Goal: Task Accomplishment & Management: Manage account settings

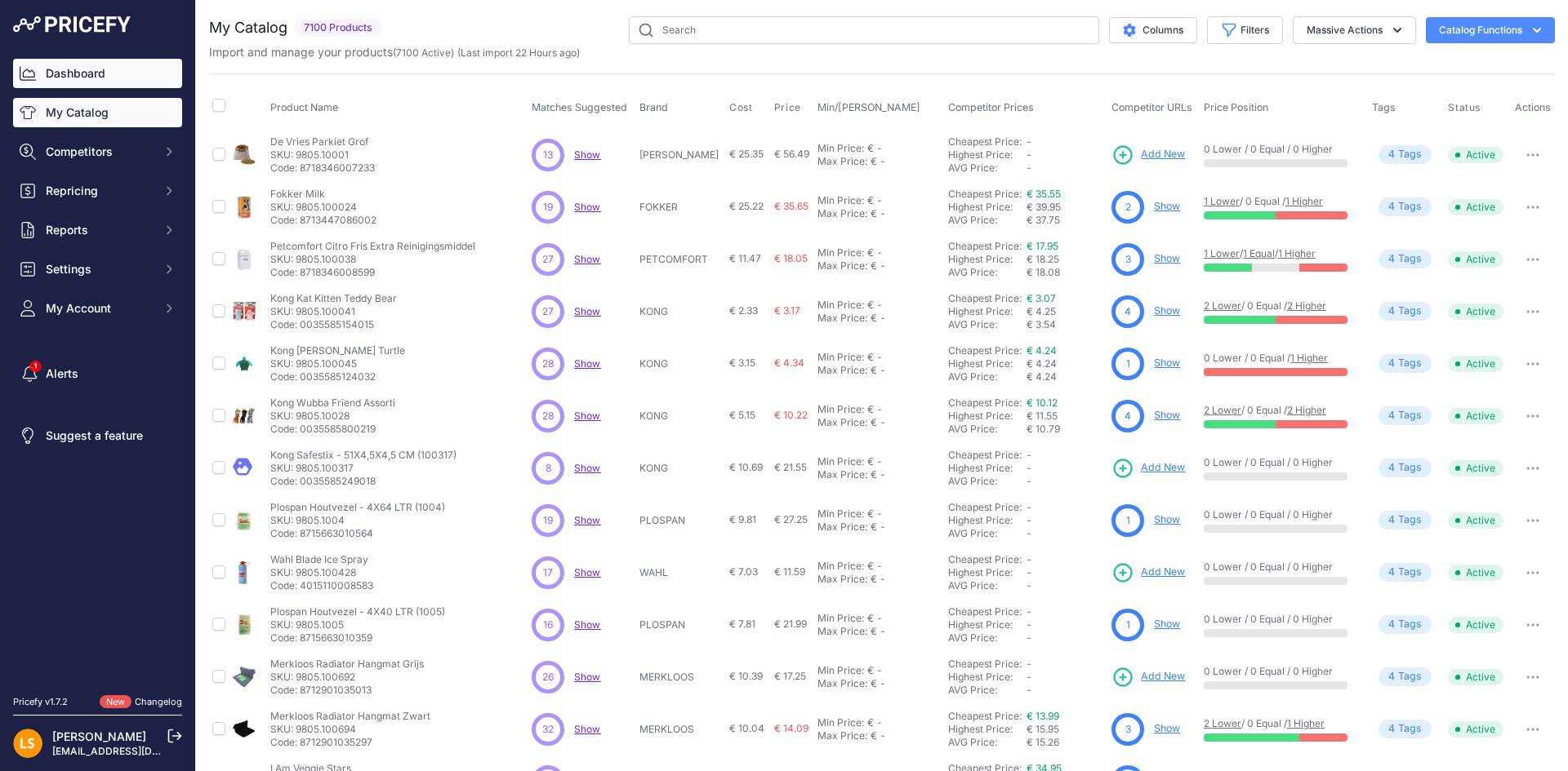
click at [106, 84] on link "Dashboard" at bounding box center [97, 73] width 169 height 29
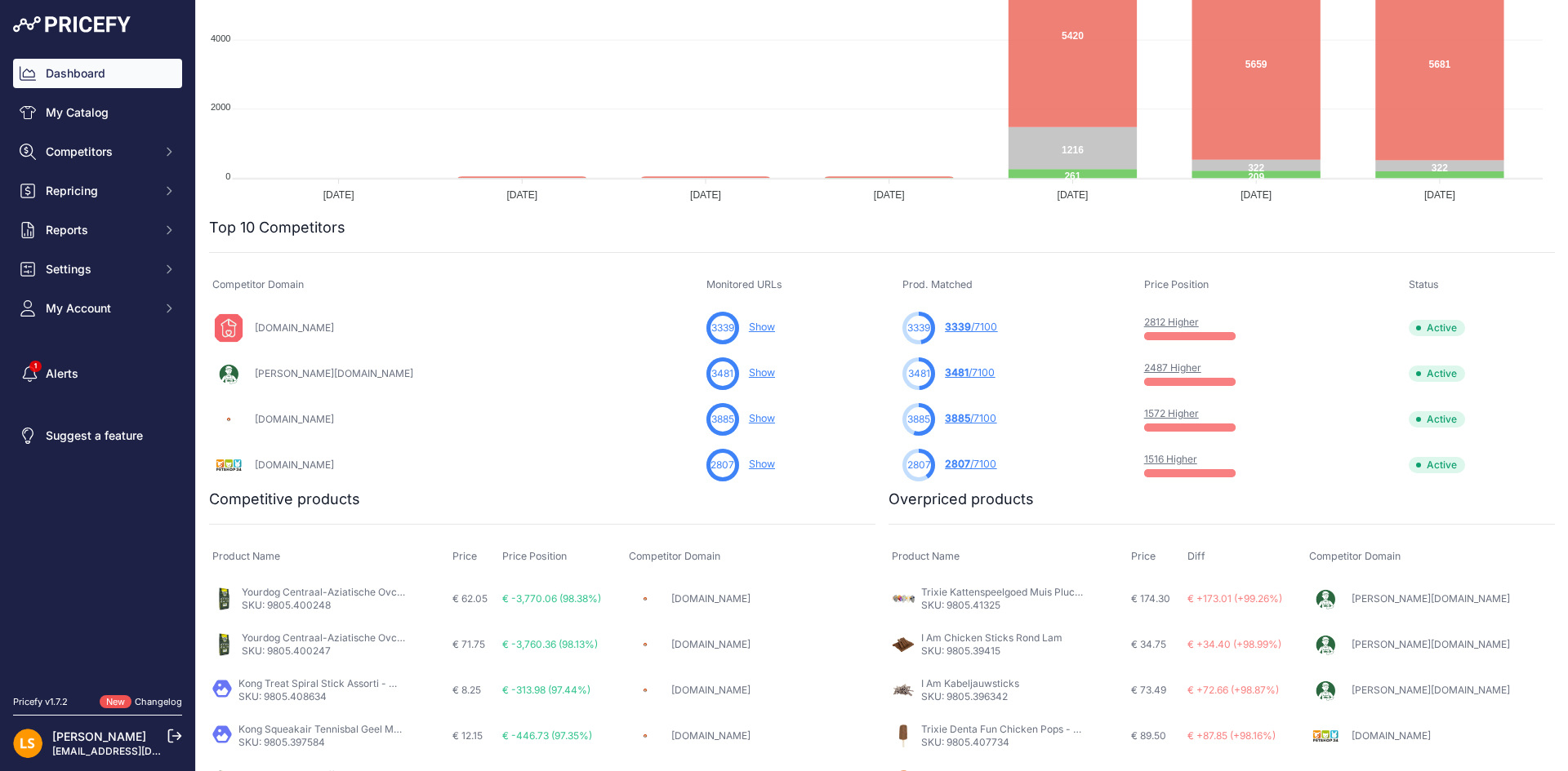
scroll to position [327, 0]
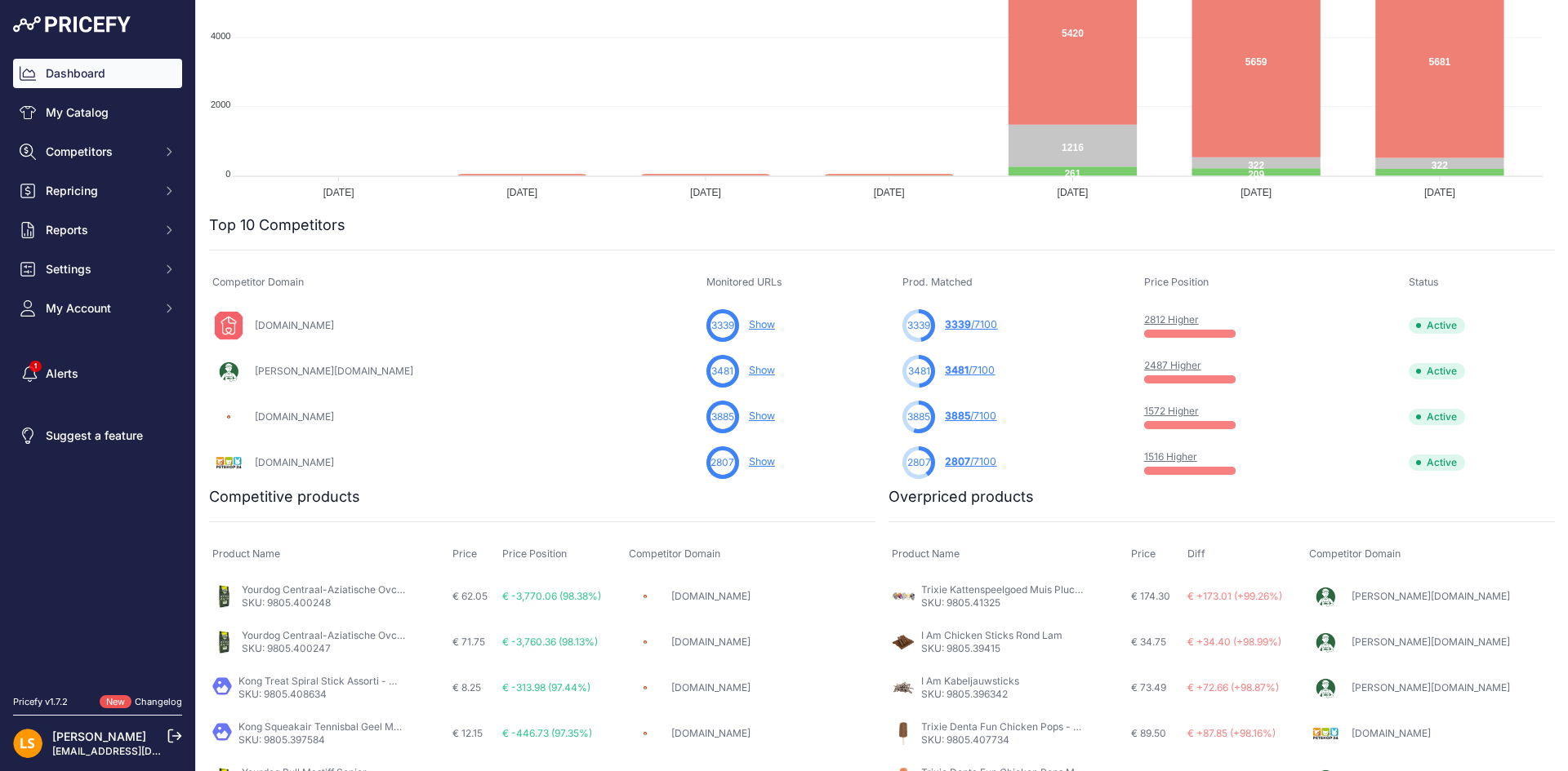
click at [1144, 319] on link "2812 Higher" at bounding box center [1171, 319] width 55 height 12
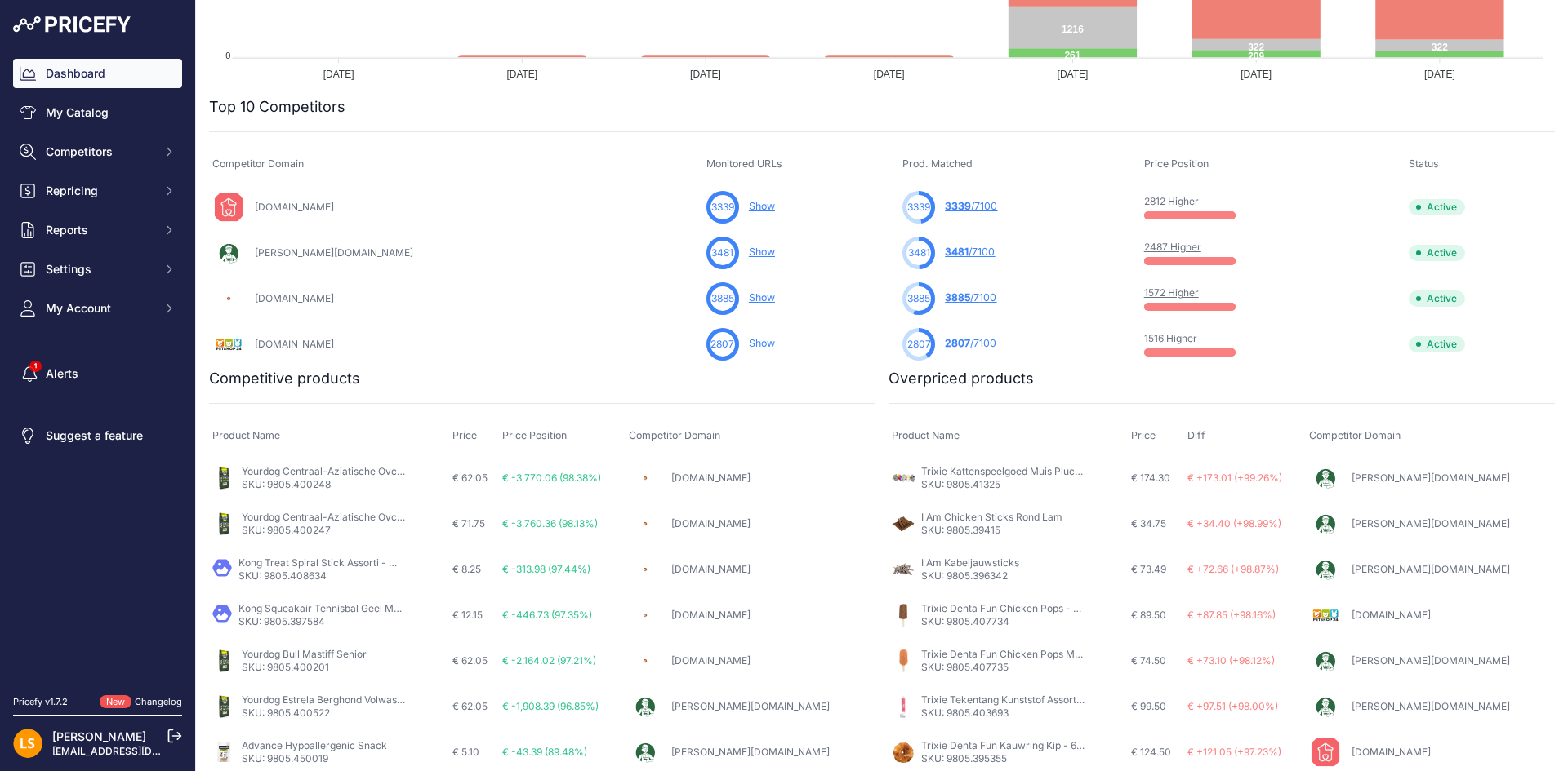
scroll to position [490, 0]
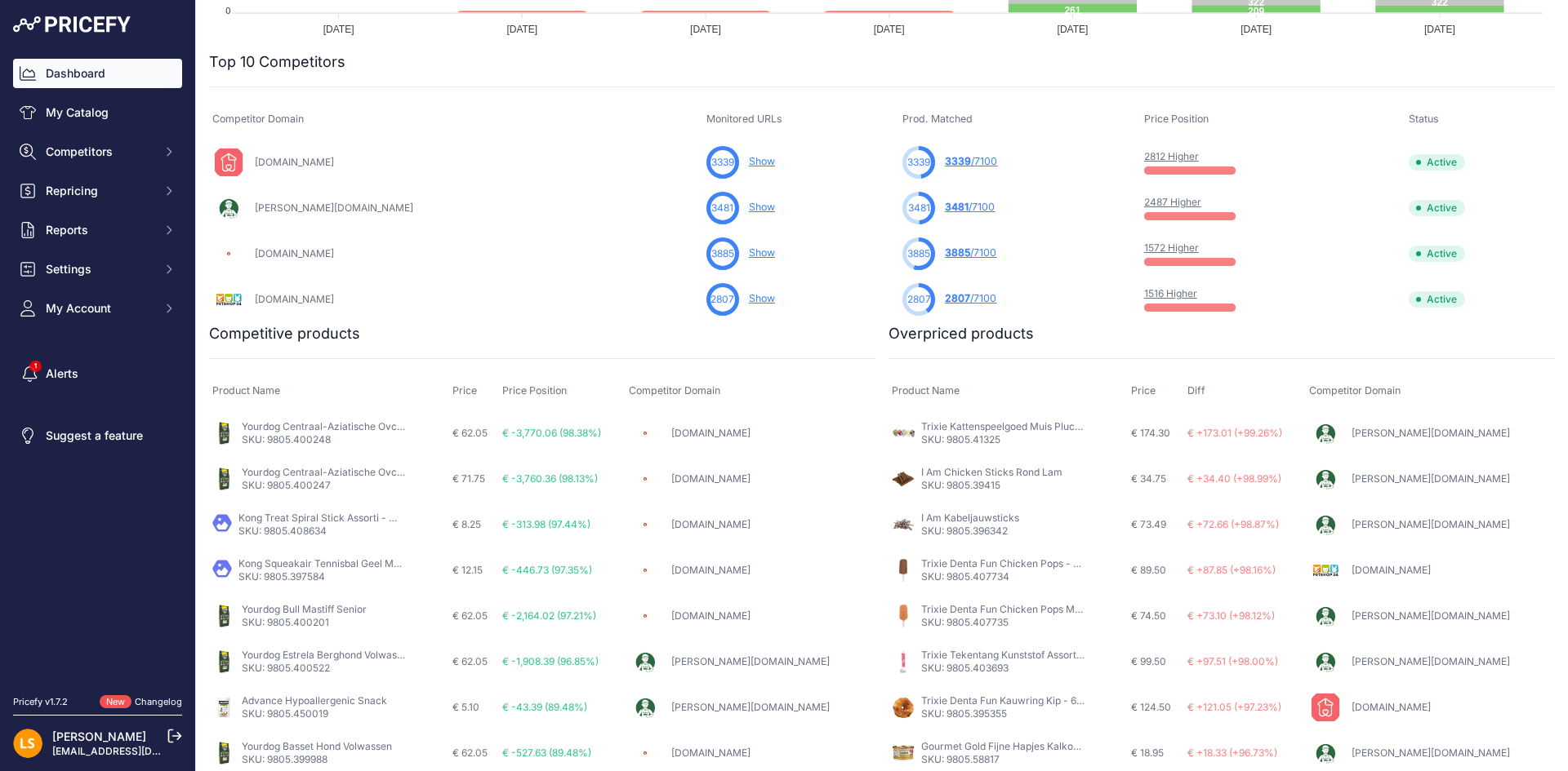
click at [101, 71] on link "Dashboard" at bounding box center [97, 73] width 169 height 29
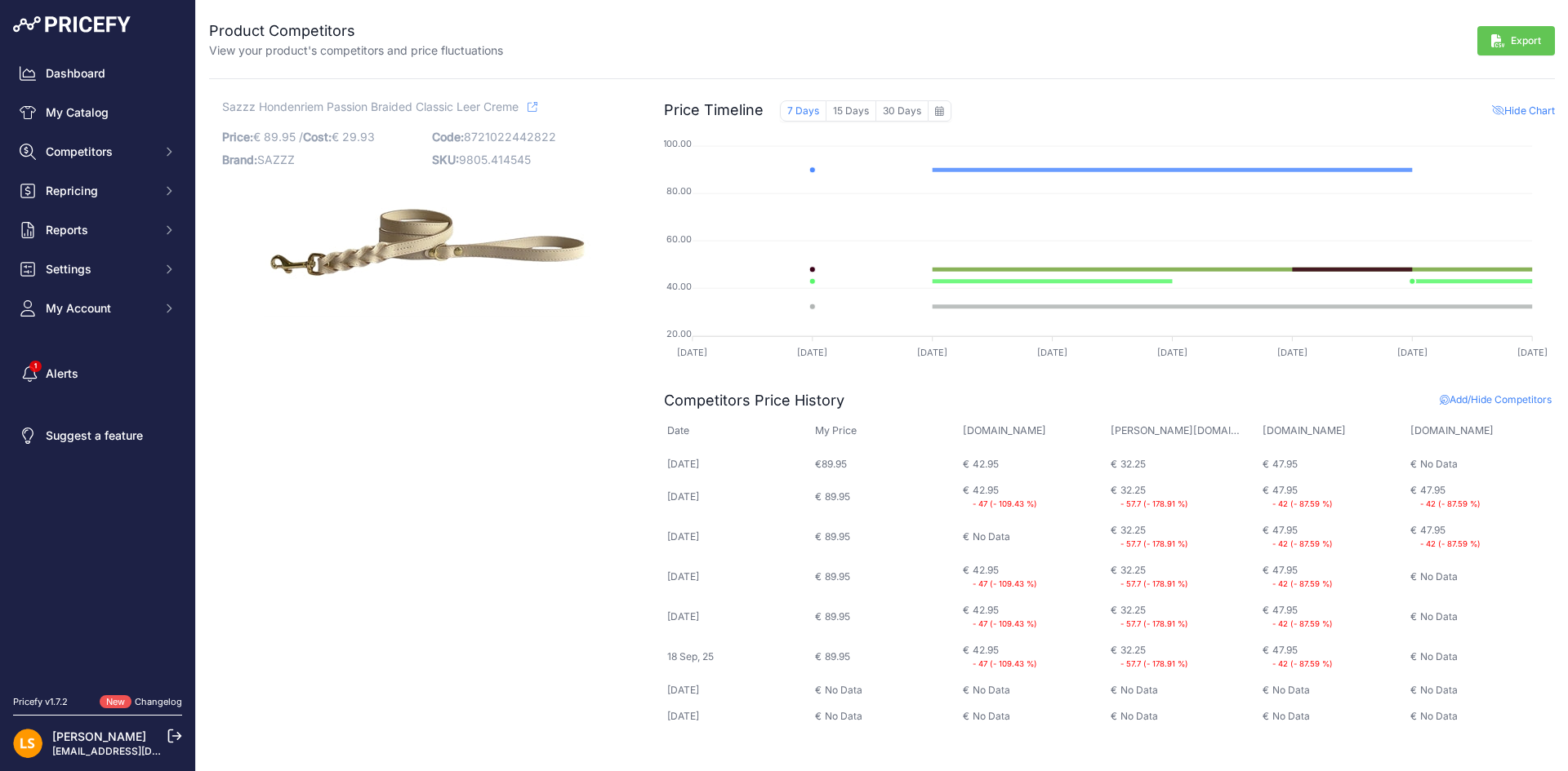
click at [537, 104] on icon at bounding box center [532, 106] width 10 height 10
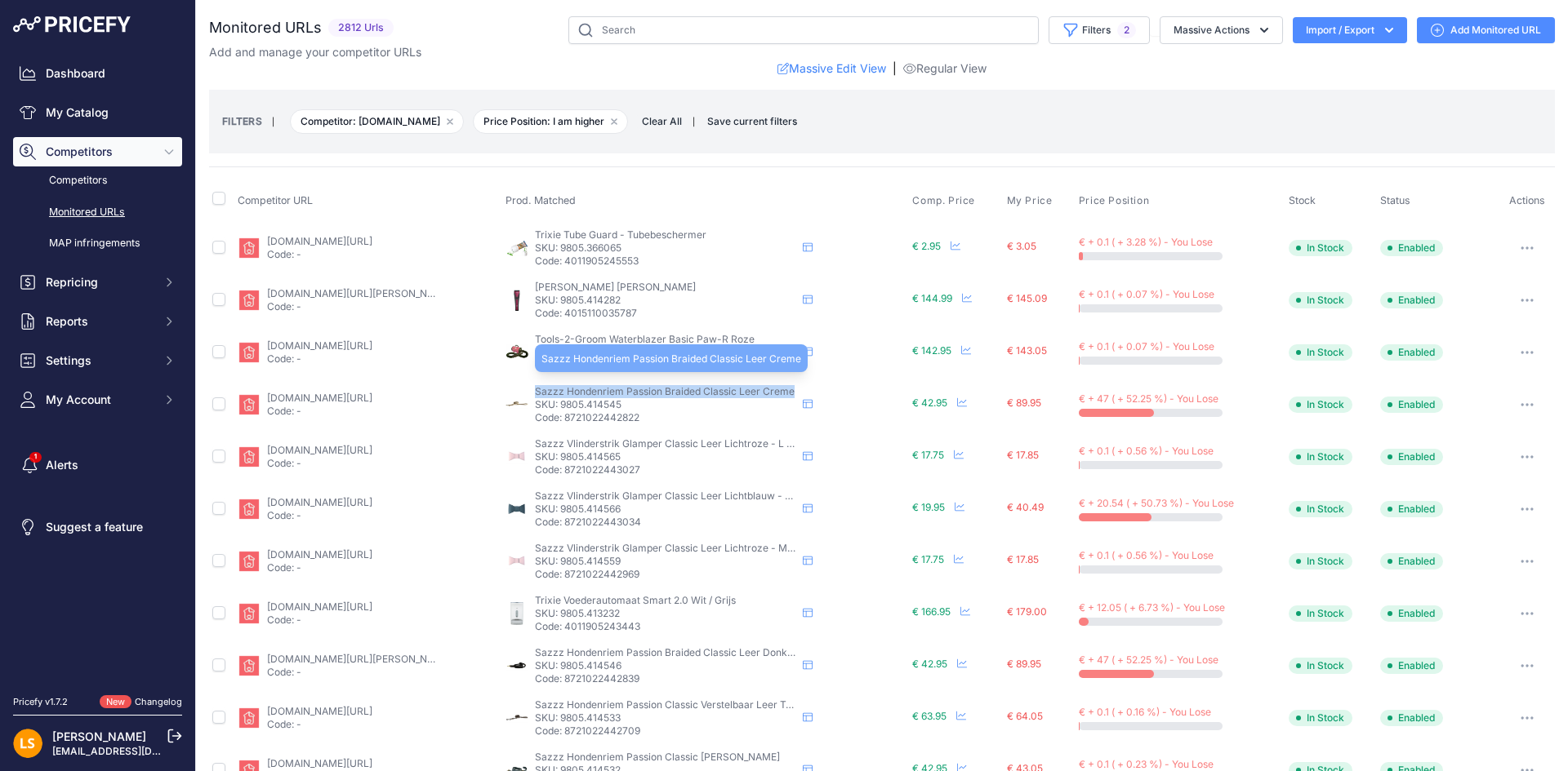
drag, startPoint x: 532, startPoint y: 391, endPoint x: 786, endPoint y: 389, distance: 254.0
click at [786, 389] on span "Sazzz Hondenriem Passion Braided Classic Leer Creme" at bounding box center [665, 391] width 260 height 12
copy span "Sazzz Hondenriem Passion Braided Classic Leer Creme"
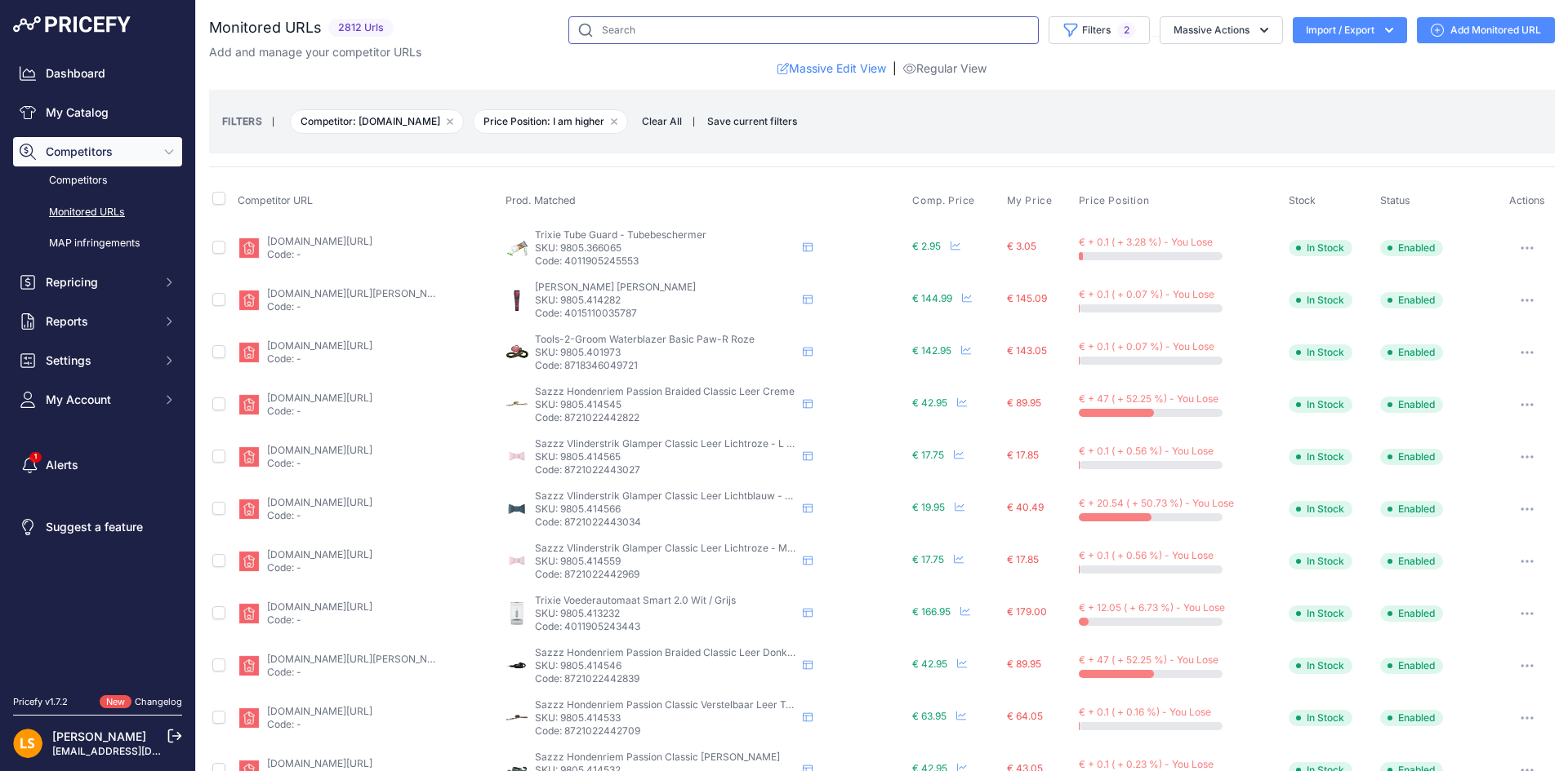
click at [629, 34] on input "text" at bounding box center [803, 30] width 470 height 28
paste input "Sazzz Hondenriem Passion Braided Classic Leer Creme"
type input "Sazzz Hondenriem Passion Braided Classic Leer Creme"
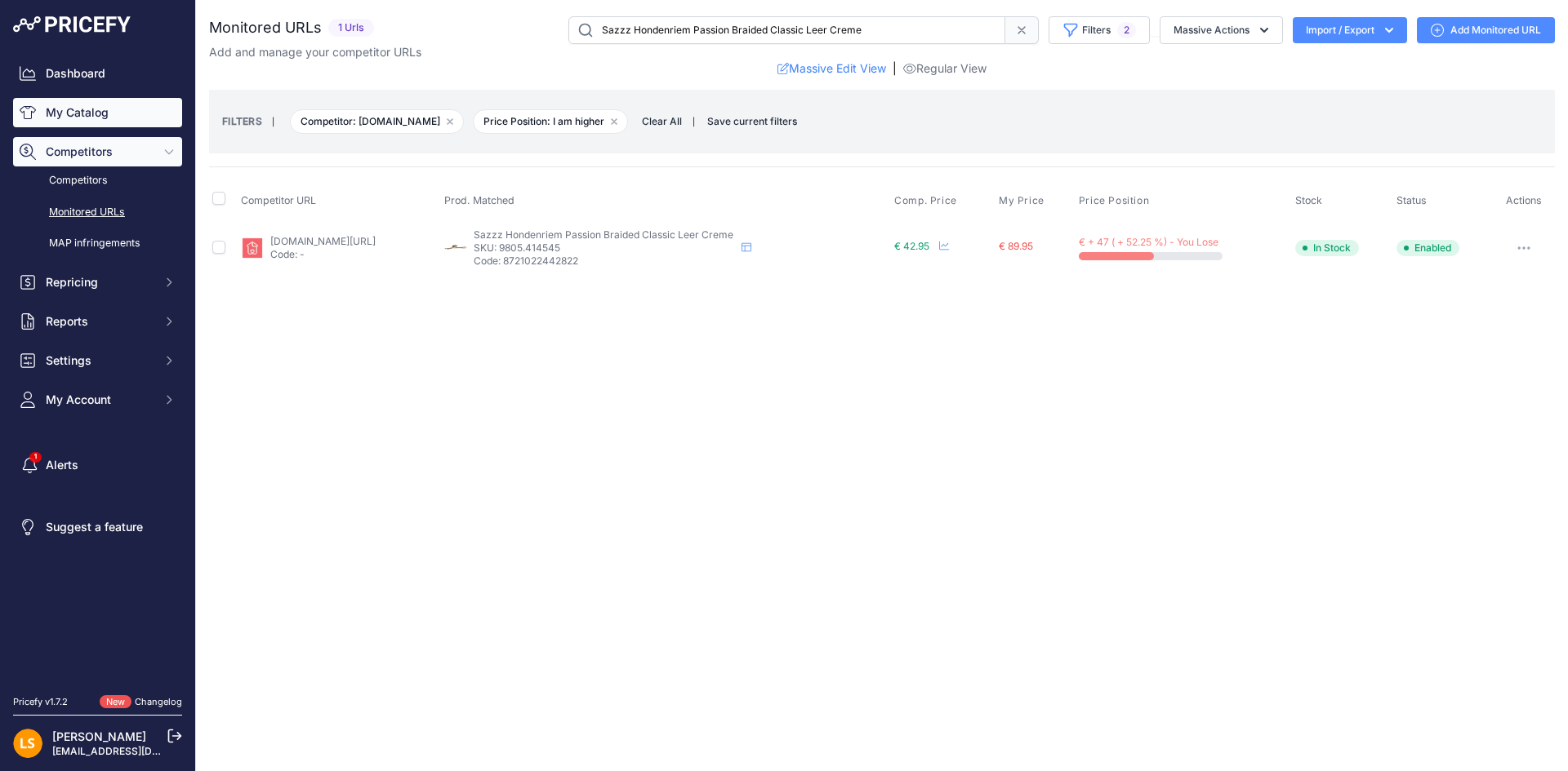
click at [70, 116] on link "My Catalog" at bounding box center [97, 113] width 169 height 29
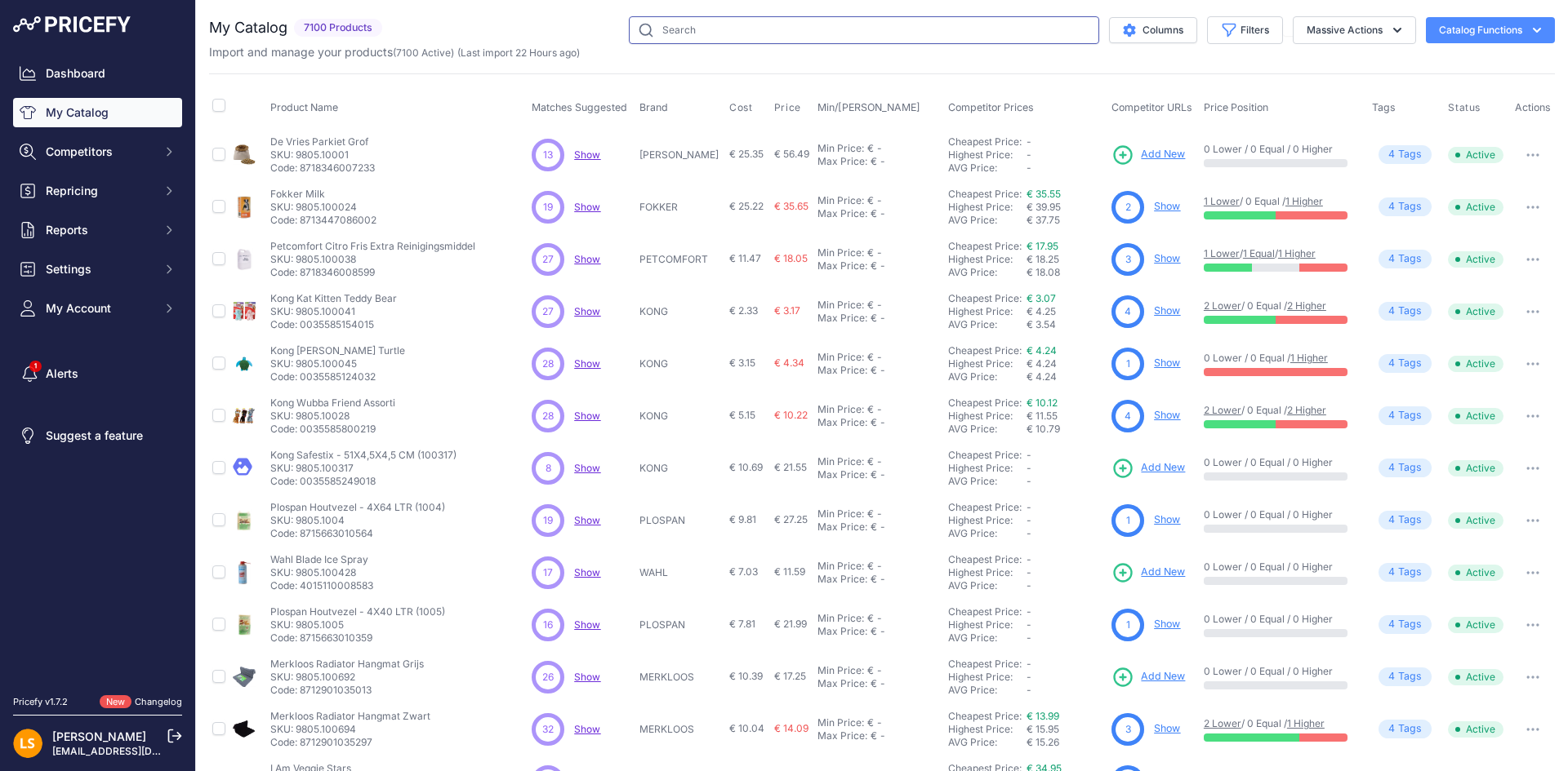
click at [705, 37] on input "text" at bounding box center [864, 30] width 470 height 28
paste input "Sazzz Hondenriem Passion Braided Classic Leer Creme"
type input "Sazzz Hondenriem Passion Braided Classic Leer Creme"
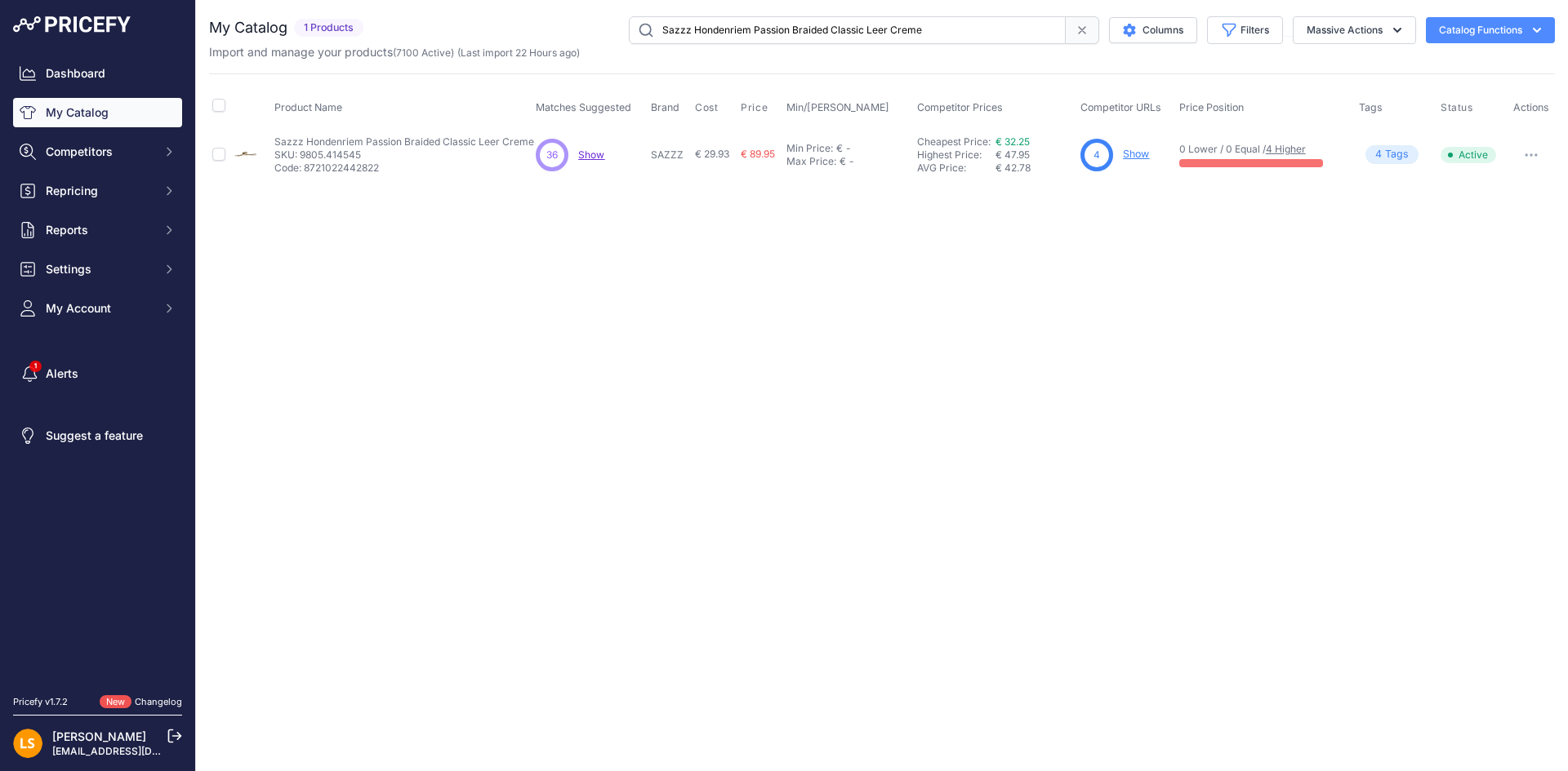
click at [757, 157] on span "€ 89.95" at bounding box center [757, 153] width 34 height 12
click at [589, 158] on span "Show" at bounding box center [591, 154] width 26 height 12
click at [1012, 140] on link "€ 32.25" at bounding box center [1012, 141] width 34 height 12
drag, startPoint x: 274, startPoint y: 141, endPoint x: 531, endPoint y: 140, distance: 257.0
click at [531, 140] on p "Sazzz Hondenriem Passion Braided Classic Leer Creme" at bounding box center [404, 142] width 260 height 13
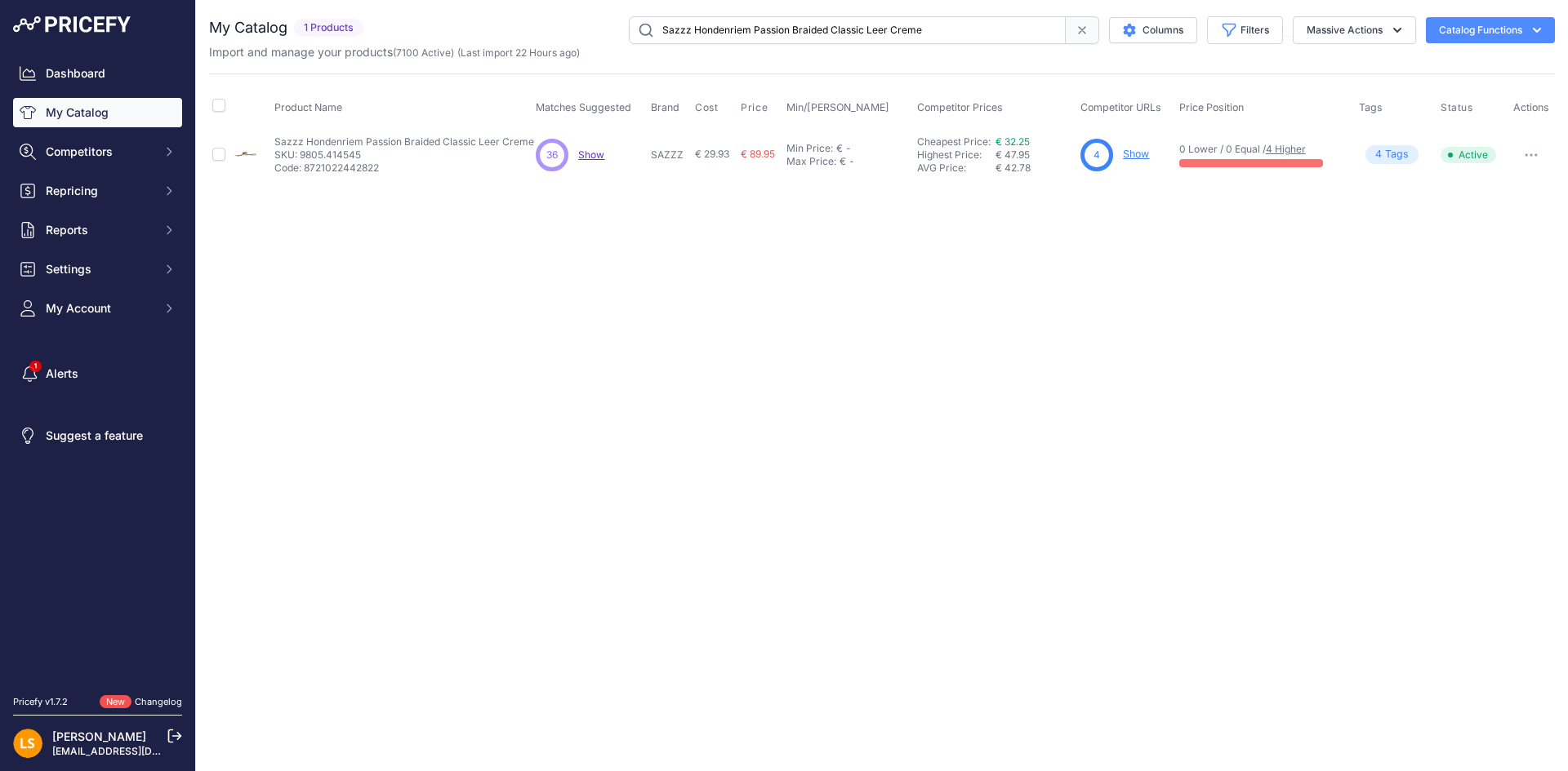
copy p "Sazzz Hondenriem Passion Braided Classic Leer Creme"
click at [325, 159] on p "SKU: 9805.414545" at bounding box center [404, 155] width 260 height 13
click at [1135, 155] on link "Show" at bounding box center [1136, 153] width 26 height 12
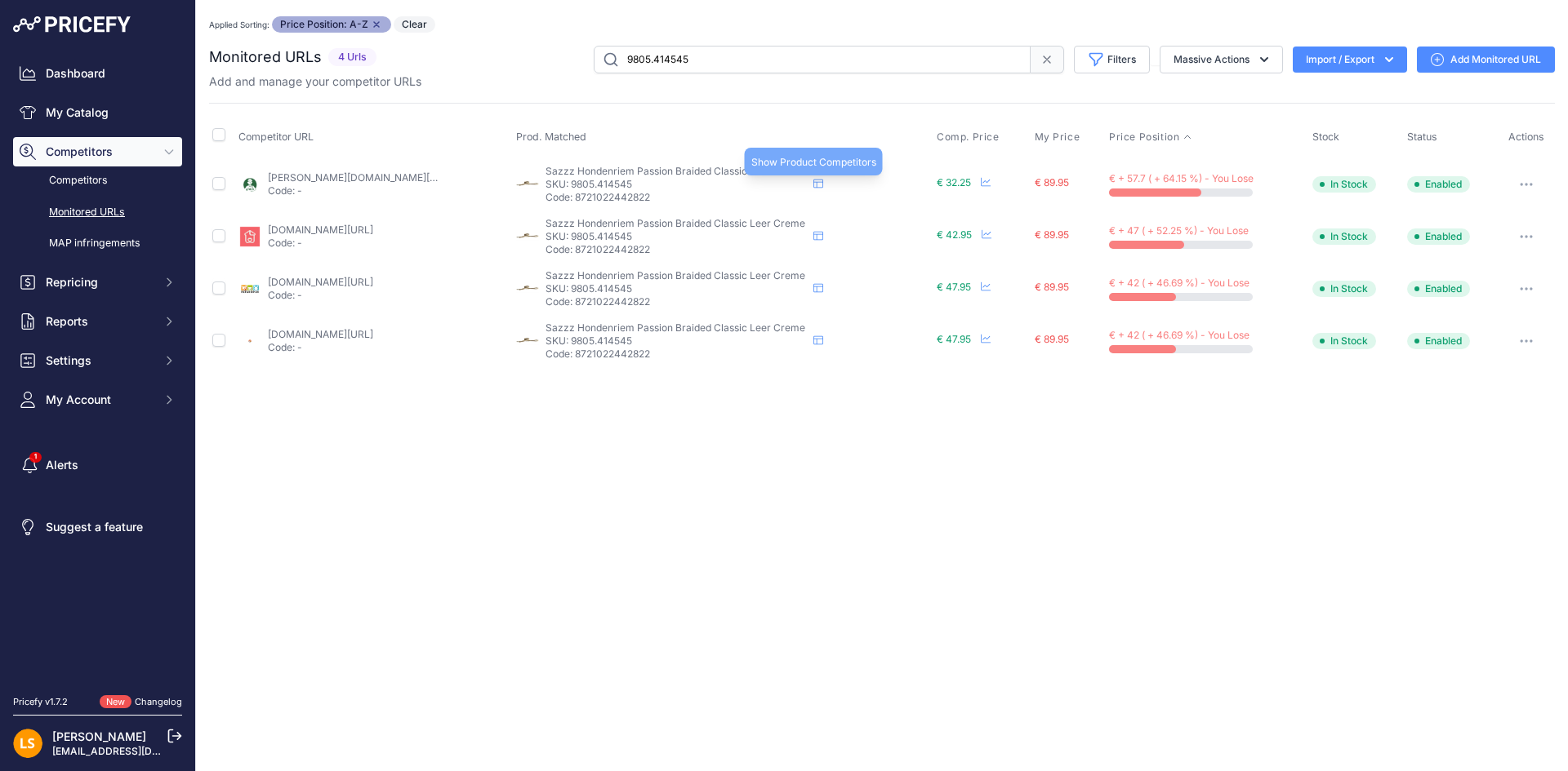
click at [815, 179] on icon at bounding box center [818, 184] width 10 height 10
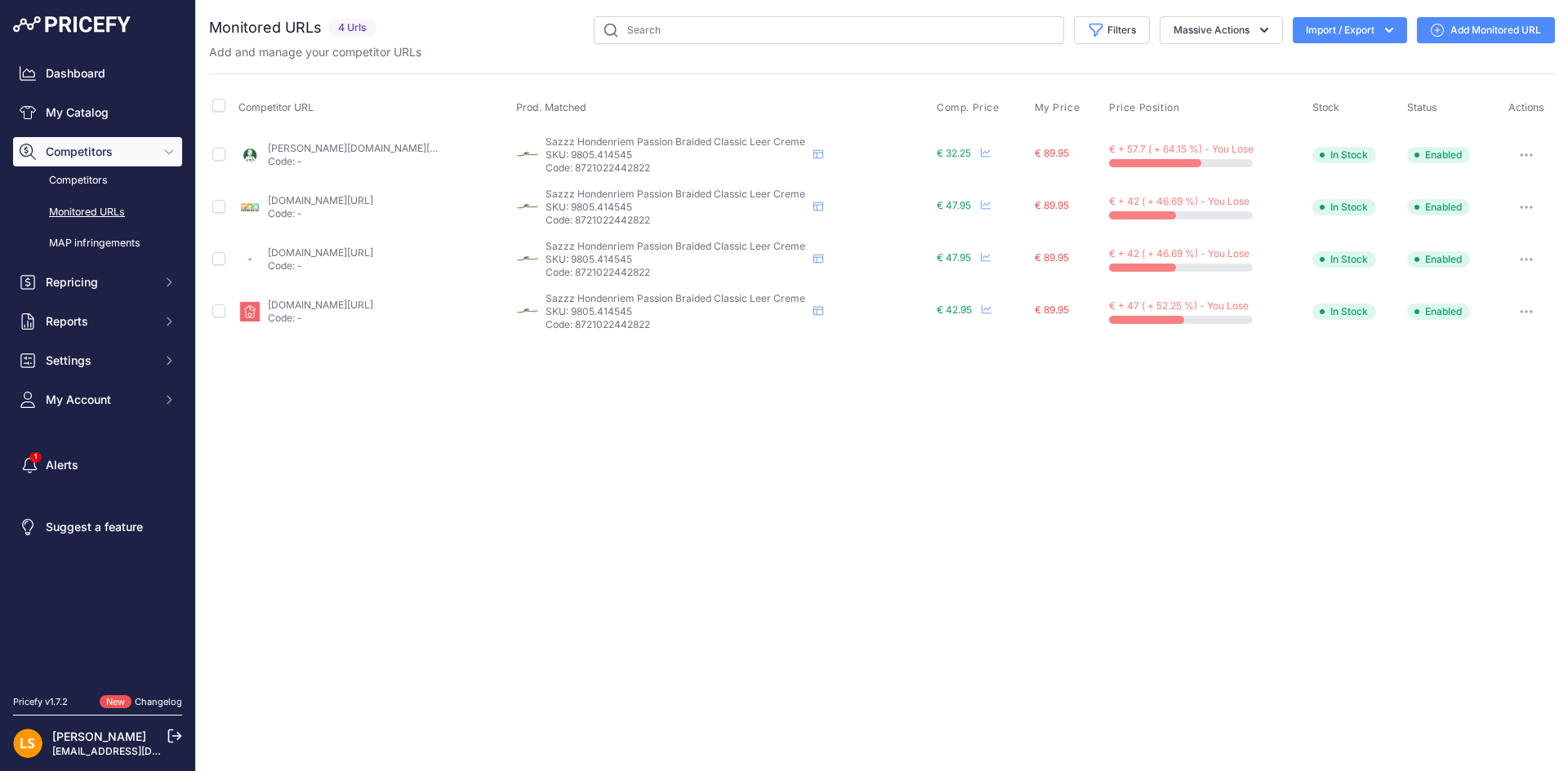
click at [366, 147] on link "tims.nl/_1-sazzz-hondenriem-passion-braided-classic-leer-creme-135x1,5-cm/?chan…" at bounding box center [360, 148] width 185 height 12
click at [299, 307] on link "huisdieren.nl/shop/sazzz-hondenriem-passion-braided-classic-leer-creme/?channab…" at bounding box center [320, 305] width 106 height 12
click at [319, 252] on link "petxl.nl/product/sazzz-hondenriem-passion-braided-classic-leer-creme-135x15-cm/…" at bounding box center [320, 252] width 106 height 12
click at [1524, 156] on button "button" at bounding box center [1526, 155] width 33 height 23
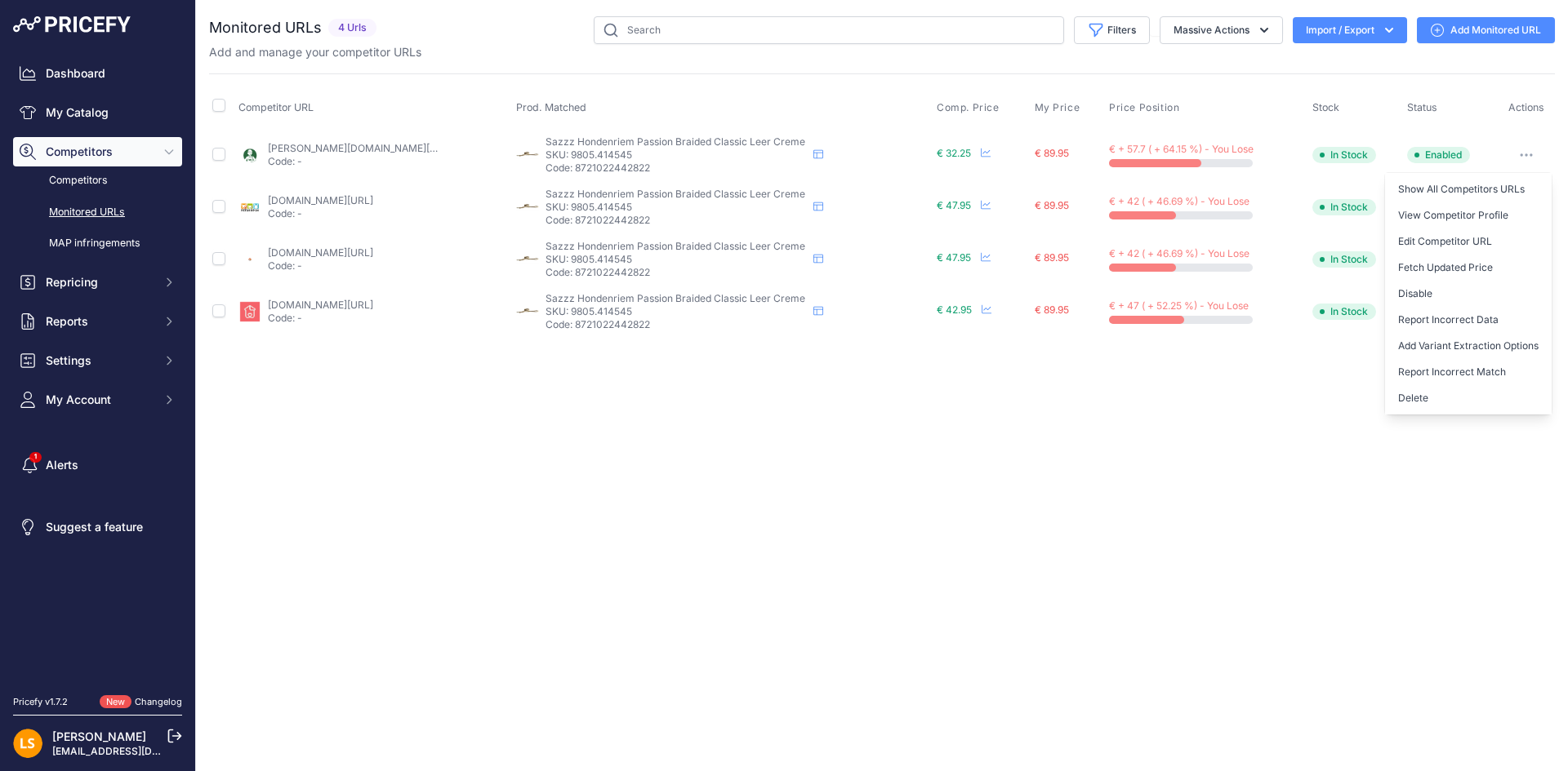
click at [1125, 396] on div "Close You are not connected to the internet." at bounding box center [881, 386] width 1372 height 771
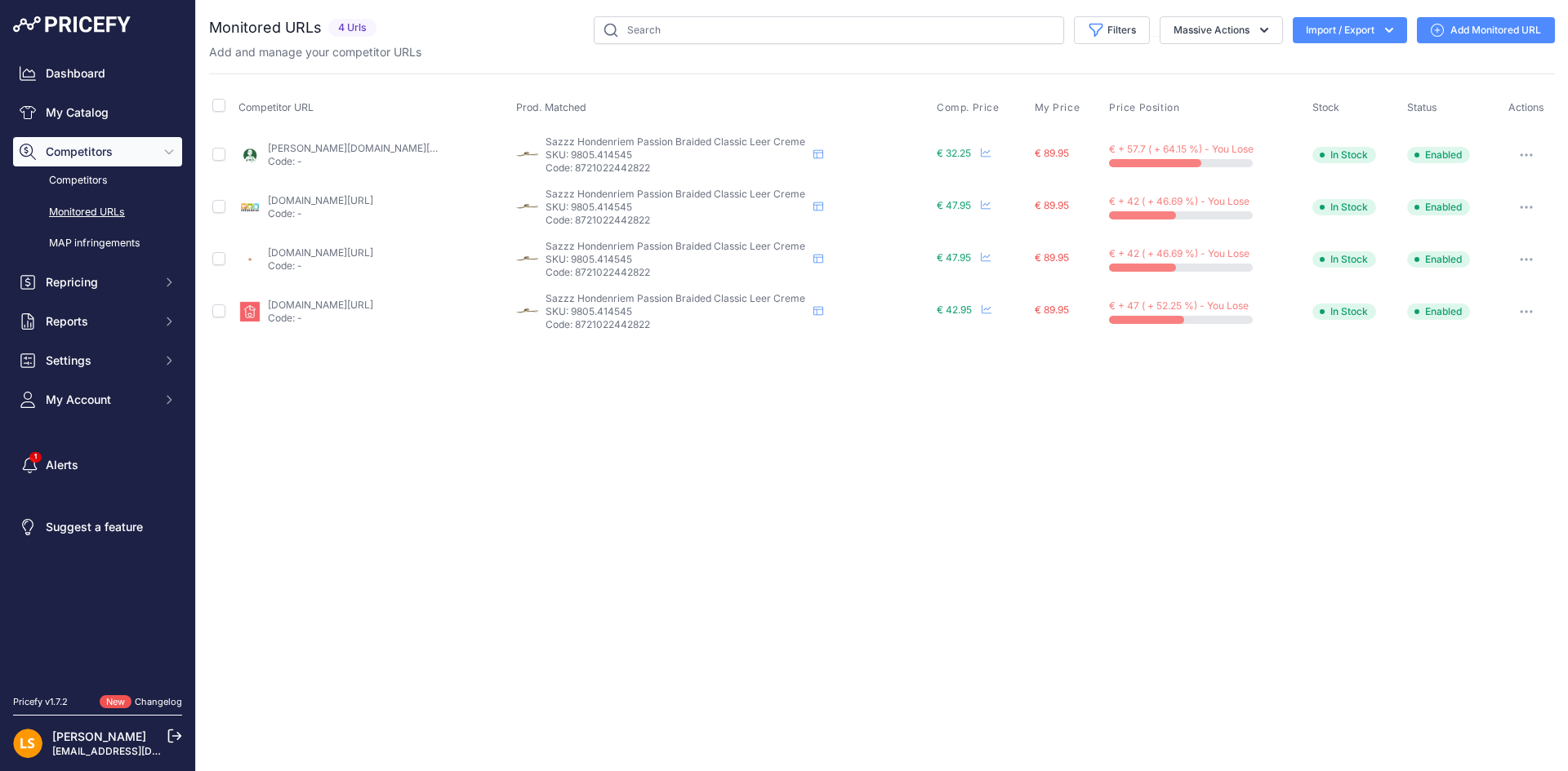
click at [1215, 146] on span "€ + 57.7 ( + 64.15 %) - You Lose" at bounding box center [1181, 149] width 144 height 12
click at [1266, 31] on icon "button" at bounding box center [1264, 30] width 17 height 17
click at [1171, 370] on div "Close You are not connected to the internet." at bounding box center [881, 386] width 1372 height 771
click at [984, 153] on icon at bounding box center [985, 152] width 10 height 10
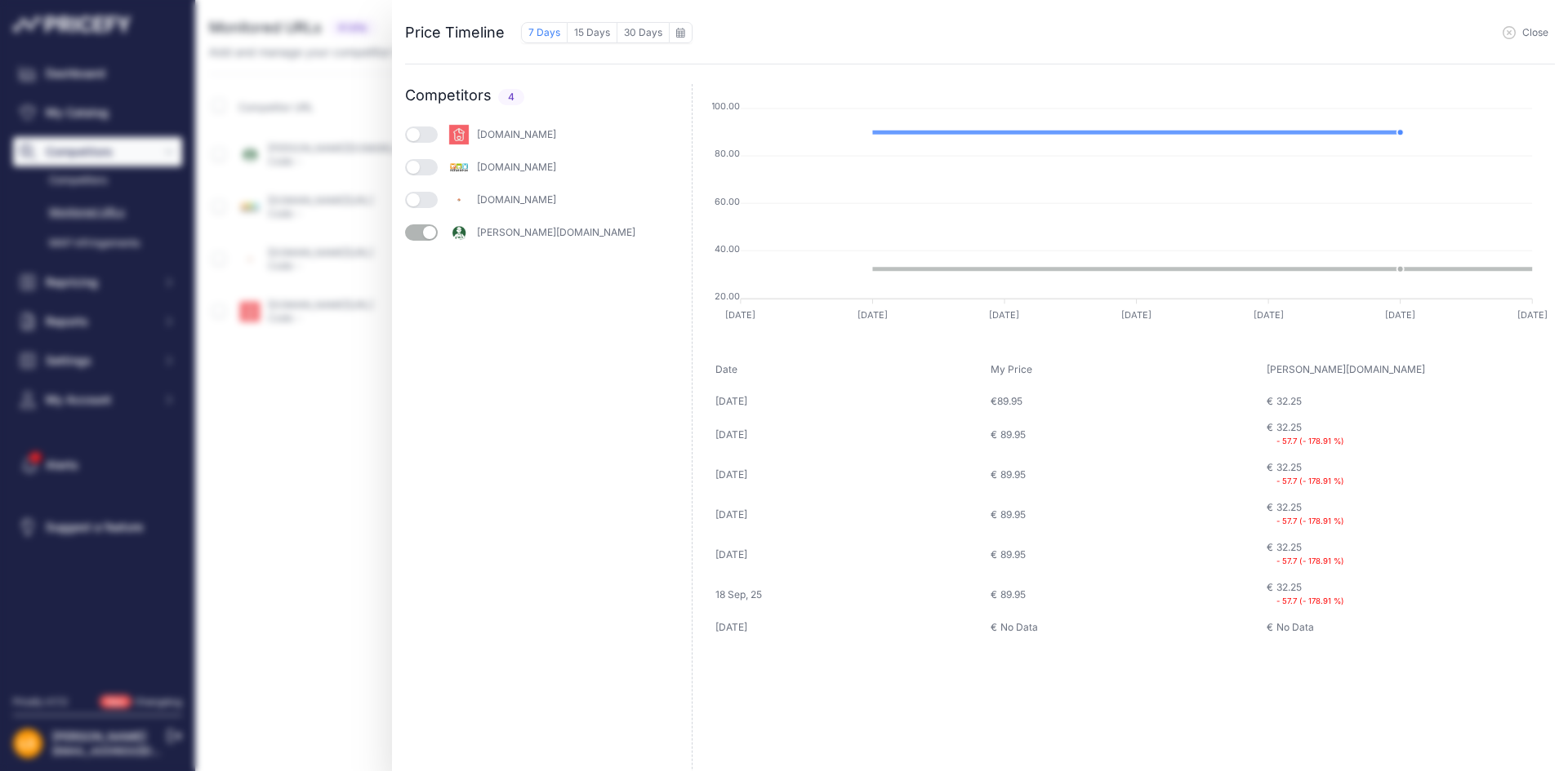
click at [1508, 29] on icon "button" at bounding box center [1508, 32] width 13 height 13
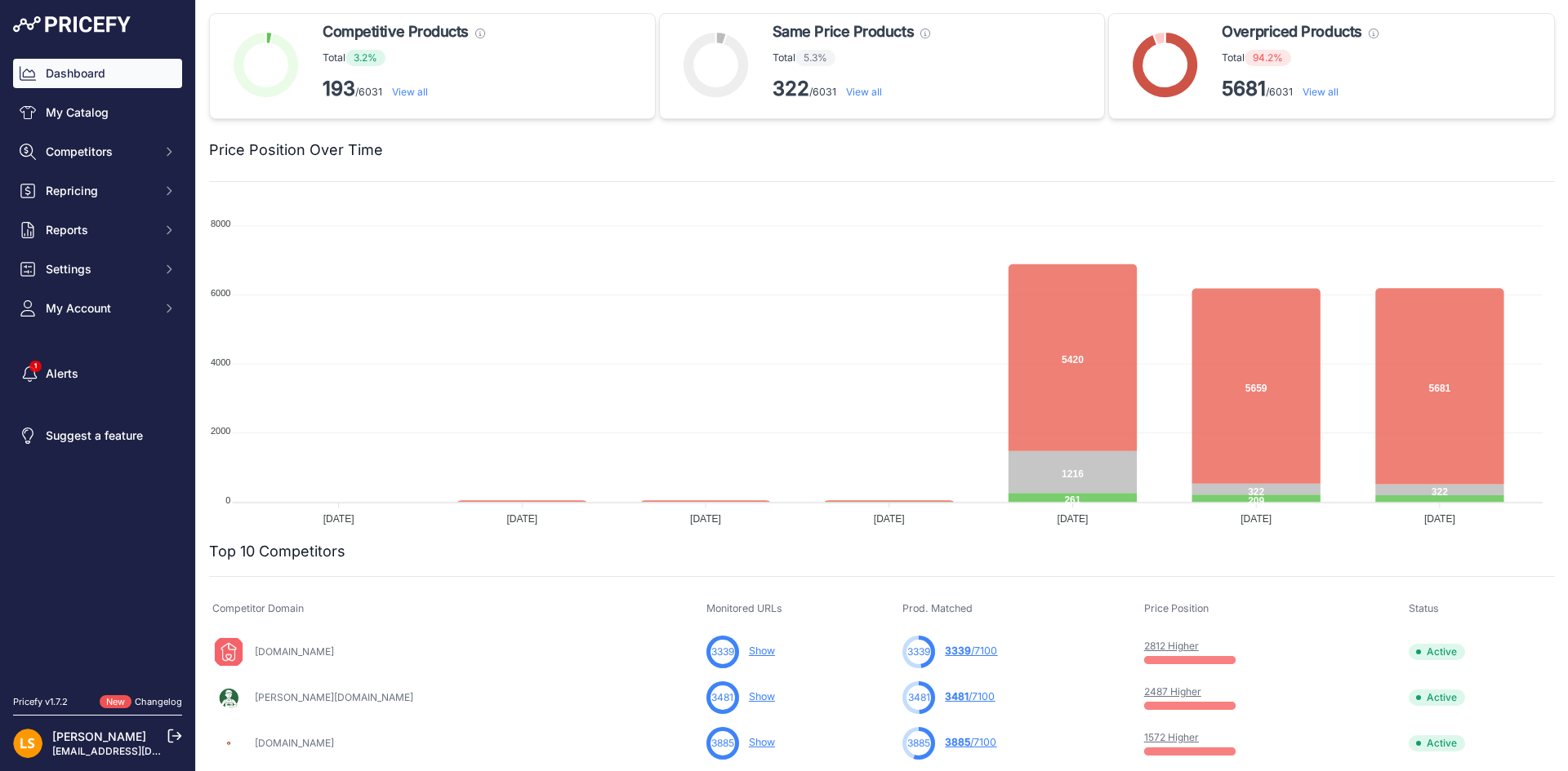
click at [1314, 93] on link "View all" at bounding box center [1320, 91] width 36 height 12
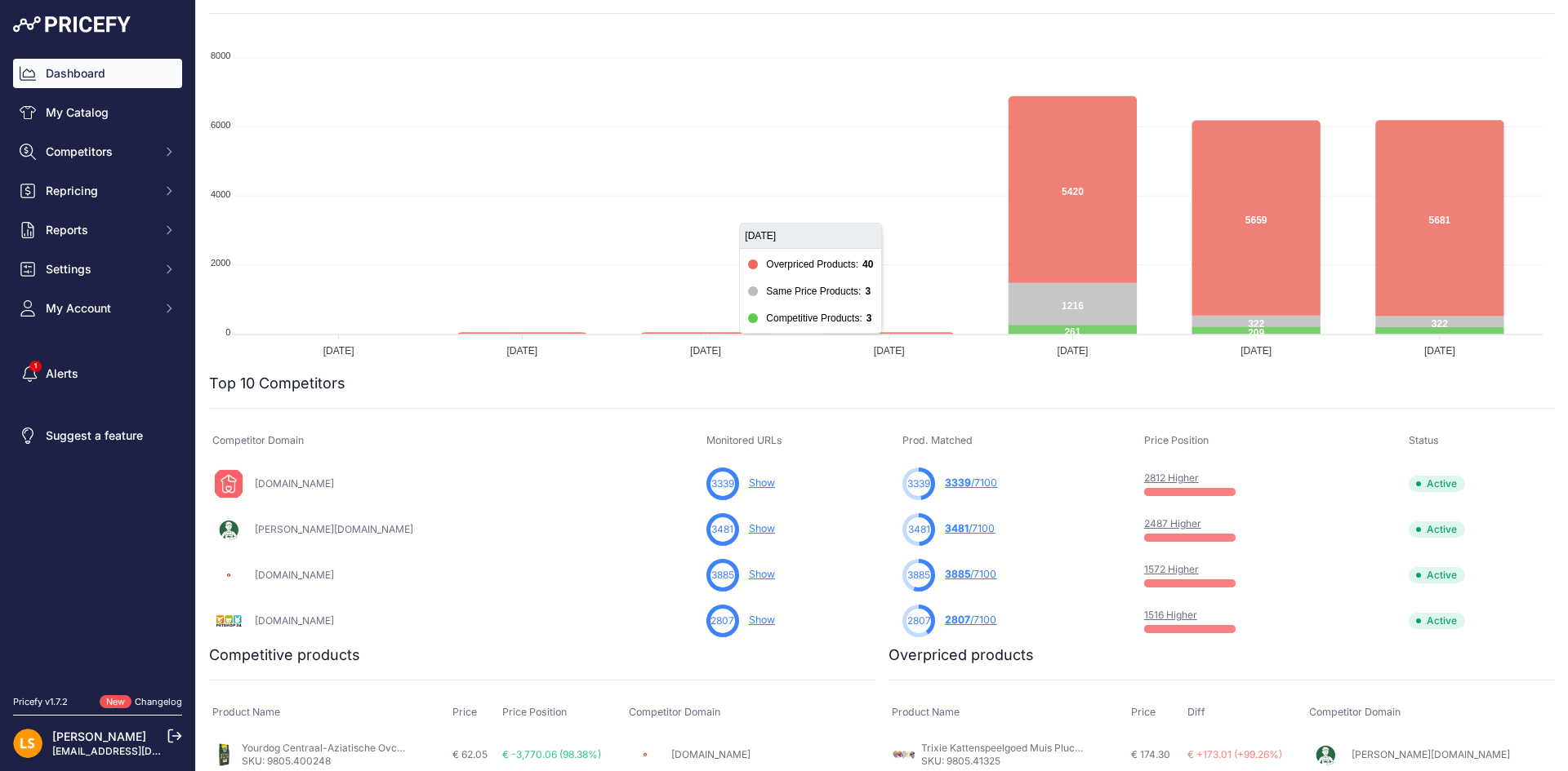
scroll to position [327, 0]
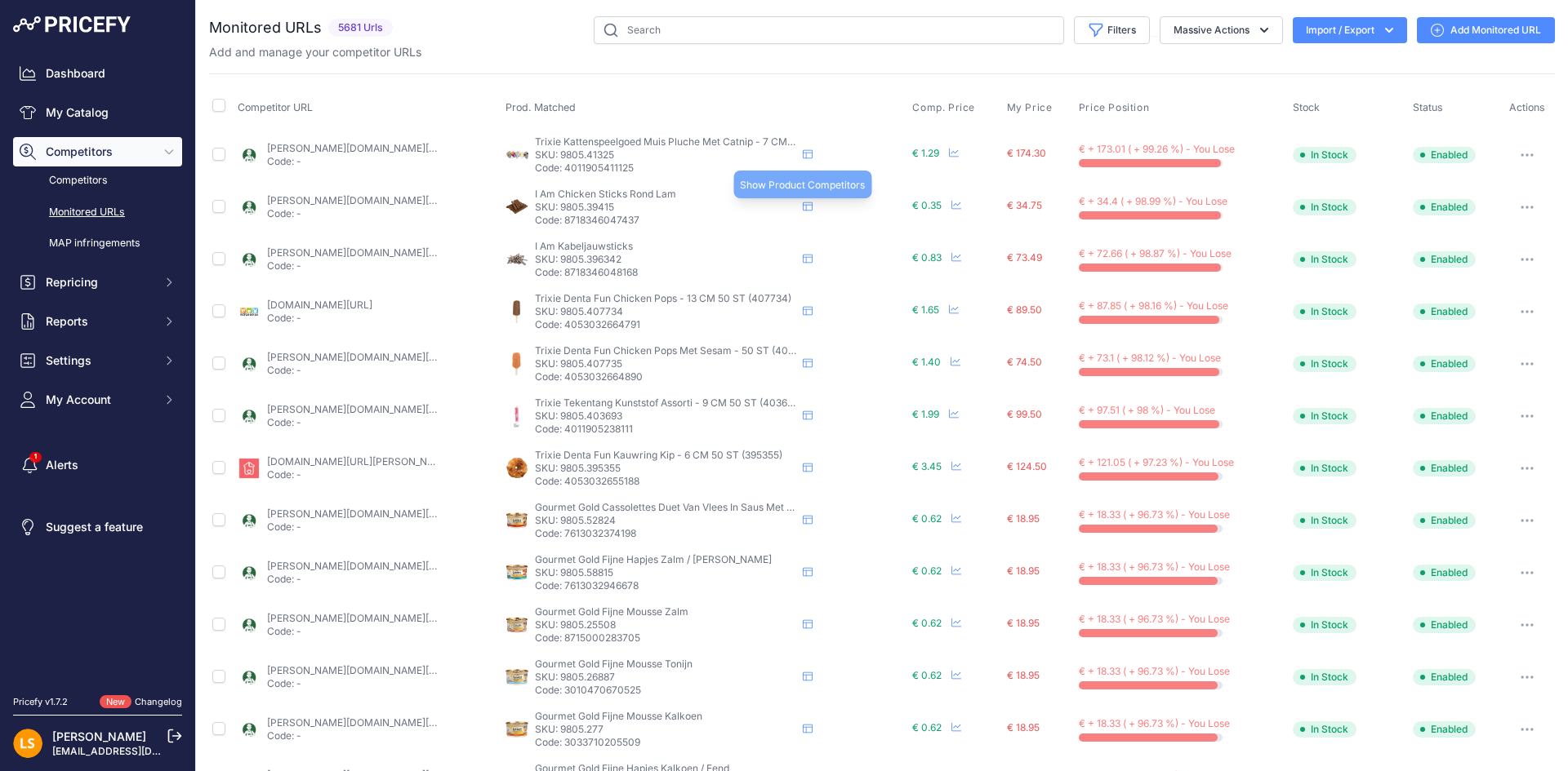
click at [802, 208] on icon at bounding box center [807, 207] width 10 height 10
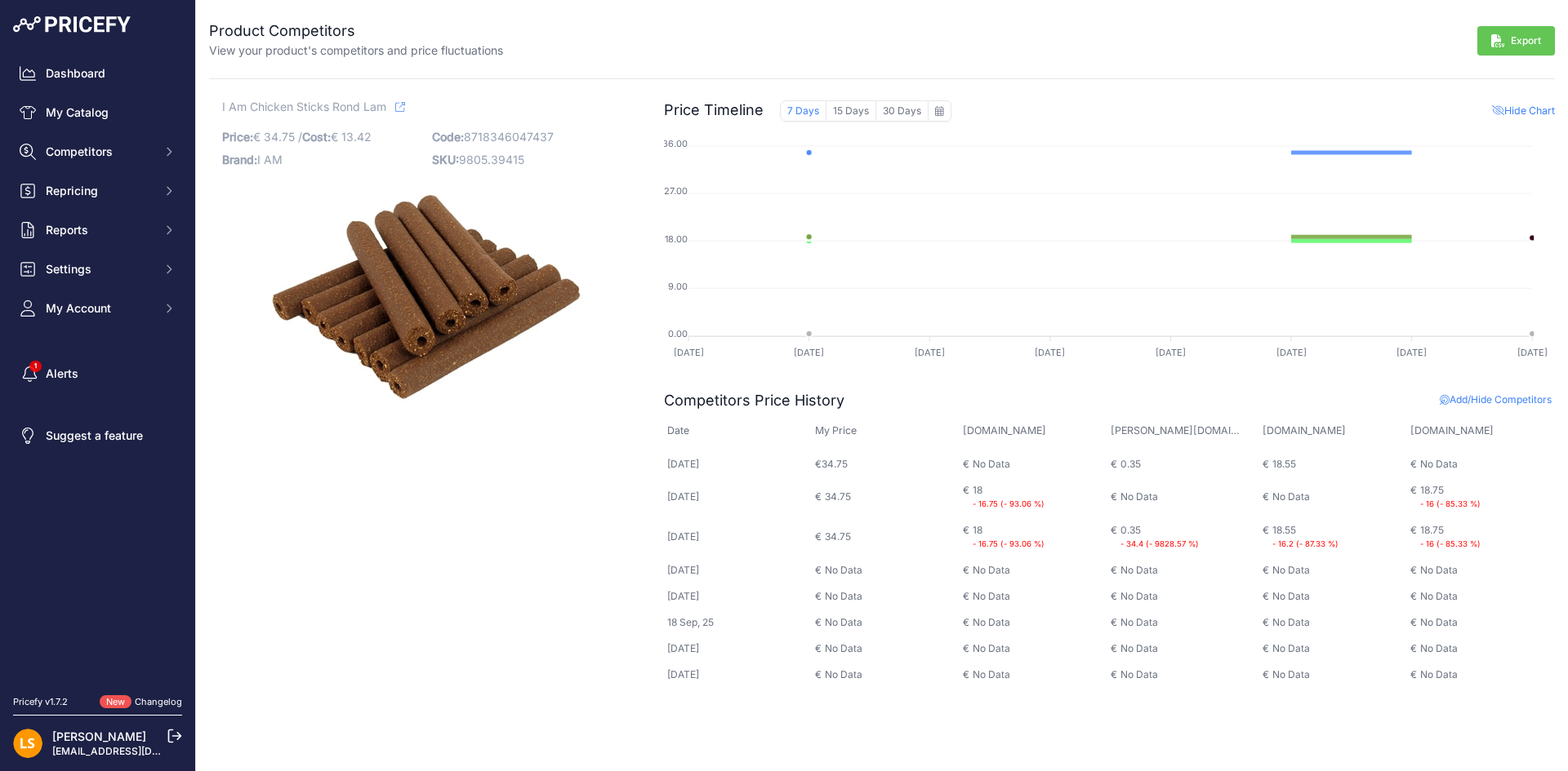
click at [1131, 465] on div "0.35" at bounding box center [1130, 464] width 20 height 13
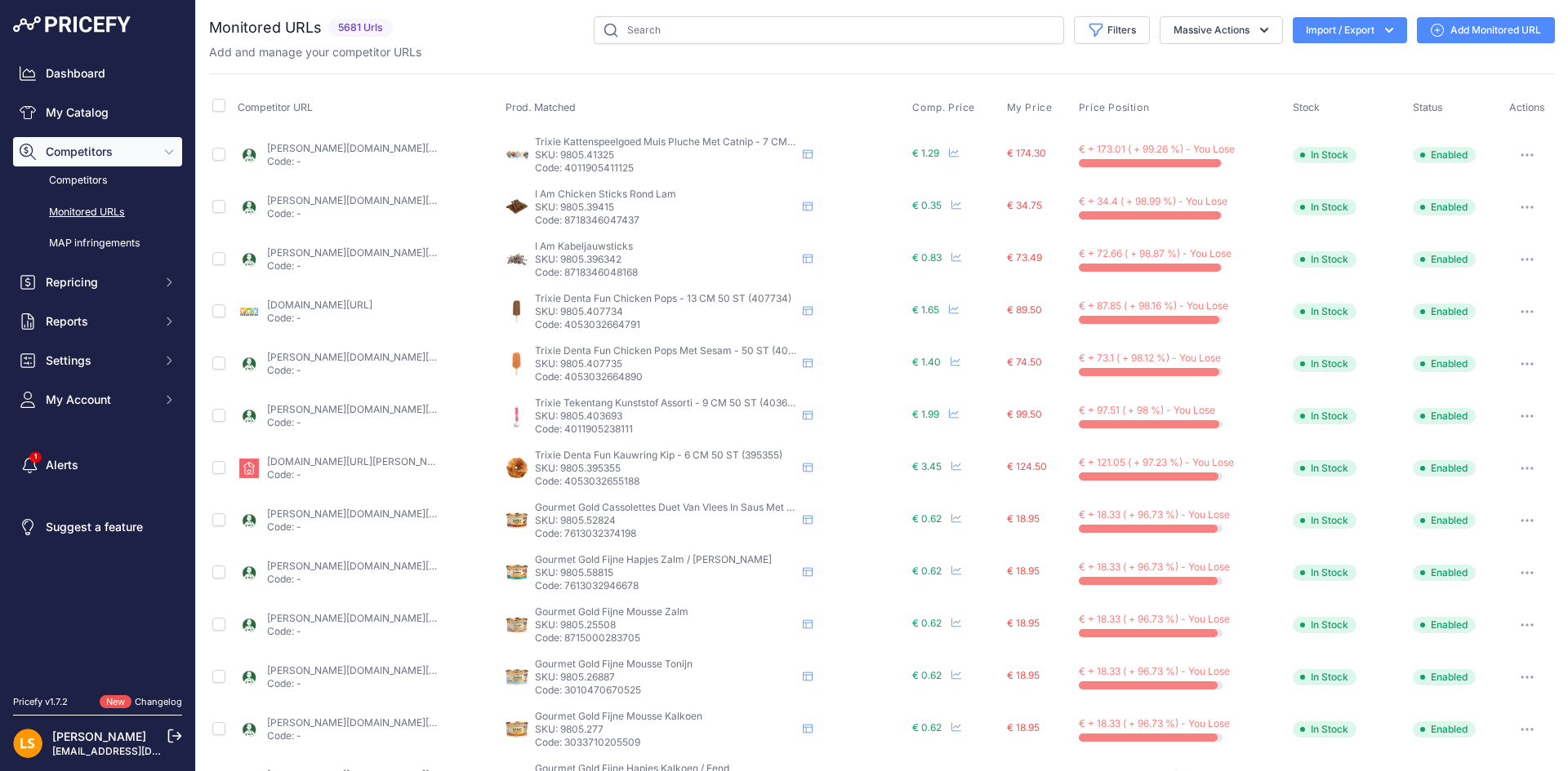
click at [356, 146] on link "tims.nl/_1-trixie-kattenspeelgoed-muis-pluche-met-catnip-7-cm-70-st/?prirule_jd…" at bounding box center [359, 148] width 185 height 12
click at [335, 149] on link "tims.nl/_1-trixie-kattenspeelgoed-muis-pluche-met-catnip-7-cm-70-st/?prirule_jd…" at bounding box center [359, 148] width 185 height 12
click at [333, 198] on link "tims.nl/_1-i-am-chicken-sticks-rond-lam-50-st/?channable=40a3d96774696e00383731…" at bounding box center [398, 200] width 263 height 12
drag, startPoint x: 671, startPoint y: 193, endPoint x: 531, endPoint y: 196, distance: 140.0
click at [535, 196] on span "I Am Chicken Sticks Rond Lam" at bounding box center [606, 194] width 141 height 12
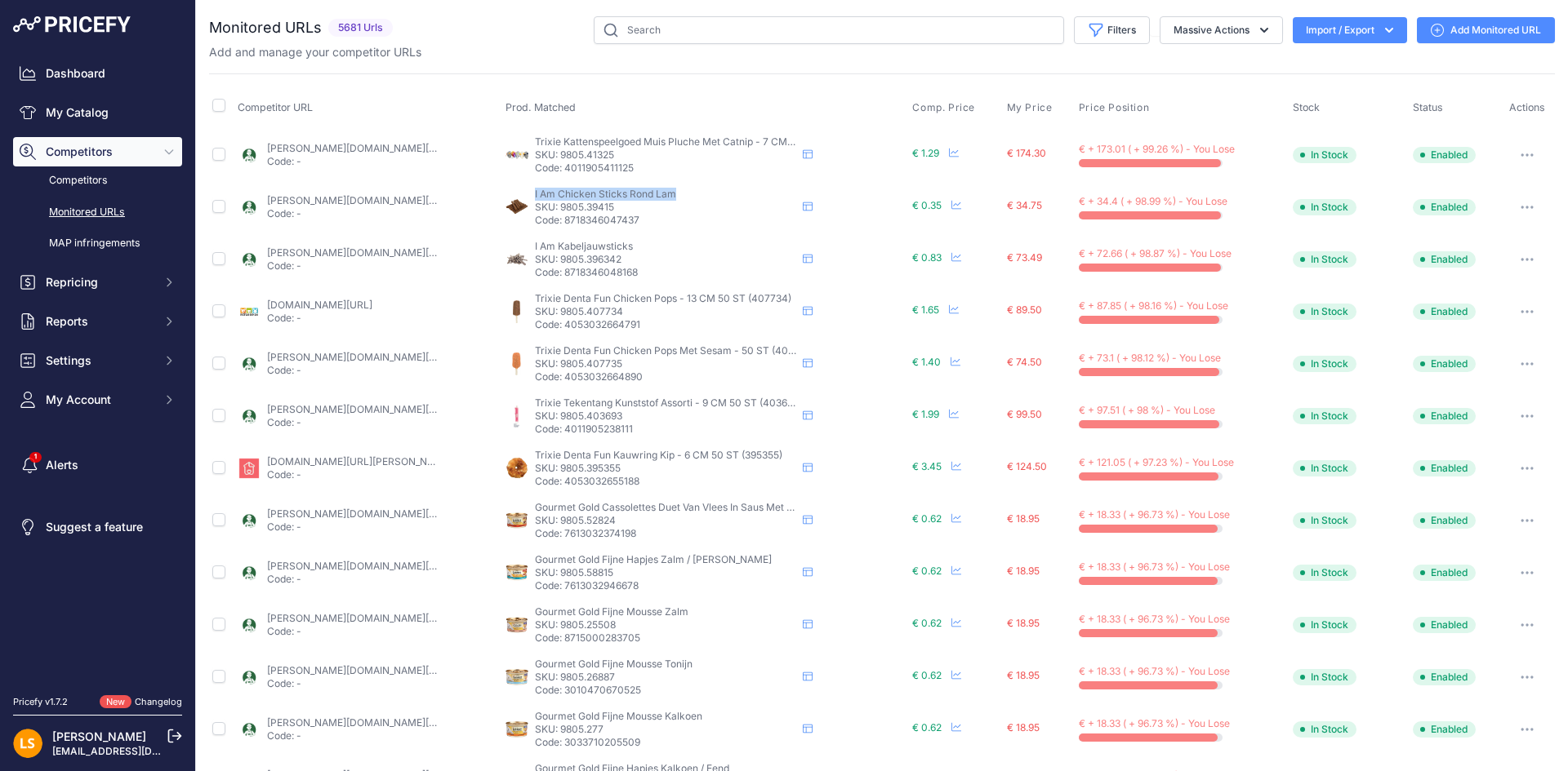
copy span "I Am Chicken Sticks Rond Lam"
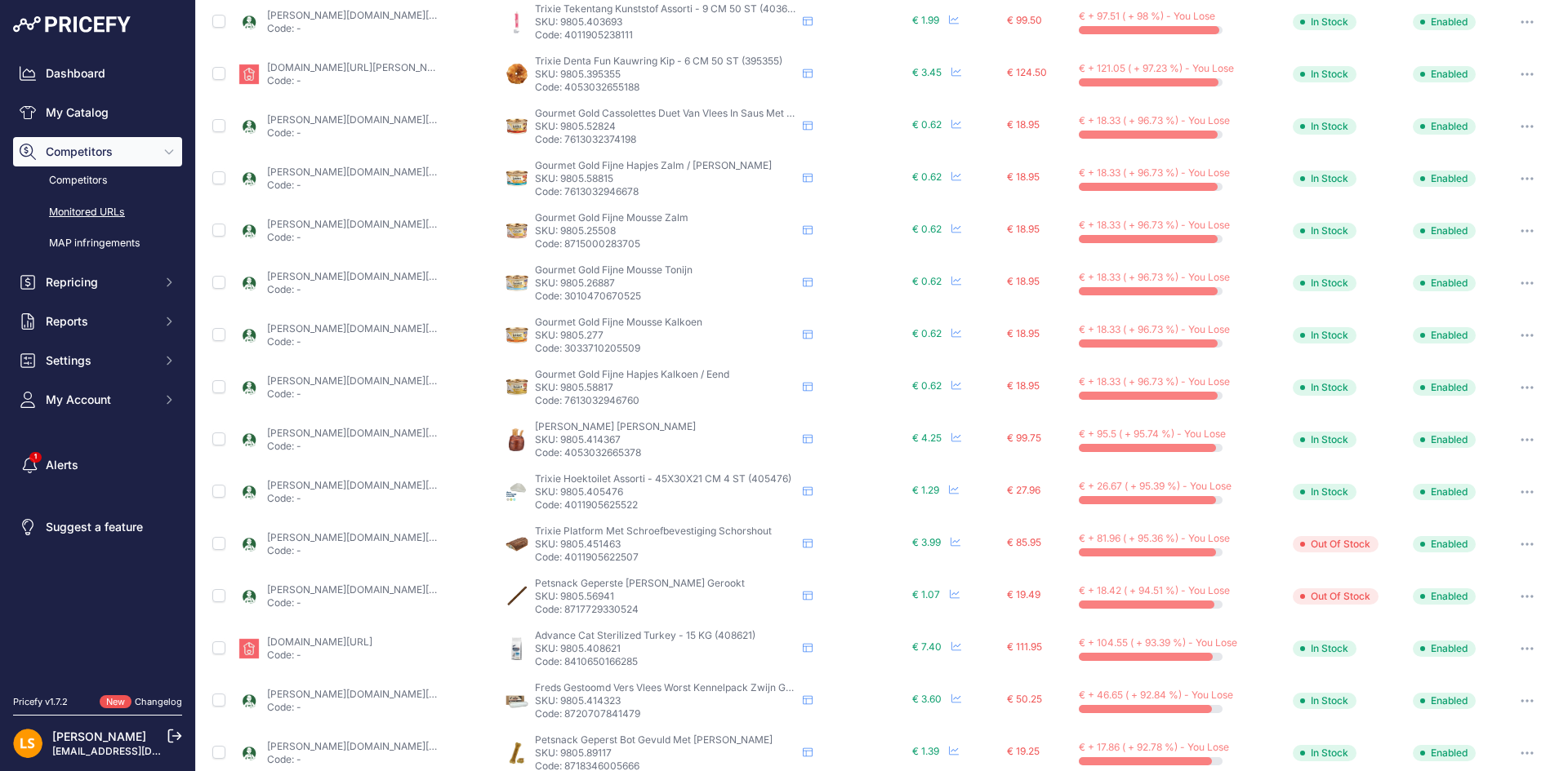
scroll to position [470, 0]
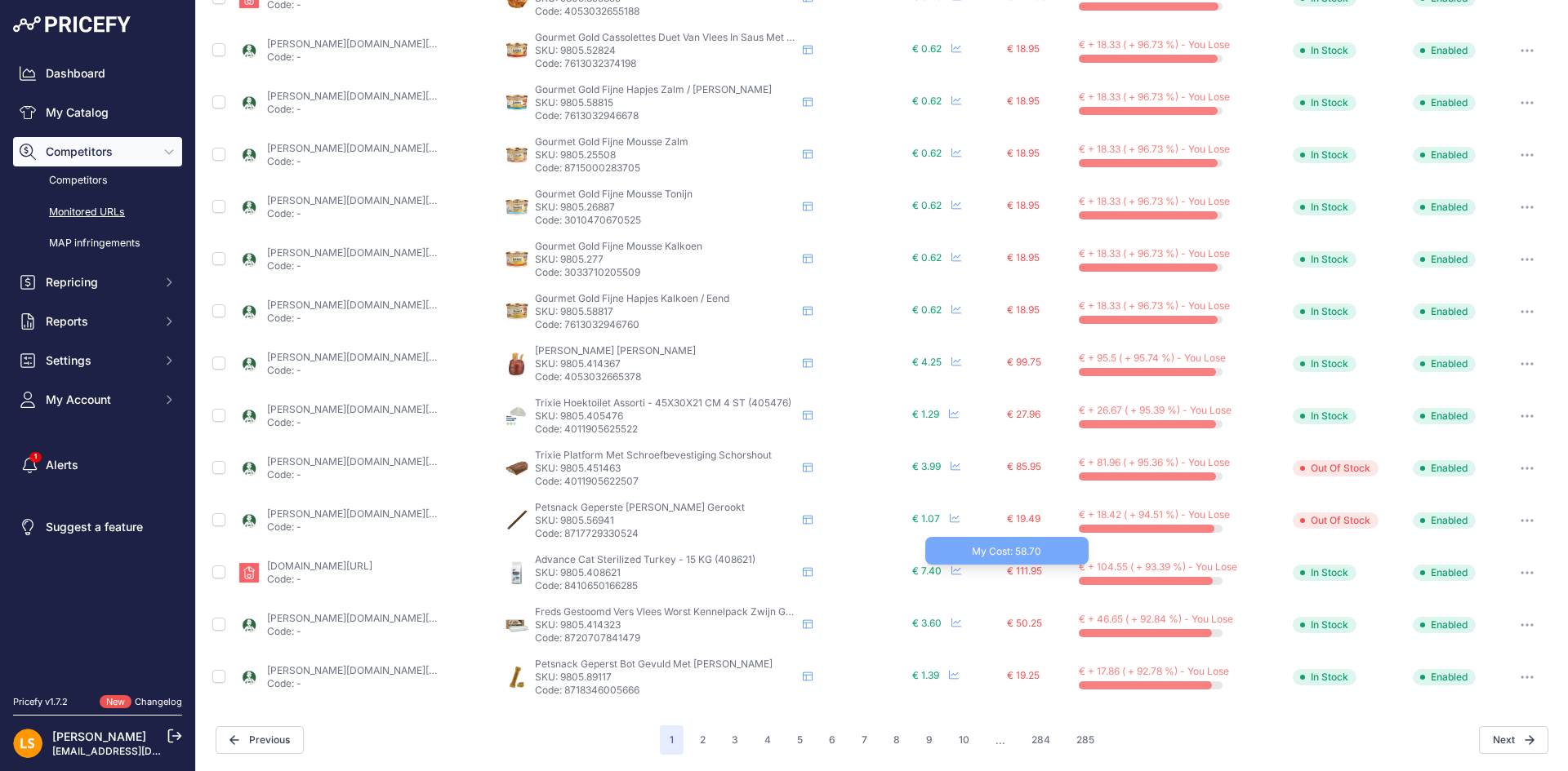
click at [1022, 572] on span "€ 111.95" at bounding box center [1025, 570] width 35 height 12
click at [920, 570] on span "€ 7.40" at bounding box center [926, 570] width 29 height 12
click at [951, 572] on icon at bounding box center [956, 570] width 10 height 10
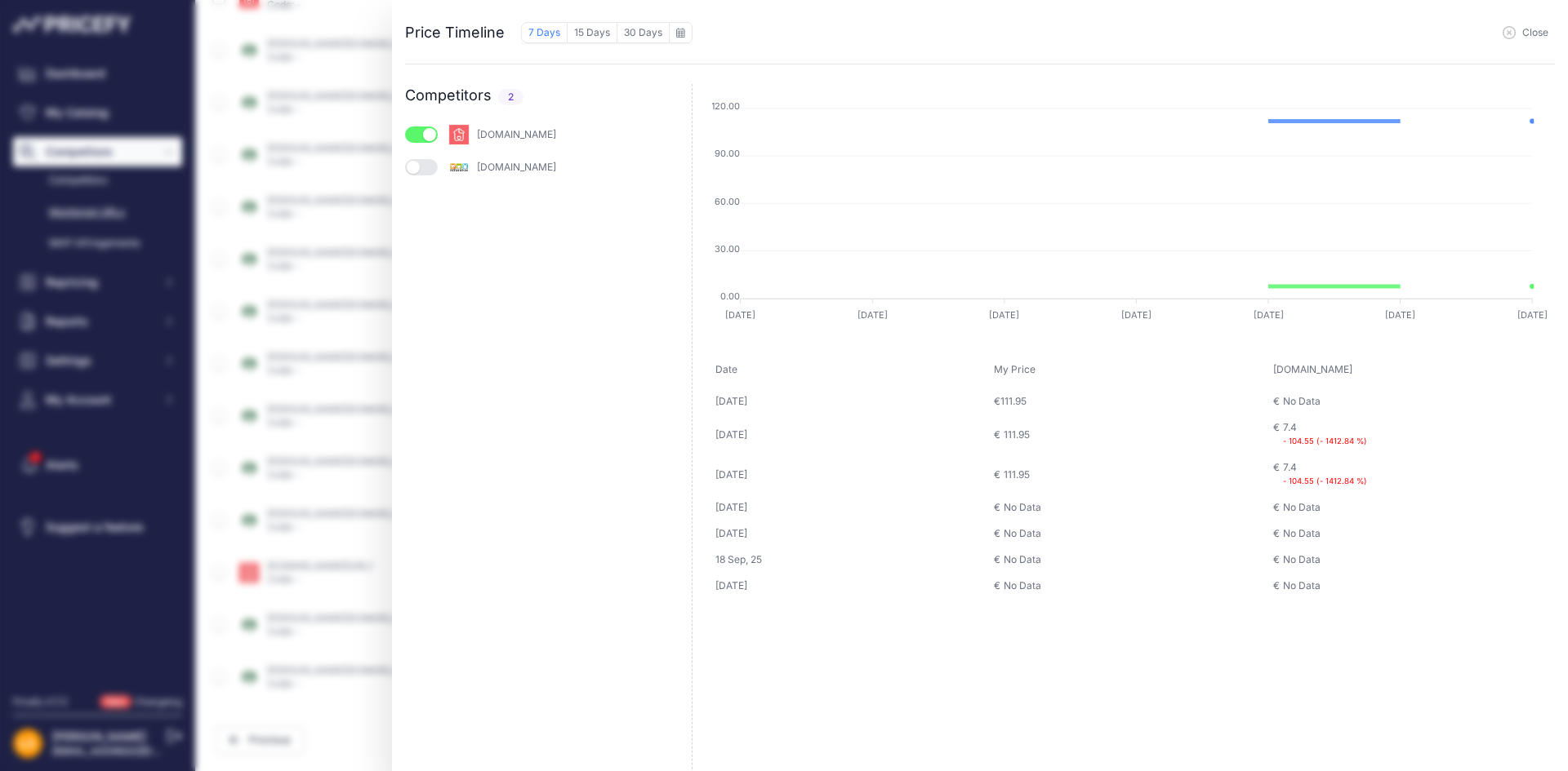
click at [1508, 31] on icon "button" at bounding box center [1508, 32] width 13 height 13
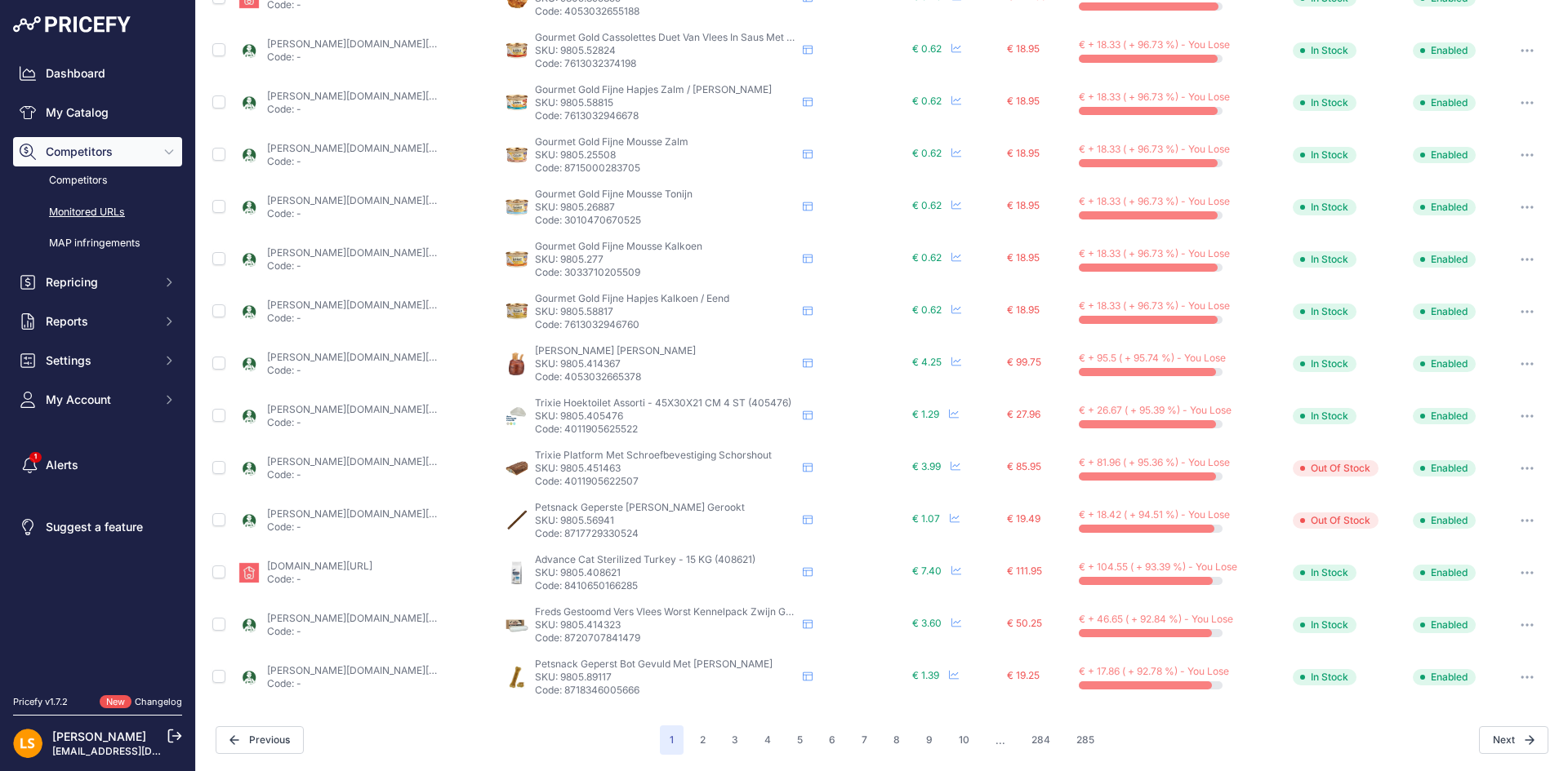
click at [364, 568] on link "[DOMAIN_NAME][URL]" at bounding box center [319, 565] width 106 height 12
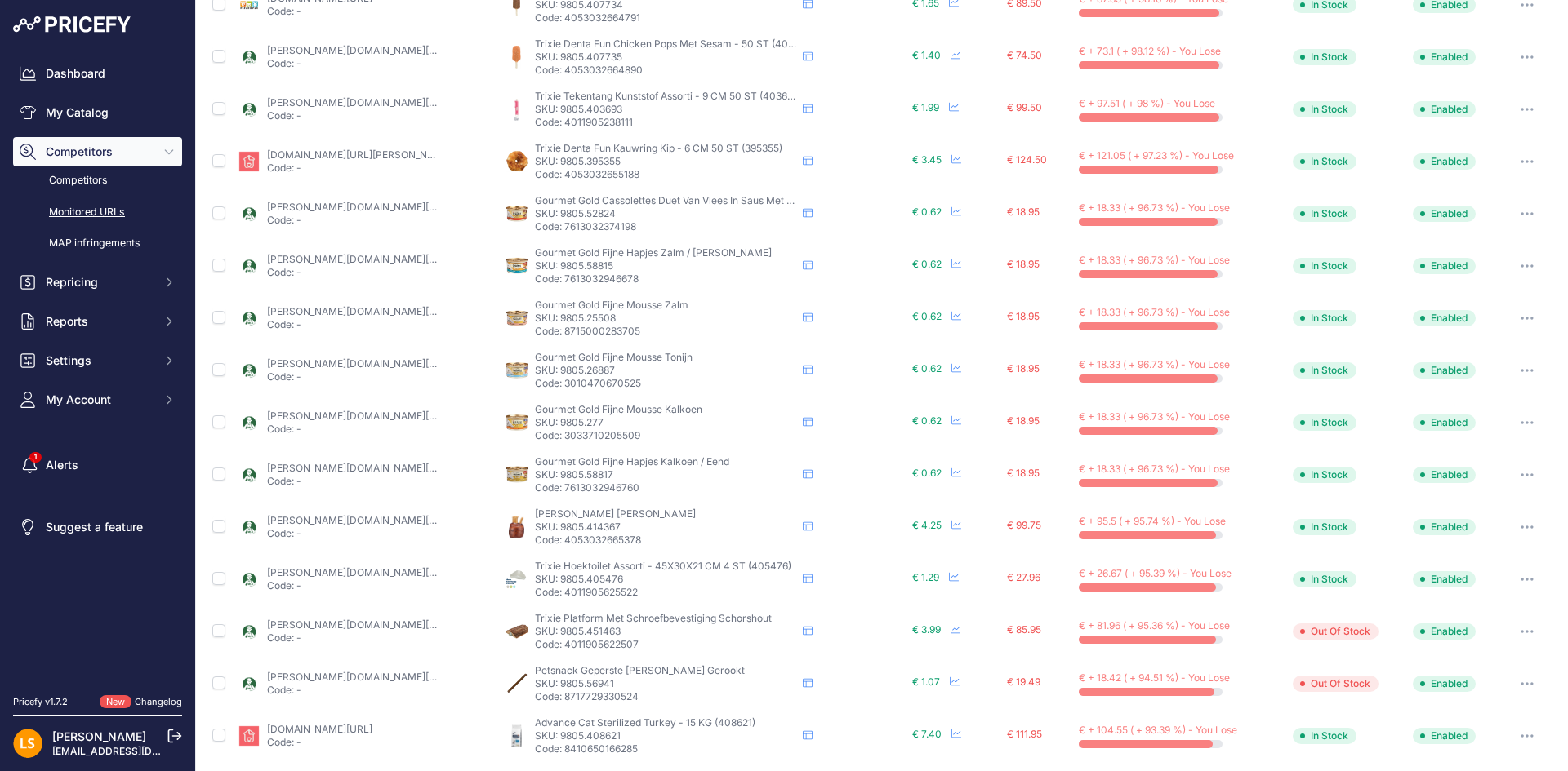
scroll to position [0, 0]
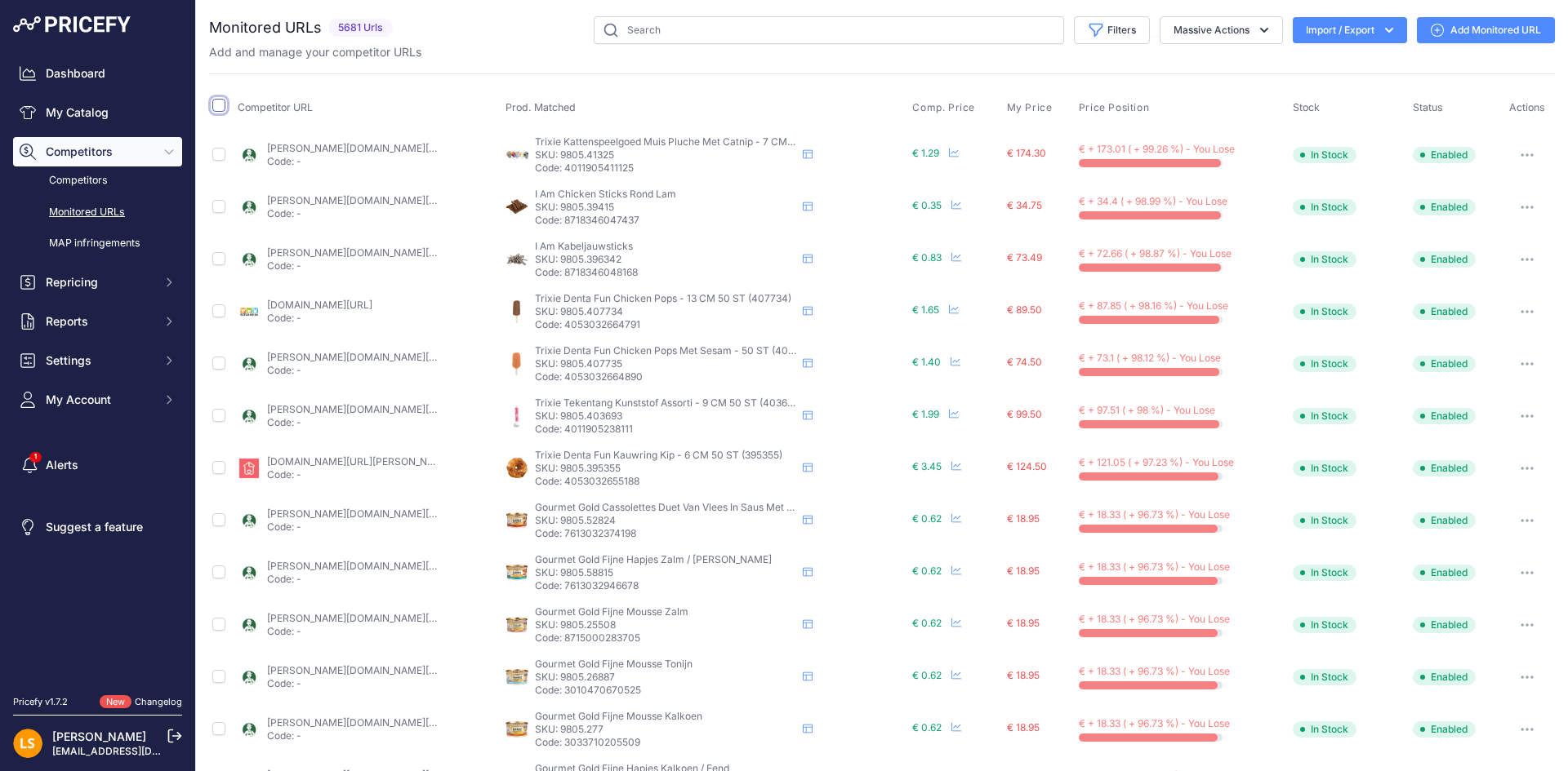
click at [218, 109] on input "checkbox" at bounding box center [218, 106] width 13 height 13
checkbox input "true"
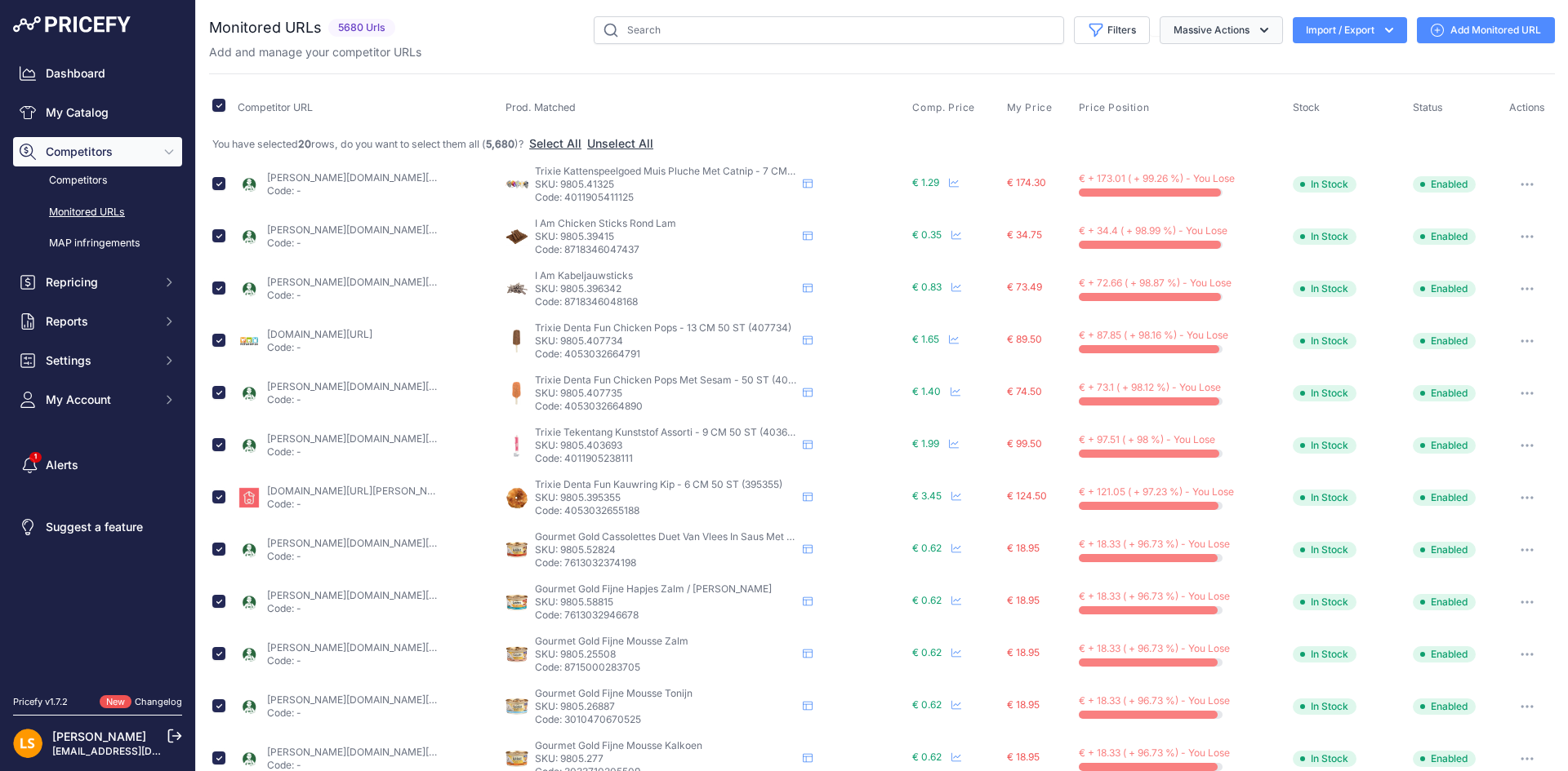
click at [1256, 33] on icon "button" at bounding box center [1264, 30] width 17 height 17
click at [1520, 183] on icon "button" at bounding box center [1527, 184] width 13 height 4
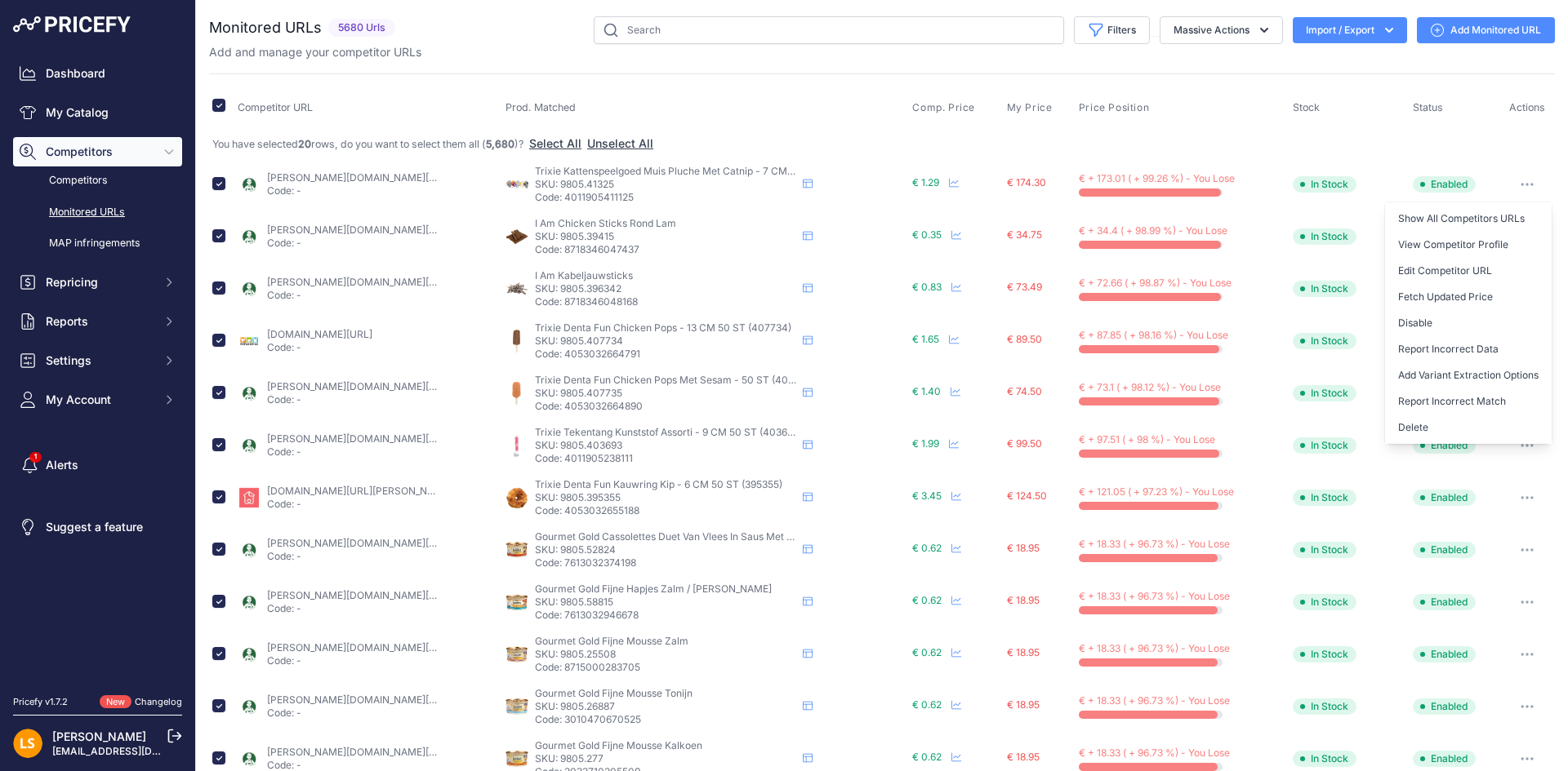
click at [1526, 185] on icon "button" at bounding box center [1527, 184] width 2 height 2
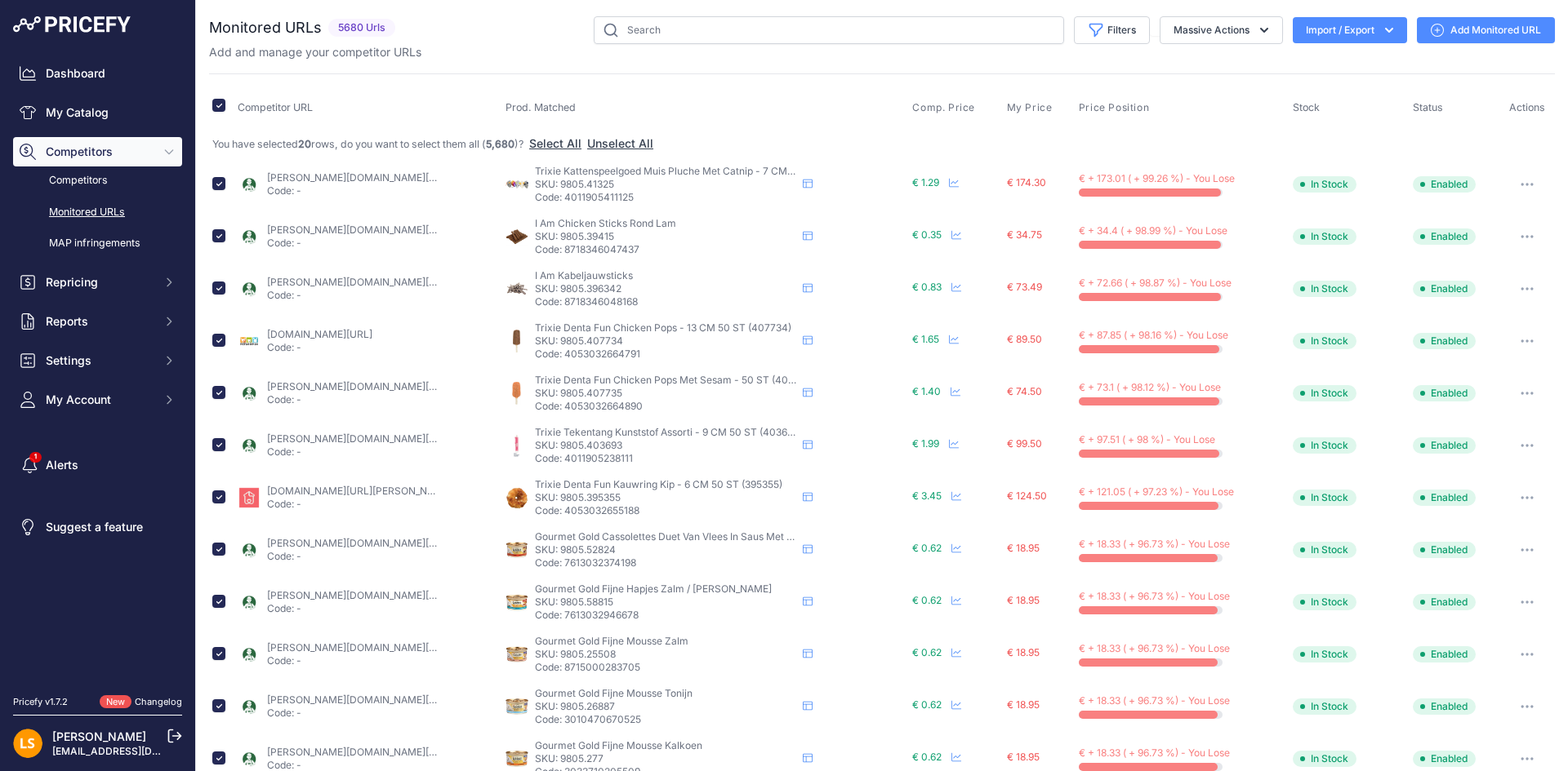
click at [1526, 185] on icon "button" at bounding box center [1527, 184] width 2 height 2
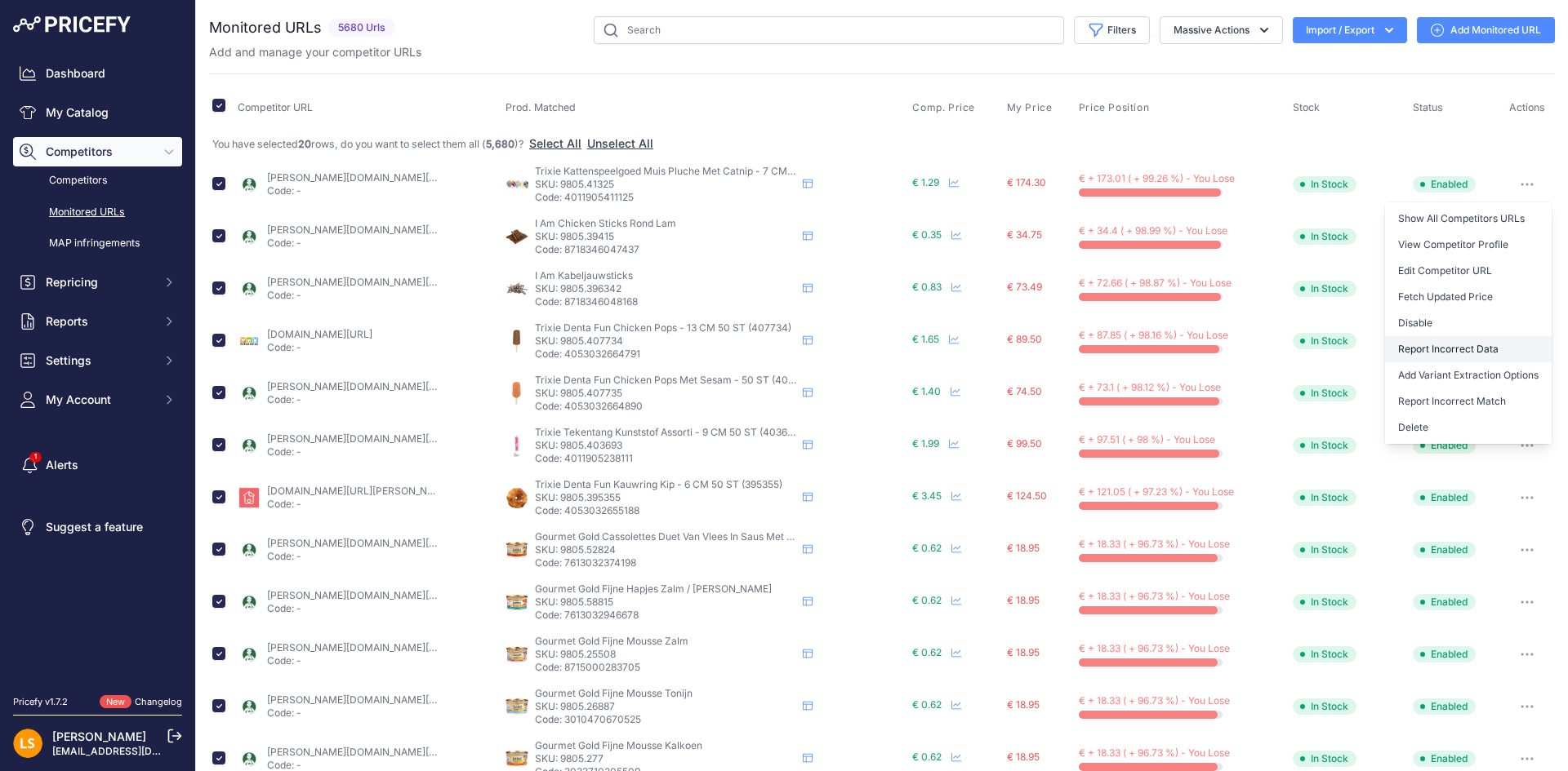
click at [1474, 352] on button "Report Incorrect Data" at bounding box center [1467, 349] width 166 height 26
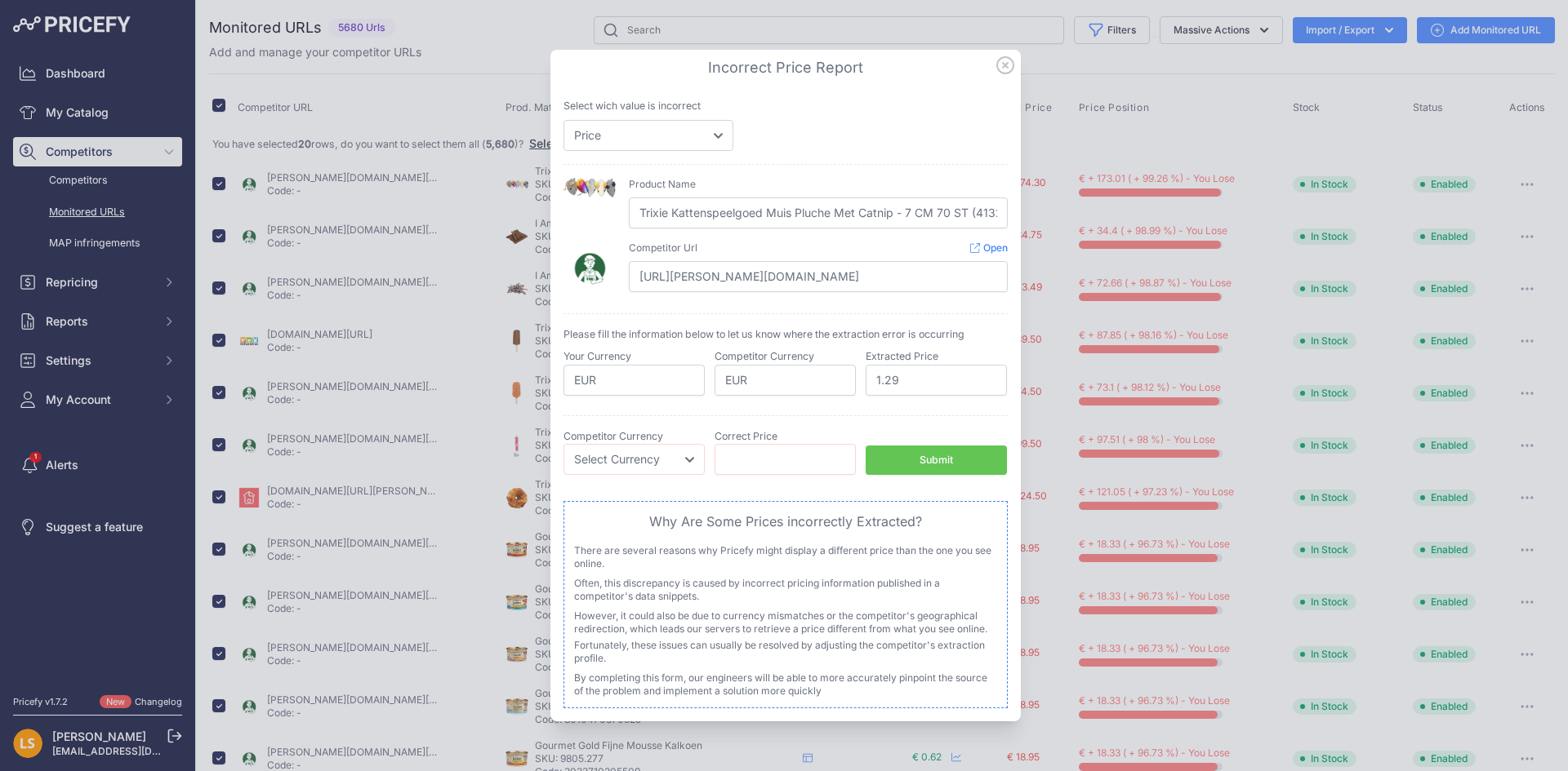
click at [988, 248] on link "Open" at bounding box center [989, 247] width 38 height 12
click at [1001, 68] on icon at bounding box center [1005, 65] width 18 height 18
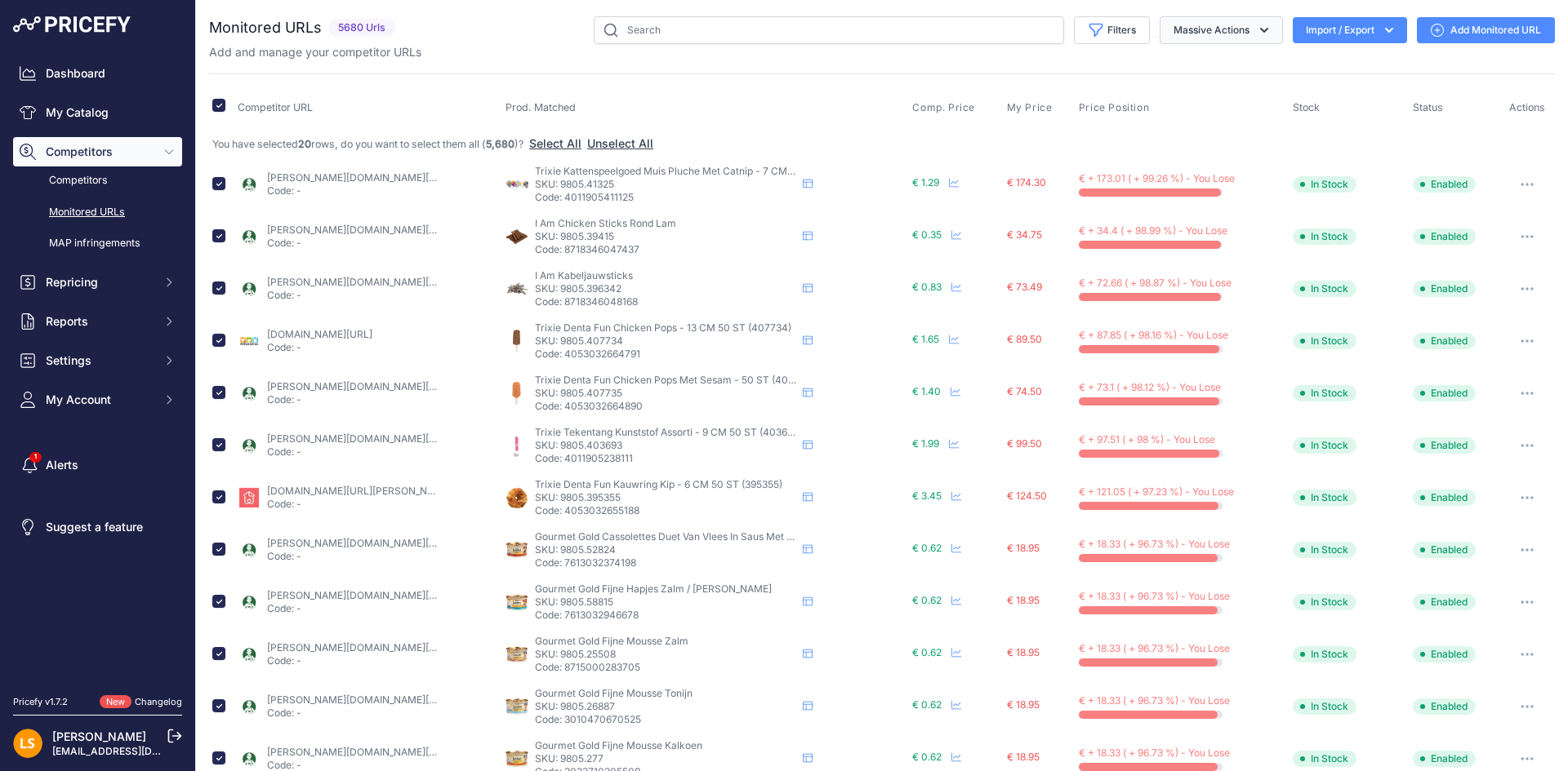
click at [1256, 29] on icon "button" at bounding box center [1264, 30] width 17 height 17
click at [1215, 62] on button "Enable" at bounding box center [1217, 69] width 130 height 29
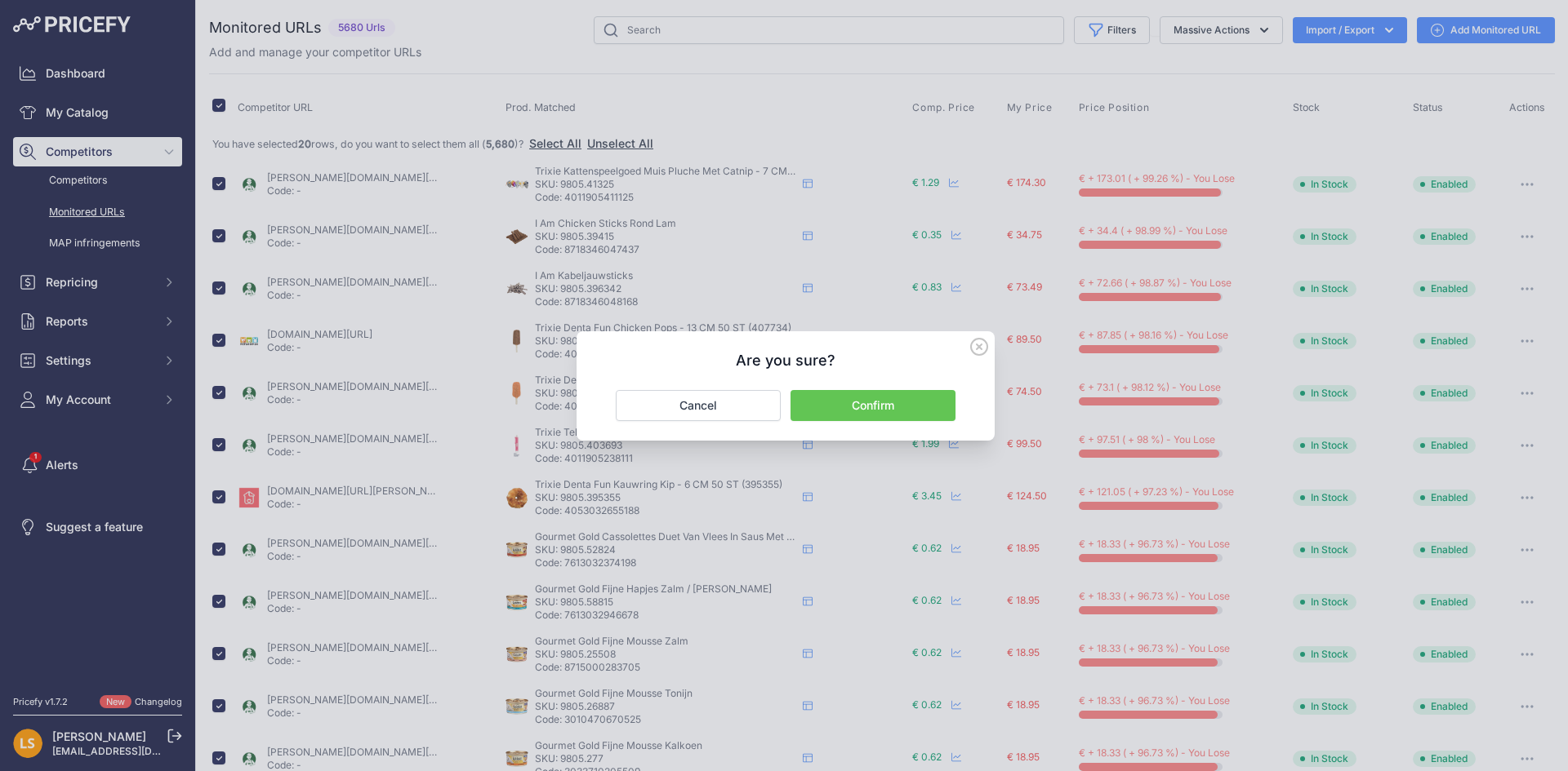
click at [908, 400] on button "Confirm" at bounding box center [873, 406] width 165 height 31
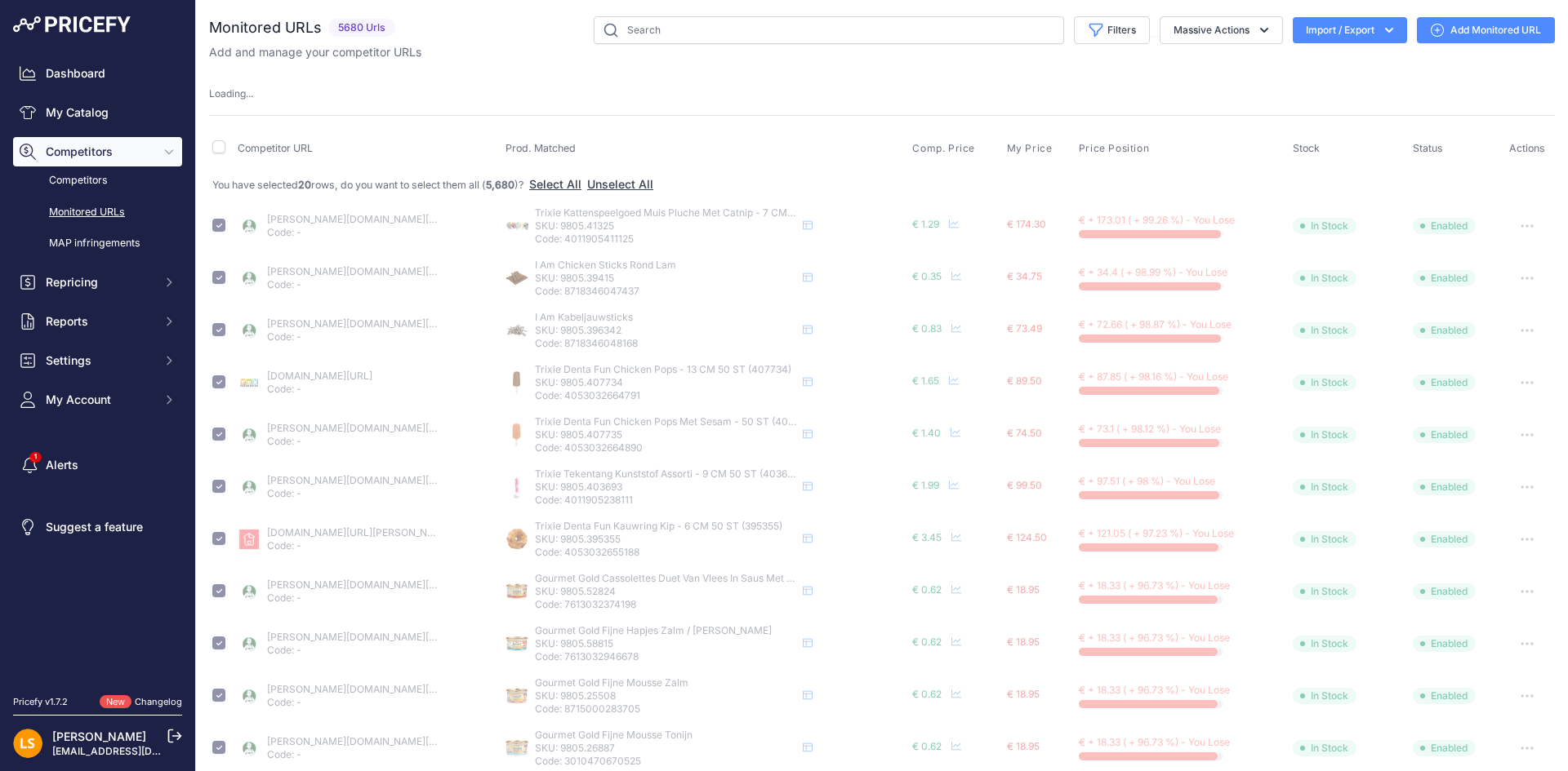
checkbox input "false"
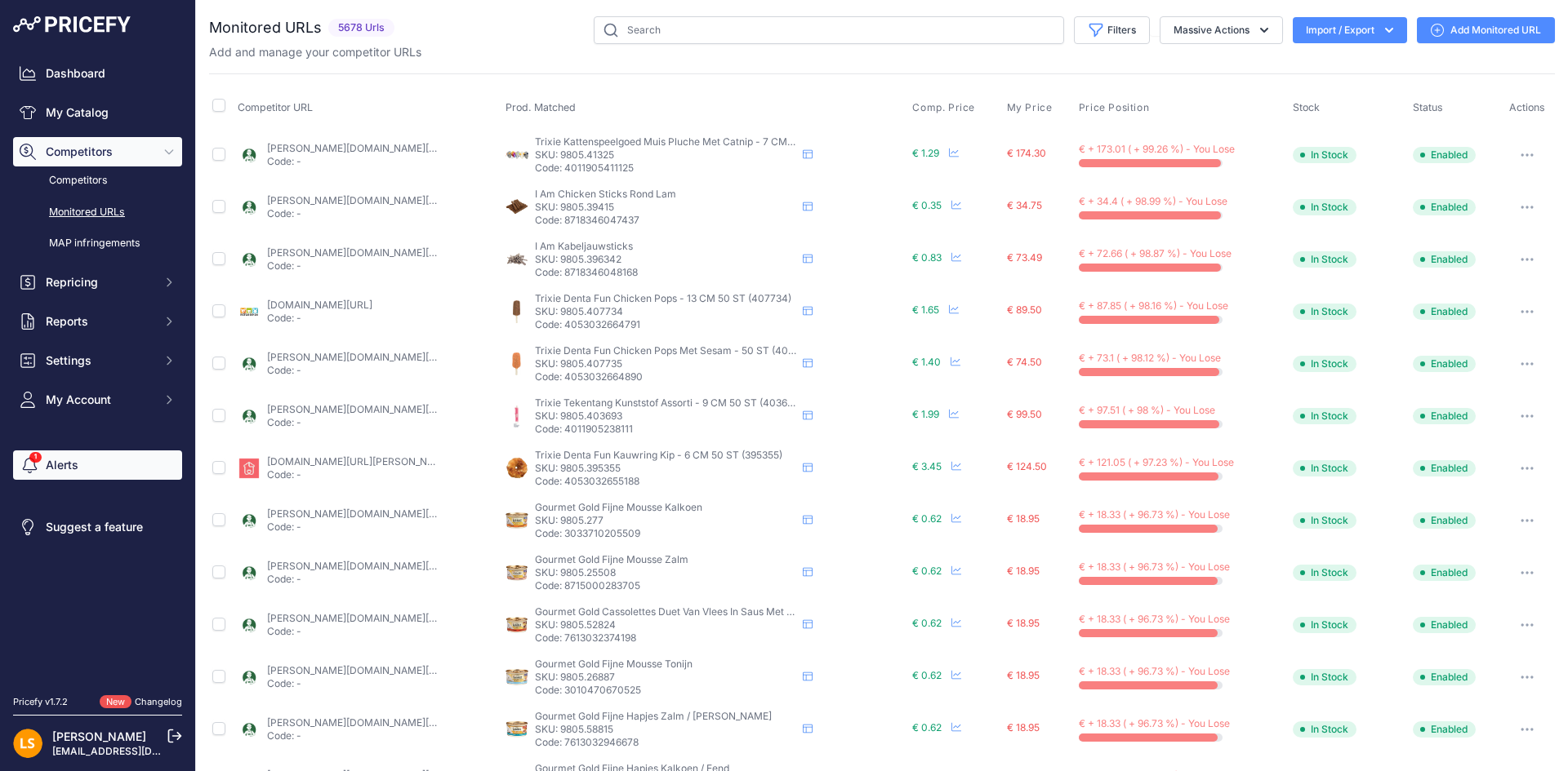
click at [42, 469] on link "Alerts" at bounding box center [97, 465] width 169 height 29
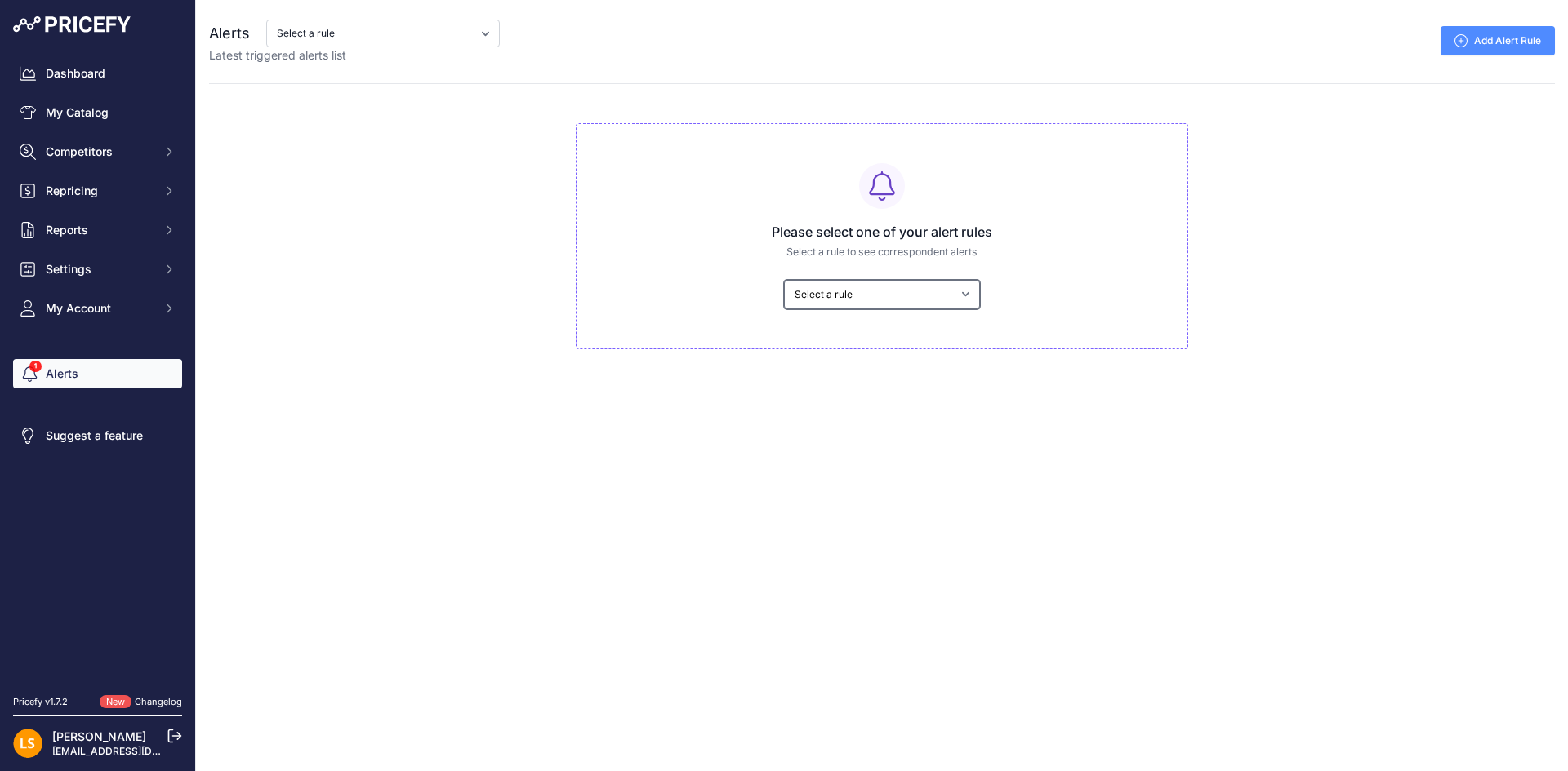
click at [856, 296] on select "Select a rule My competitors are 5% cheaper than me" at bounding box center [881, 295] width 196 height 29
select select "9592"
click at [784, 280] on select "Select a rule My competitors are 5% cheaper than me" at bounding box center [881, 295] width 196 height 29
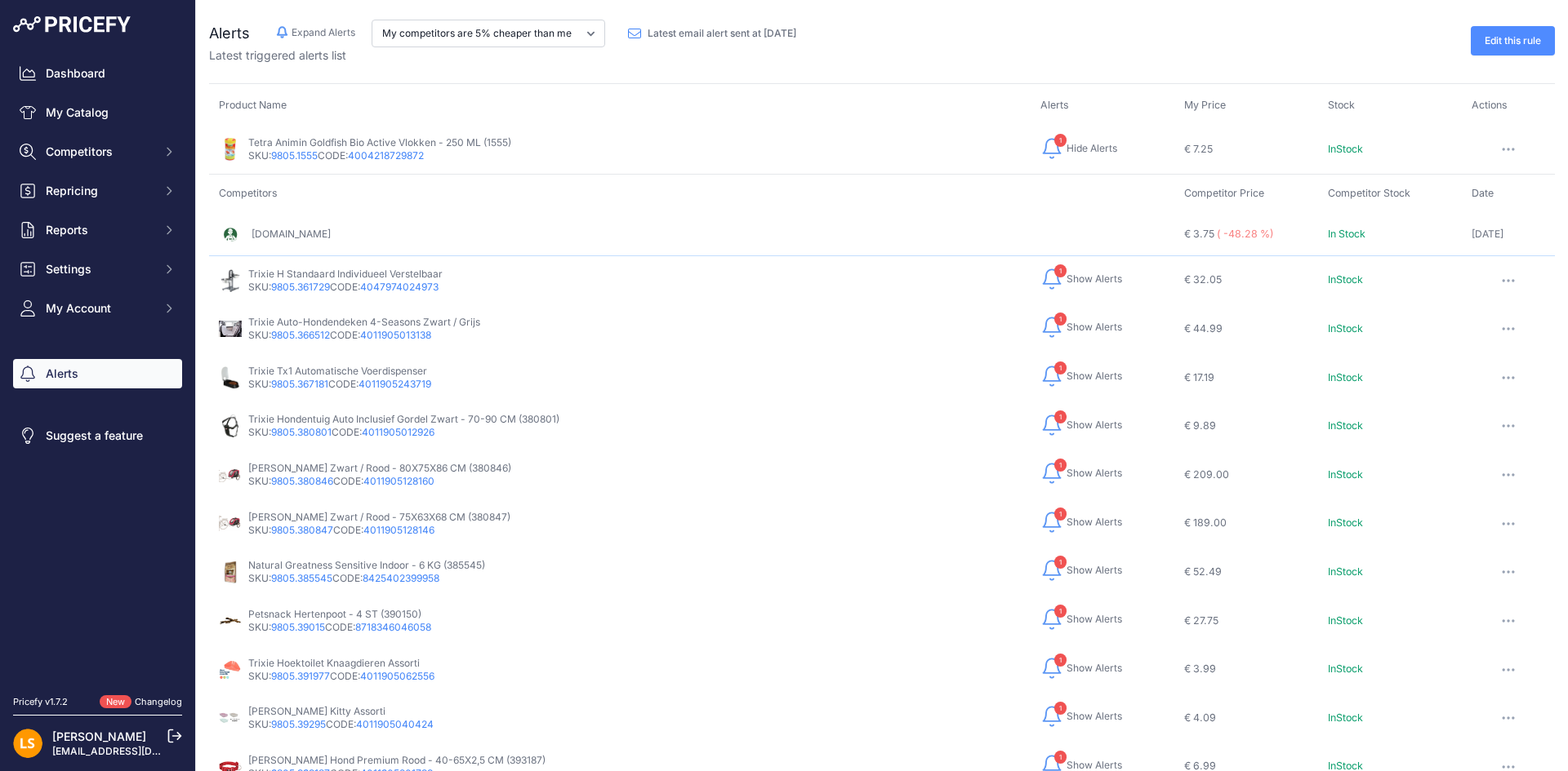
click at [1040, 278] on icon "button" at bounding box center [1051, 279] width 23 height 23
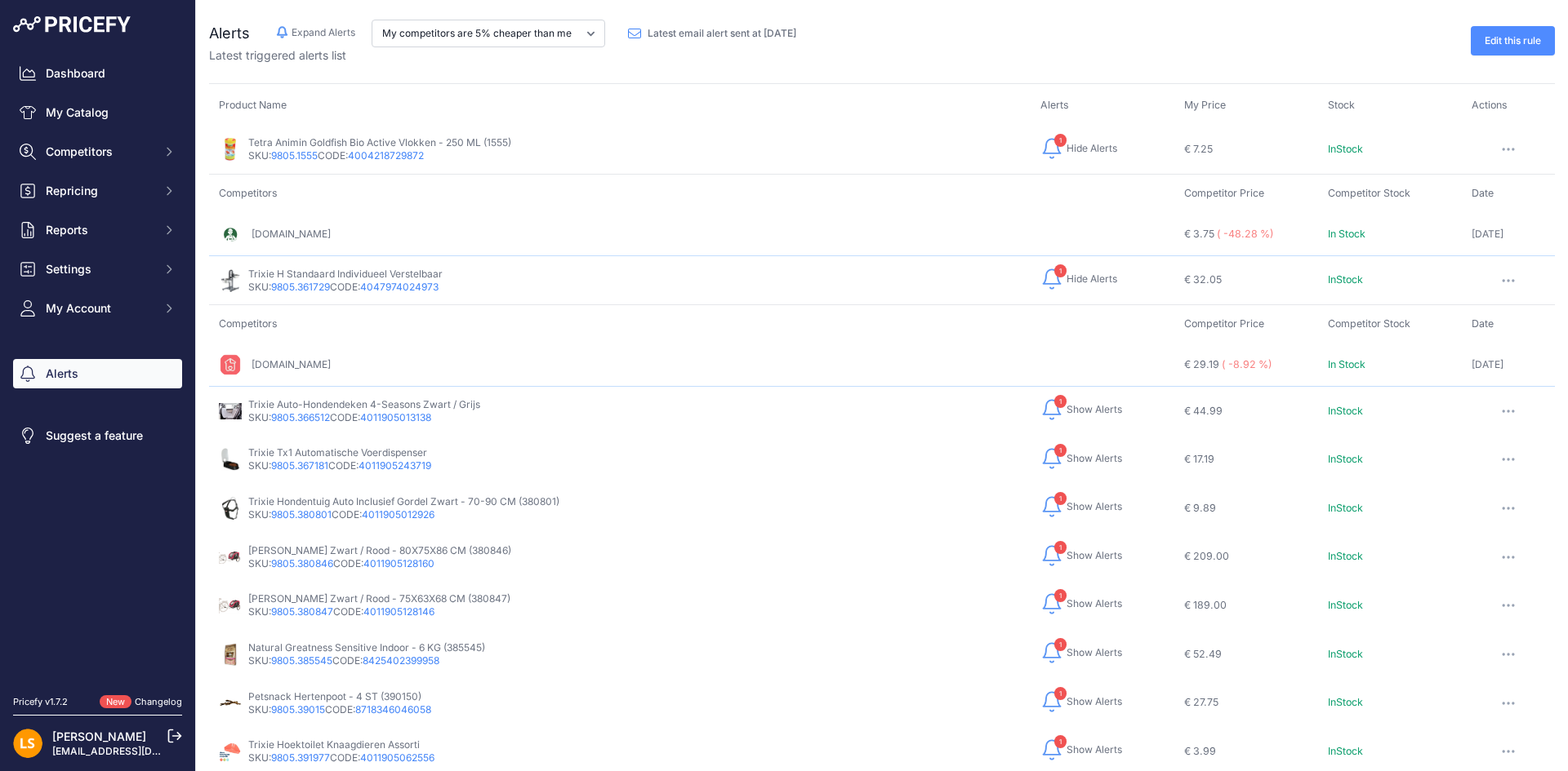
click at [1040, 281] on icon "button" at bounding box center [1051, 279] width 23 height 23
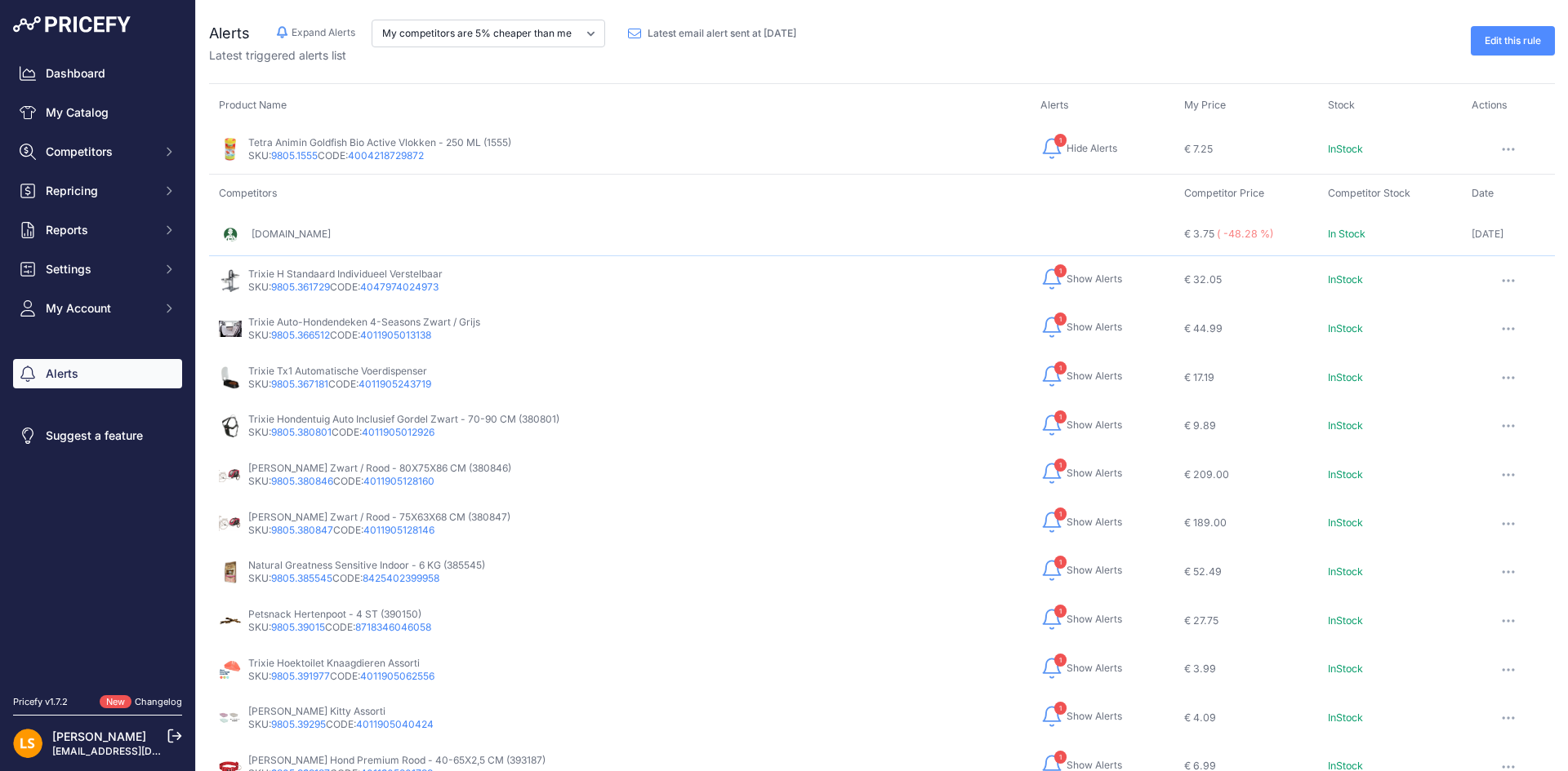
click at [1040, 151] on icon "button" at bounding box center [1051, 148] width 23 height 23
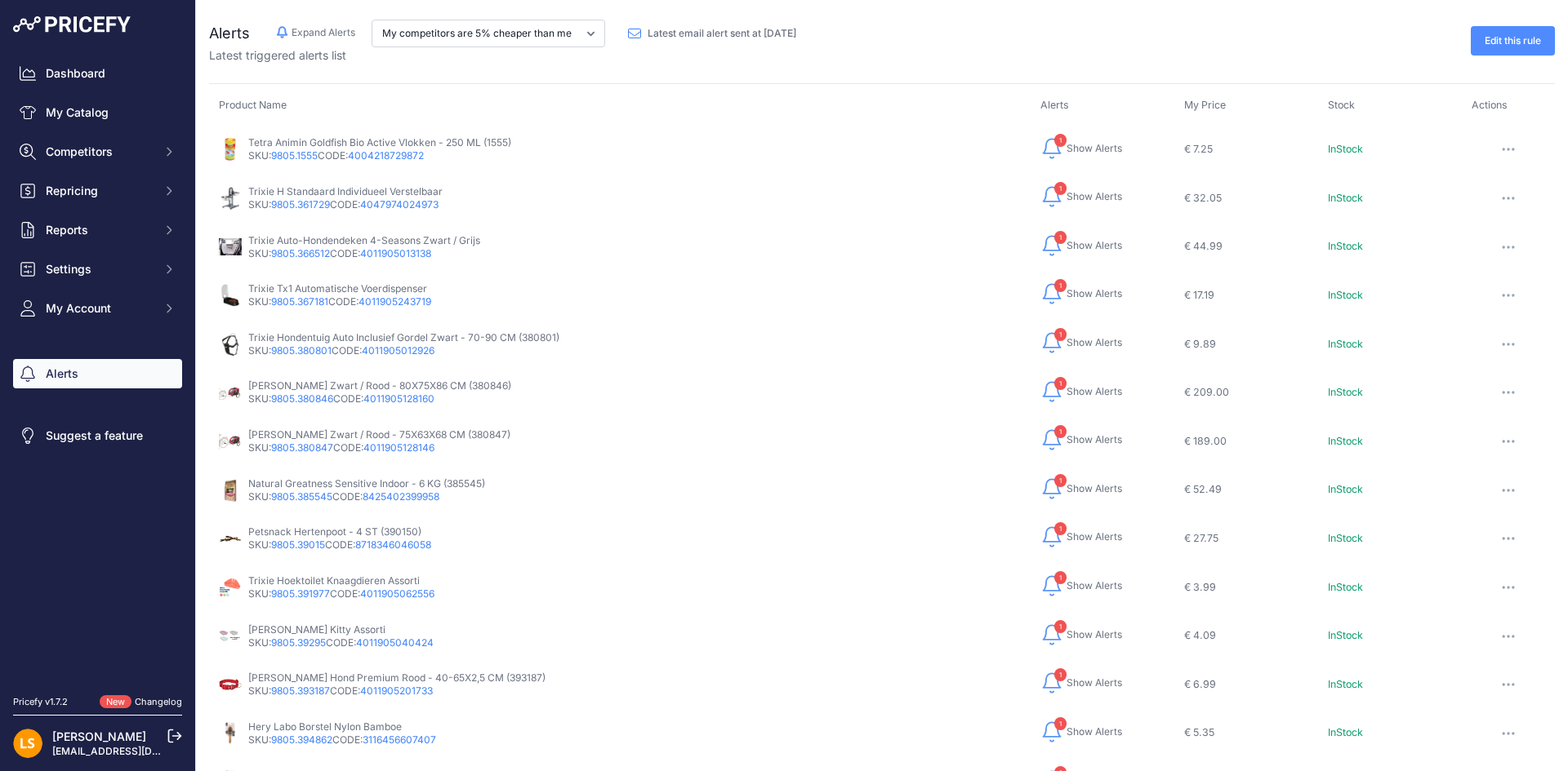
click at [1049, 150] on icon "button" at bounding box center [1051, 148] width 23 height 23
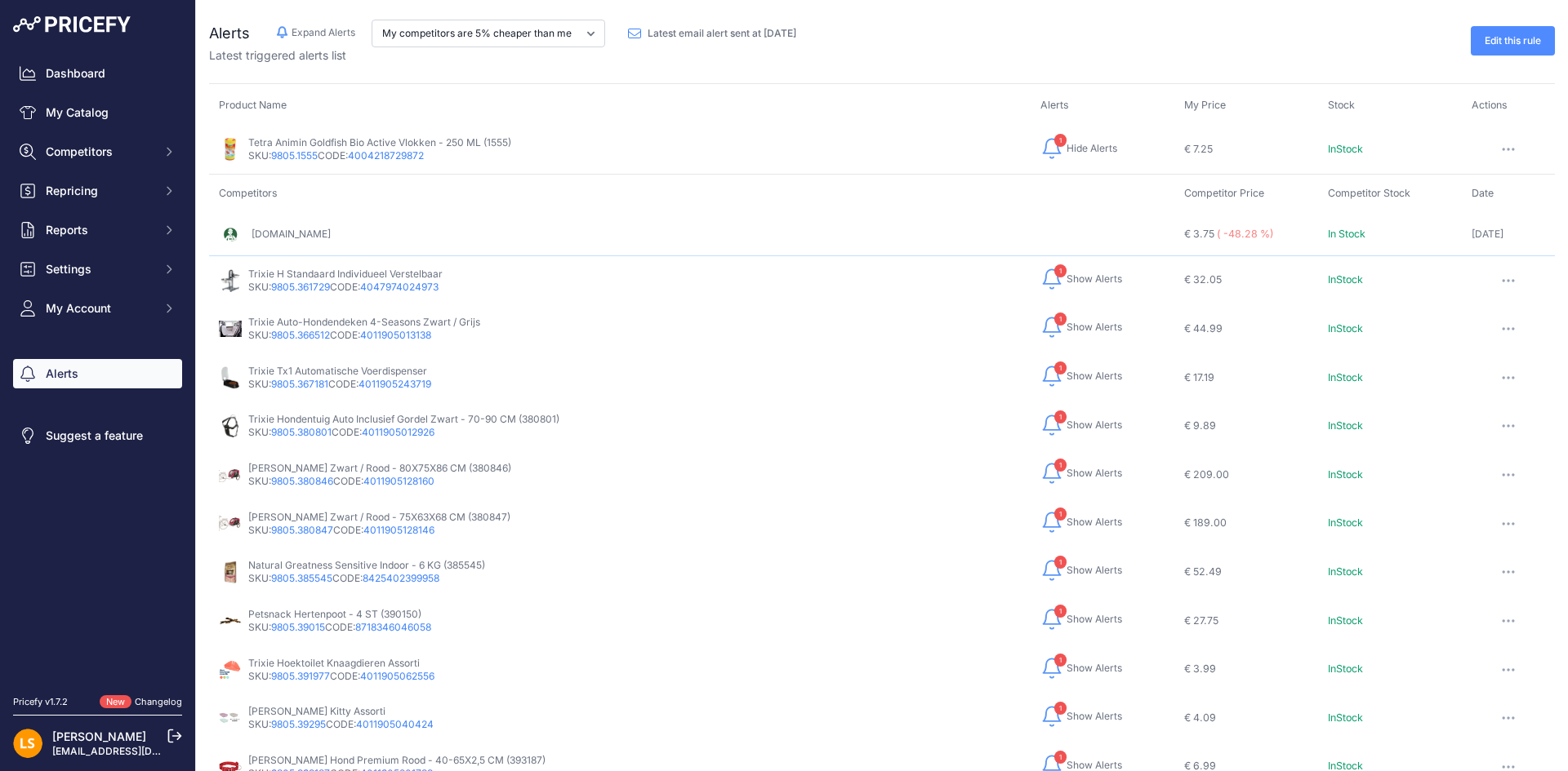
click at [1040, 151] on icon "button" at bounding box center [1051, 148] width 23 height 23
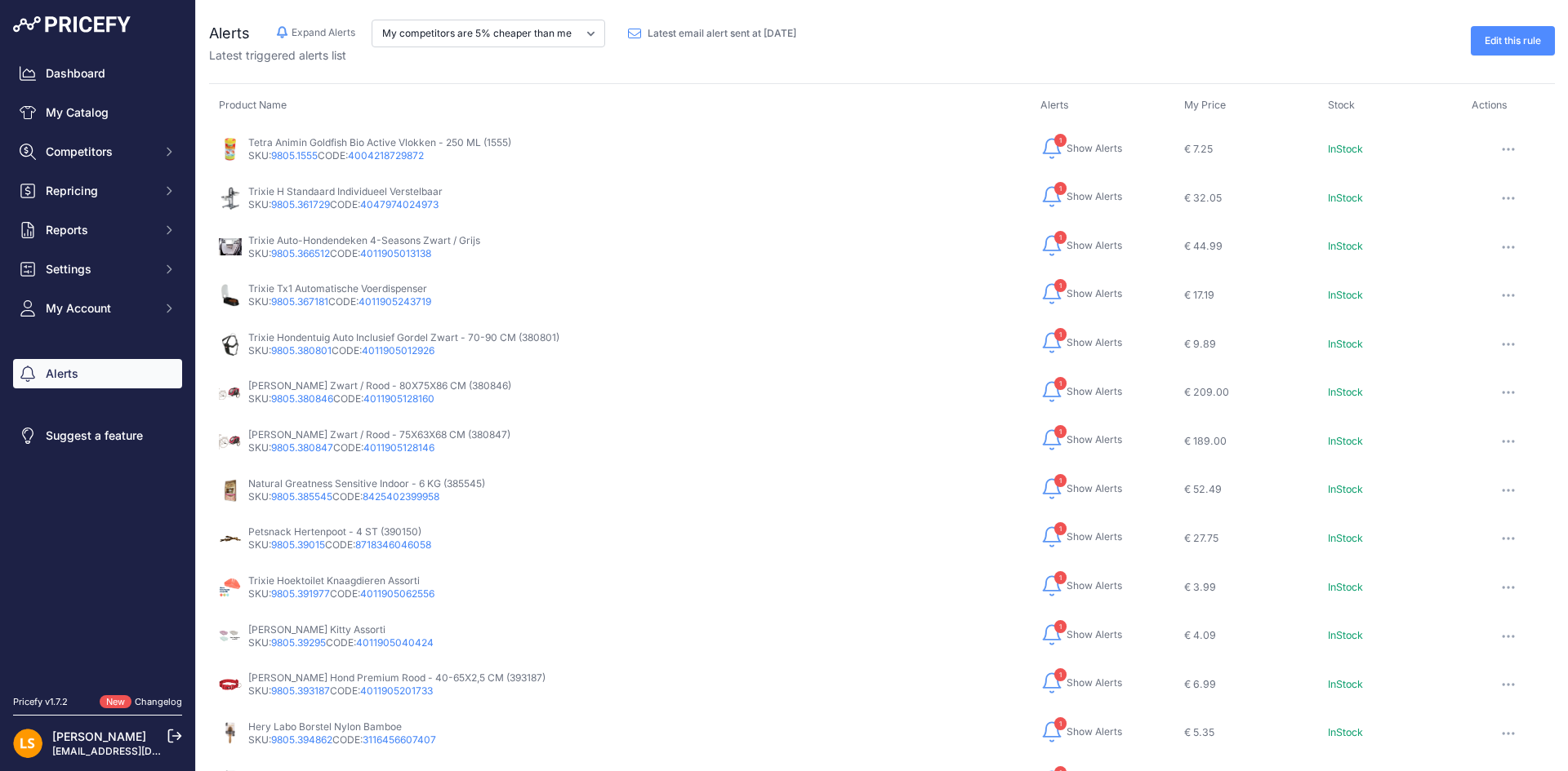
click at [464, 145] on p "Tetra Animin Goldfish Bio Active Vlokken - 250 ML (1555)" at bounding box center [379, 143] width 263 height 13
click at [303, 155] on link "9805.1555" at bounding box center [294, 155] width 47 height 12
click at [1054, 238] on span "1" at bounding box center [1059, 238] width 12 height 13
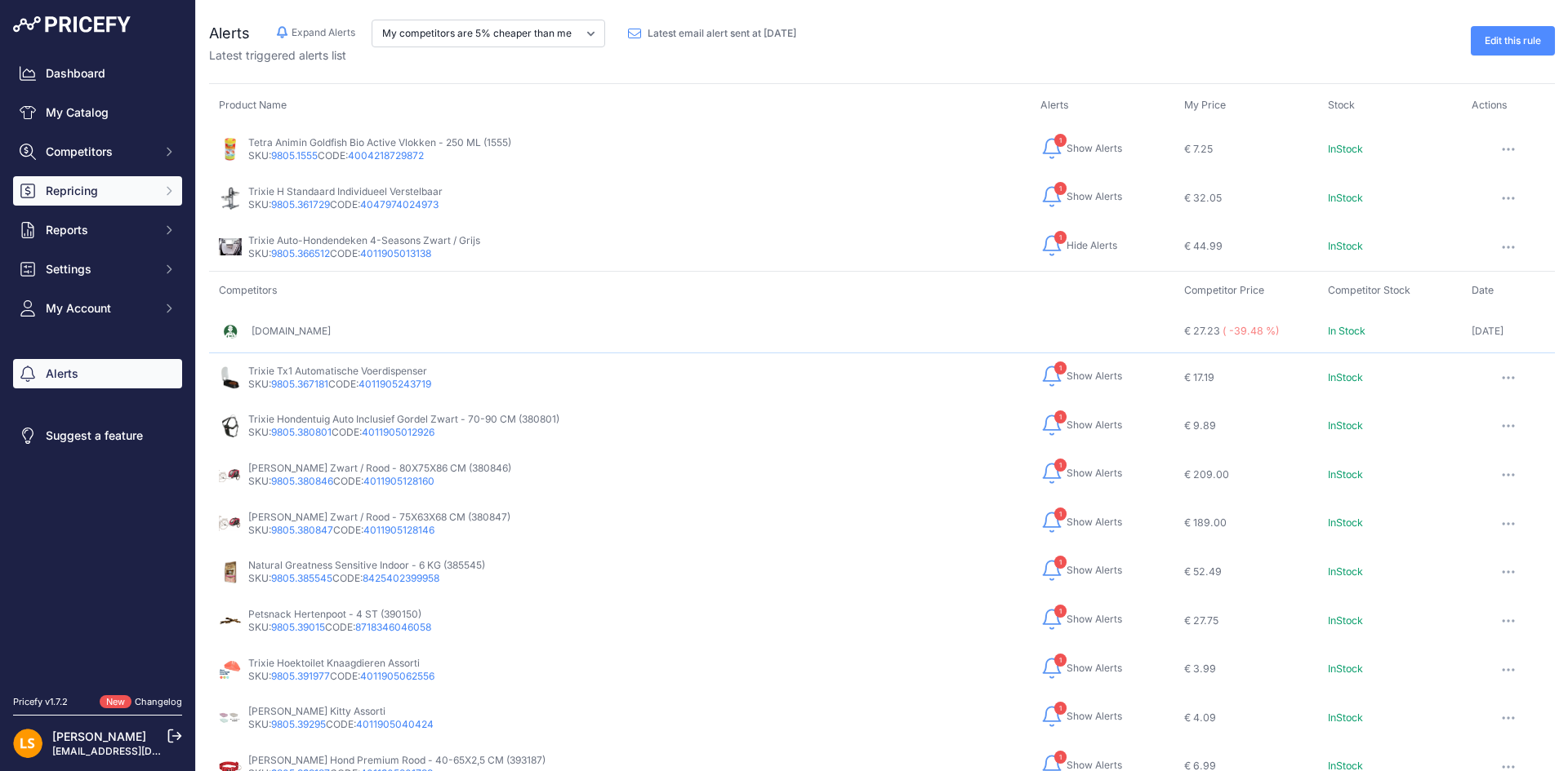
click at [103, 185] on span "Repricing" at bounding box center [99, 191] width 107 height 17
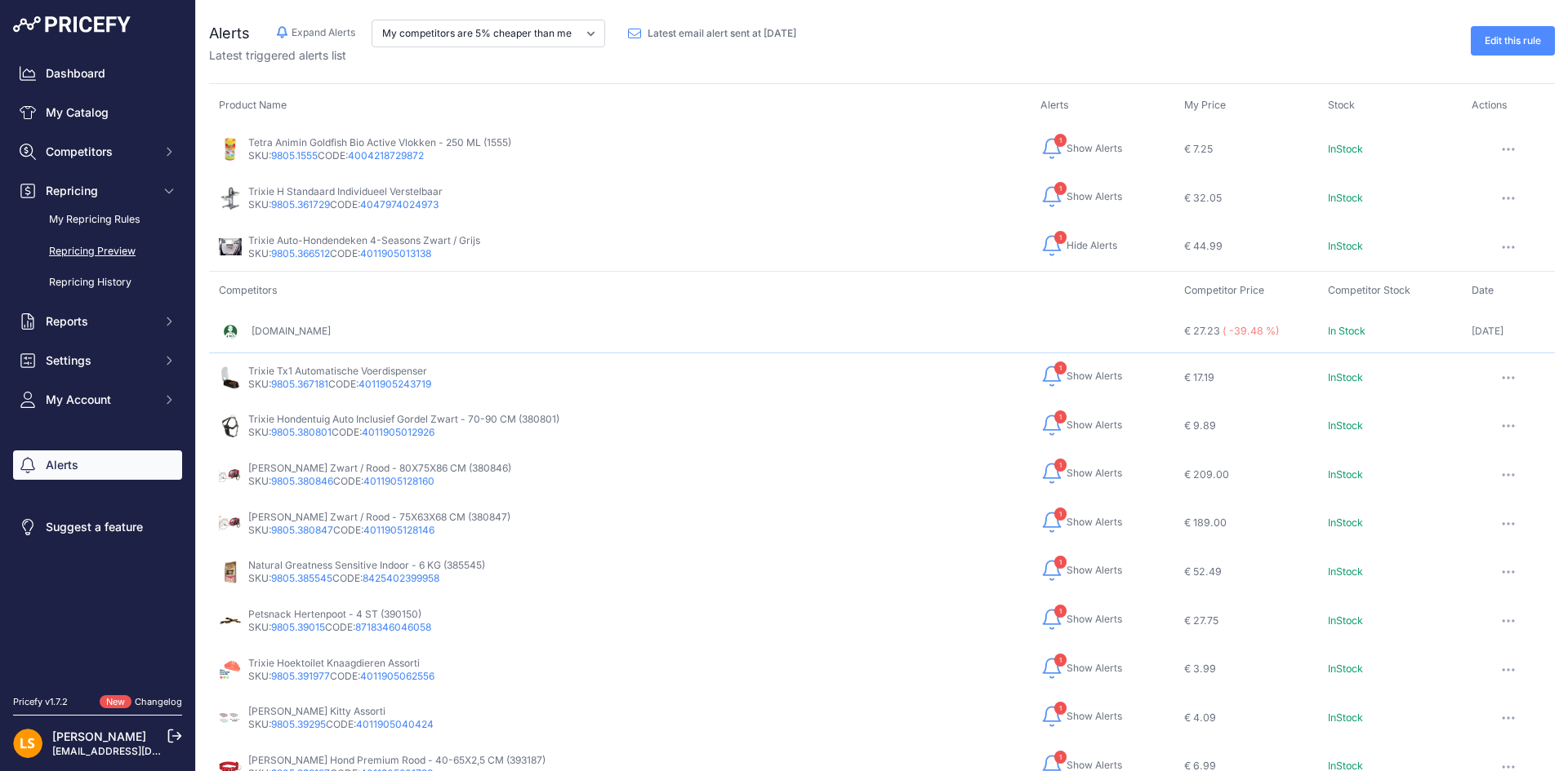
click at [84, 250] on link "Repricing Preview" at bounding box center [97, 251] width 169 height 28
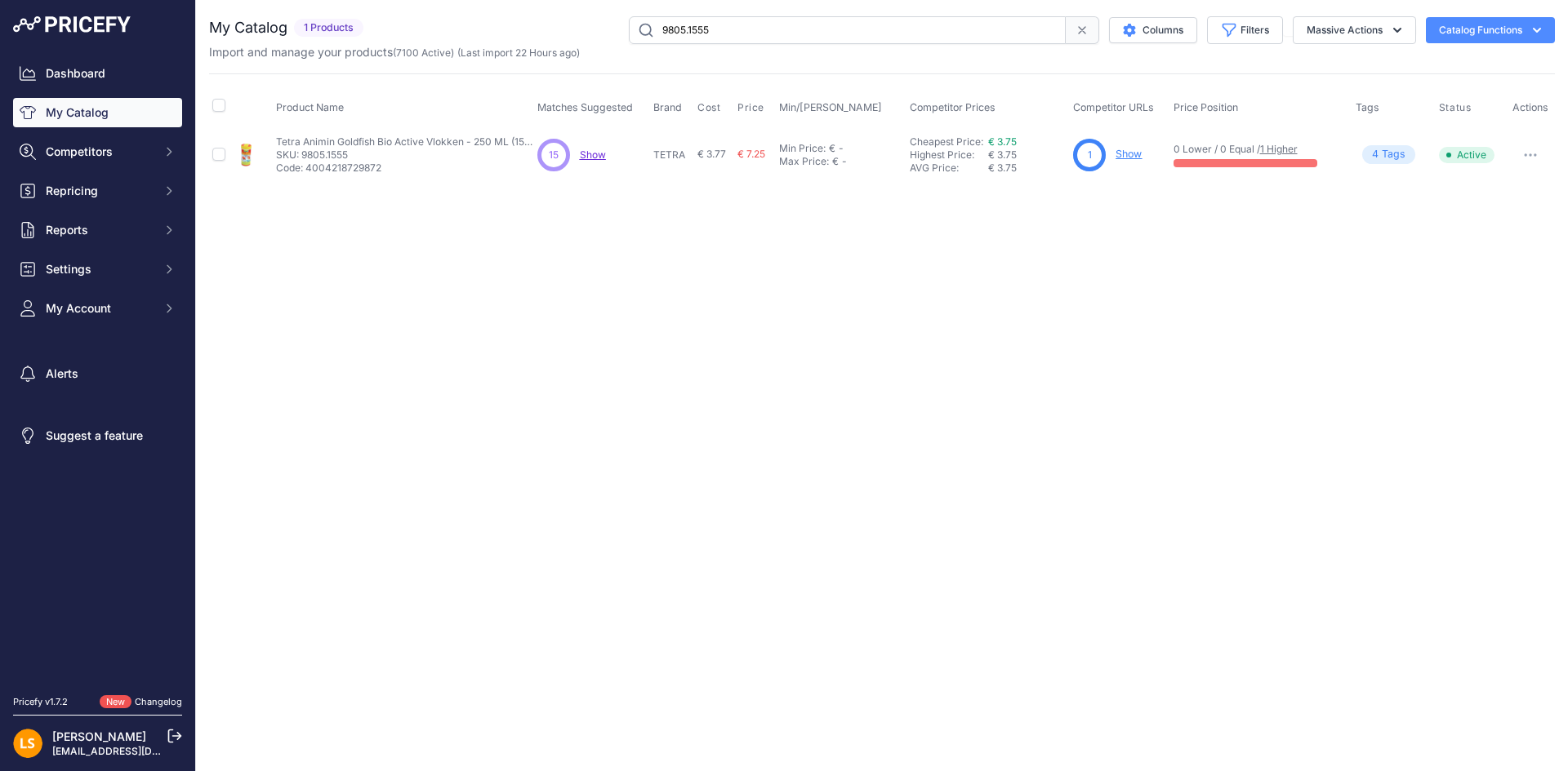
click at [1132, 153] on link "Show" at bounding box center [1128, 153] width 26 height 12
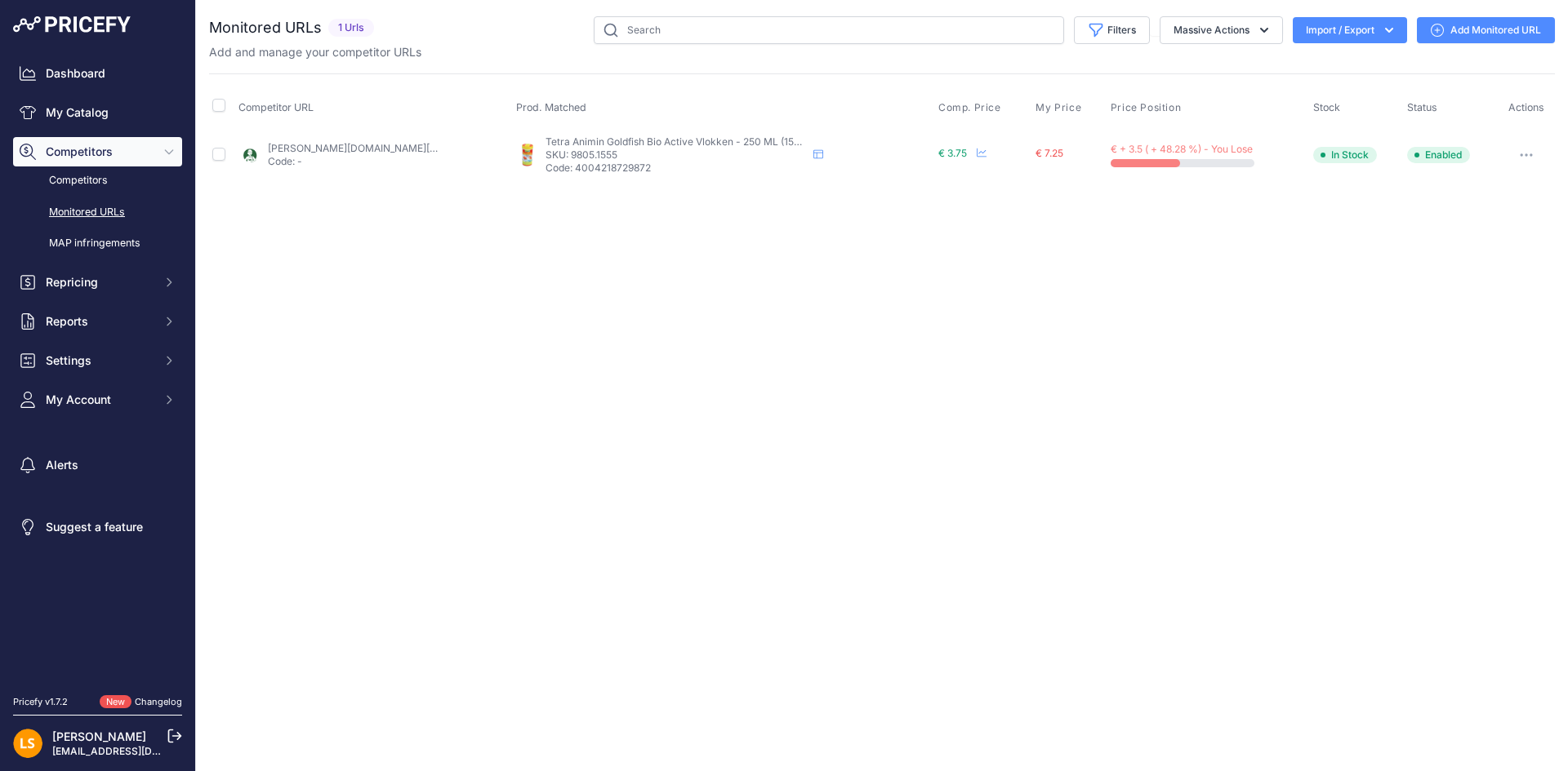
click at [398, 151] on link "[PERSON_NAME][DOMAIN_NAME][URL]" at bounding box center [360, 148] width 185 height 12
click at [1045, 153] on span "€ 7.25" at bounding box center [1049, 152] width 28 height 12
click at [980, 154] on icon at bounding box center [981, 152] width 10 height 10
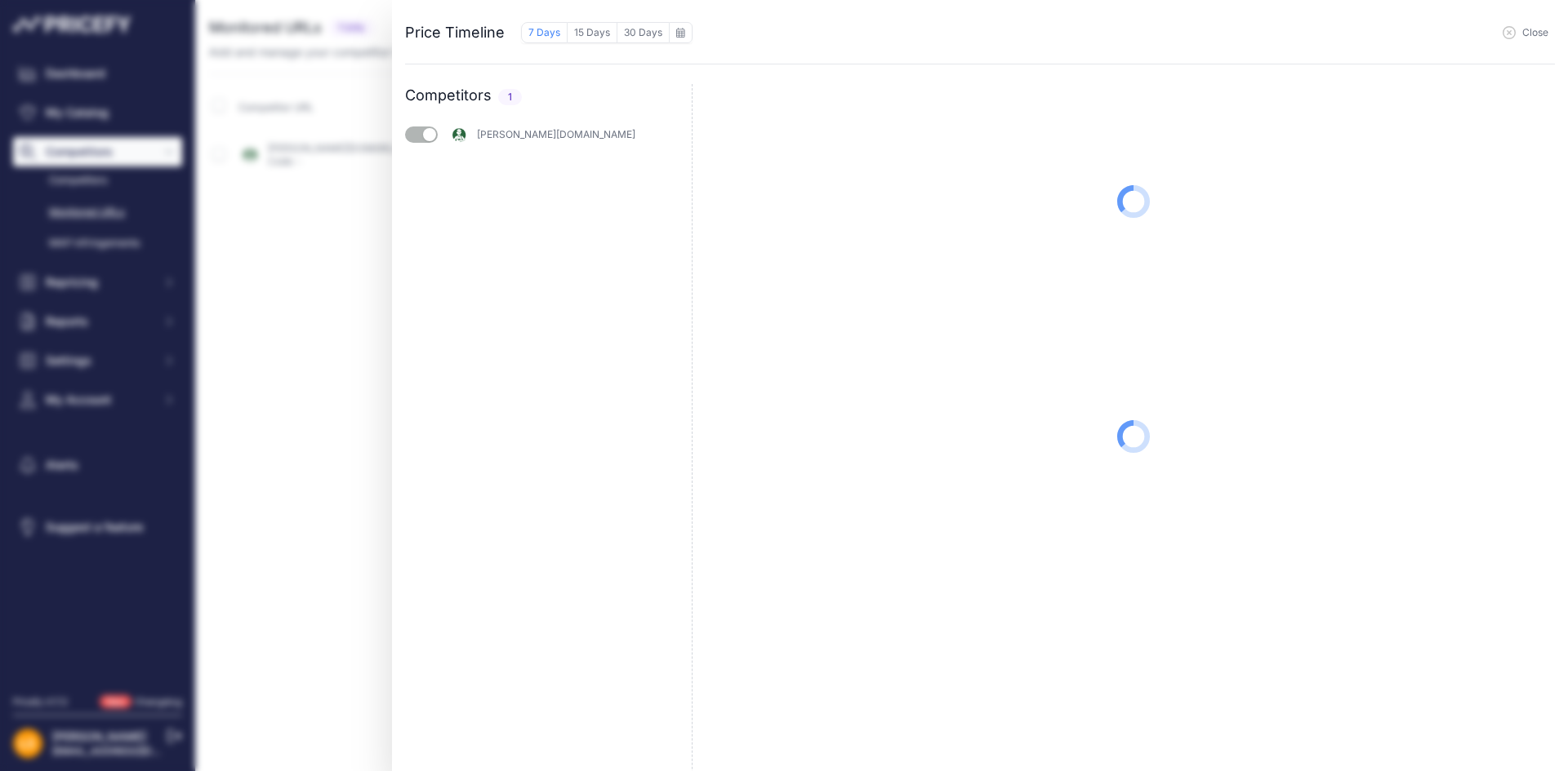
click at [1508, 38] on icon "button" at bounding box center [1508, 32] width 13 height 13
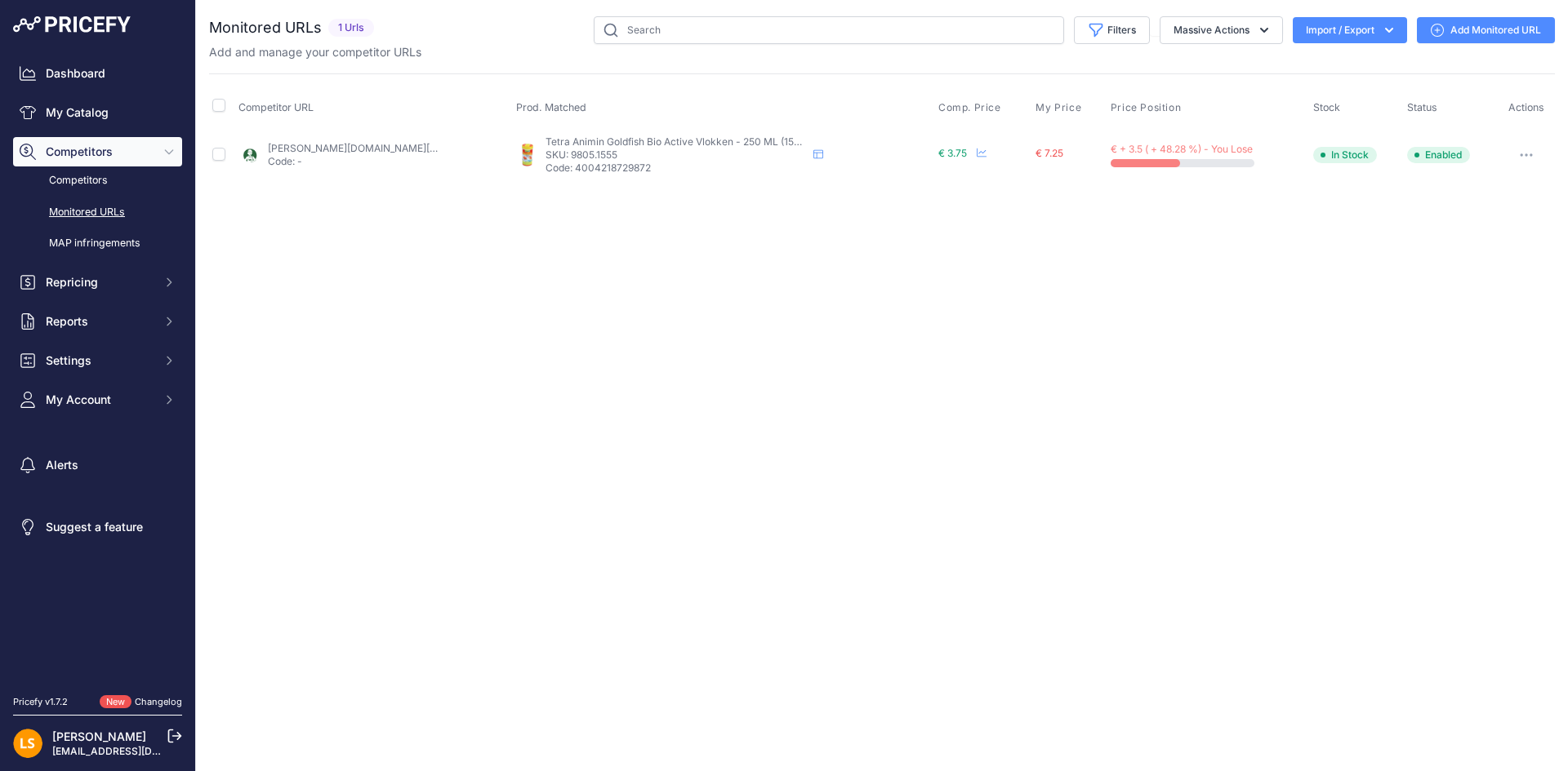
click at [1526, 159] on button "button" at bounding box center [1526, 155] width 33 height 23
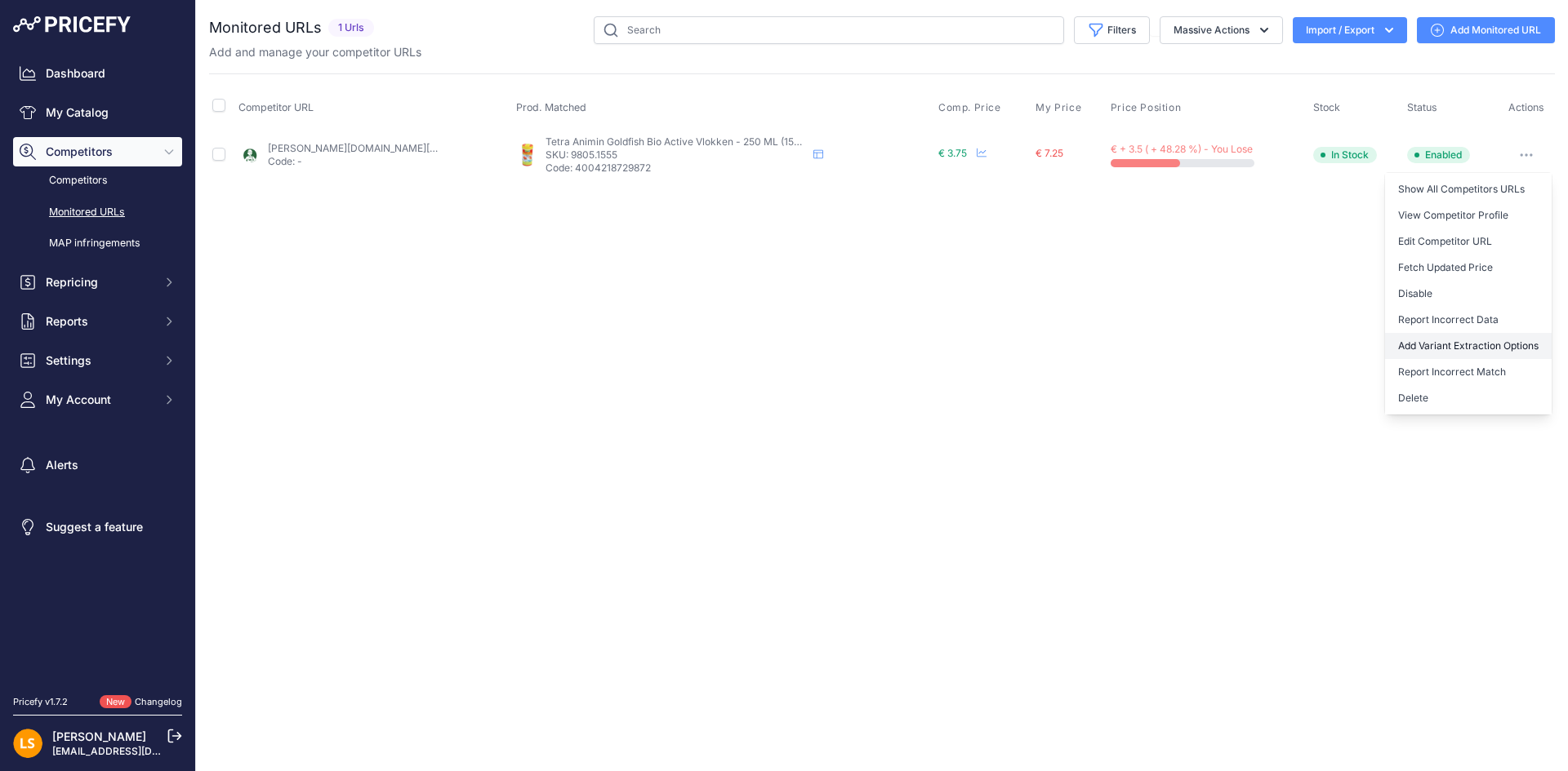
click at [1474, 351] on button "Add Variant Extraction Options" at bounding box center [1467, 346] width 166 height 26
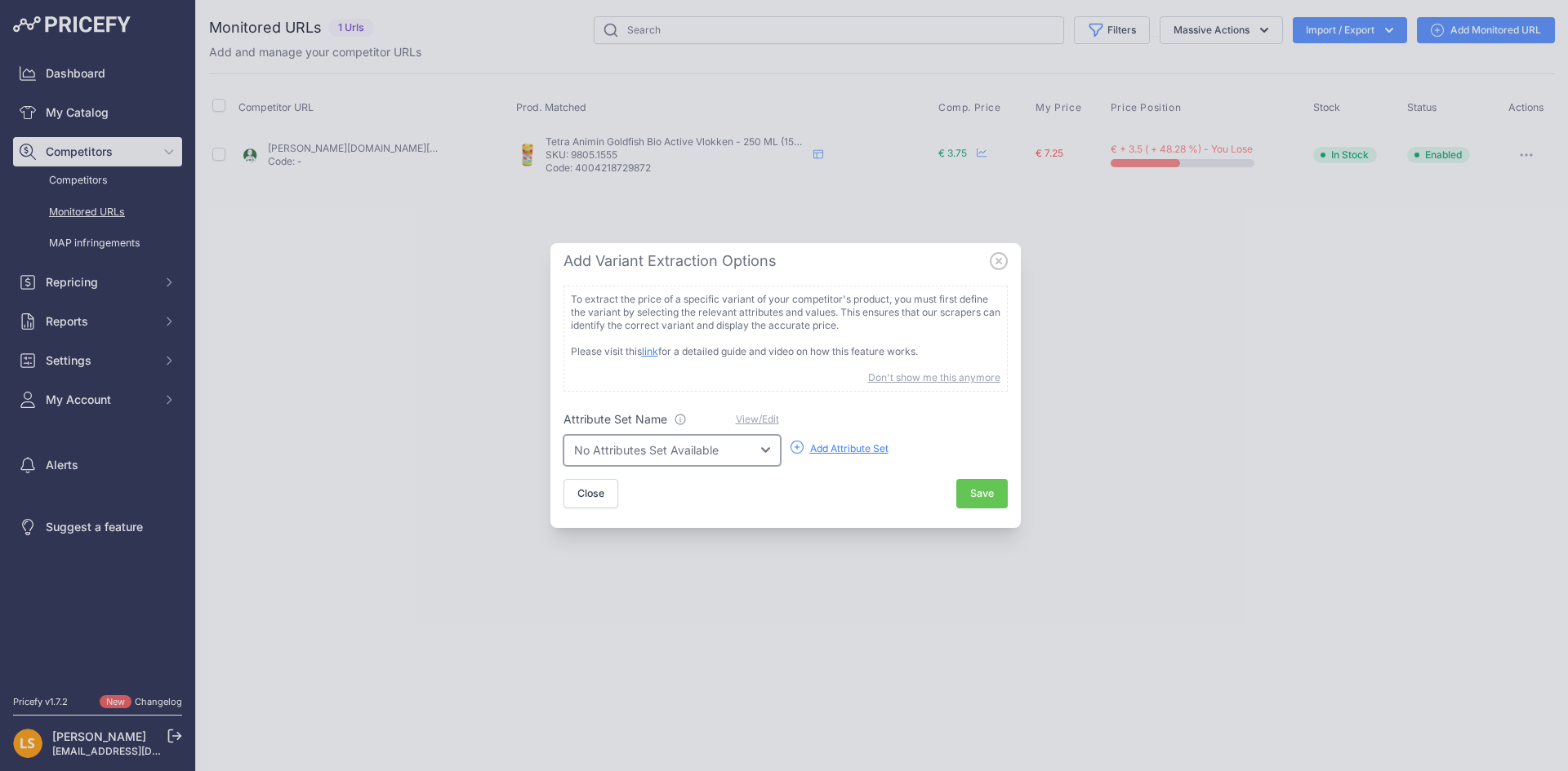
click at [747, 454] on select "No Attributes Set Available" at bounding box center [672, 451] width 218 height 31
click at [749, 458] on select "No Attributes Set Available" at bounding box center [672, 451] width 218 height 31
click at [821, 484] on div "Close Save" at bounding box center [786, 494] width 444 height 30
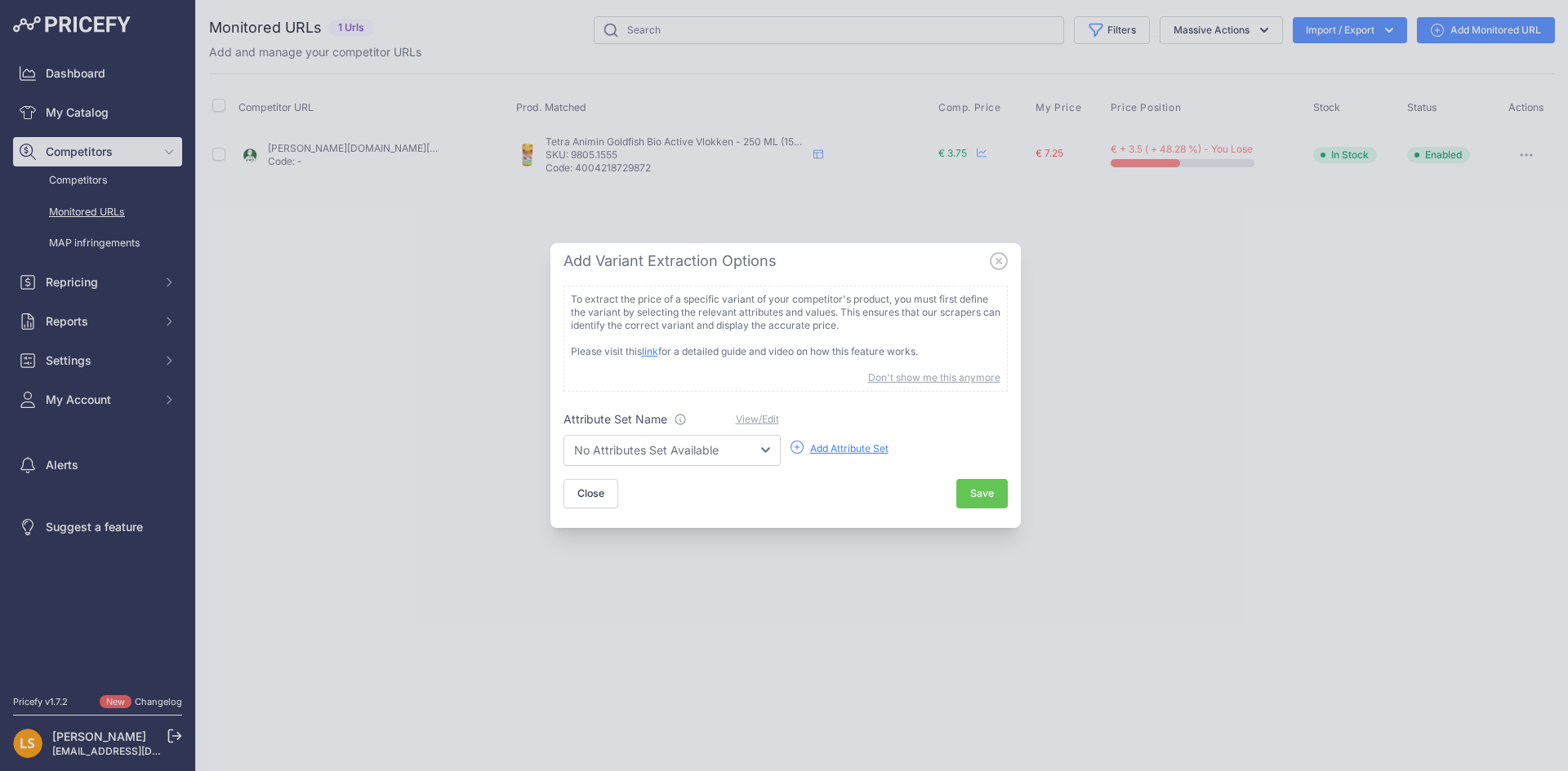
click at [840, 447] on div "Add Attribute Set" at bounding box center [848, 449] width 78 height 13
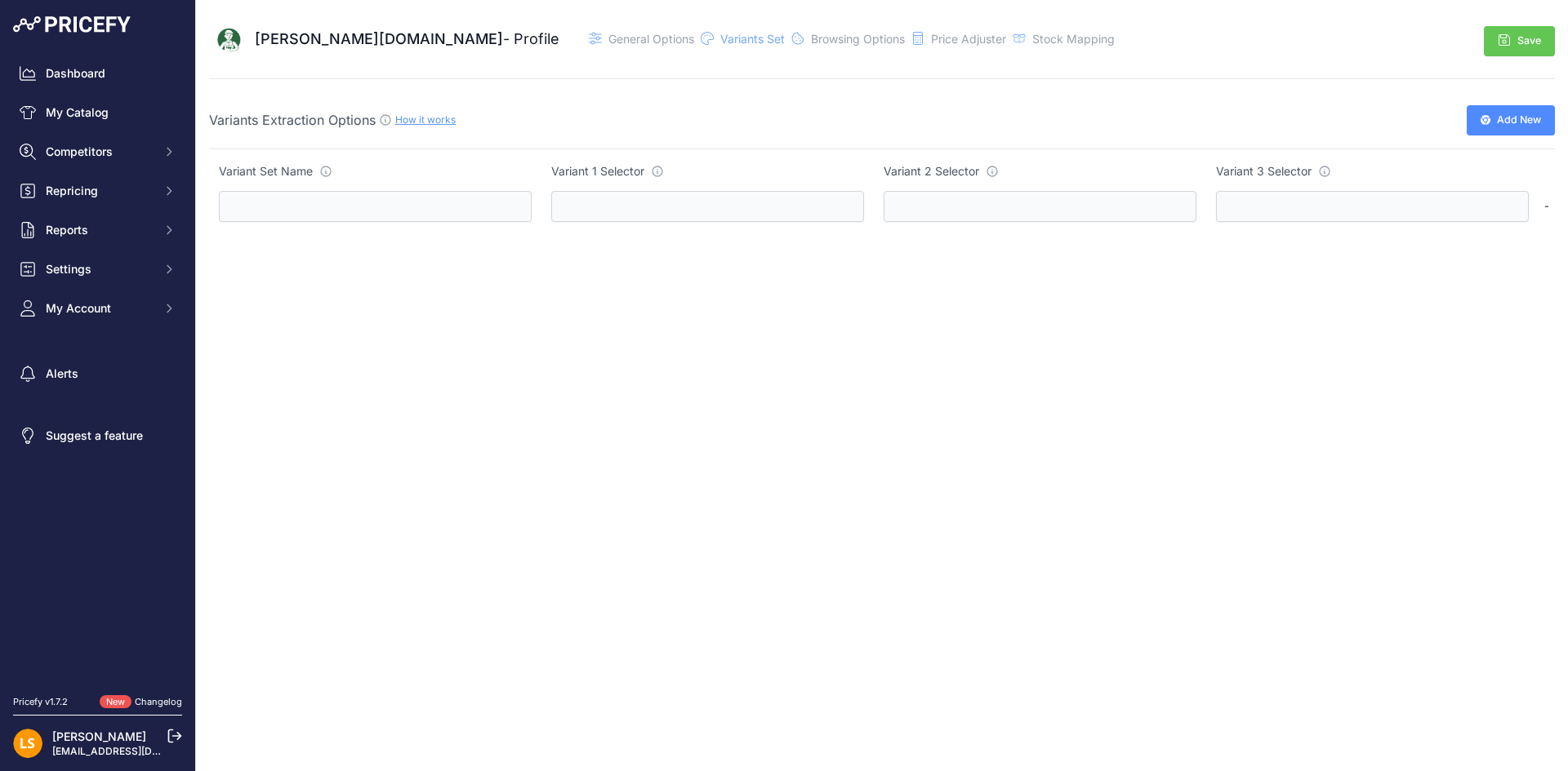
click at [431, 120] on link "How it works" at bounding box center [425, 119] width 61 height 12
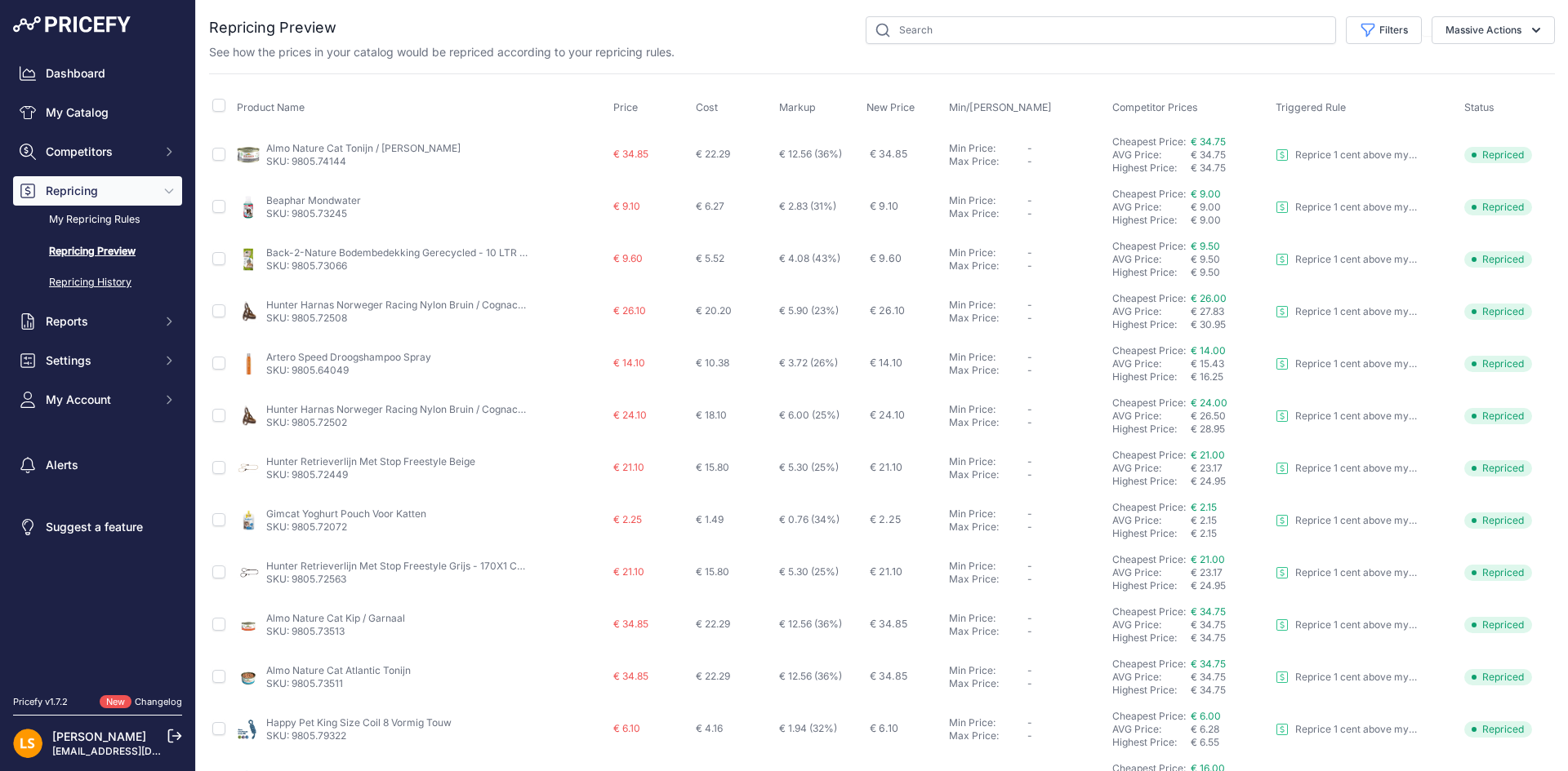
click at [74, 287] on link "Repricing History" at bounding box center [97, 283] width 169 height 28
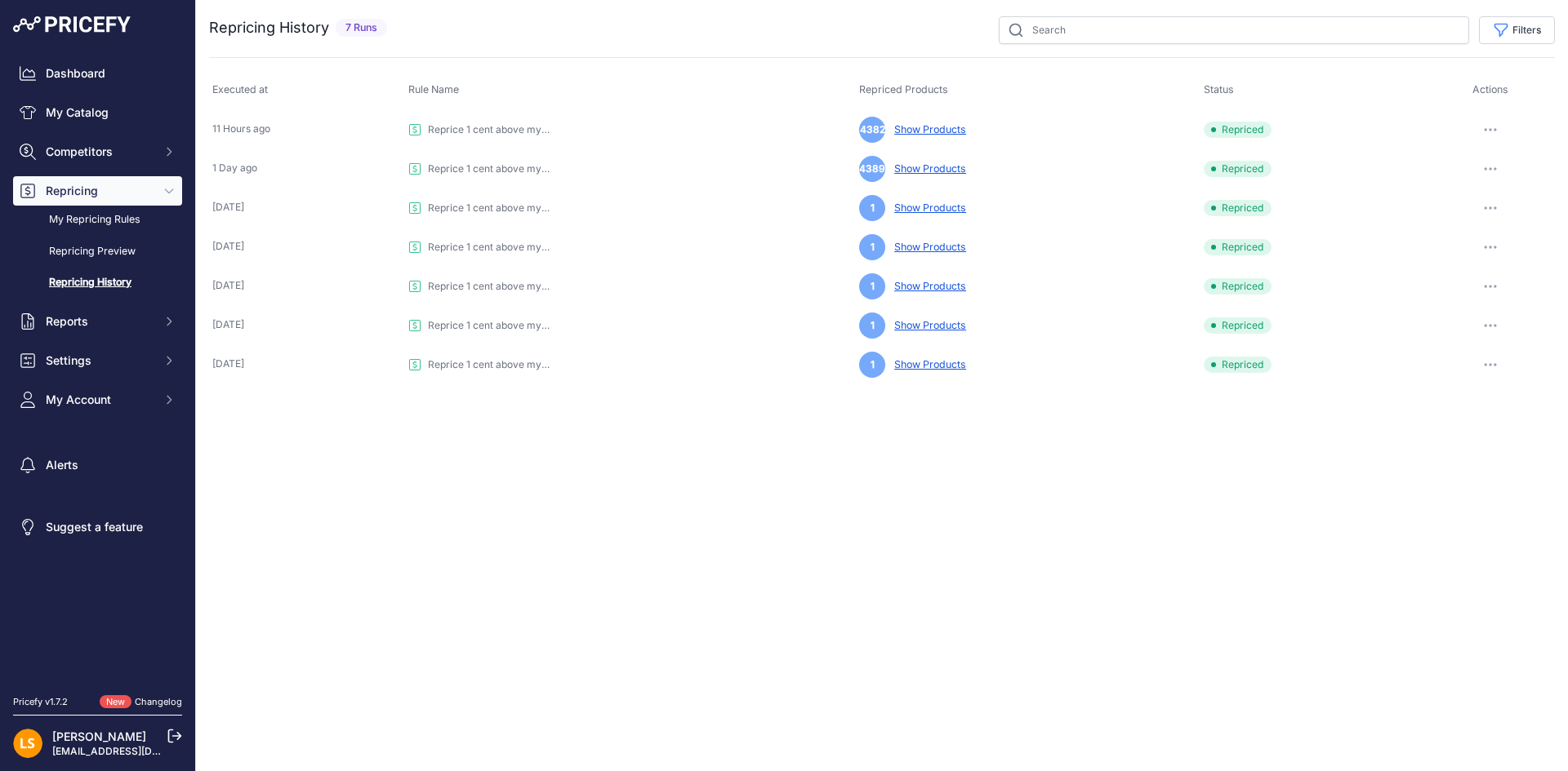
click at [951, 128] on link "Show Products" at bounding box center [926, 128] width 78 height 12
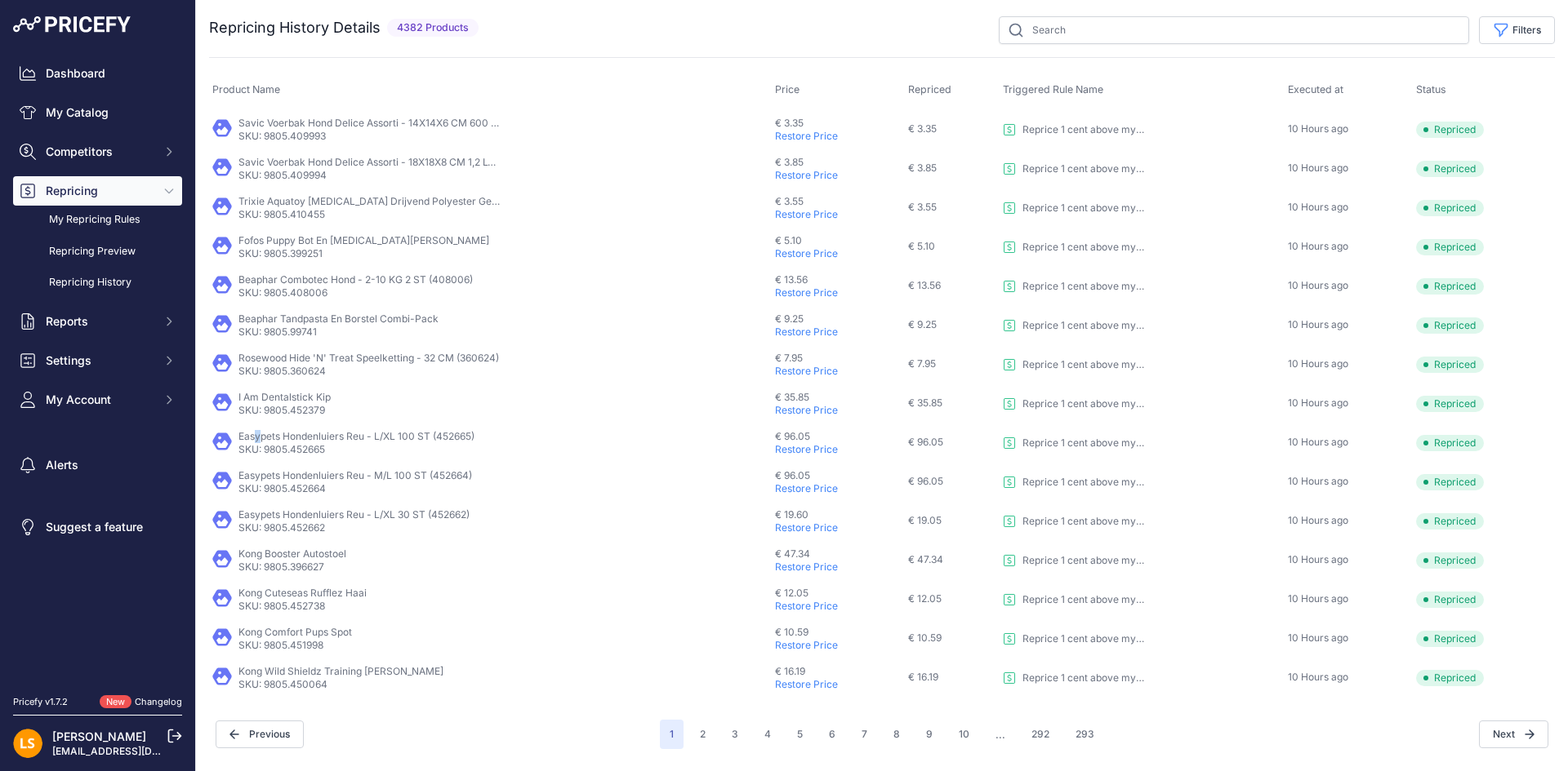
click at [257, 438] on p "Easypets Hondenluiers Reu - L/XL 100 ST (452665)" at bounding box center [356, 437] width 236 height 13
click at [245, 433] on p "Easypets Hondenluiers Reu - L/XL 100 ST (452665)" at bounding box center [356, 437] width 236 height 13
click at [1079, 731] on button "293" at bounding box center [1085, 734] width 39 height 29
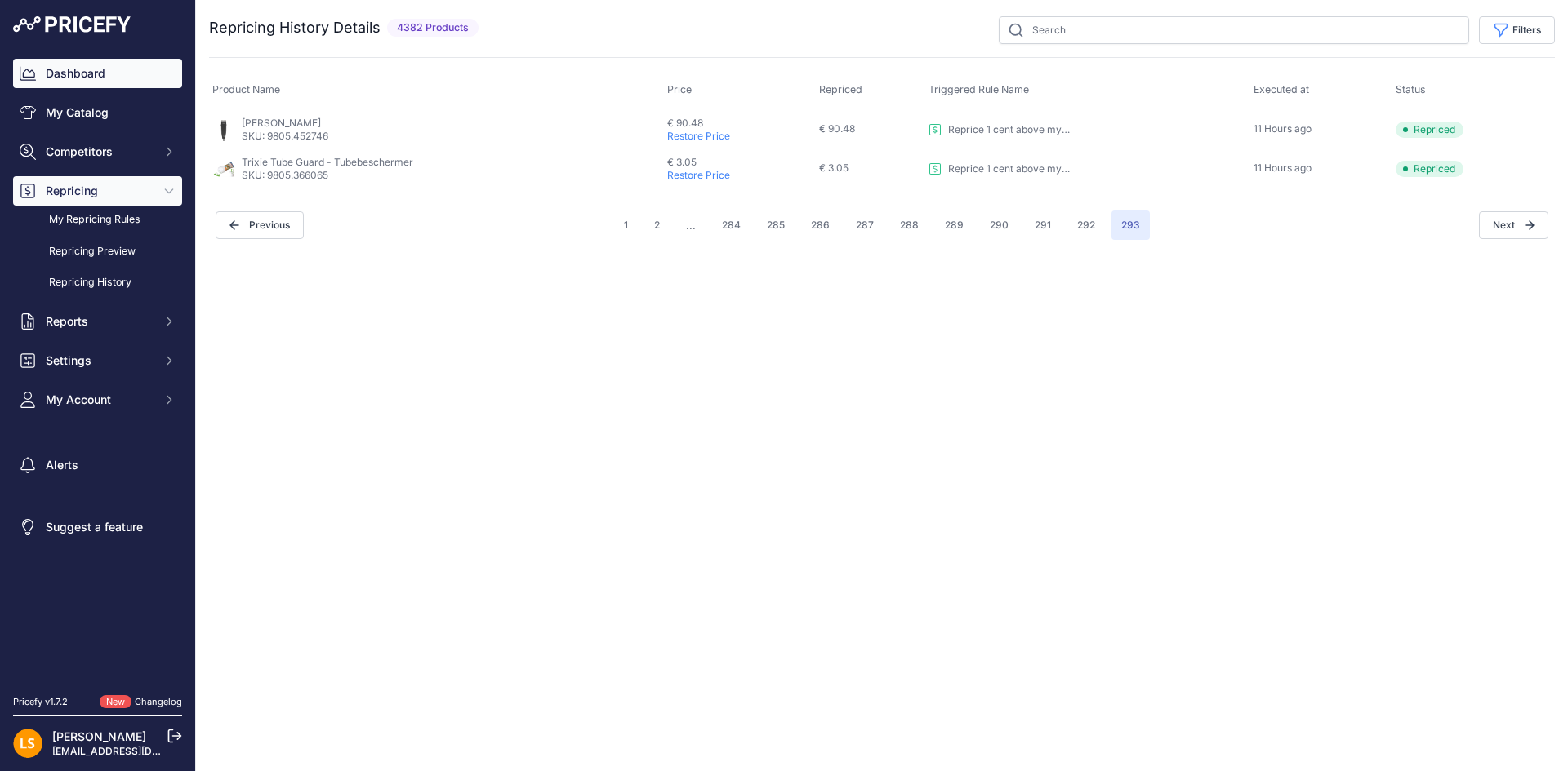
click at [88, 77] on link "Dashboard" at bounding box center [97, 73] width 169 height 29
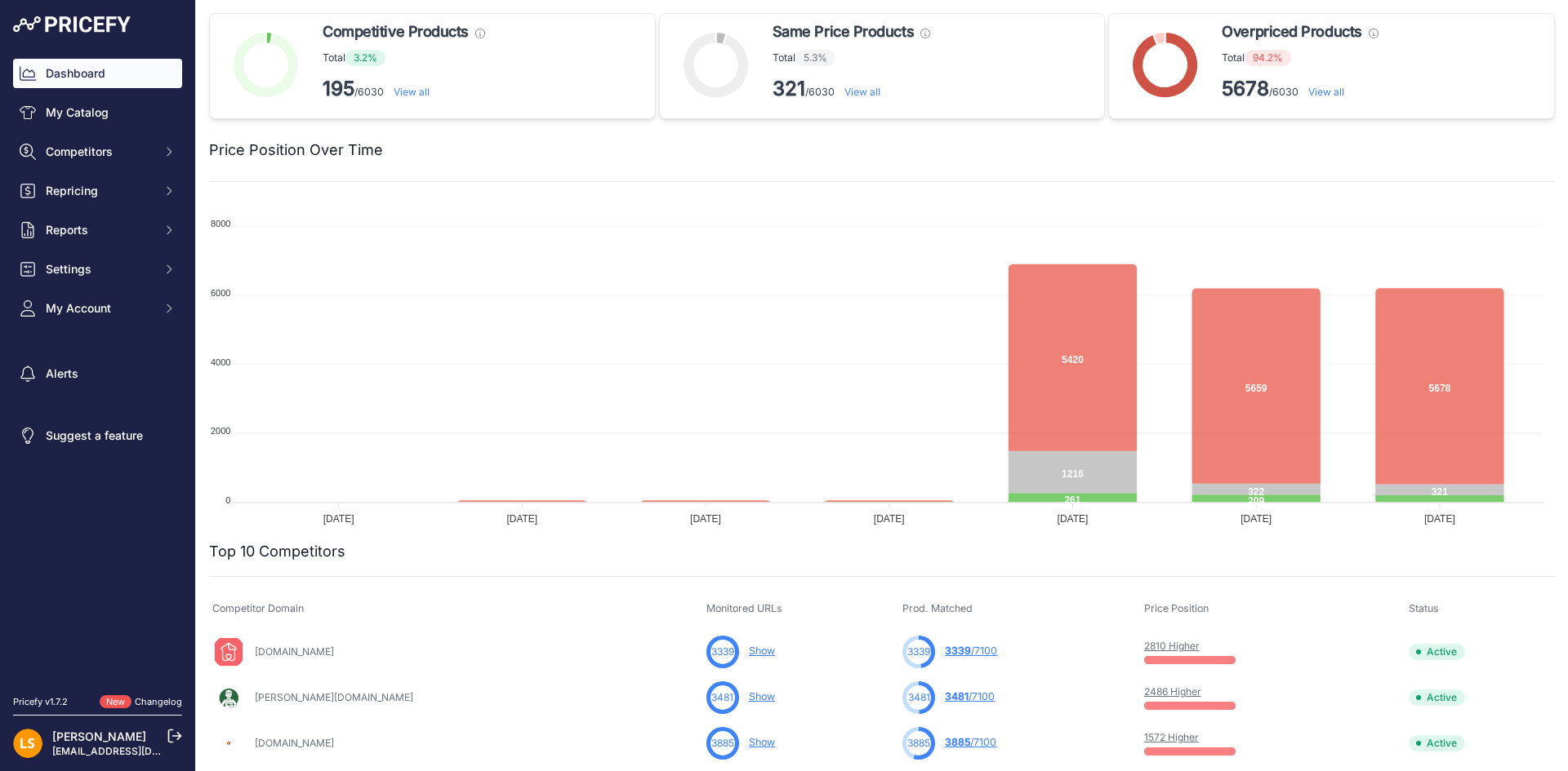
click at [1174, 53] on circle at bounding box center [1165, 64] width 43 height 43
click at [1327, 87] on link "View all" at bounding box center [1326, 91] width 36 height 12
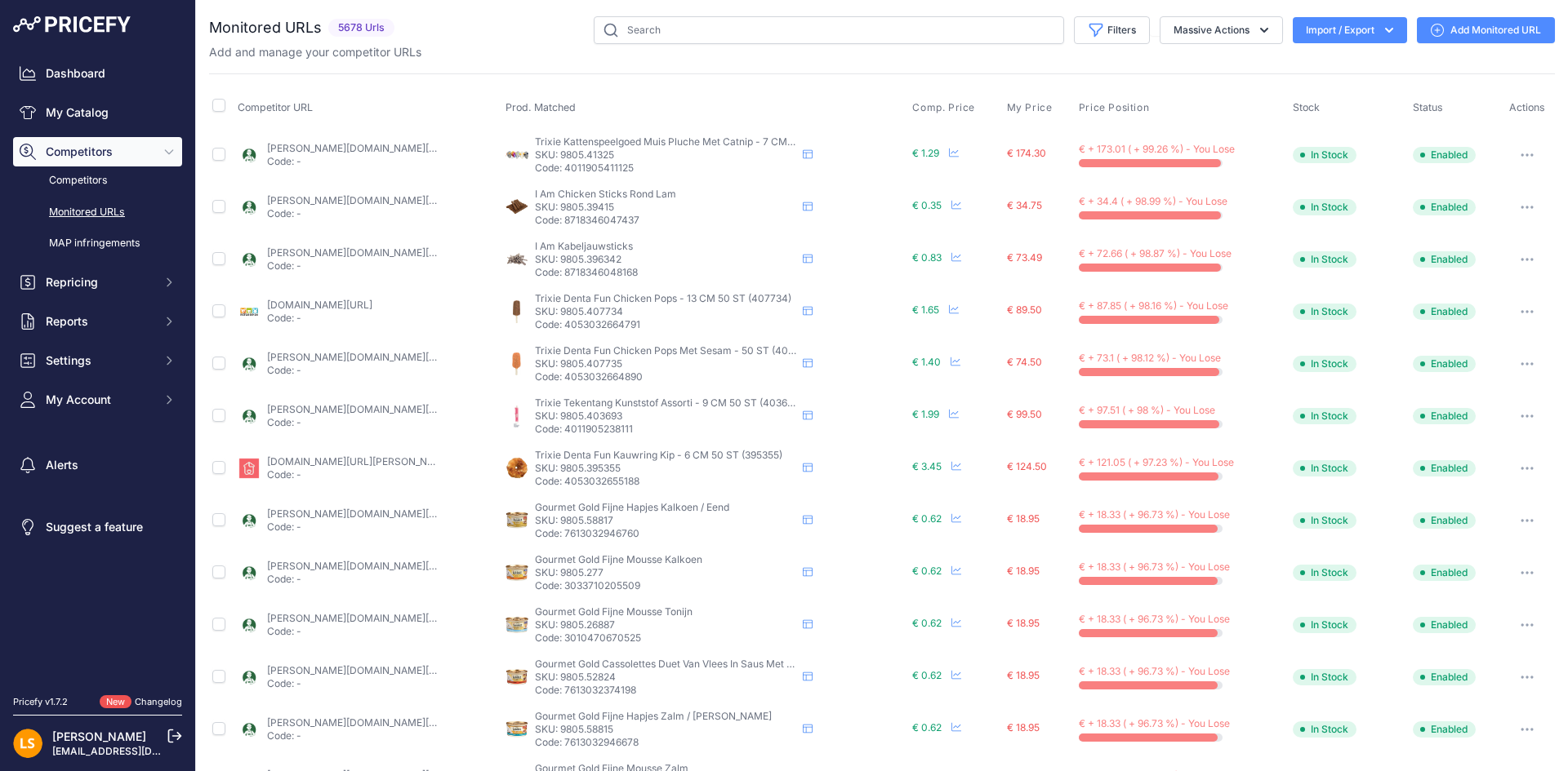
drag, startPoint x: 1391, startPoint y: 32, endPoint x: 1378, endPoint y: 32, distance: 13.0
click at [1387, 32] on button "Import / Export" at bounding box center [1350, 30] width 115 height 26
click at [1381, 32] on icon "button" at bounding box center [1389, 30] width 17 height 17
click at [1384, 29] on icon "button" at bounding box center [1388, 29] width 8 height 5
click at [1124, 28] on button "Filters" at bounding box center [1112, 30] width 76 height 28
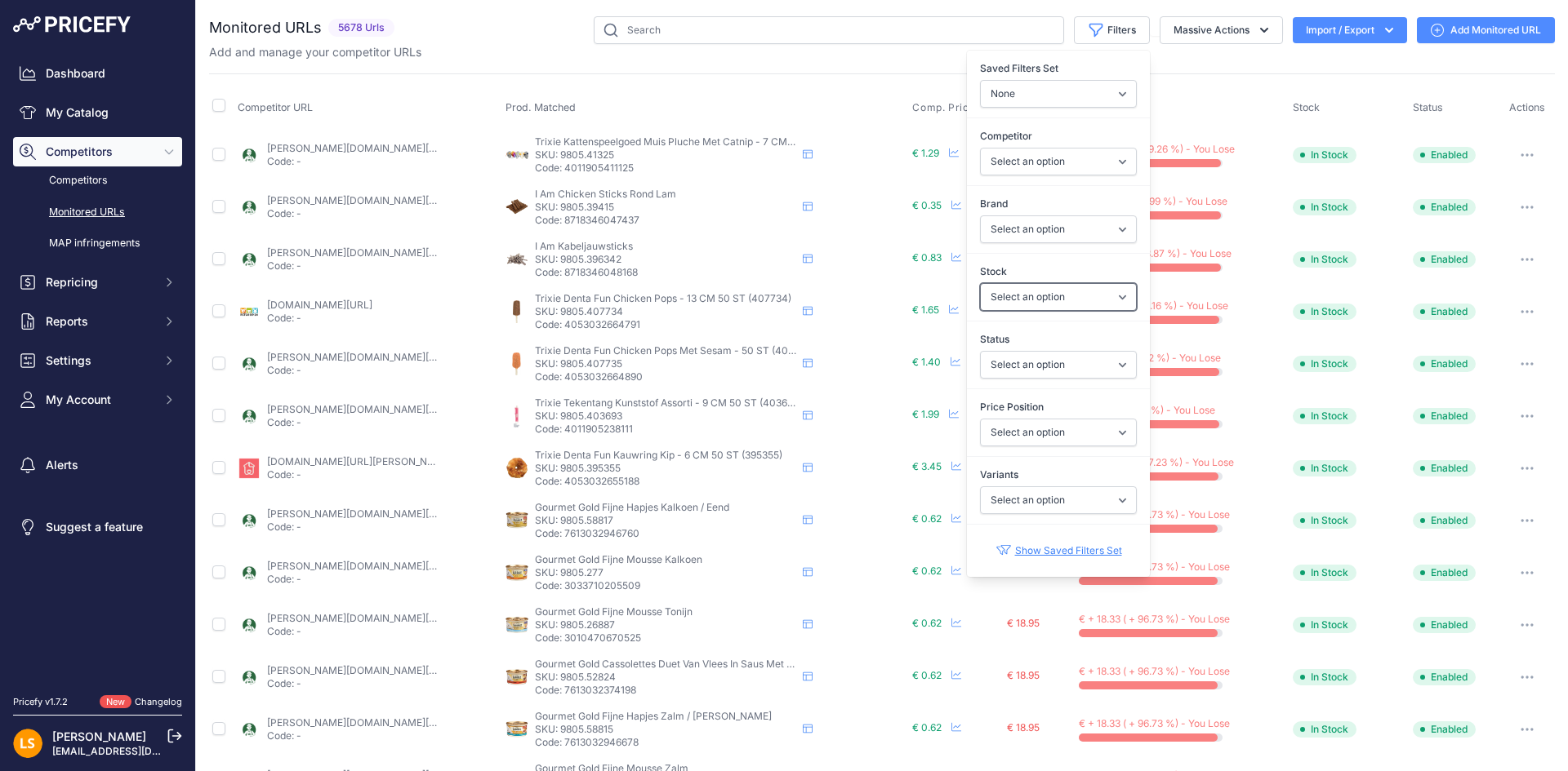
click at [1104, 282] on div "Stock Select an option In Stock Out Of Stock" at bounding box center [1058, 287] width 183 height 61
select select "1"
click at [980, 284] on select "Select an option In Stock Out Of Stock" at bounding box center [1058, 297] width 157 height 28
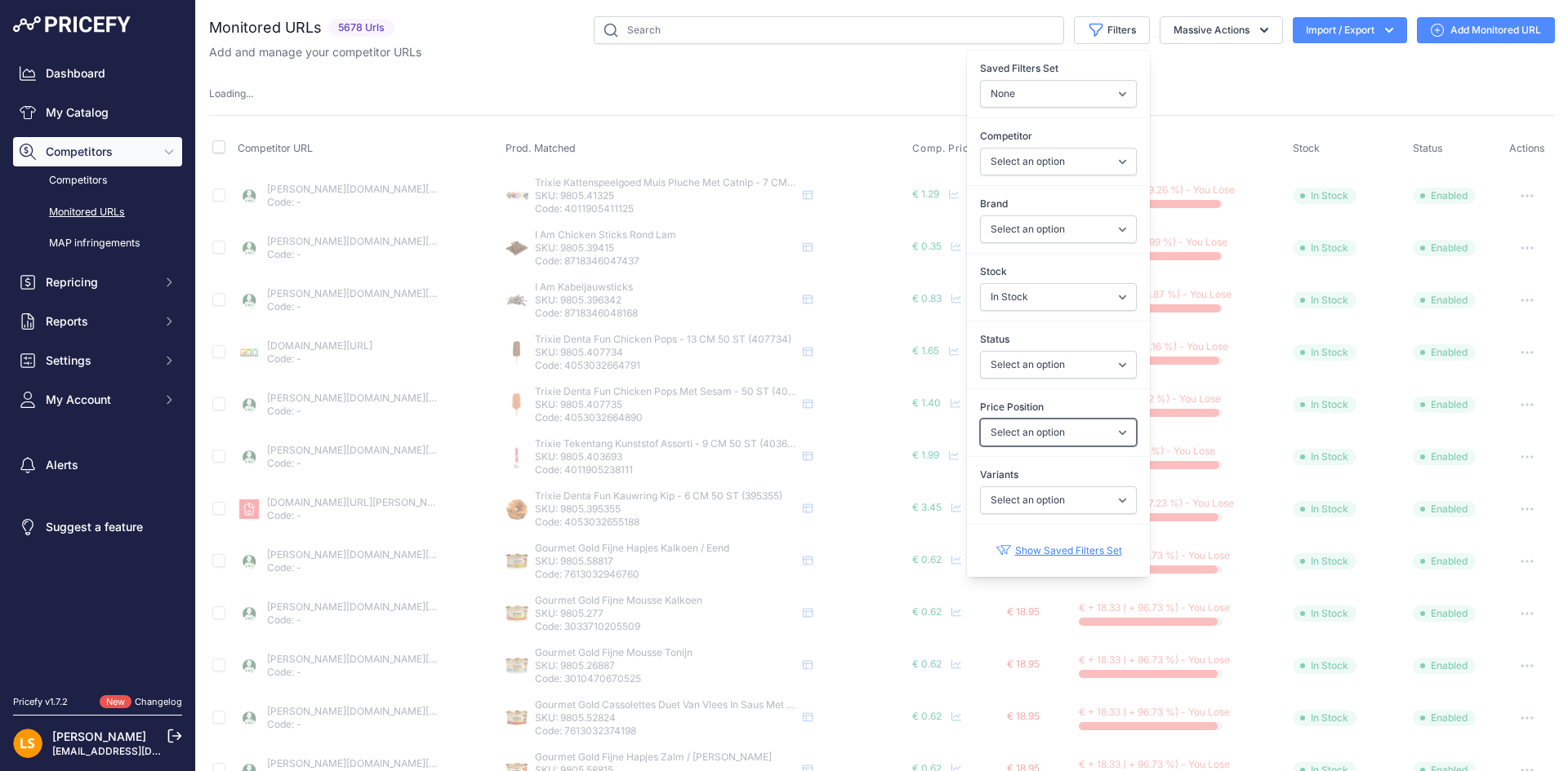
click at [1086, 427] on select "Select an option I am lower Same price I am higher" at bounding box center [1058, 432] width 157 height 28
select select
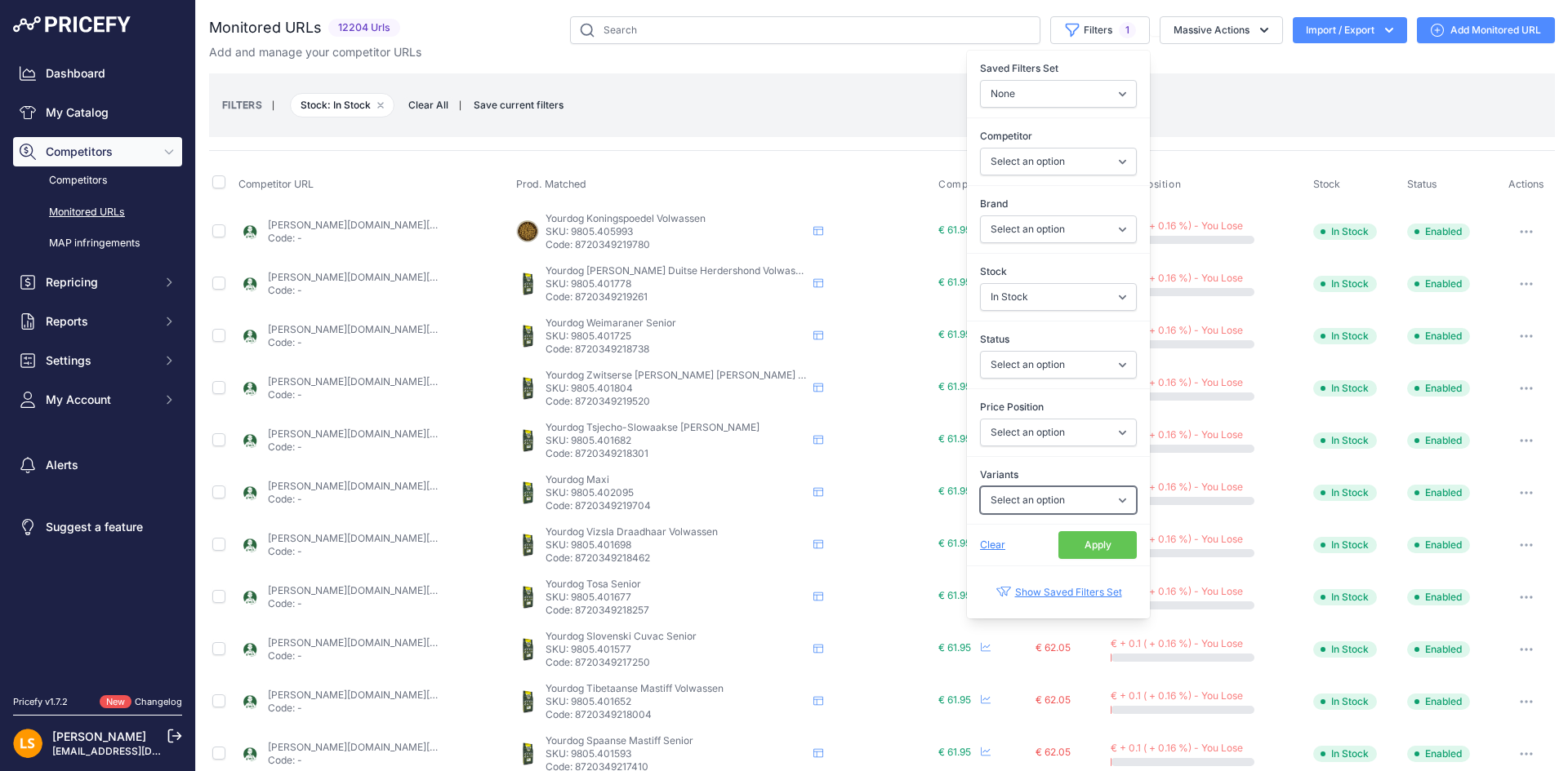
click at [1072, 497] on select "Select an option Yes No" at bounding box center [1058, 500] width 157 height 28
select select "1"
click at [980, 486] on select "Select an option Yes No" at bounding box center [1058, 500] width 157 height 28
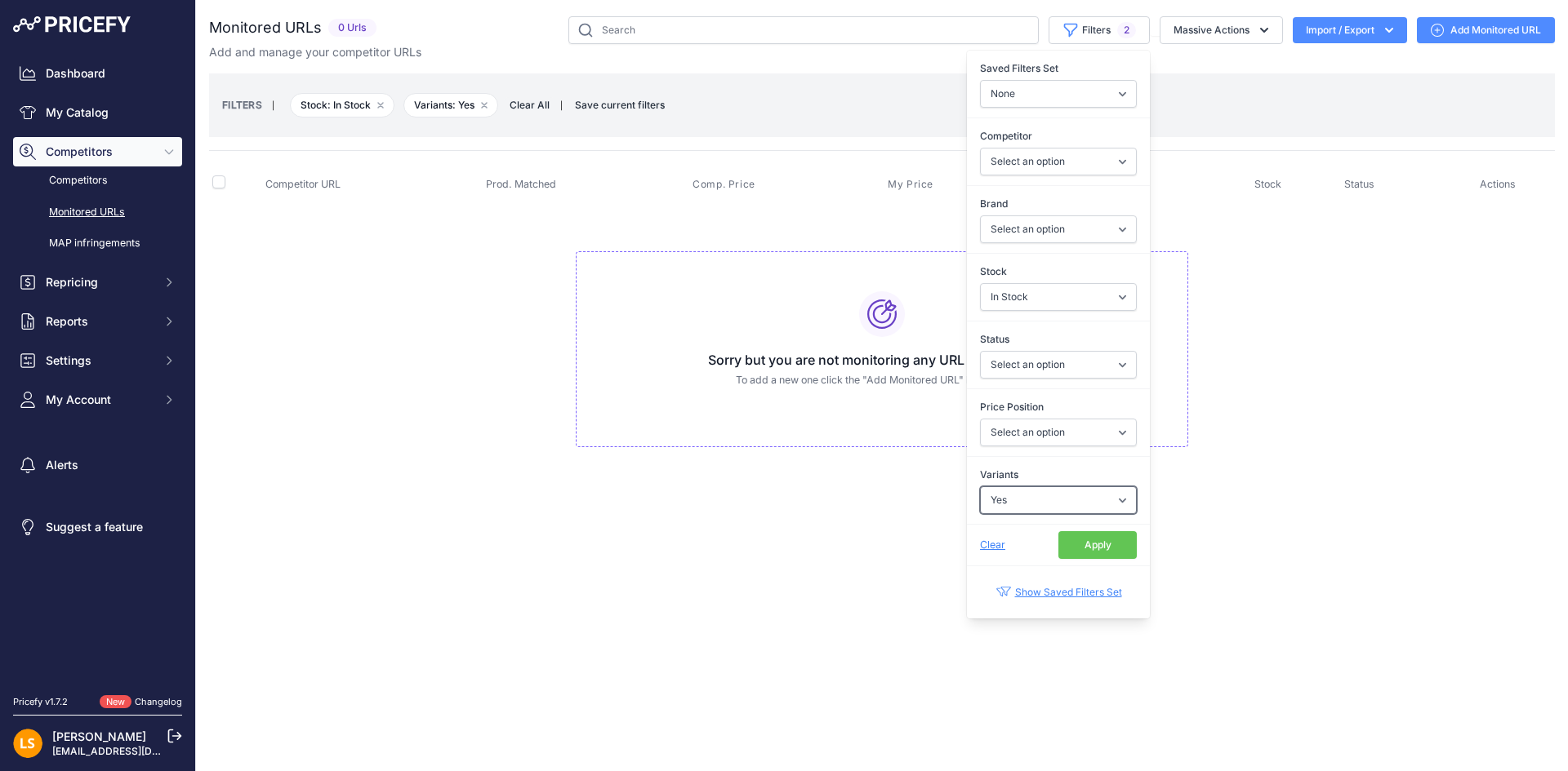
click at [1047, 503] on select "Select an option Yes No" at bounding box center [1058, 500] width 157 height 28
select select "0"
click at [980, 486] on select "Select an option Yes No" at bounding box center [1058, 500] width 157 height 28
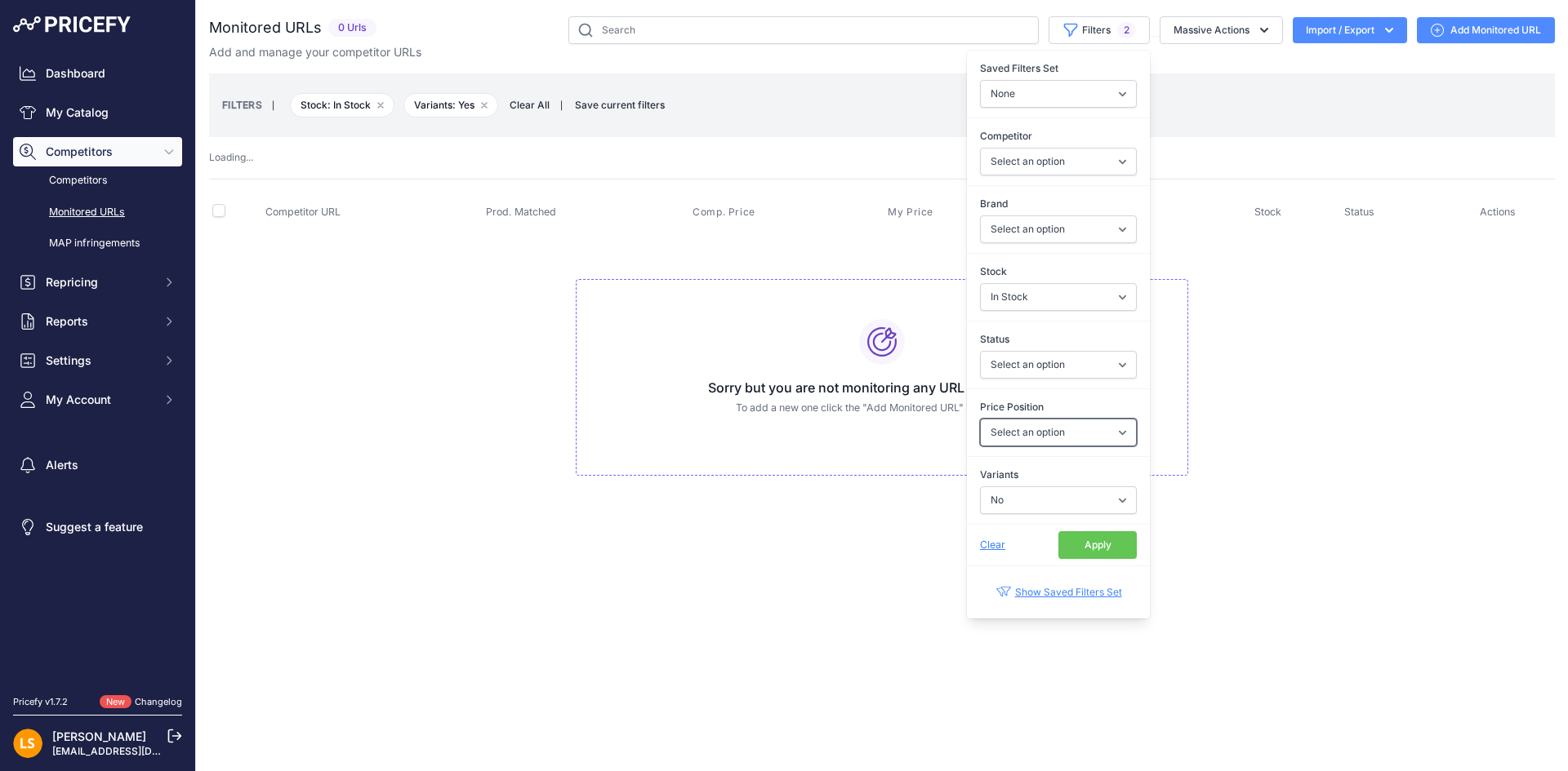
click at [1045, 441] on select "Select an option I am lower Same price I am higher" at bounding box center [1058, 432] width 157 height 28
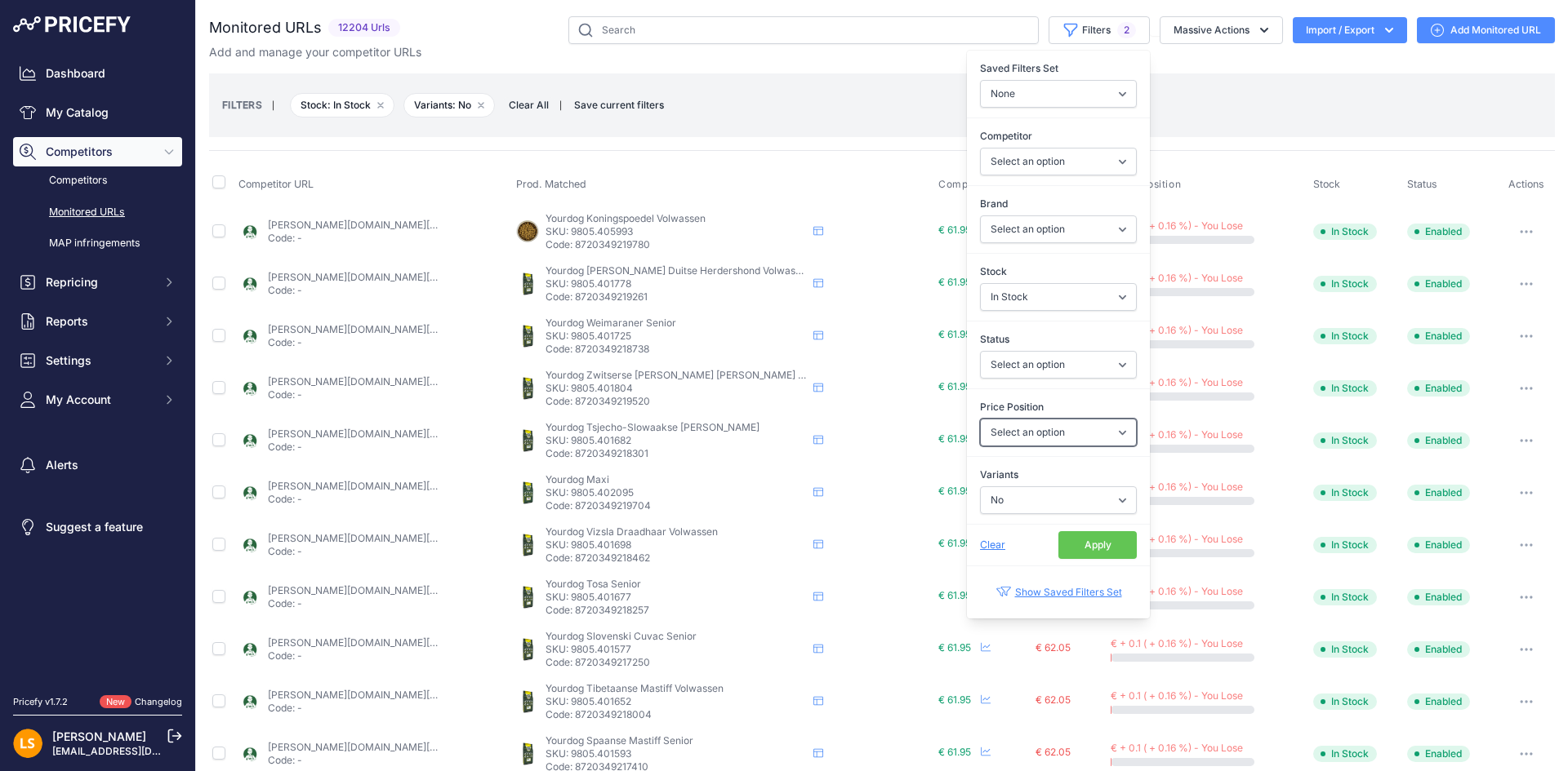
select select "0"
click at [980, 419] on select "Select an option I am lower Same price I am higher" at bounding box center [1058, 432] width 157 height 28
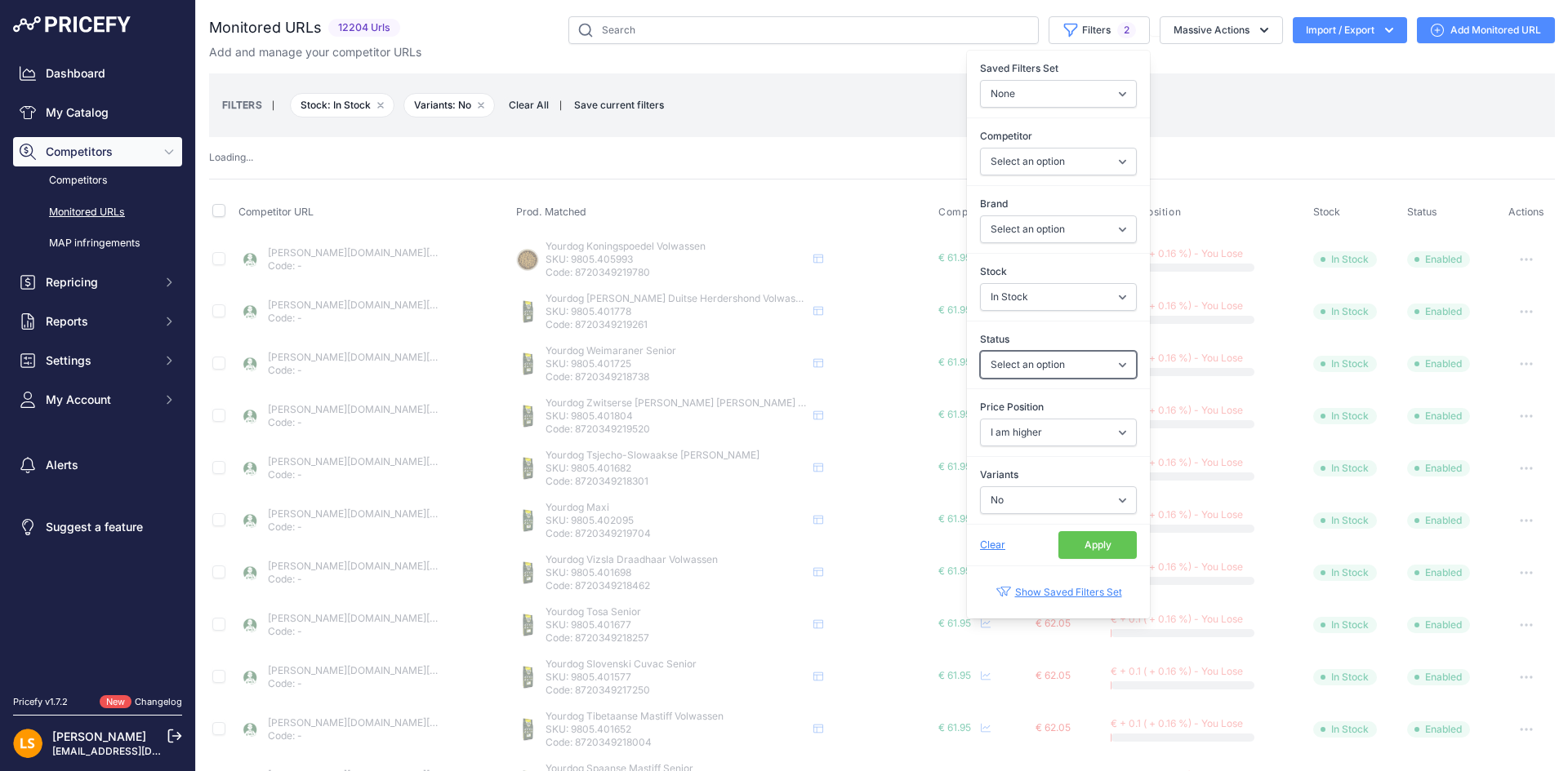
click at [1043, 373] on select "Select an option Enabled Disabled In progress Scraping Failed Not Found Missing…" at bounding box center [1058, 364] width 157 height 28
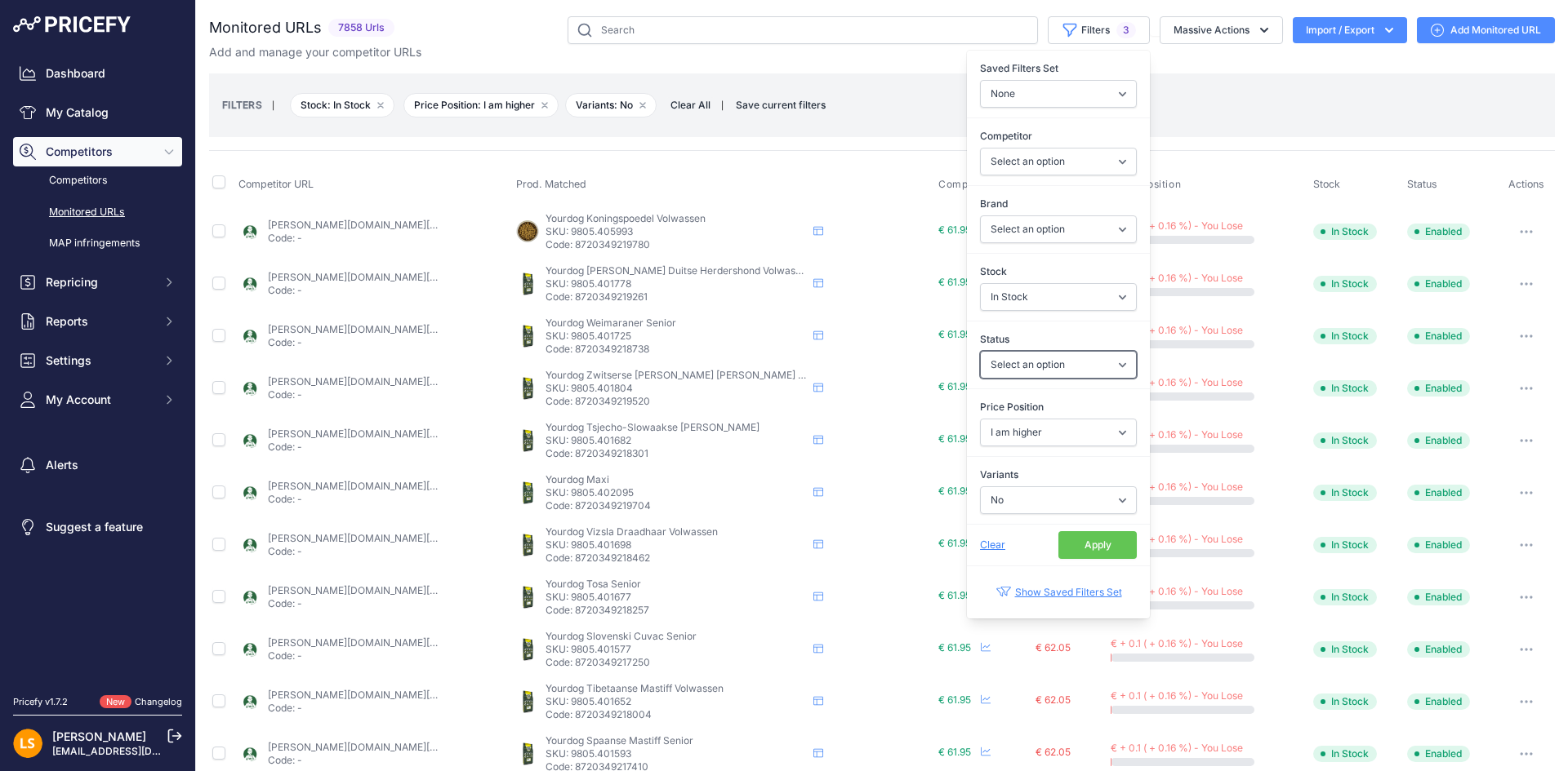
click at [1059, 368] on select "Select an option Enabled Disabled In progress Scraping Failed Not Found Missing…" at bounding box center [1058, 364] width 157 height 28
click at [1098, 366] on select "Select an option Enabled Disabled In progress Scraping Failed Not Found Missing…" at bounding box center [1058, 364] width 157 height 28
click at [1097, 366] on select "Select an option Enabled Disabled In progress Scraping Failed Not Found Missing…" at bounding box center [1058, 364] width 157 height 28
click at [1096, 228] on select "Select an option 40 WINKS ACANA ACTIVET ADAPTIL ADTAB ADVANCE ADVANCE VETERINAR…" at bounding box center [1058, 229] width 157 height 28
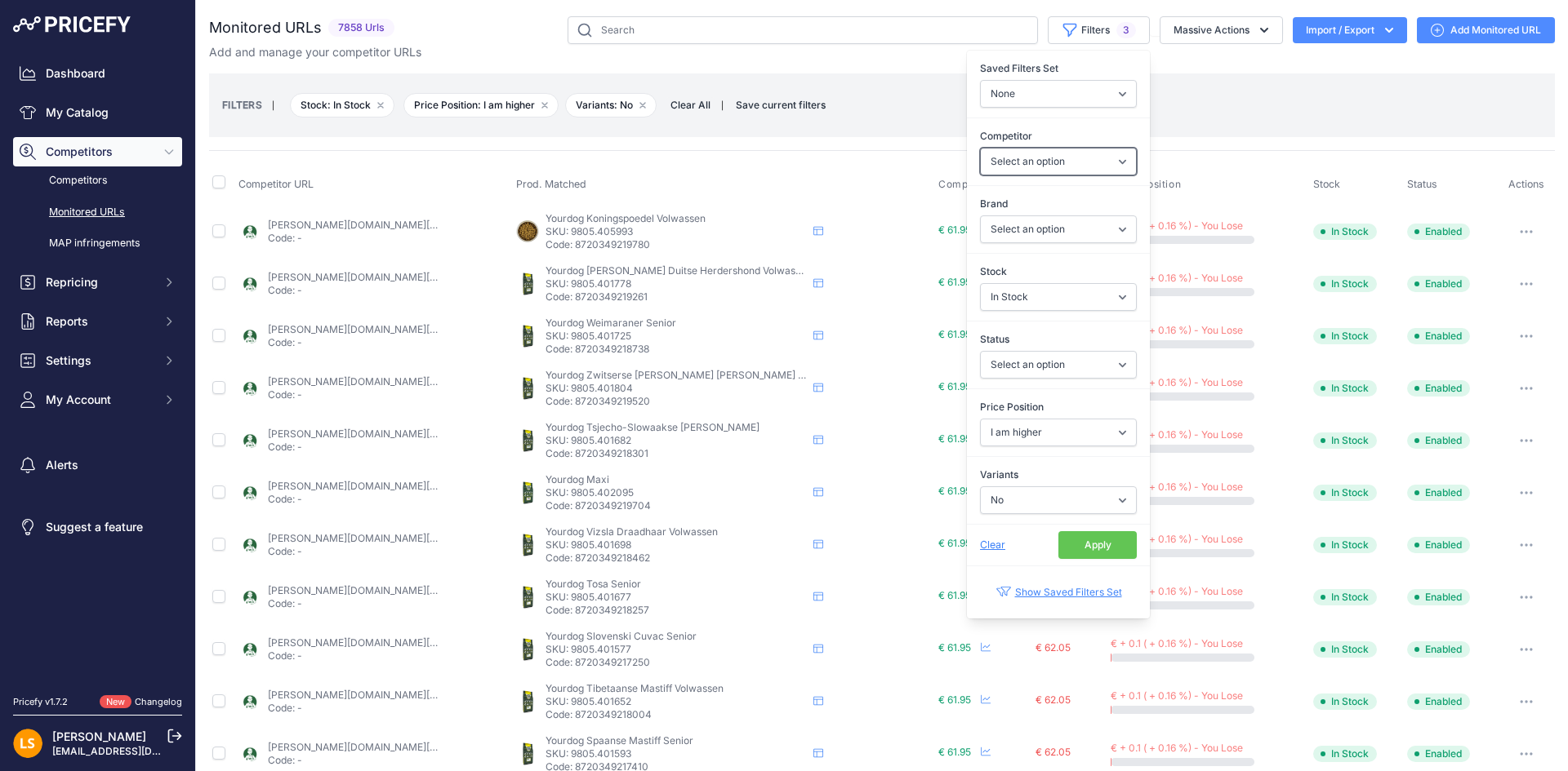
click at [1074, 173] on select "Select an option tims.nl petshop24.nl petxl.nl huisdieren.nl" at bounding box center [1058, 162] width 157 height 28
click at [1076, 166] on select "Select an option tims.nl petshop24.nl petxl.nl huisdieren.nl" at bounding box center [1058, 162] width 157 height 28
click at [1086, 106] on select "None Competitors Cheaper Than Me Competitors Products Out Of Stock Competitors …" at bounding box center [1058, 94] width 157 height 28
click at [1088, 97] on select "None Competitors Cheaper Than Me Competitors Products Out Of Stock Competitors …" at bounding box center [1058, 94] width 157 height 28
click at [1070, 548] on button "Apply" at bounding box center [1097, 545] width 78 height 28
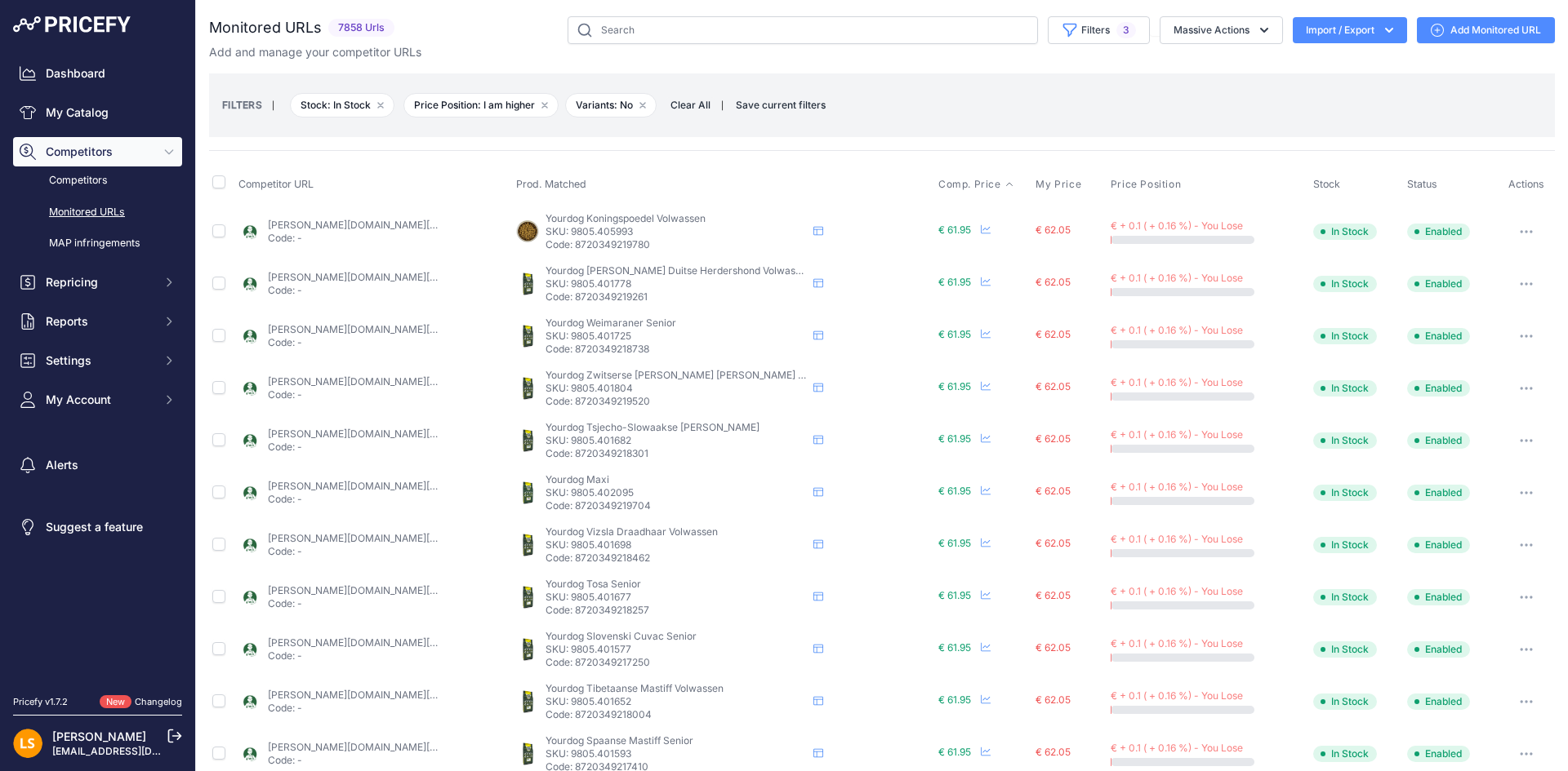
click at [1004, 183] on icon at bounding box center [1009, 184] width 10 height 10
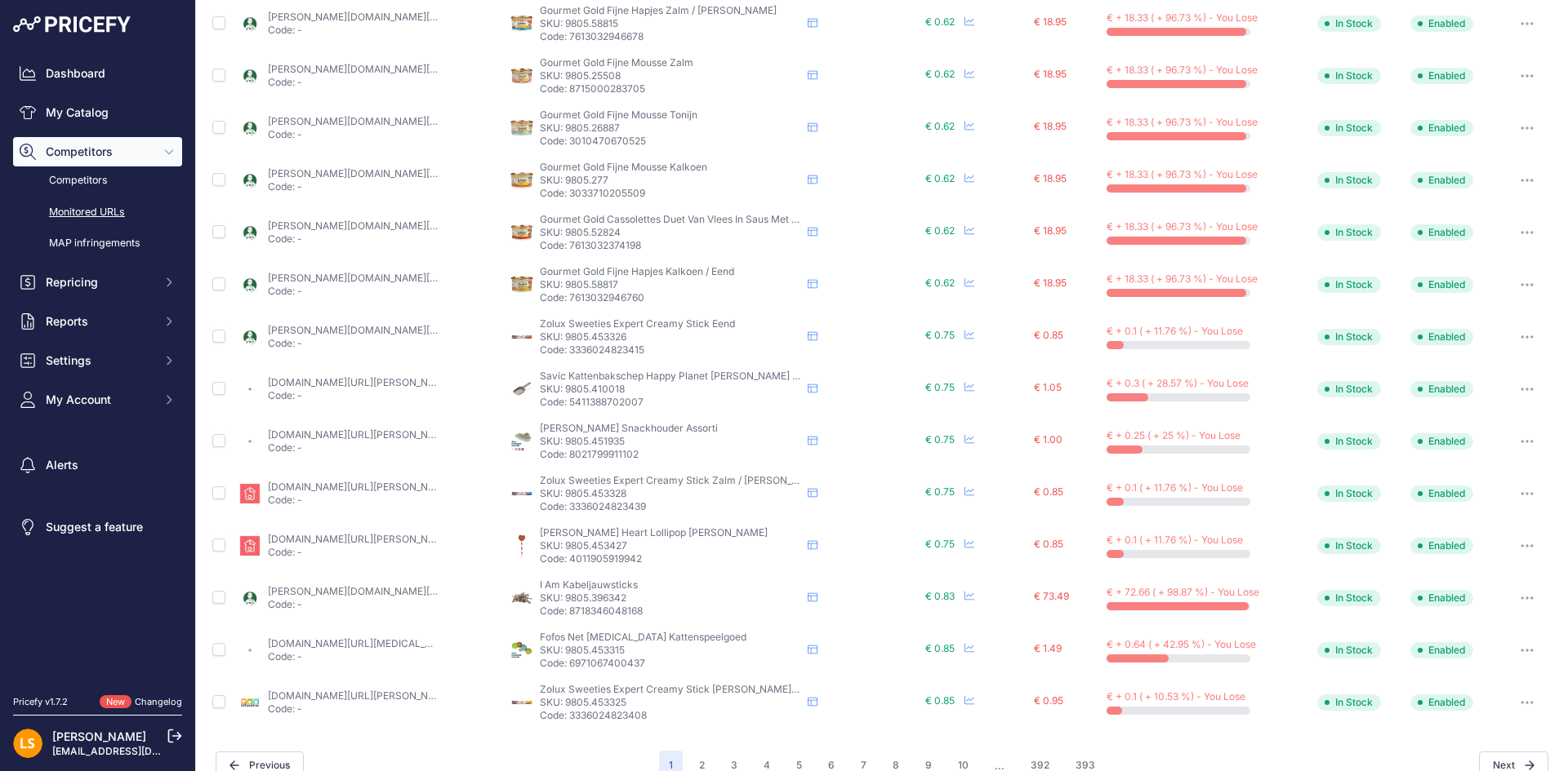
scroll to position [576, 0]
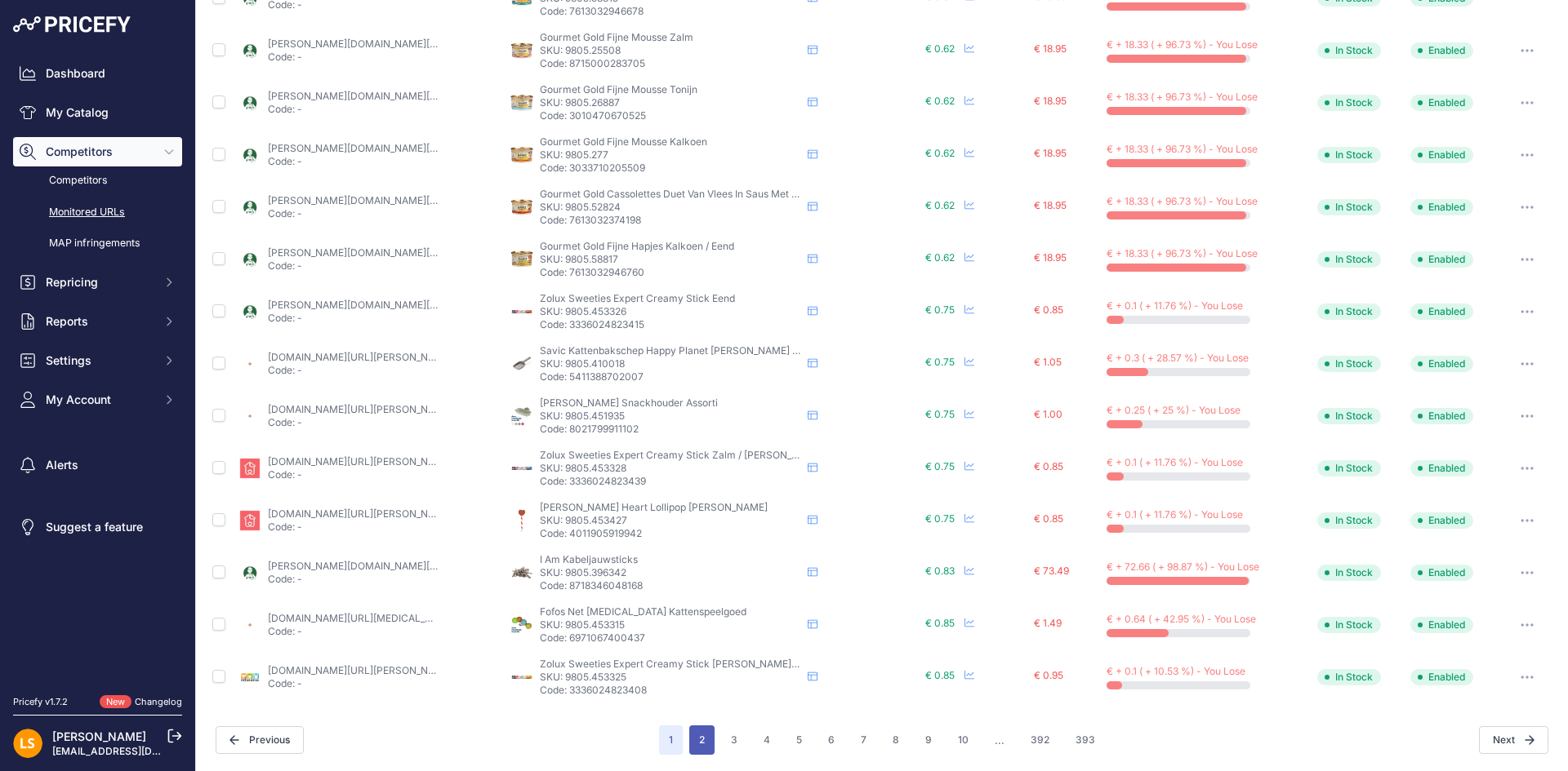
click at [698, 747] on button "2" at bounding box center [702, 741] width 26 height 29
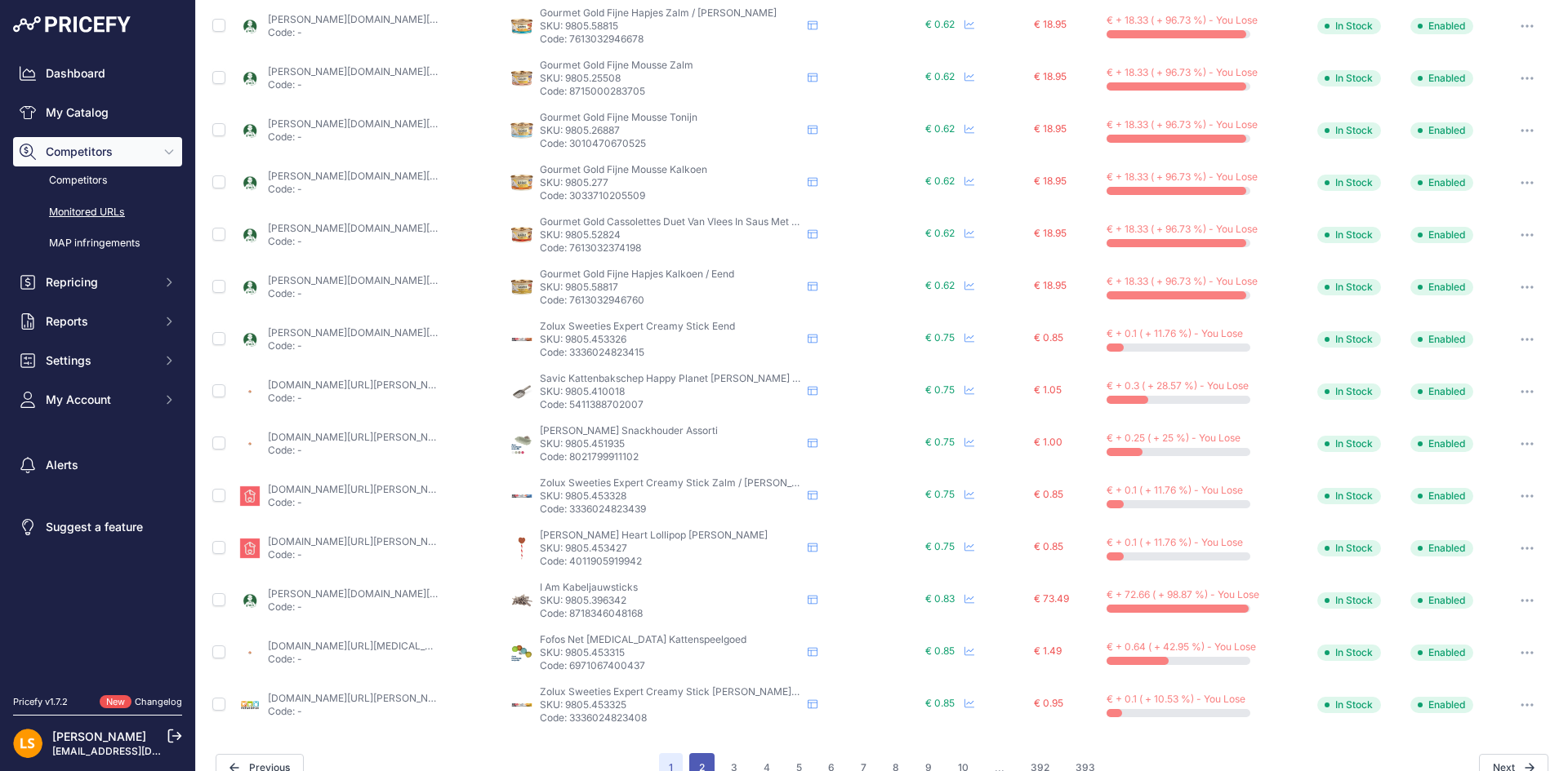
scroll to position [604, 0]
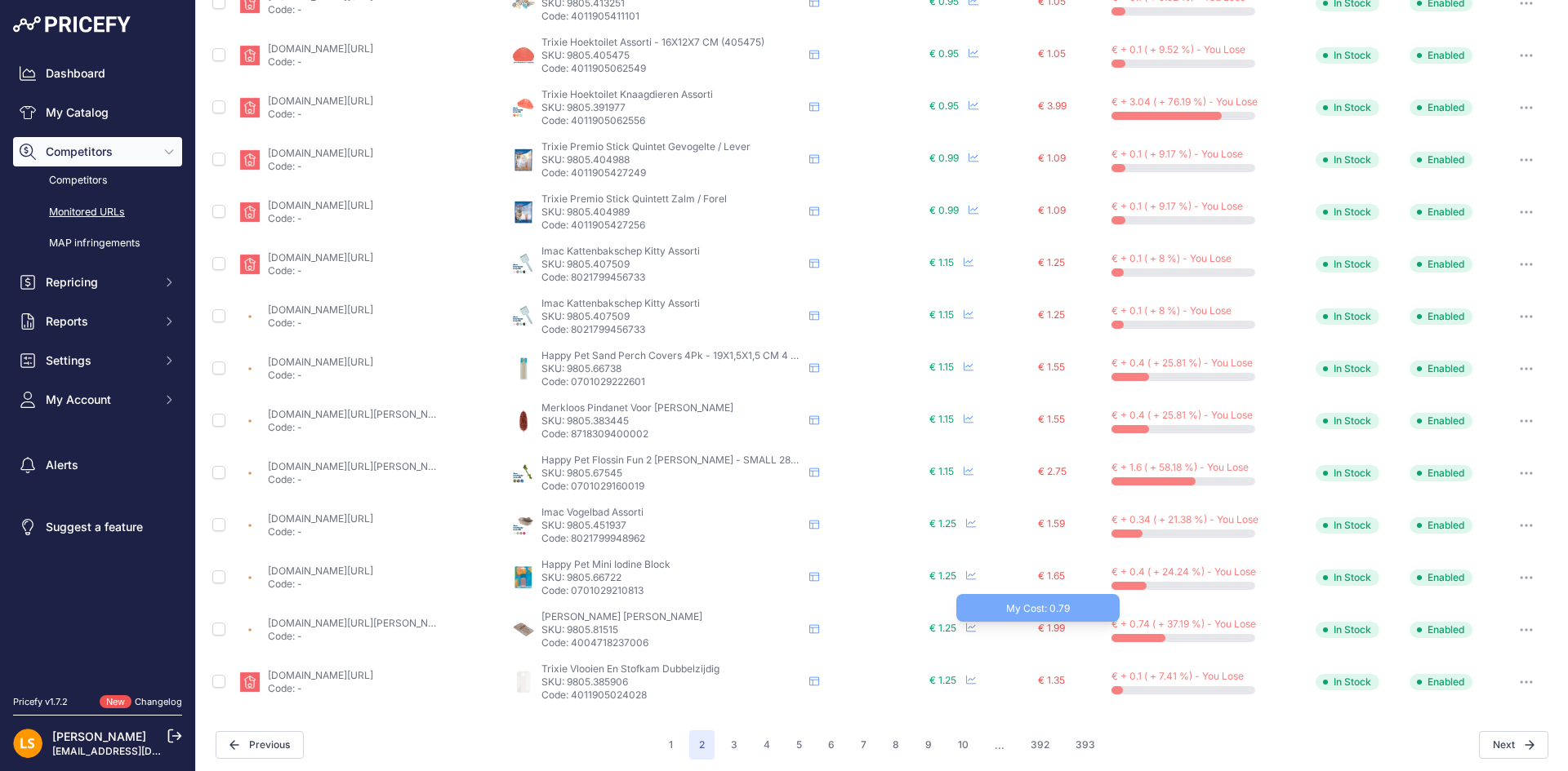
scroll to position [576, 0]
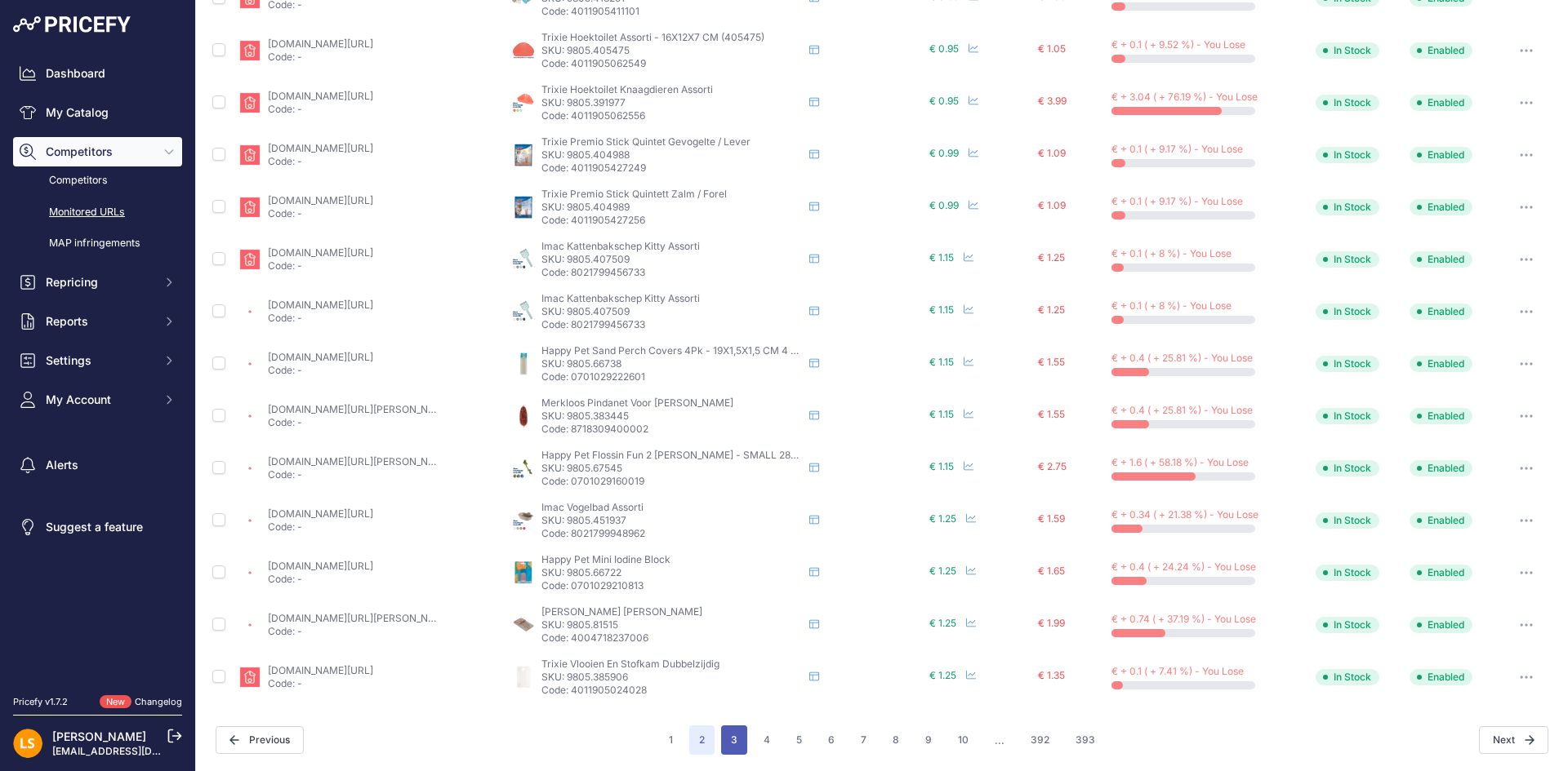
click at [735, 742] on button "3" at bounding box center [734, 741] width 26 height 29
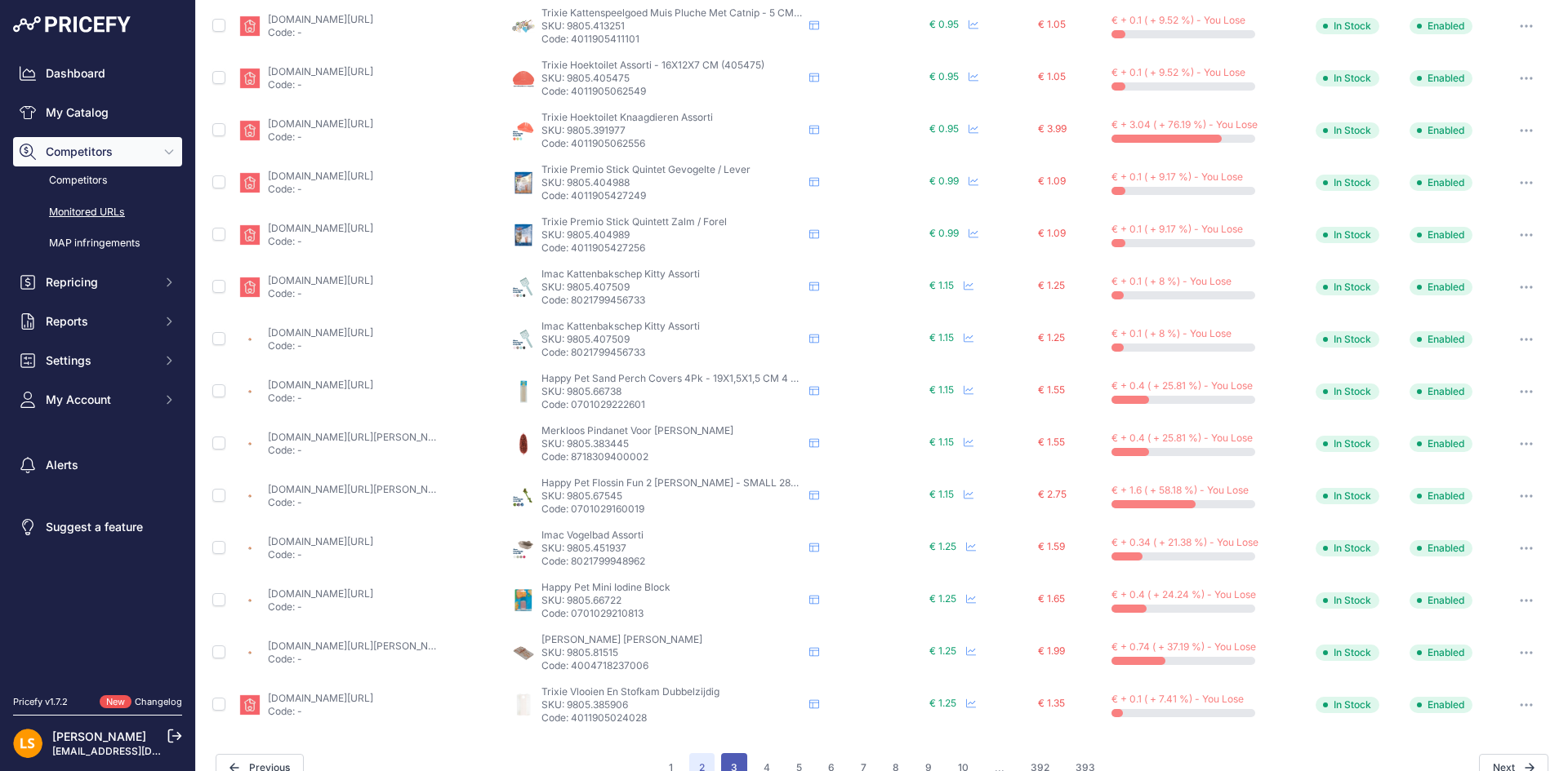
scroll to position [604, 0]
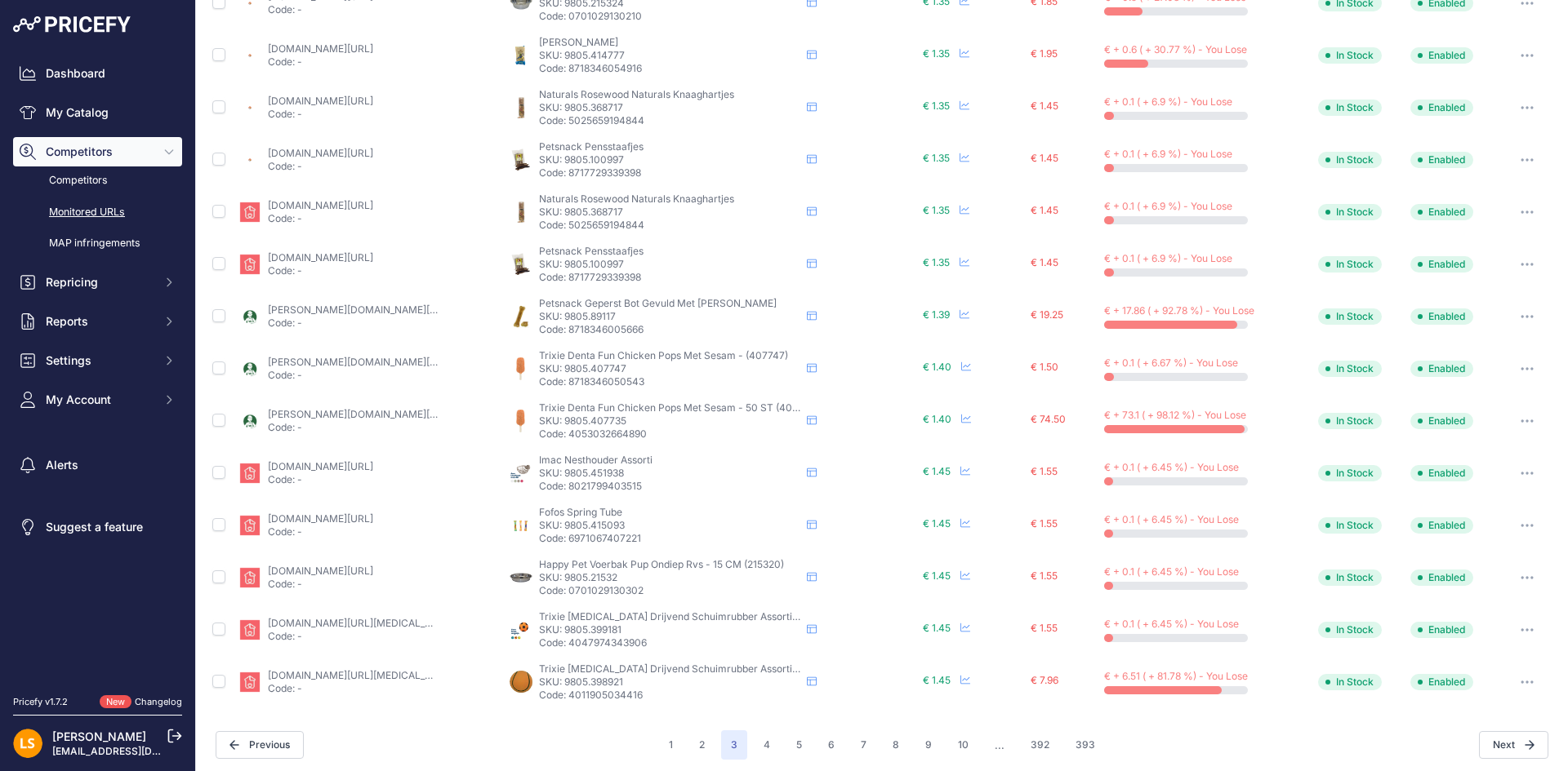
scroll to position [576, 0]
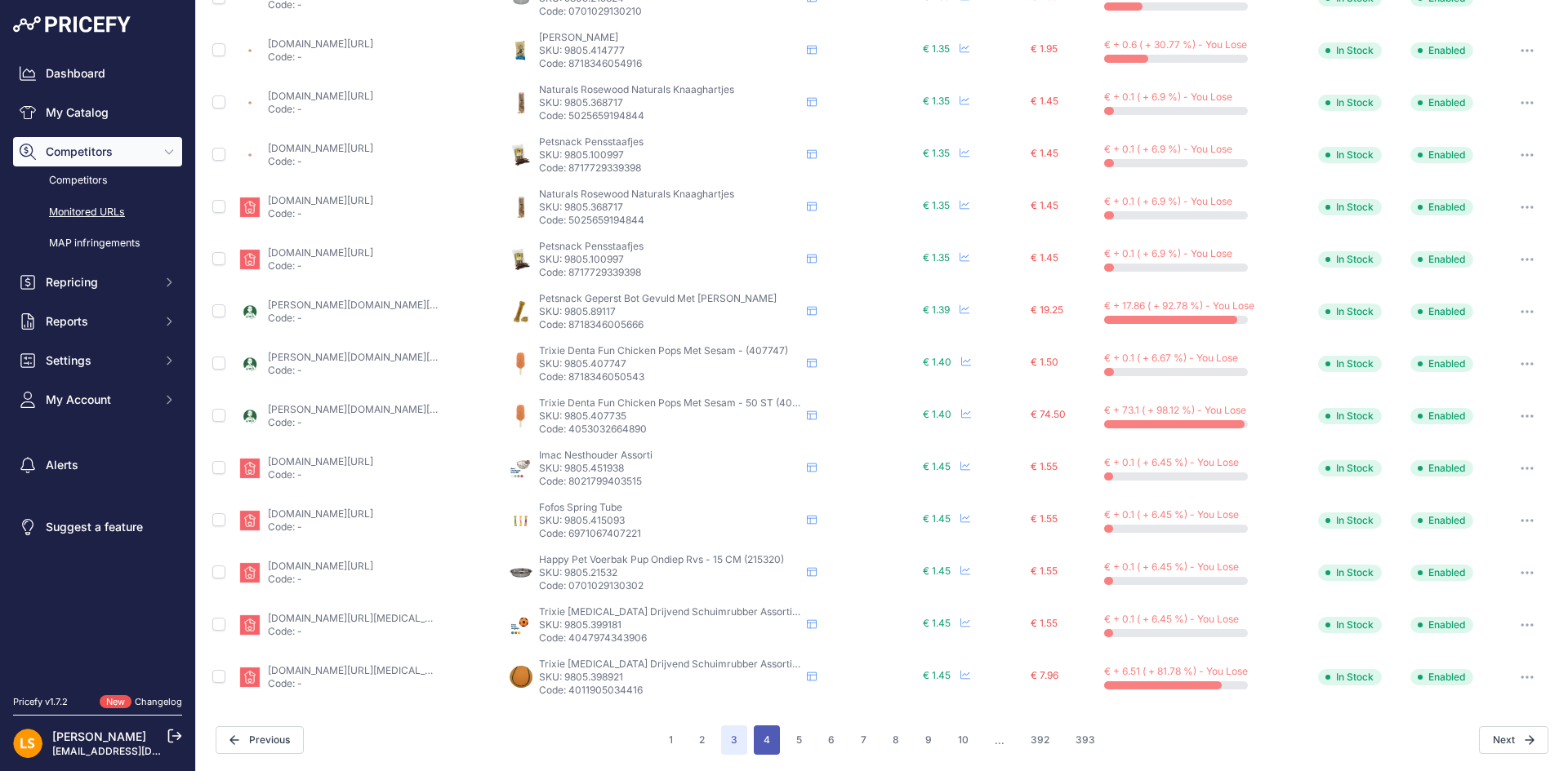
click at [767, 739] on button "4" at bounding box center [767, 741] width 26 height 29
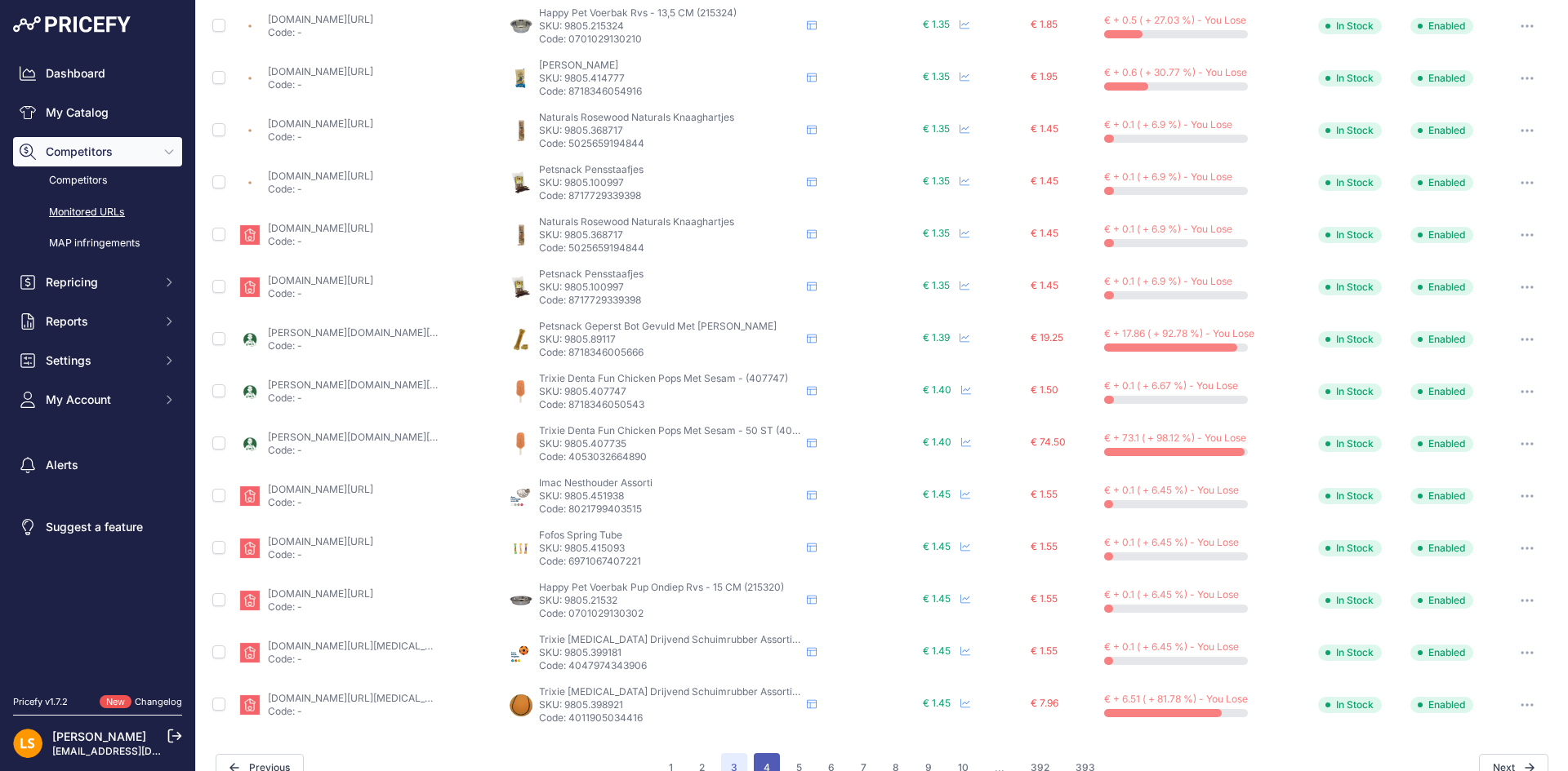
scroll to position [604, 0]
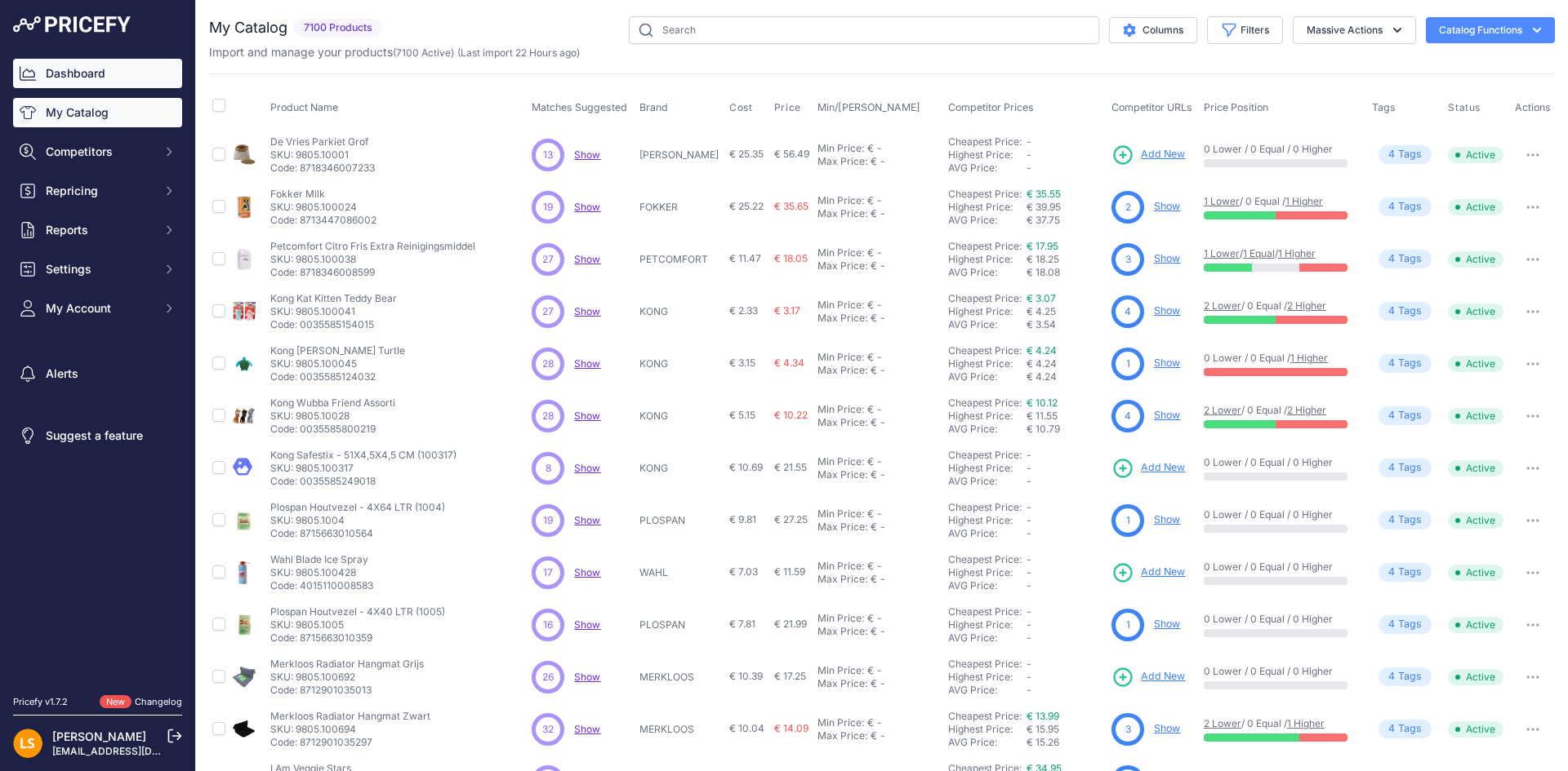
click at [92, 78] on link "Dashboard" at bounding box center [97, 73] width 169 height 29
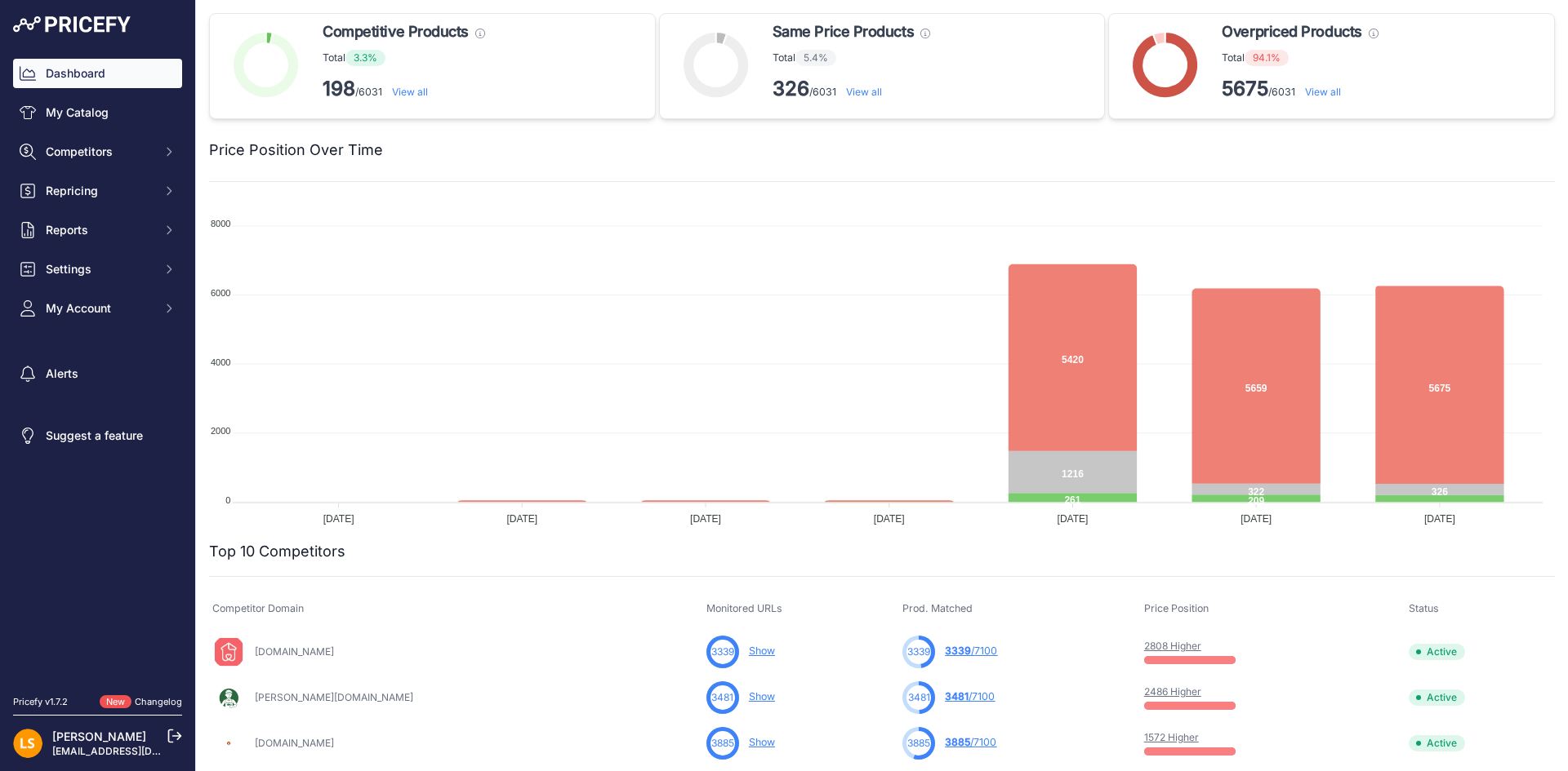
click at [1305, 95] on link "View all" at bounding box center [1322, 91] width 36 height 12
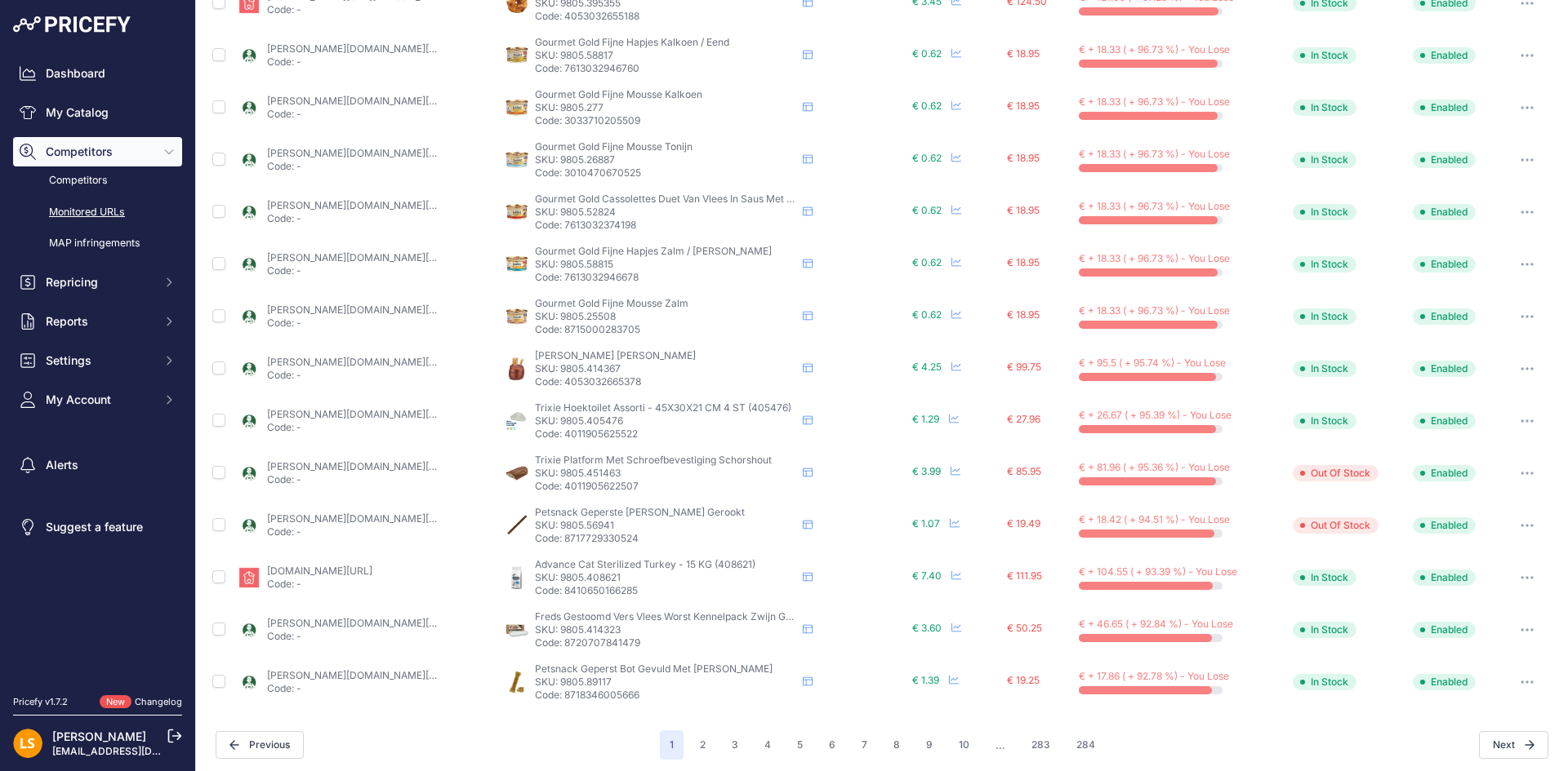
scroll to position [470, 0]
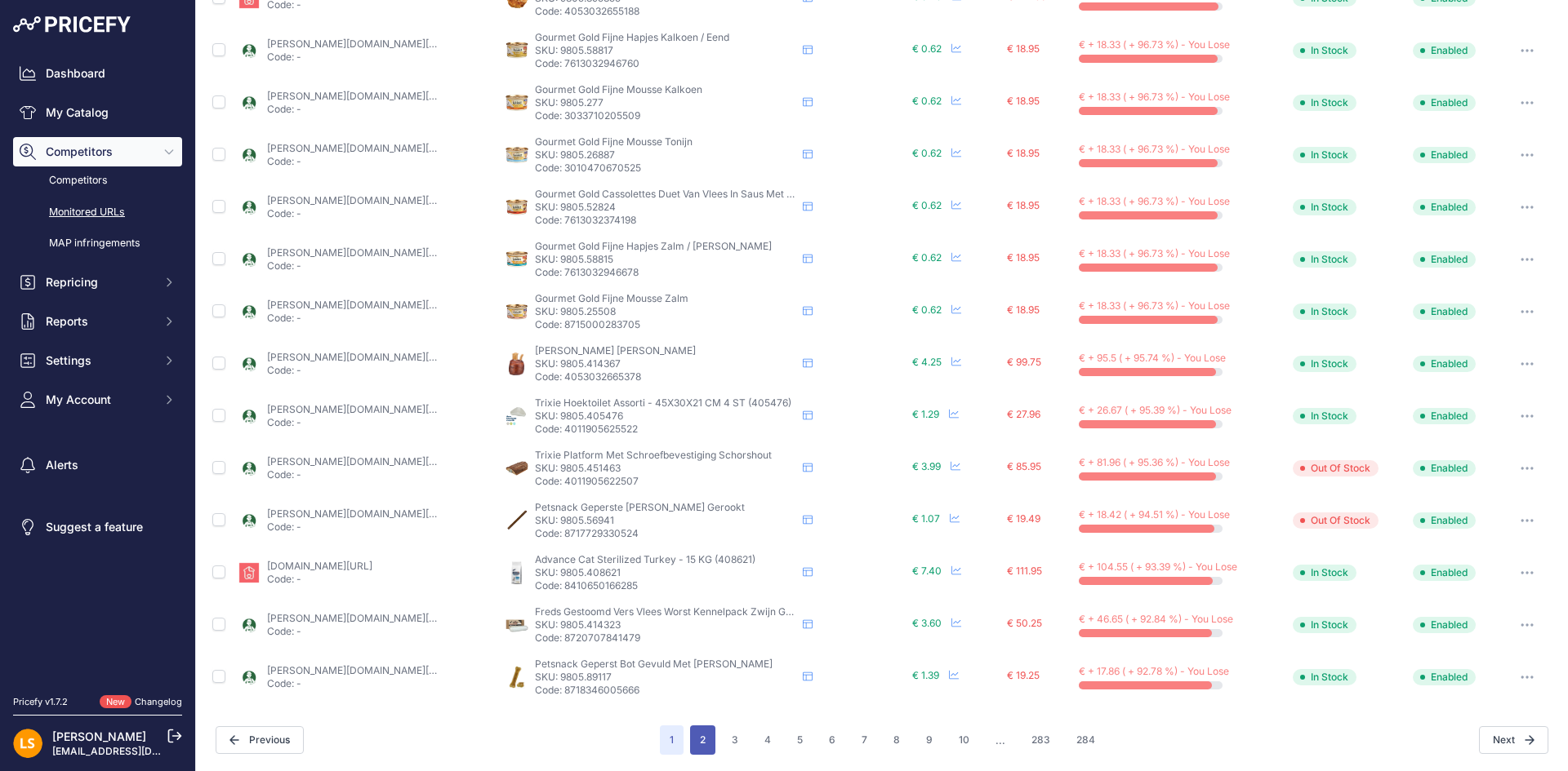
click at [696, 738] on button "2" at bounding box center [703, 741] width 26 height 29
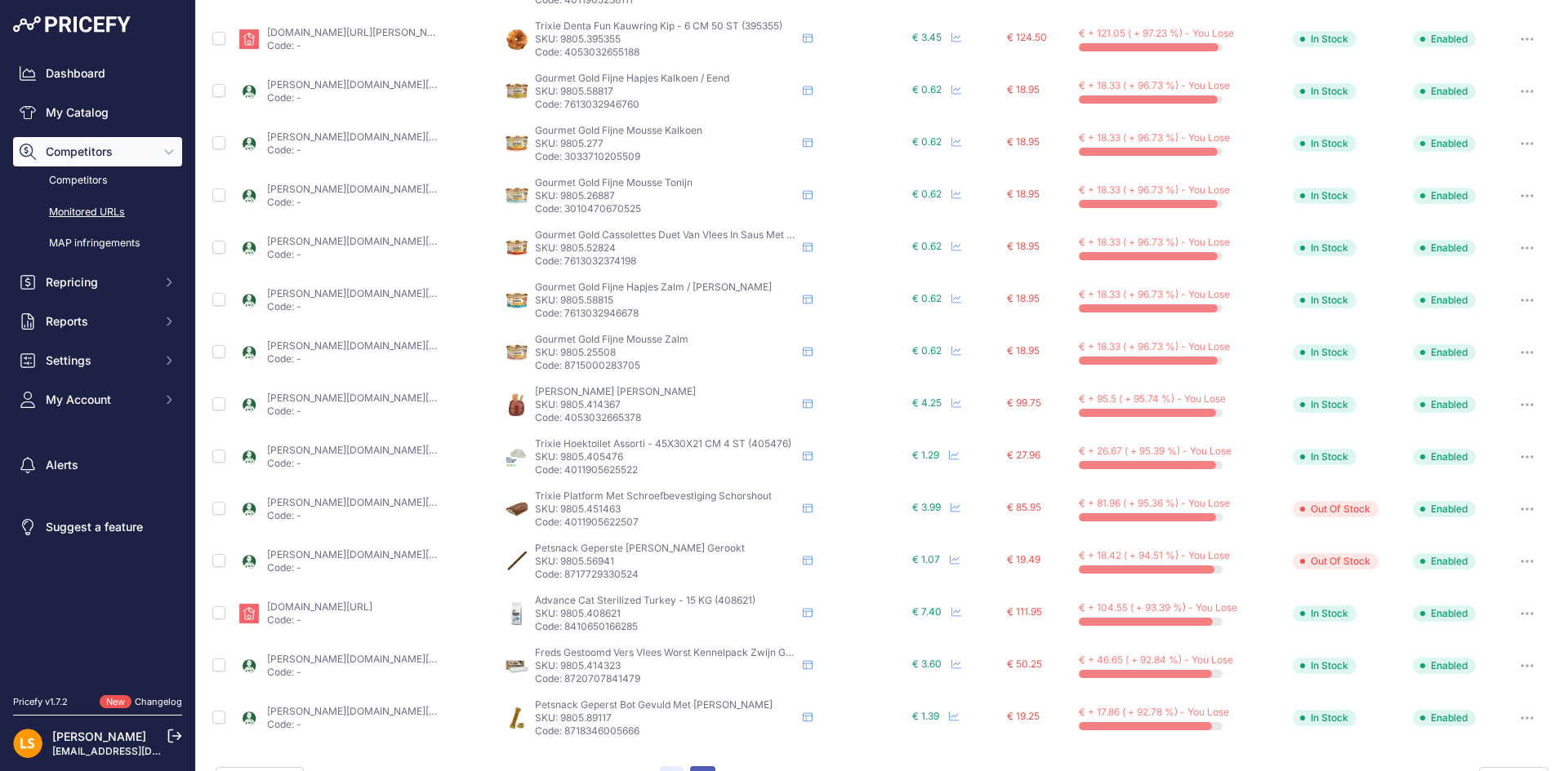
scroll to position [511, 0]
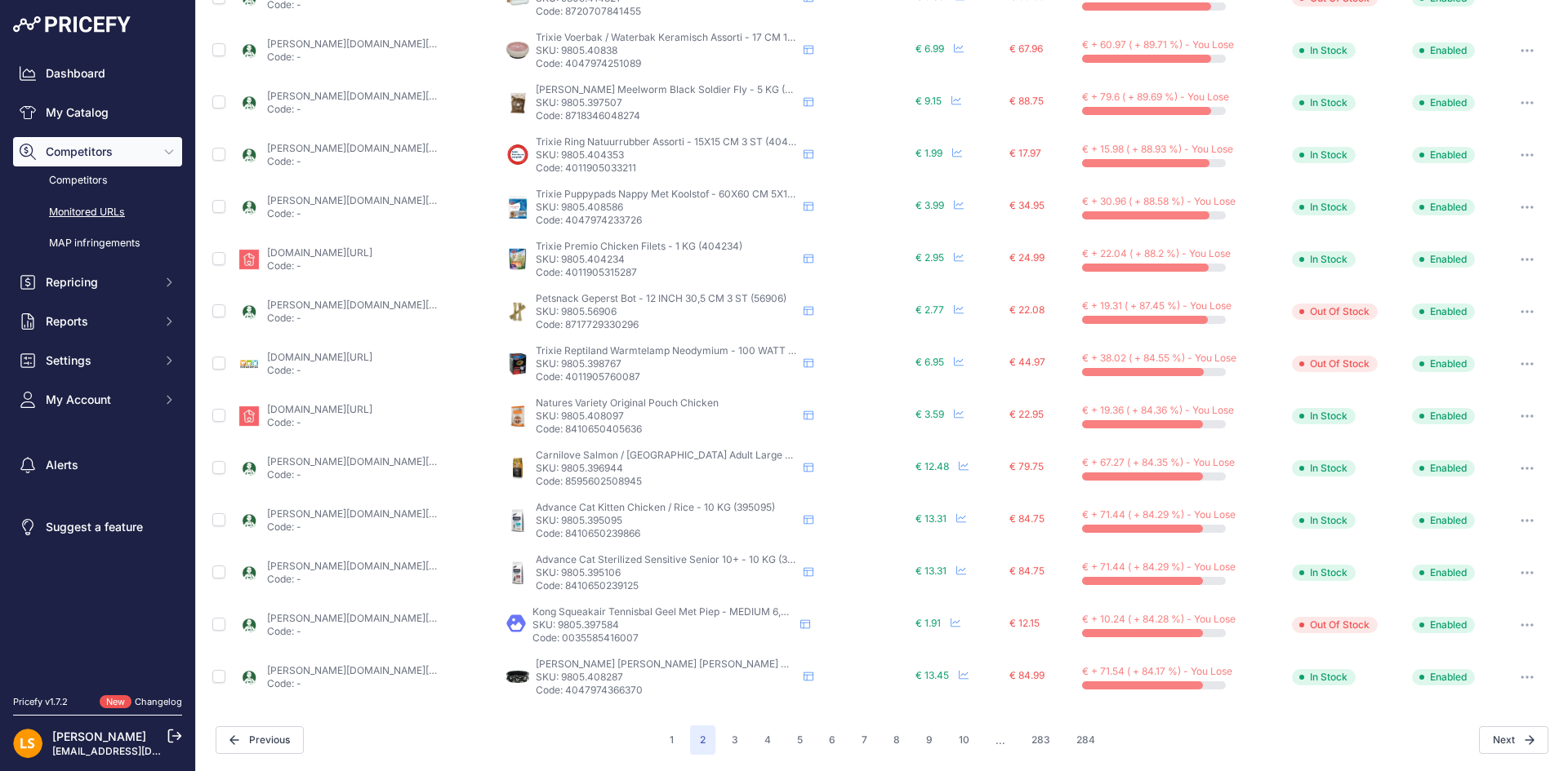
scroll to position [469, 0]
click at [730, 742] on button "3" at bounding box center [734, 742] width 26 height 29
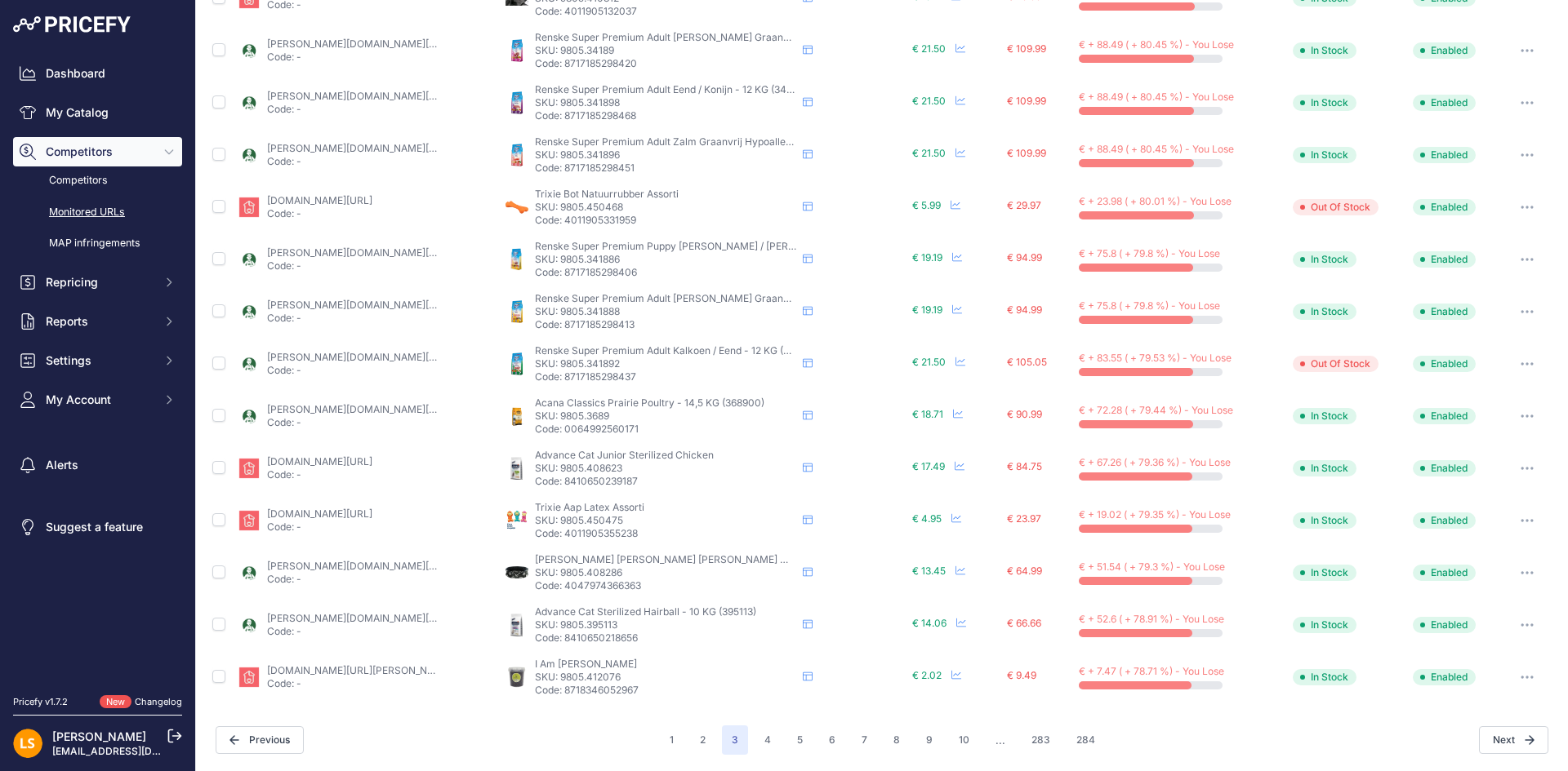
scroll to position [469, 0]
click at [764, 742] on button "4" at bounding box center [767, 742] width 26 height 29
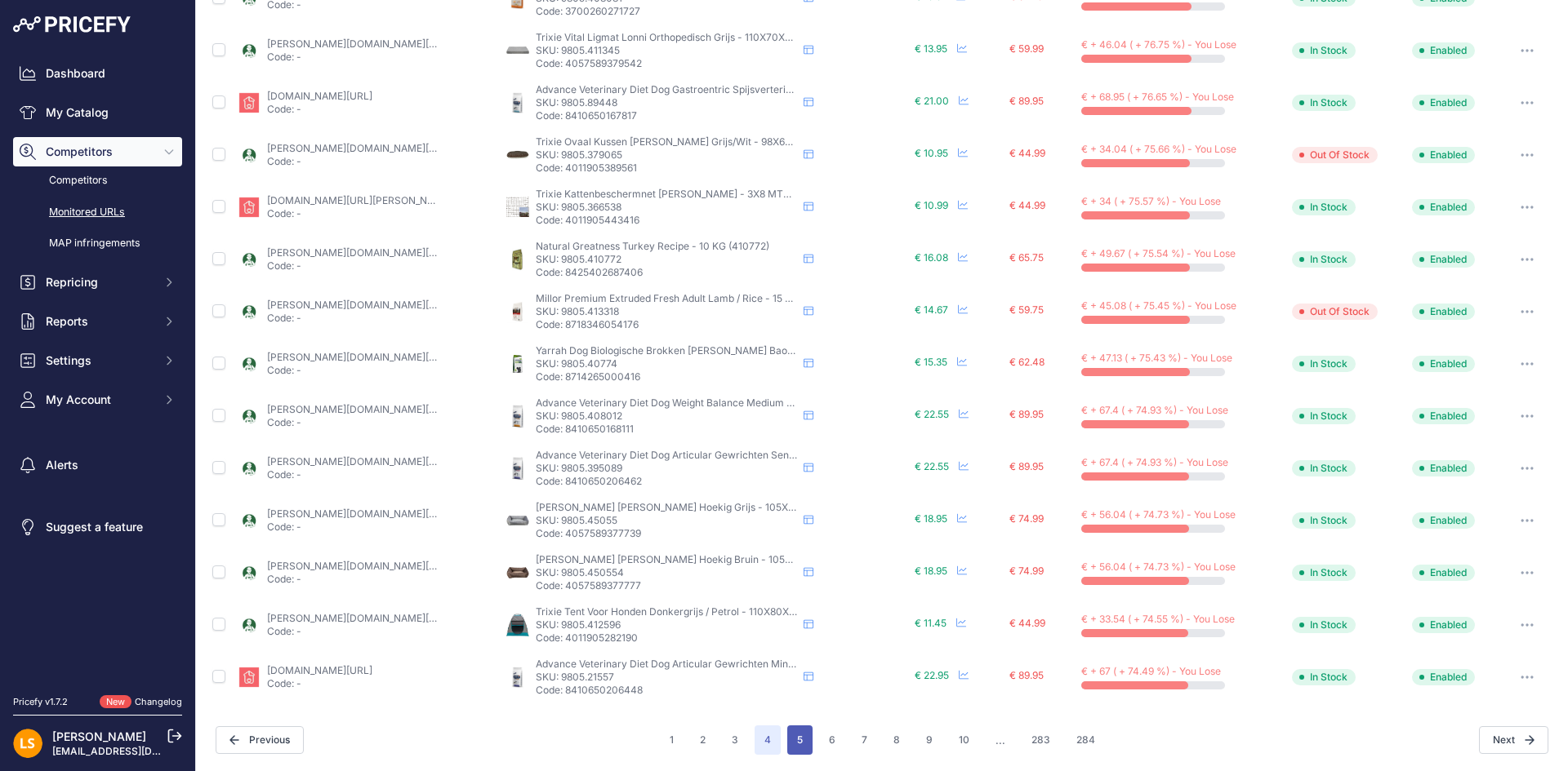
scroll to position [468, 0]
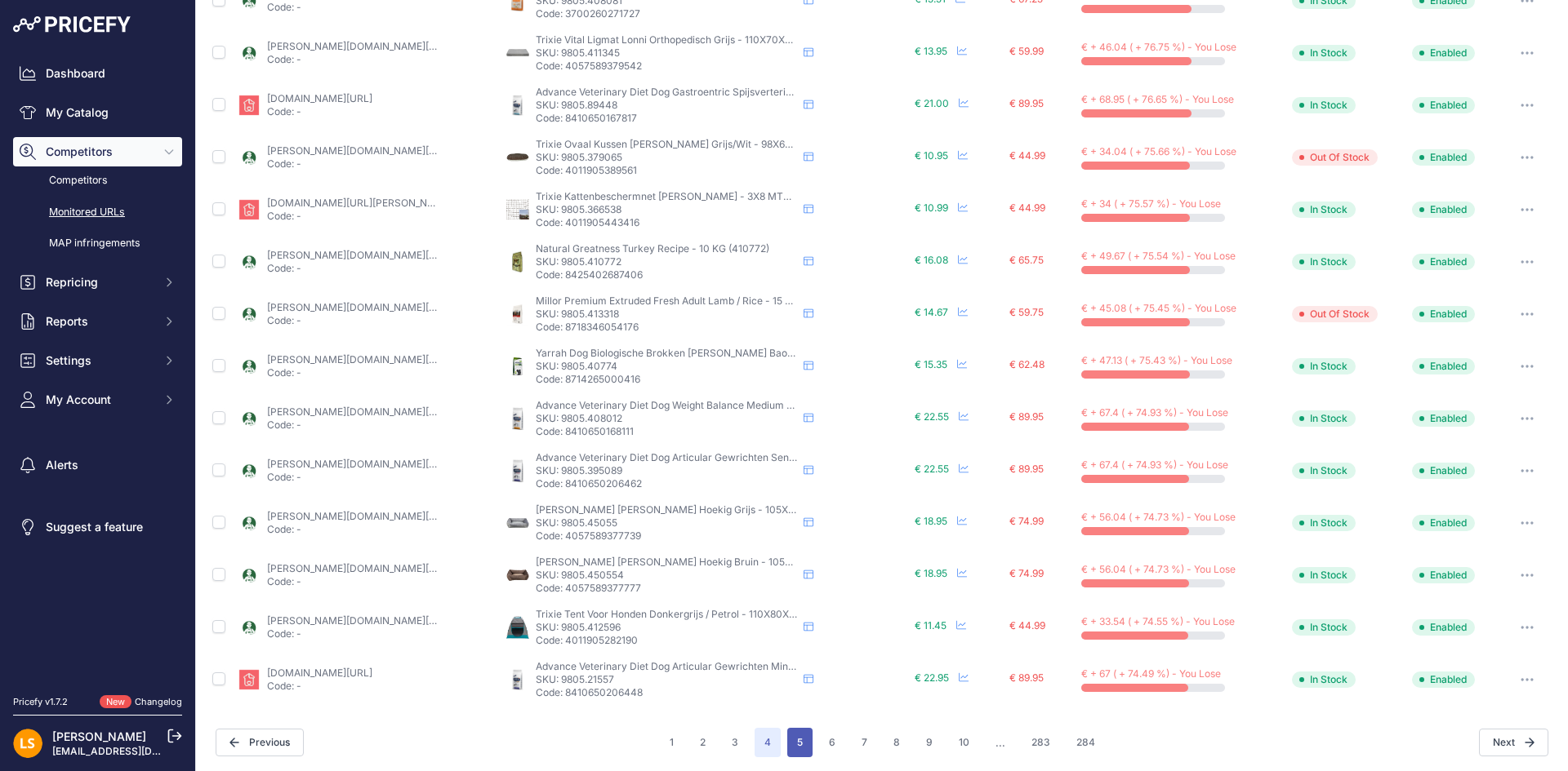
click at [795, 743] on button "5" at bounding box center [800, 743] width 26 height 29
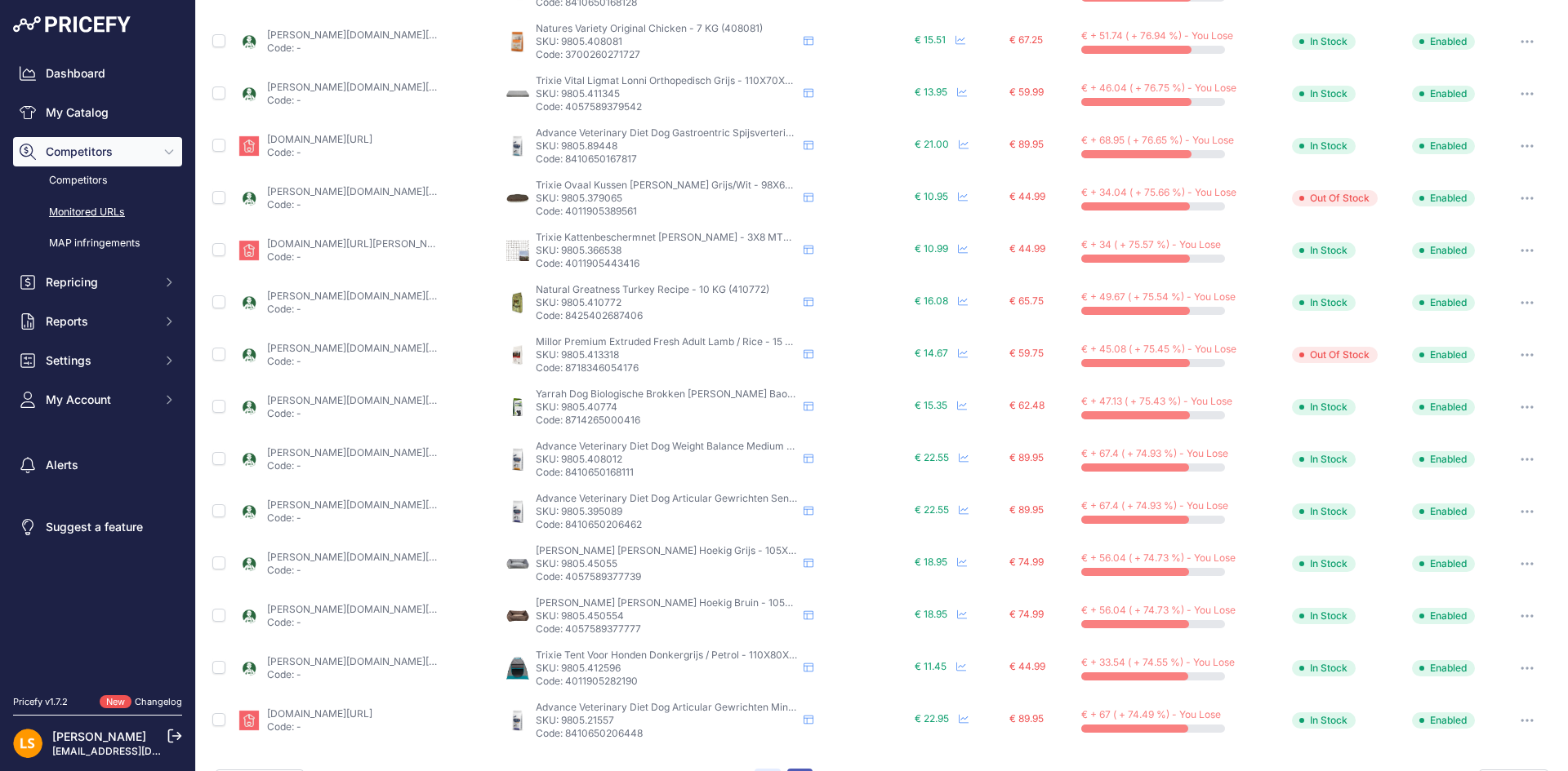
scroll to position [508, 0]
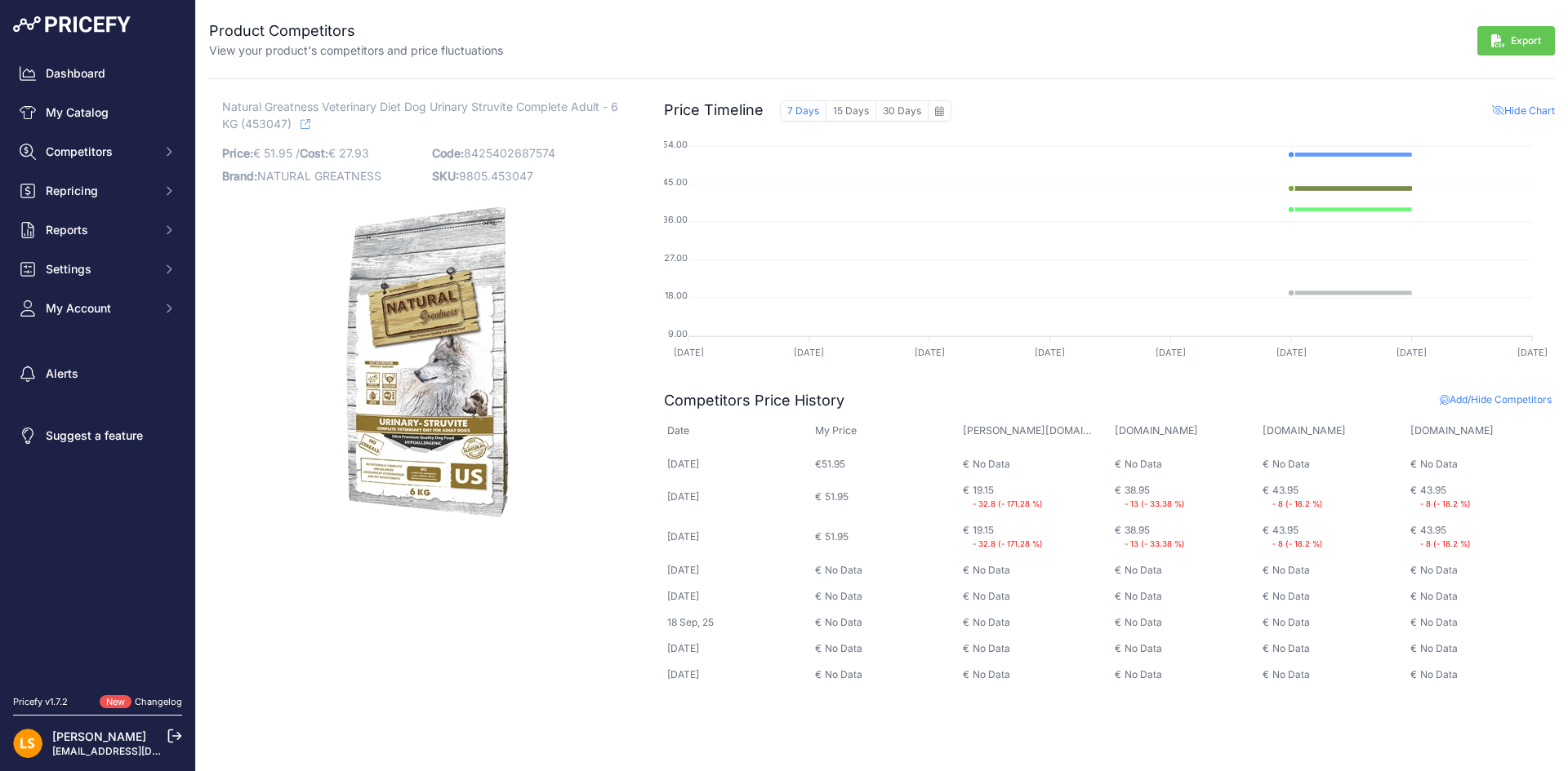
click at [305, 127] on icon at bounding box center [305, 124] width 10 height 10
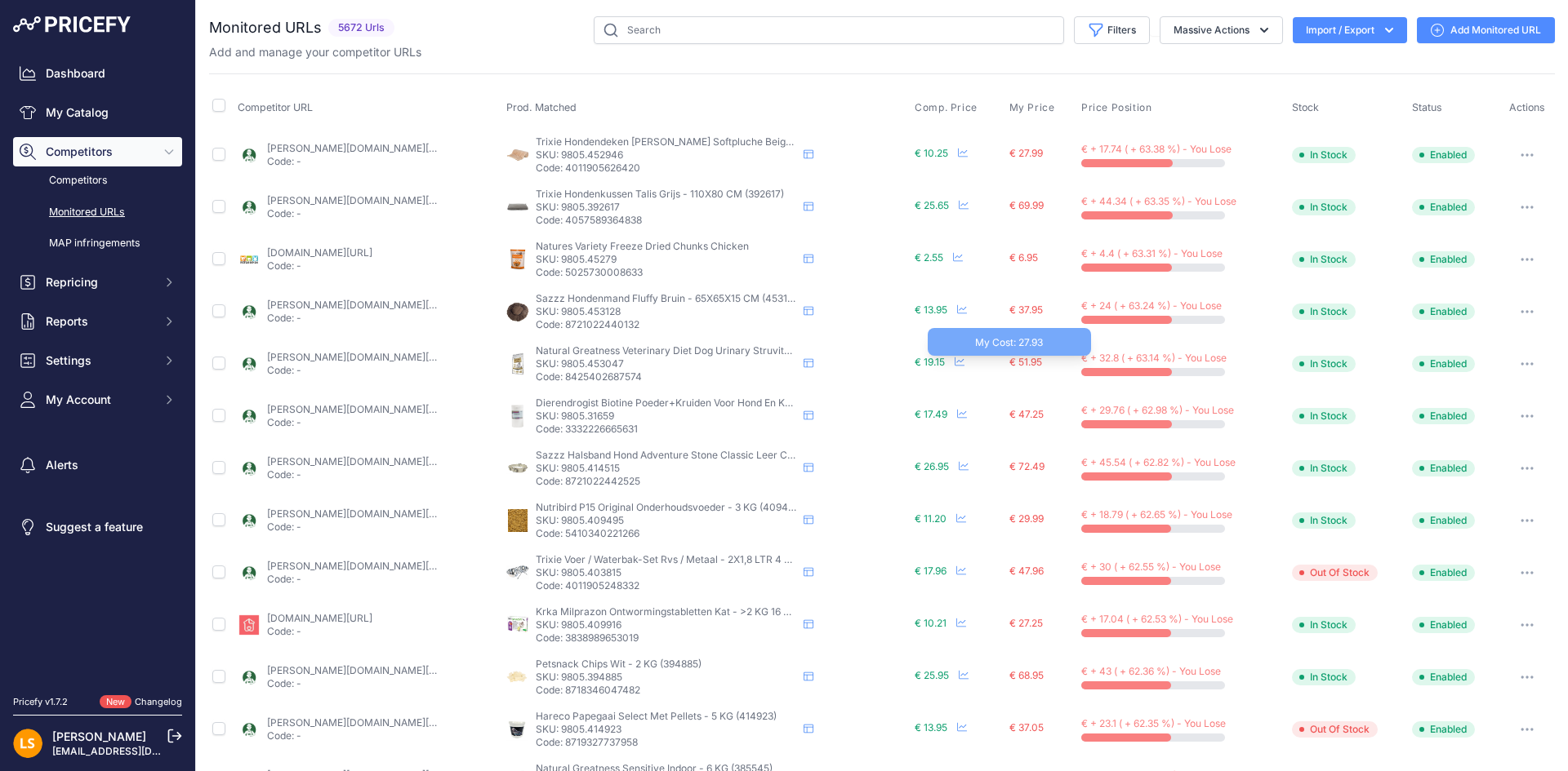
click at [1009, 362] on span "€ 51.95" at bounding box center [1025, 362] width 33 height 12
click at [1523, 363] on button "button" at bounding box center [1527, 363] width 33 height 23
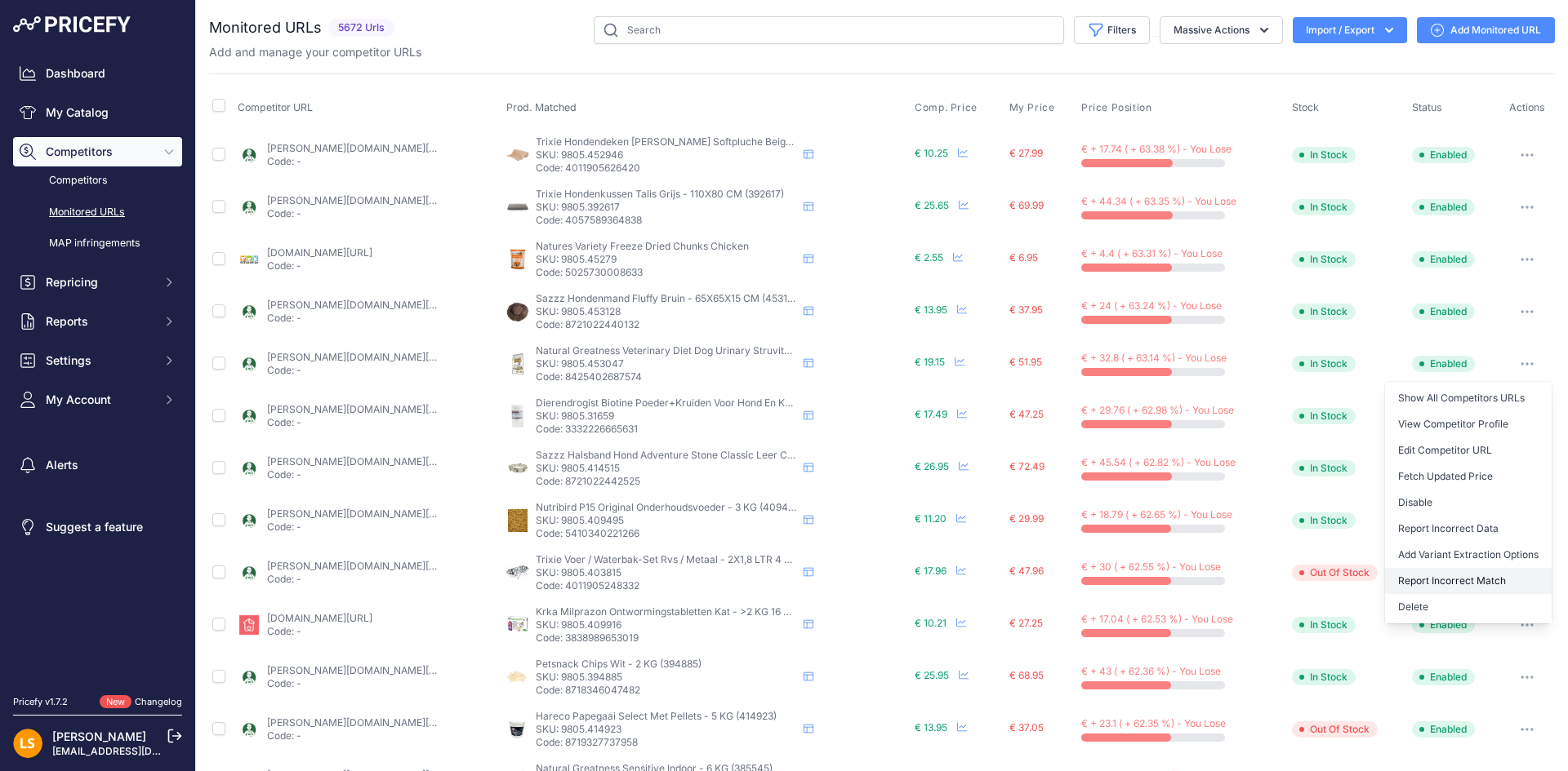
click at [1450, 573] on button "Report Incorrect Match" at bounding box center [1467, 581] width 166 height 26
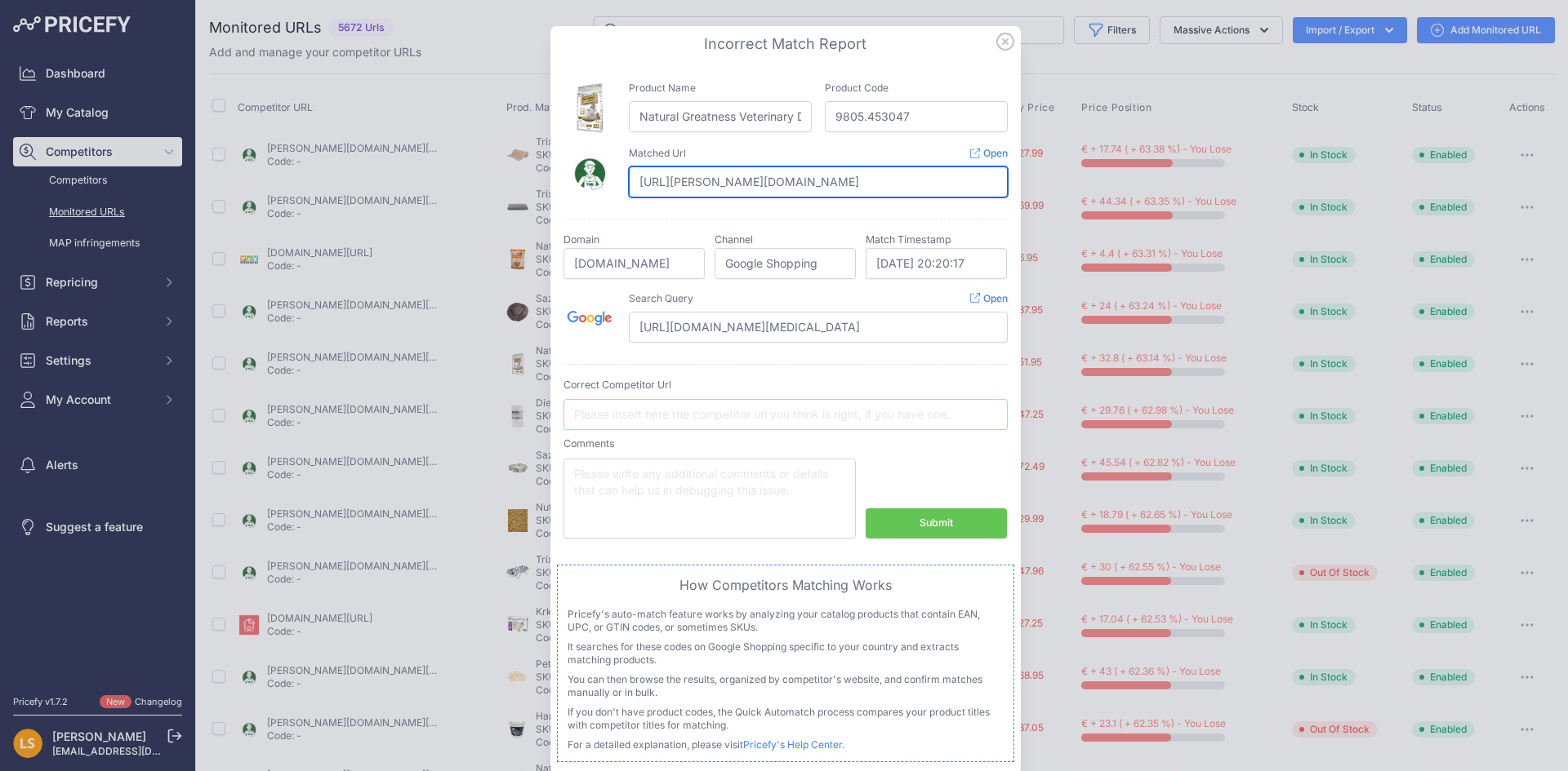
scroll to position [0, 319]
drag, startPoint x: 868, startPoint y: 177, endPoint x: 914, endPoint y: 187, distance: 47.1
click at [914, 187] on input "https://tims.nl/_1-natural-greatness-veterinary-diet-dog-urinary-struvite-compl…" at bounding box center [818, 182] width 379 height 31
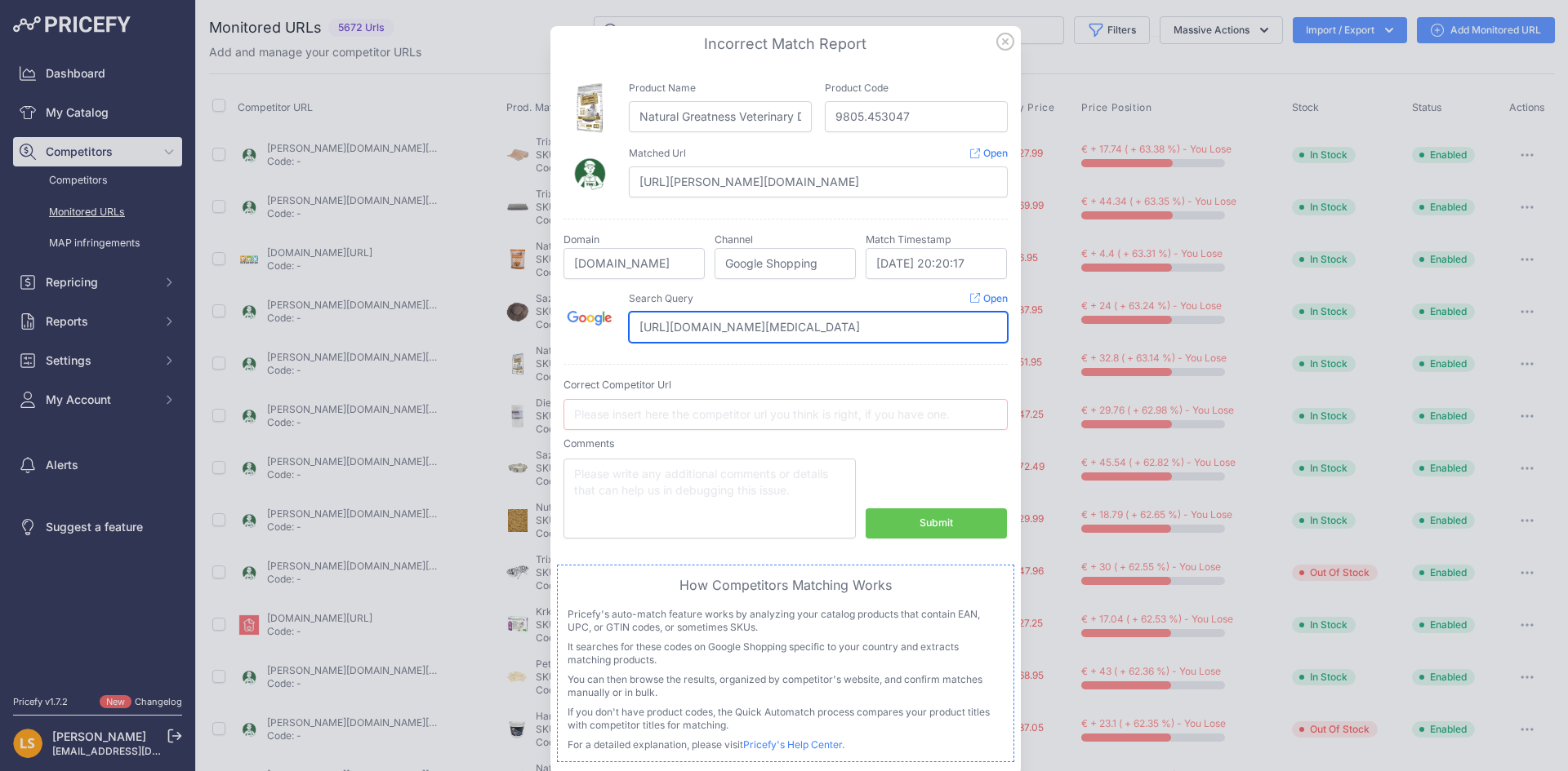
scroll to position [0, 577]
drag, startPoint x: 830, startPoint y: 334, endPoint x: 981, endPoint y: 339, distance: 151.1
click at [981, 339] on input "https://www.google.nl/search?q=NATURAL+GREATNESS+Natural+Greatness+Veterinary+D…" at bounding box center [818, 328] width 379 height 31
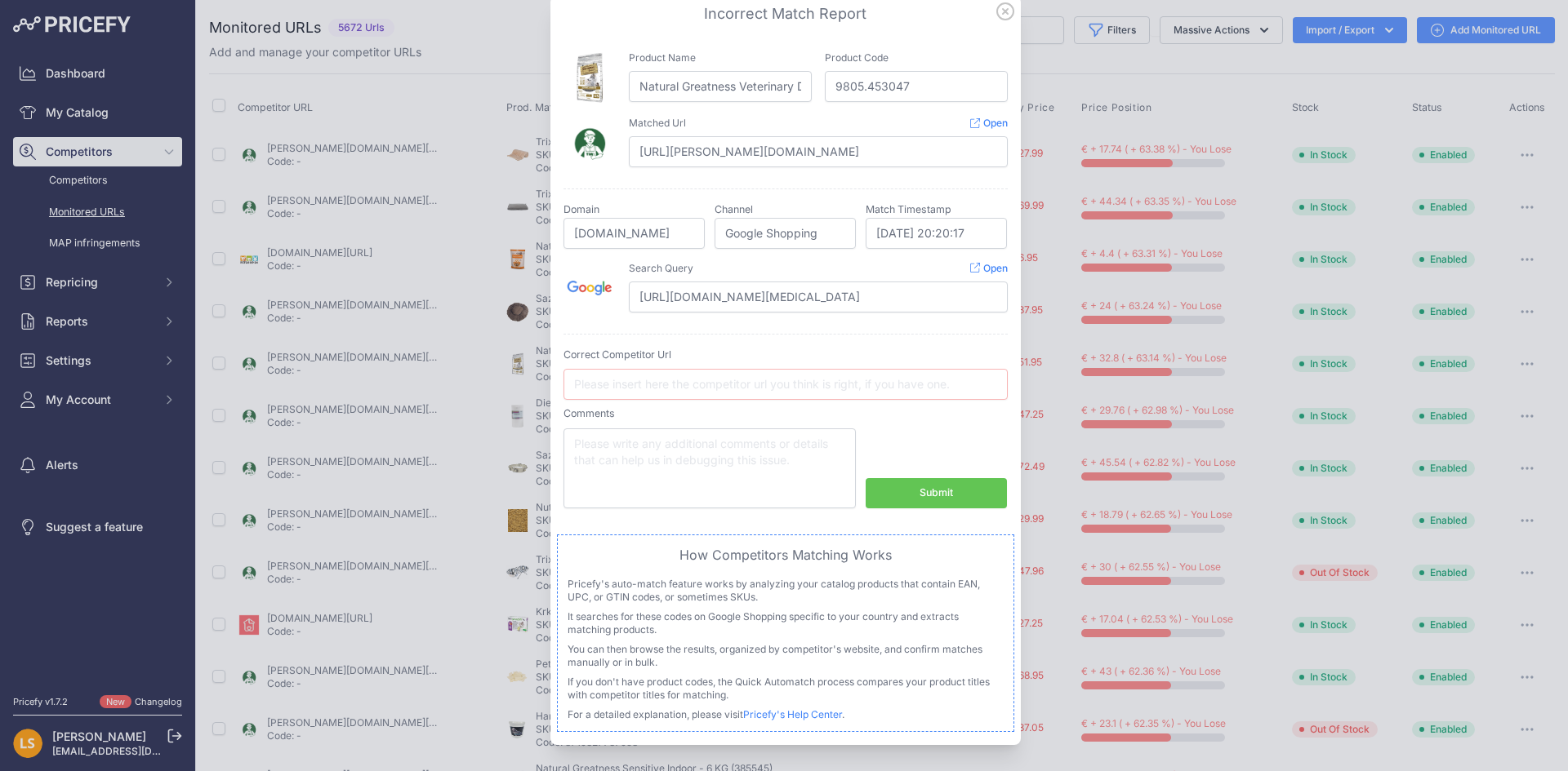
scroll to position [0, 0]
click at [1000, 11] on icon at bounding box center [1005, 12] width 18 height 18
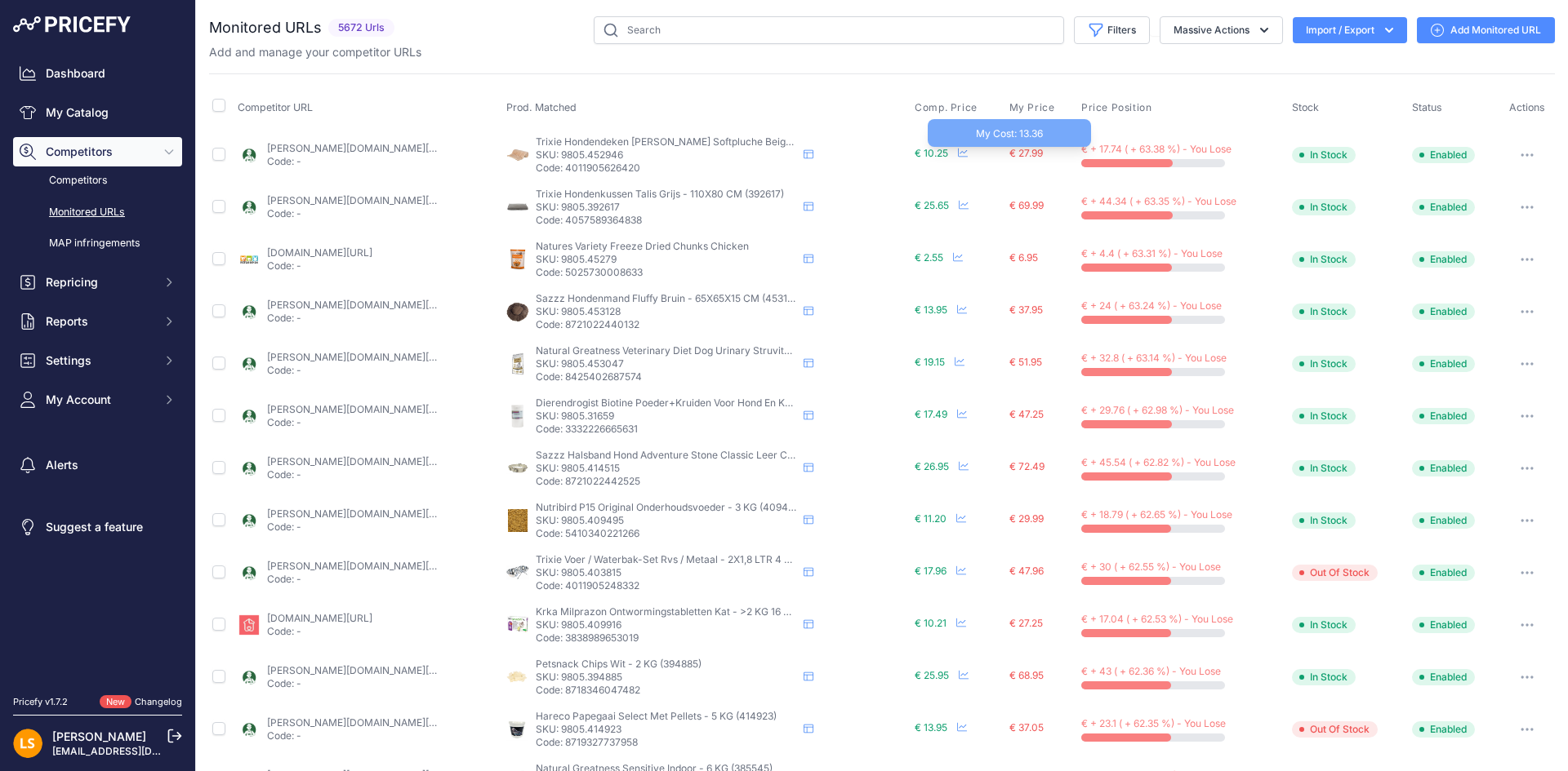
click at [1025, 152] on span "€ 27.99" at bounding box center [1025, 152] width 33 height 12
click at [364, 147] on link "tims.nl/_1-trixie-hondendeken-barry-softpluche-beige-150x100-cm/?prirule_jdsnik…" at bounding box center [398, 148] width 263 height 12
click at [1514, 151] on button "button" at bounding box center [1527, 155] width 33 height 23
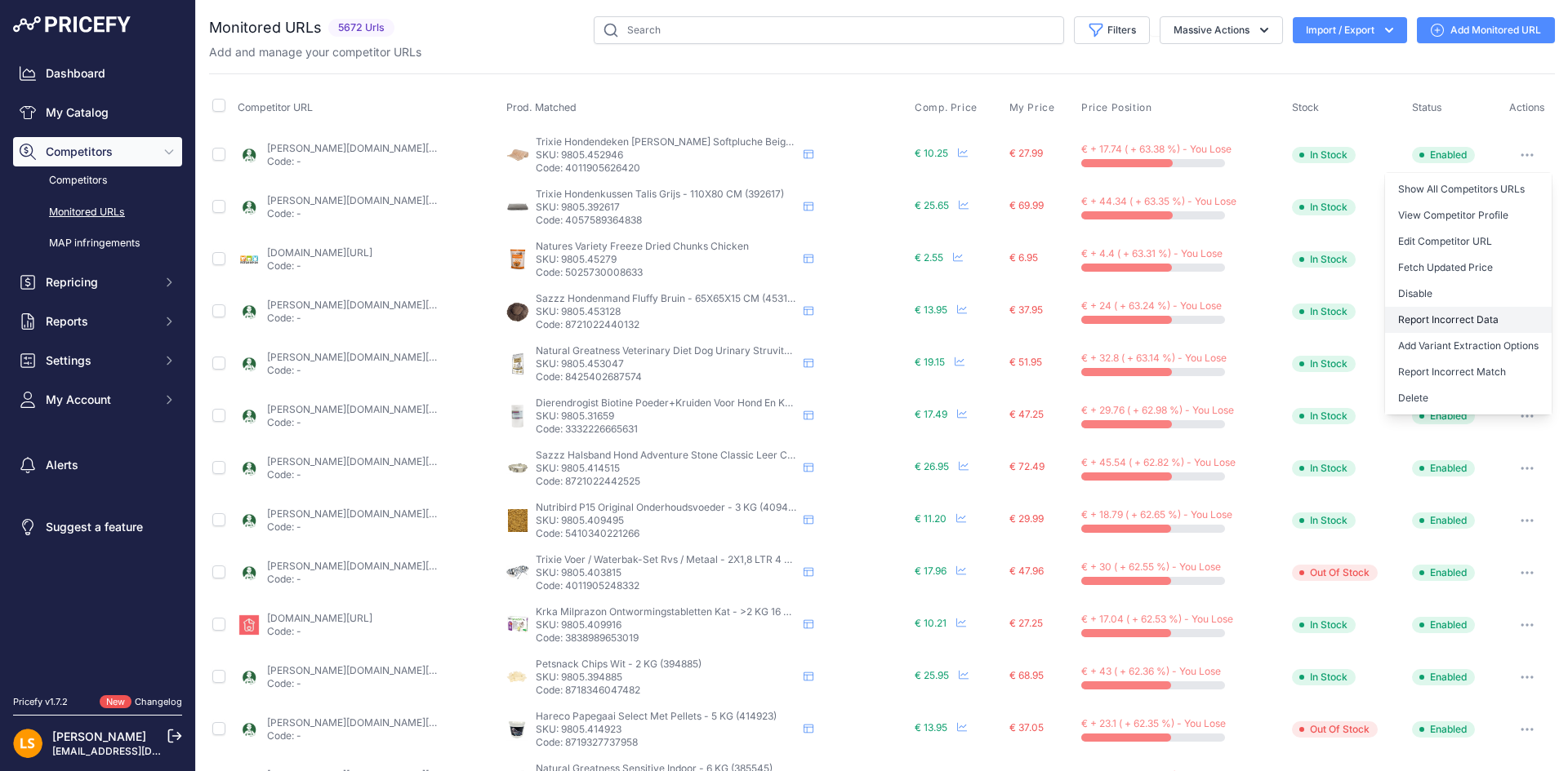
click at [1470, 320] on button "Report Incorrect Data" at bounding box center [1467, 319] width 166 height 26
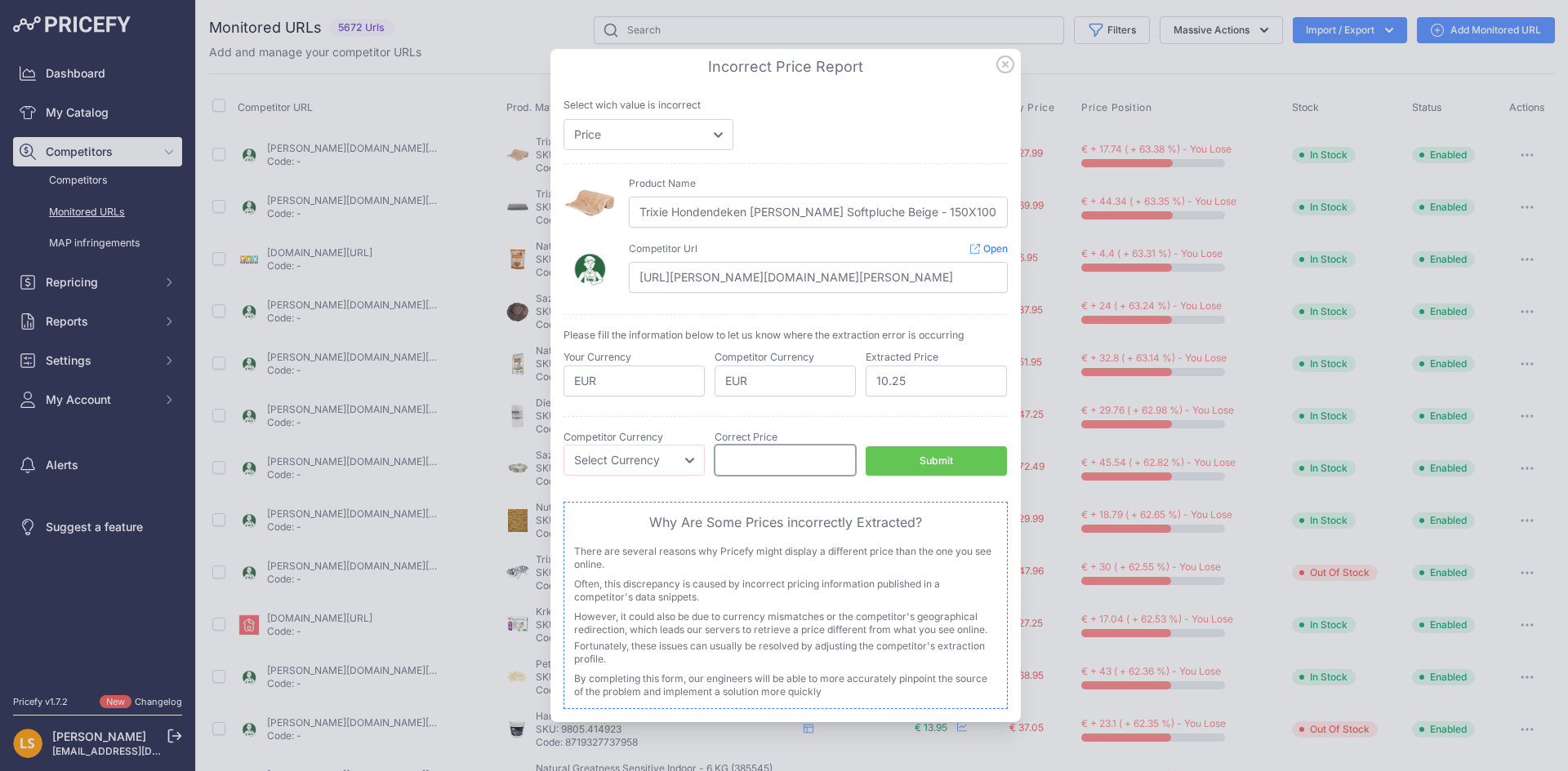
click at [766, 453] on input "number" at bounding box center [785, 461] width 141 height 31
click at [684, 464] on select "Select Currency EUR CAD CNY JPY PLN" at bounding box center [634, 461] width 141 height 31
select select "EUR"
click at [564, 445] on select "Select Currency EUR CAD CNY JPY PLN" at bounding box center [634, 461] width 141 height 31
click at [803, 469] on input "number" at bounding box center [785, 461] width 141 height 31
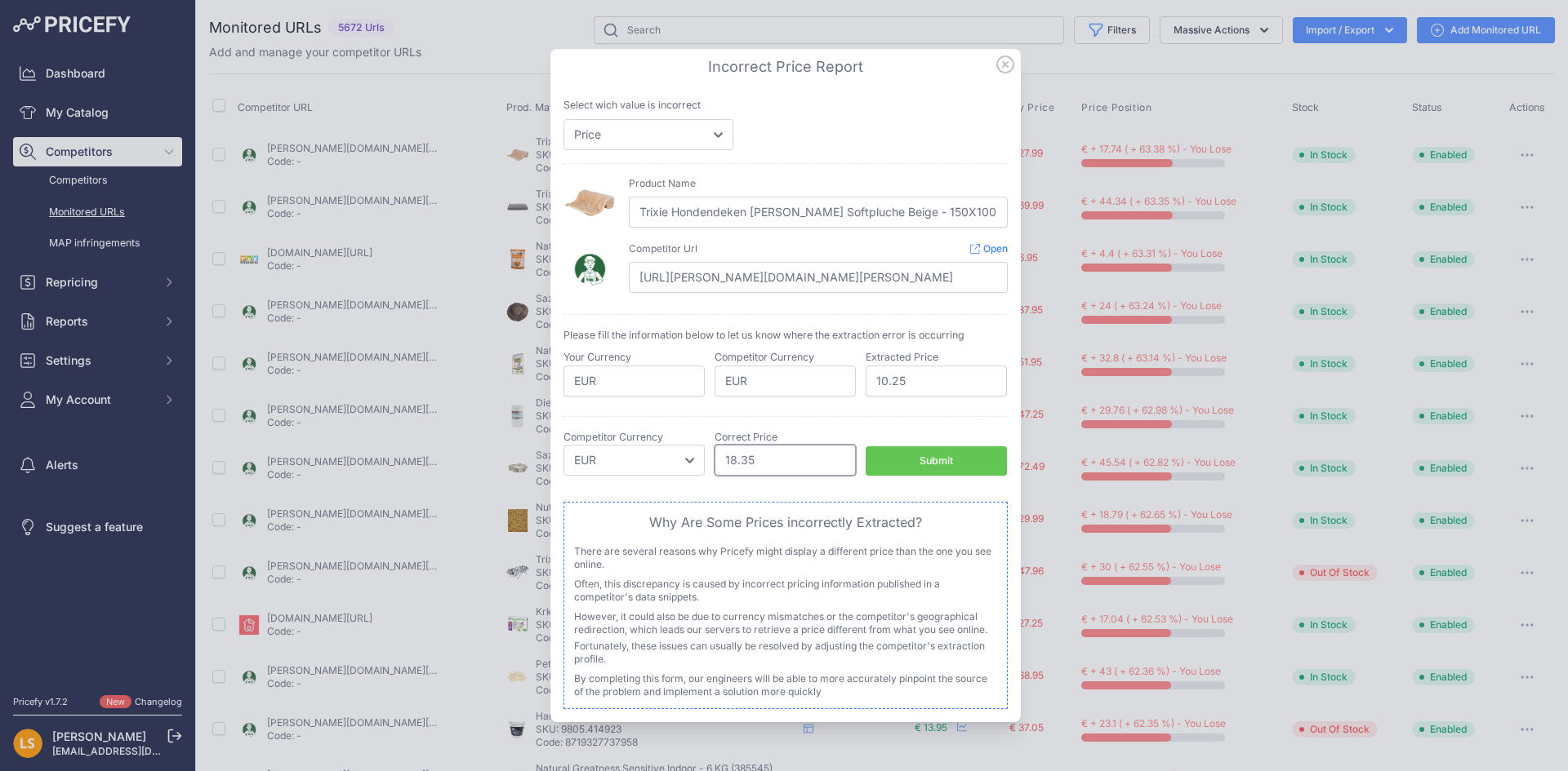
type input "18.35"
click at [946, 464] on div "Submit" at bounding box center [935, 461] width 33 height 16
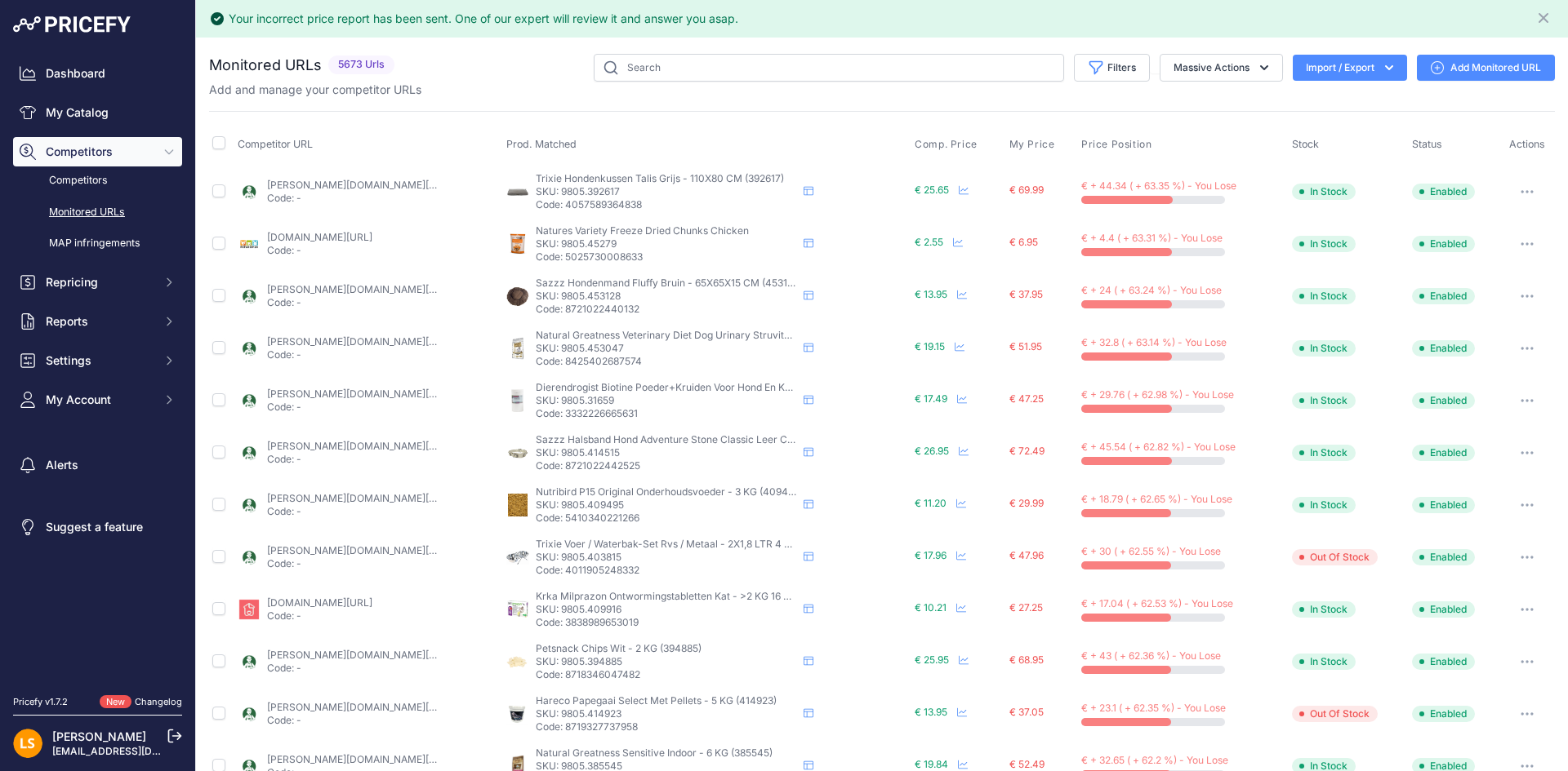
click at [607, 186] on p "SKU: 9805.392617" at bounding box center [666, 192] width 262 height 13
click at [325, 187] on link "tims.nl/_1-trixie-hondenkussen-talis-grijs-110x80-cm/?channable=40a3d96774696e0…" at bounding box center [359, 184] width 185 height 12
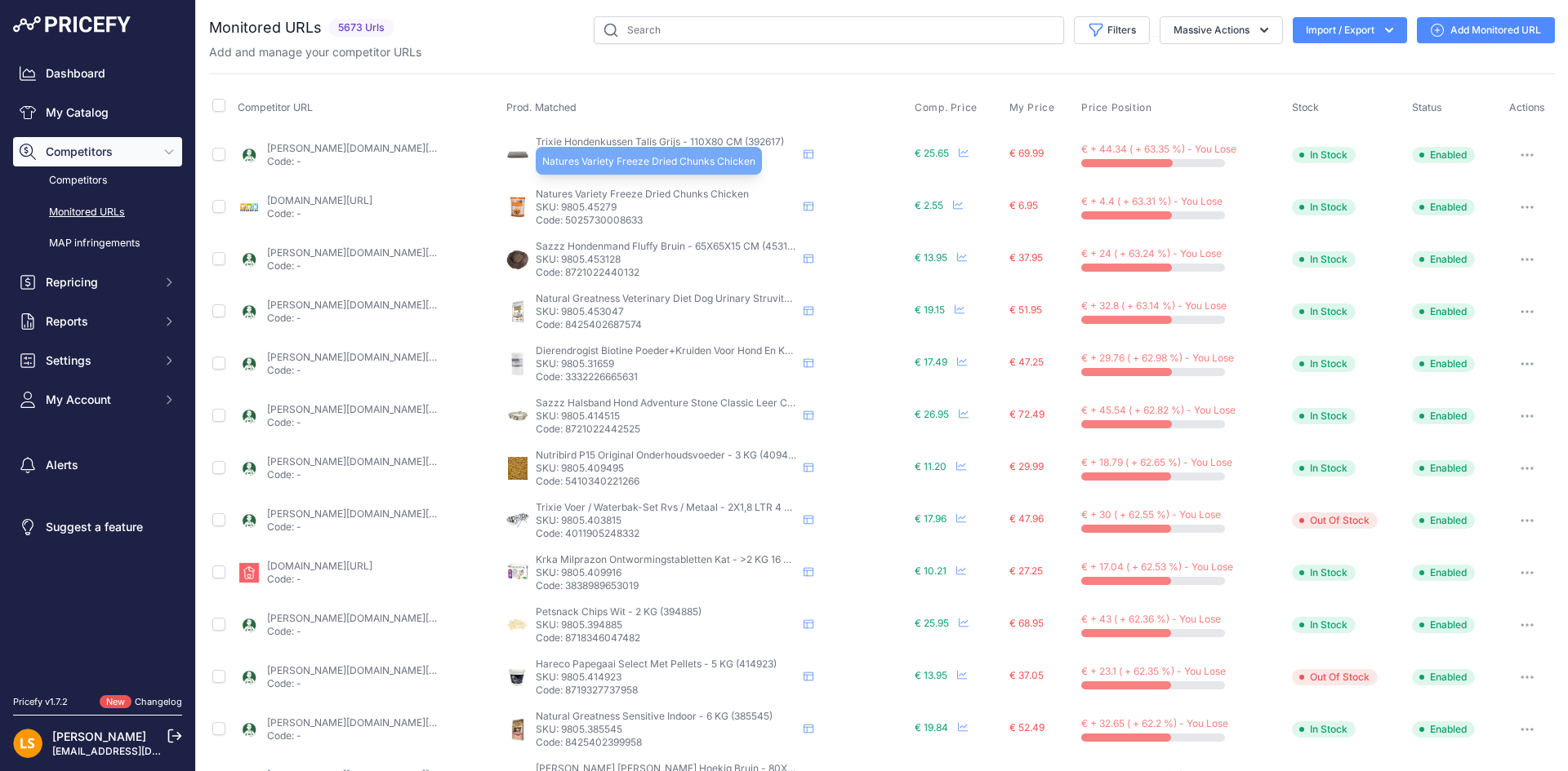
click at [577, 194] on span "Natures Variety Freeze Dried Chunks Chicken" at bounding box center [642, 194] width 213 height 12
click at [373, 196] on link "petshop24.nl/product/natures-variety-freeze-dried-bites-chicken-20-gr/?prirule_…" at bounding box center [319, 200] width 106 height 12
click at [367, 307] on link "tims.nl/_1-natural-greatness-veterinary-diet-dog-urinary-struvite-complete-adul…" at bounding box center [359, 305] width 185 height 12
click at [1522, 310] on button "button" at bounding box center [1527, 311] width 33 height 23
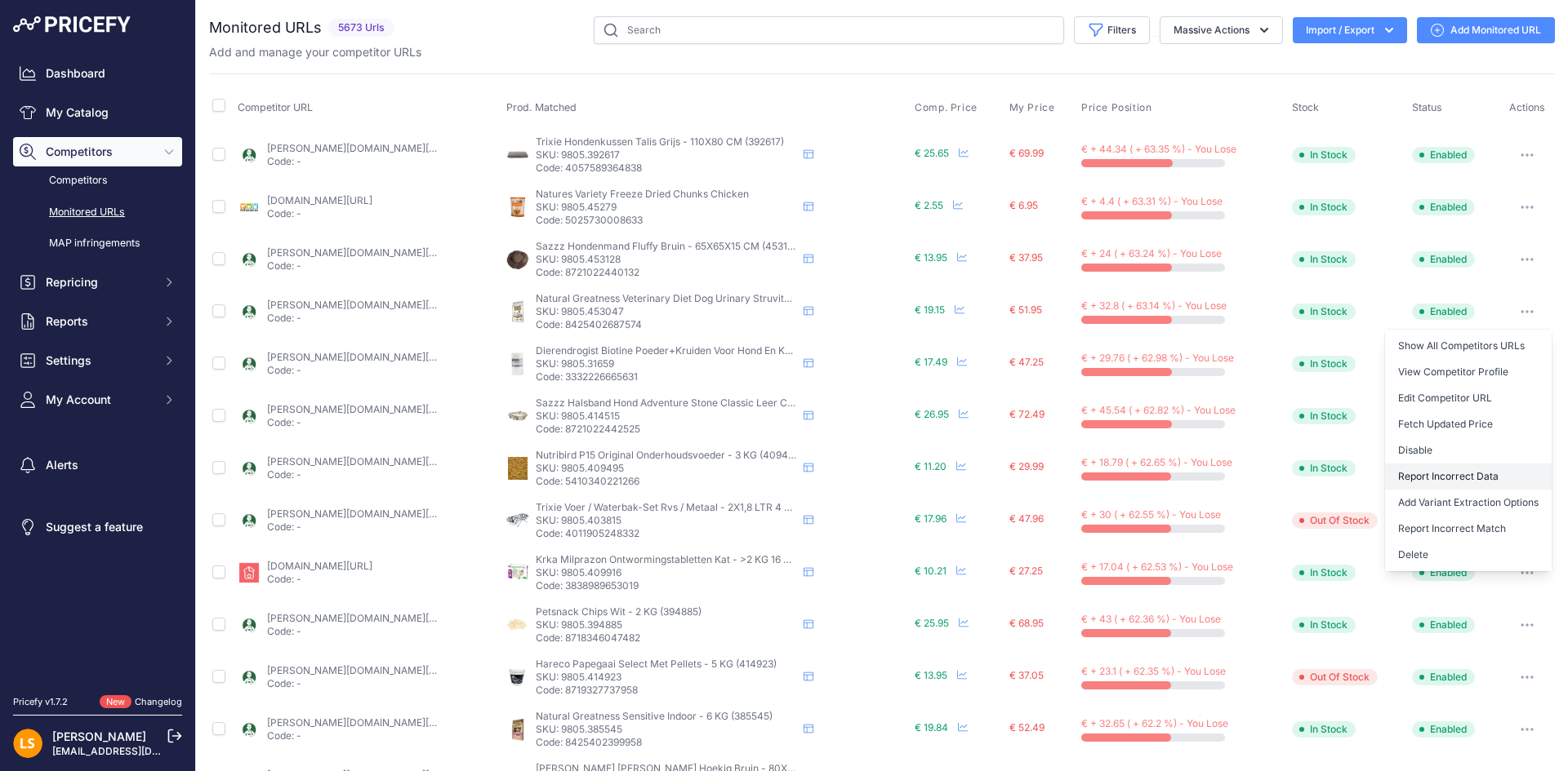
click at [1453, 475] on button "Report Incorrect Data" at bounding box center [1467, 476] width 166 height 26
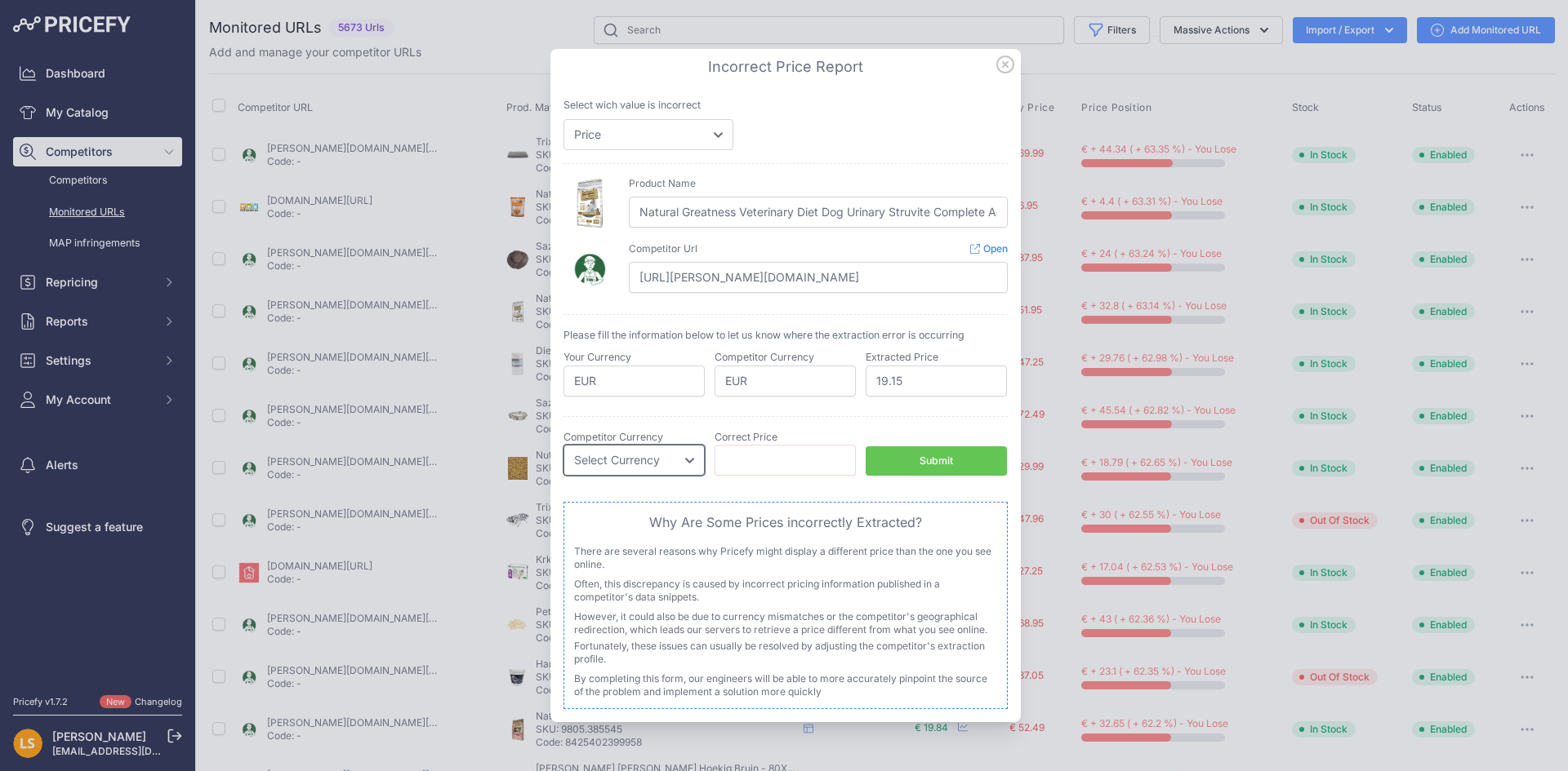
click at [676, 457] on select "Select Currency EUR CAD CNY JPY PLN" at bounding box center [634, 461] width 141 height 31
select select "EUR"
click at [564, 445] on select "Select Currency EUR CAD CNY JPY PLN" at bounding box center [634, 461] width 141 height 31
click at [791, 459] on input "number" at bounding box center [785, 461] width 141 height 31
click at [843, 457] on input "6" at bounding box center [785, 461] width 141 height 31
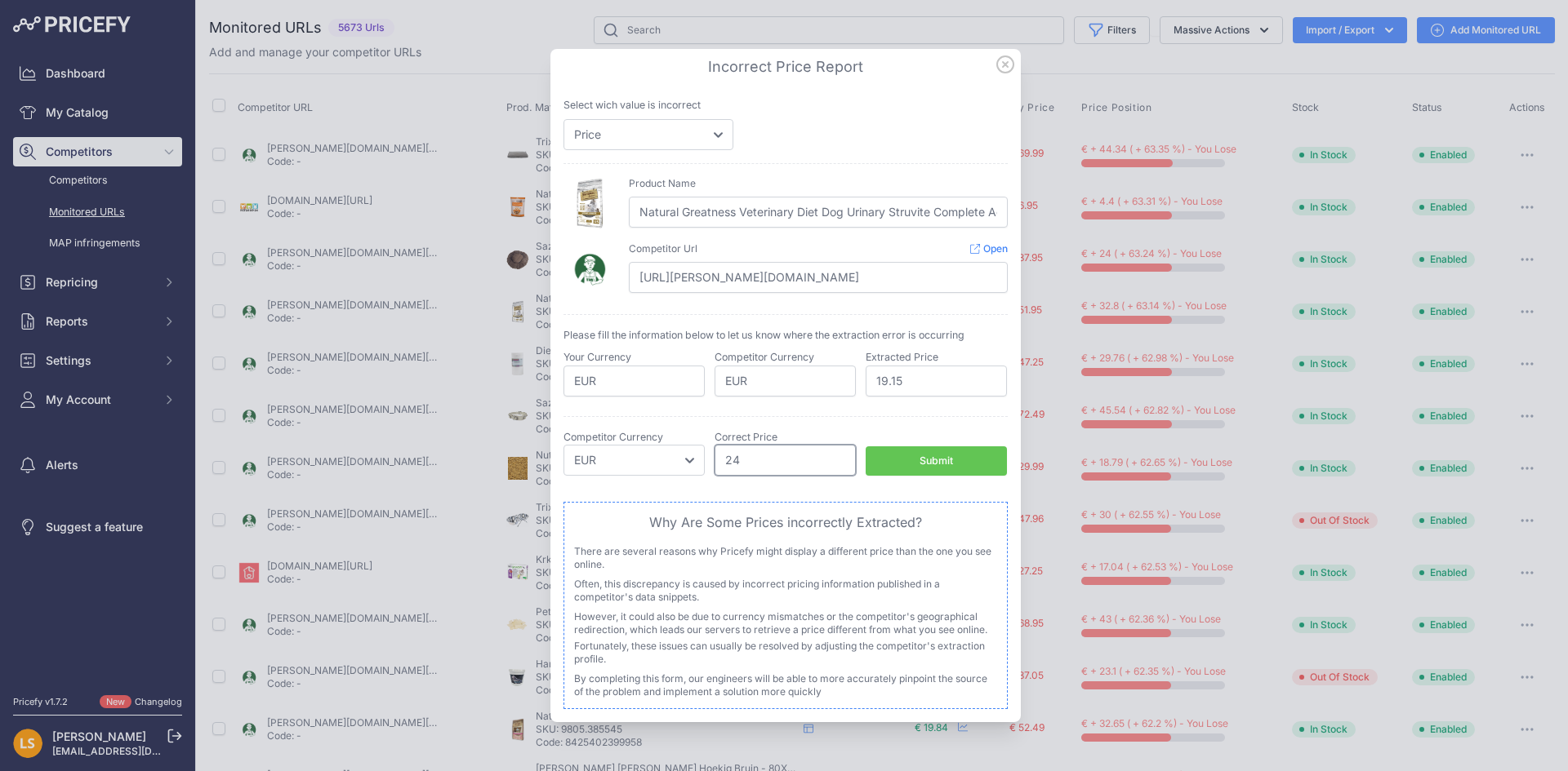
click at [843, 457] on input "24" at bounding box center [785, 461] width 141 height 31
click at [843, 457] on input "25" at bounding box center [785, 461] width 141 height 31
click at [843, 457] on input "26" at bounding box center [785, 461] width 141 height 31
click at [843, 457] on input "27" at bounding box center [785, 461] width 141 height 31
click at [843, 457] on input "28" at bounding box center [785, 461] width 141 height 31
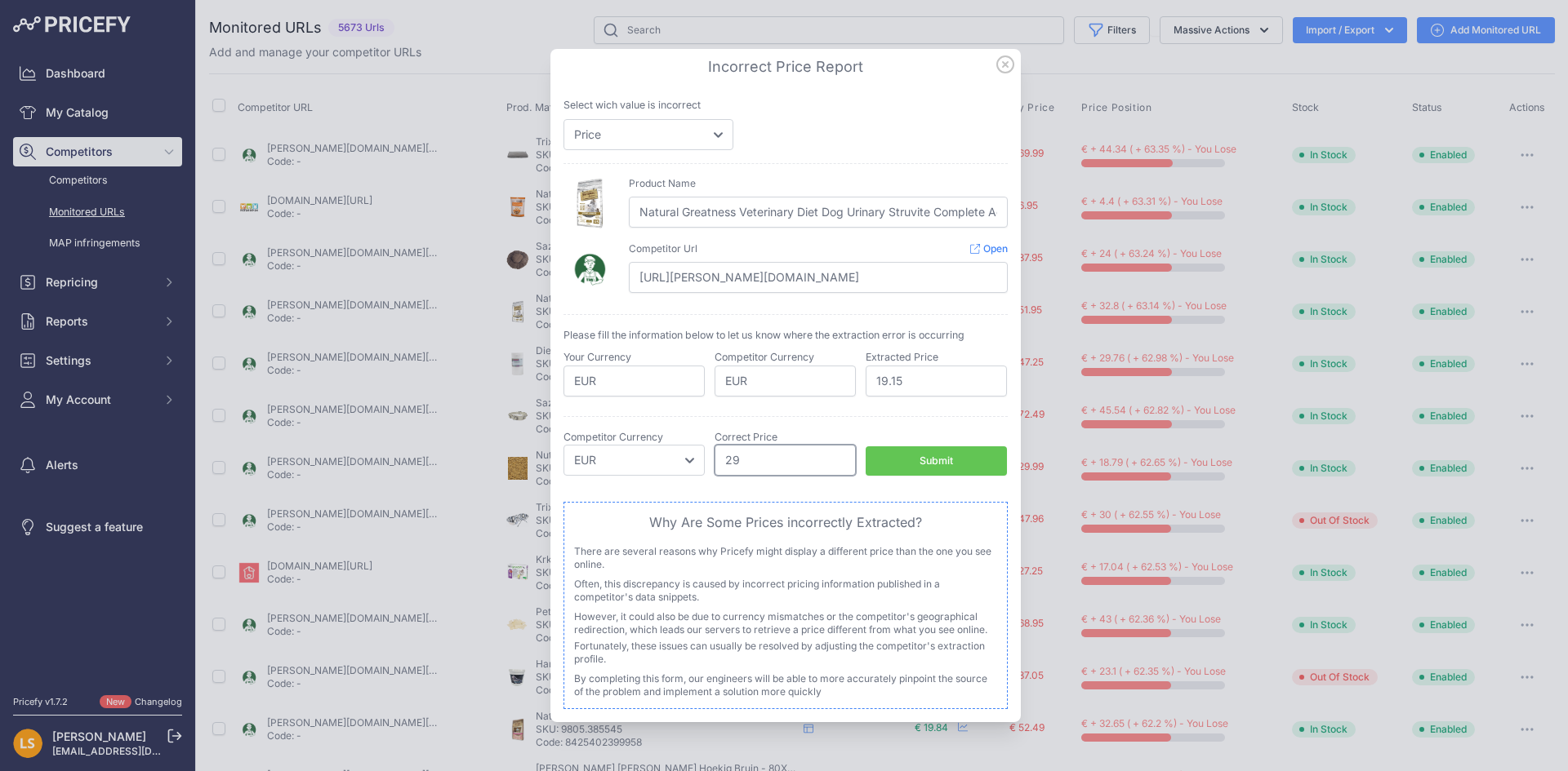
click at [843, 457] on input "29" at bounding box center [785, 461] width 141 height 31
click at [843, 457] on input "30" at bounding box center [785, 461] width 141 height 31
click at [843, 457] on input "31" at bounding box center [785, 461] width 141 height 31
click at [843, 457] on input "32" at bounding box center [785, 461] width 141 height 31
click at [843, 457] on input "33" at bounding box center [785, 461] width 141 height 31
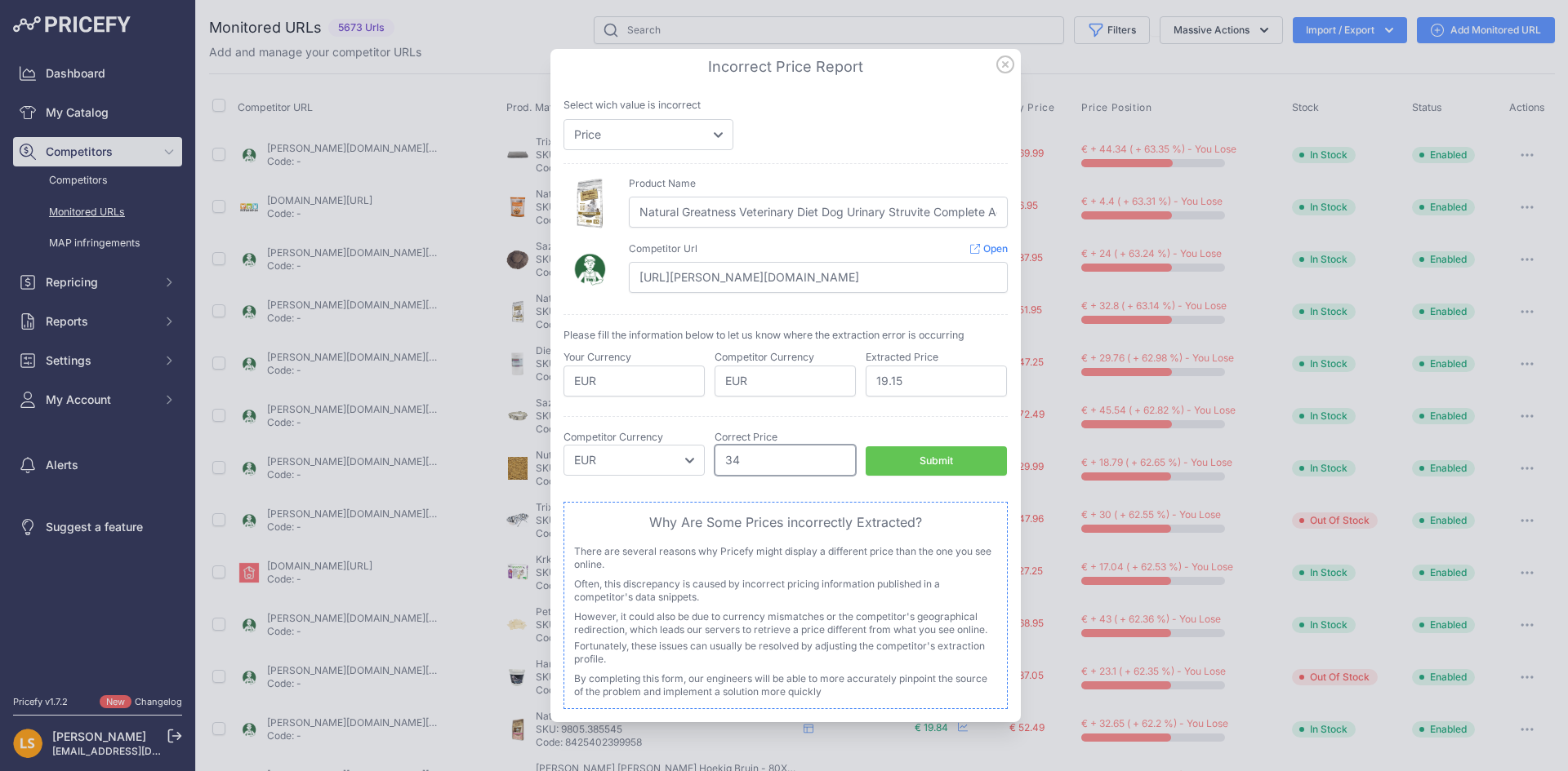
click at [843, 457] on input "34" at bounding box center [785, 461] width 141 height 31
click at [843, 457] on input "35" at bounding box center [785, 461] width 141 height 31
click at [843, 457] on input "36" at bounding box center [785, 461] width 141 height 31
click at [843, 457] on input "37" at bounding box center [785, 461] width 141 height 31
type input "38"
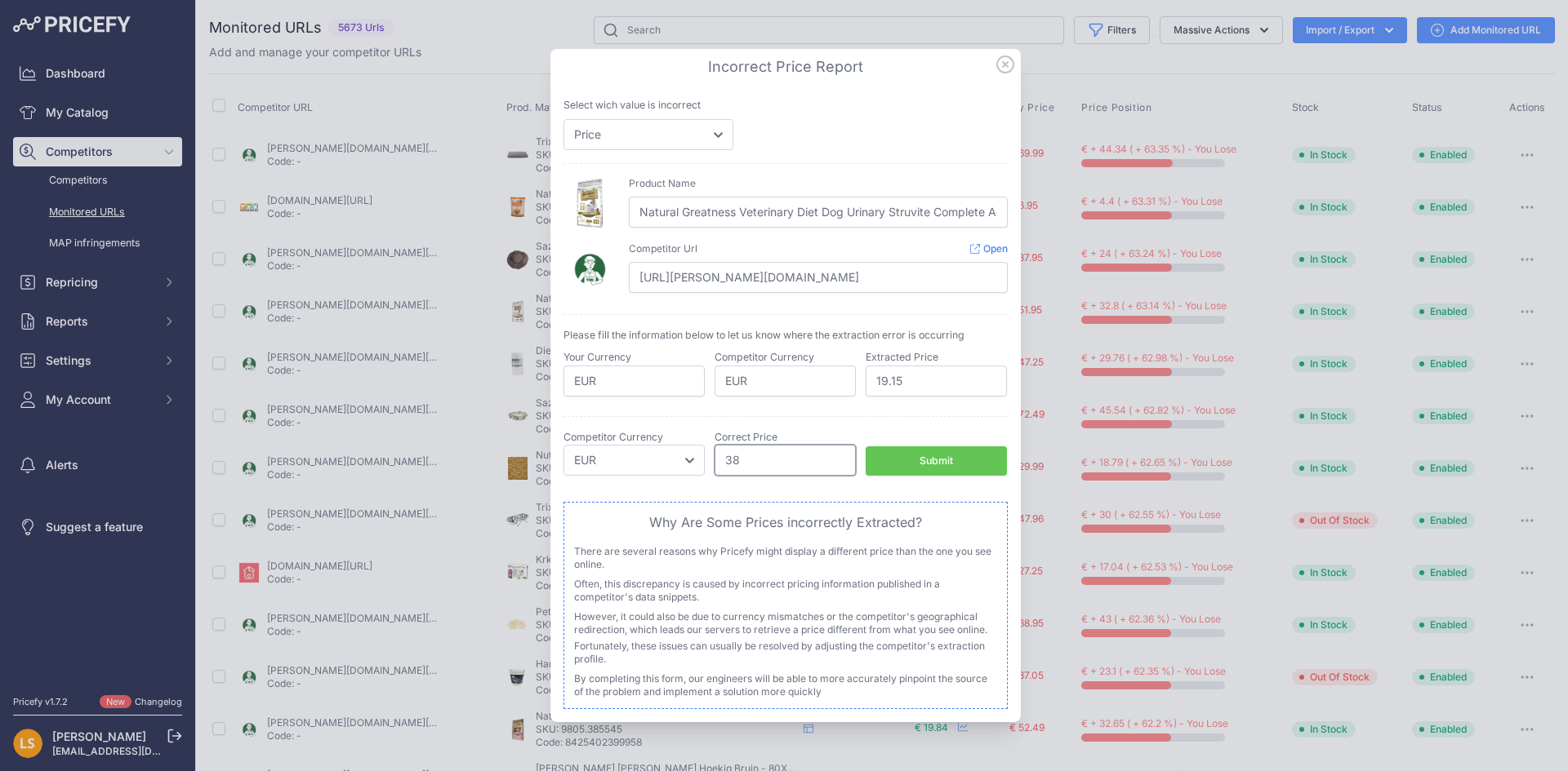
click at [843, 457] on input "38" at bounding box center [785, 461] width 141 height 31
click at [843, 457] on input "1" at bounding box center [785, 461] width 141 height 31
drag, startPoint x: 789, startPoint y: 455, endPoint x: 712, endPoint y: 455, distance: 77.0
click at [712, 455] on div "Correct Stock Status Select Stock Status Out of Stock In Stock Competitor Curre…" at bounding box center [786, 453] width 444 height 47
type input "38"
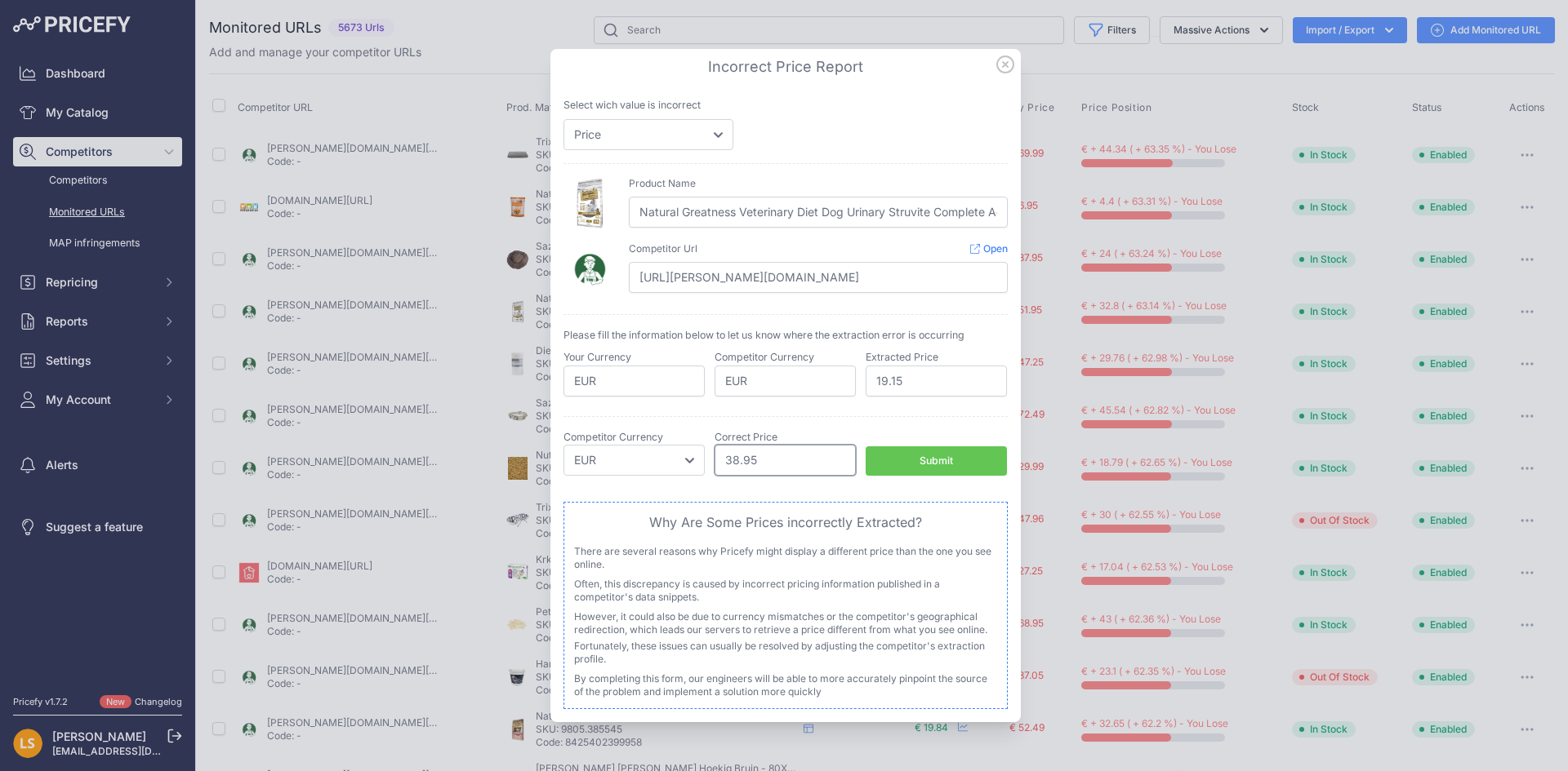
type input "38.95"
click at [948, 461] on div "Submit" at bounding box center [935, 461] width 33 height 16
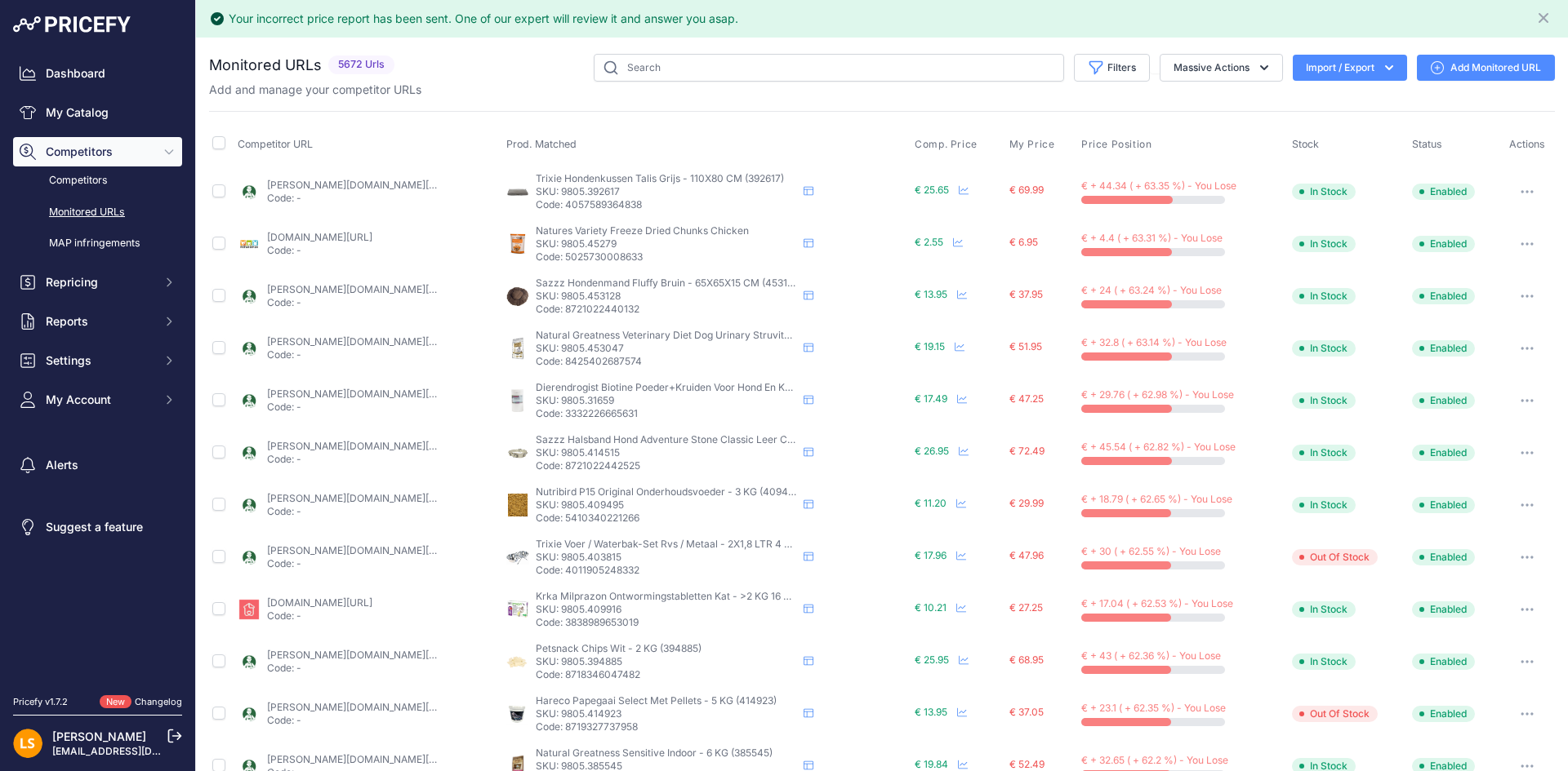
click at [1516, 344] on button "button" at bounding box center [1527, 348] width 33 height 23
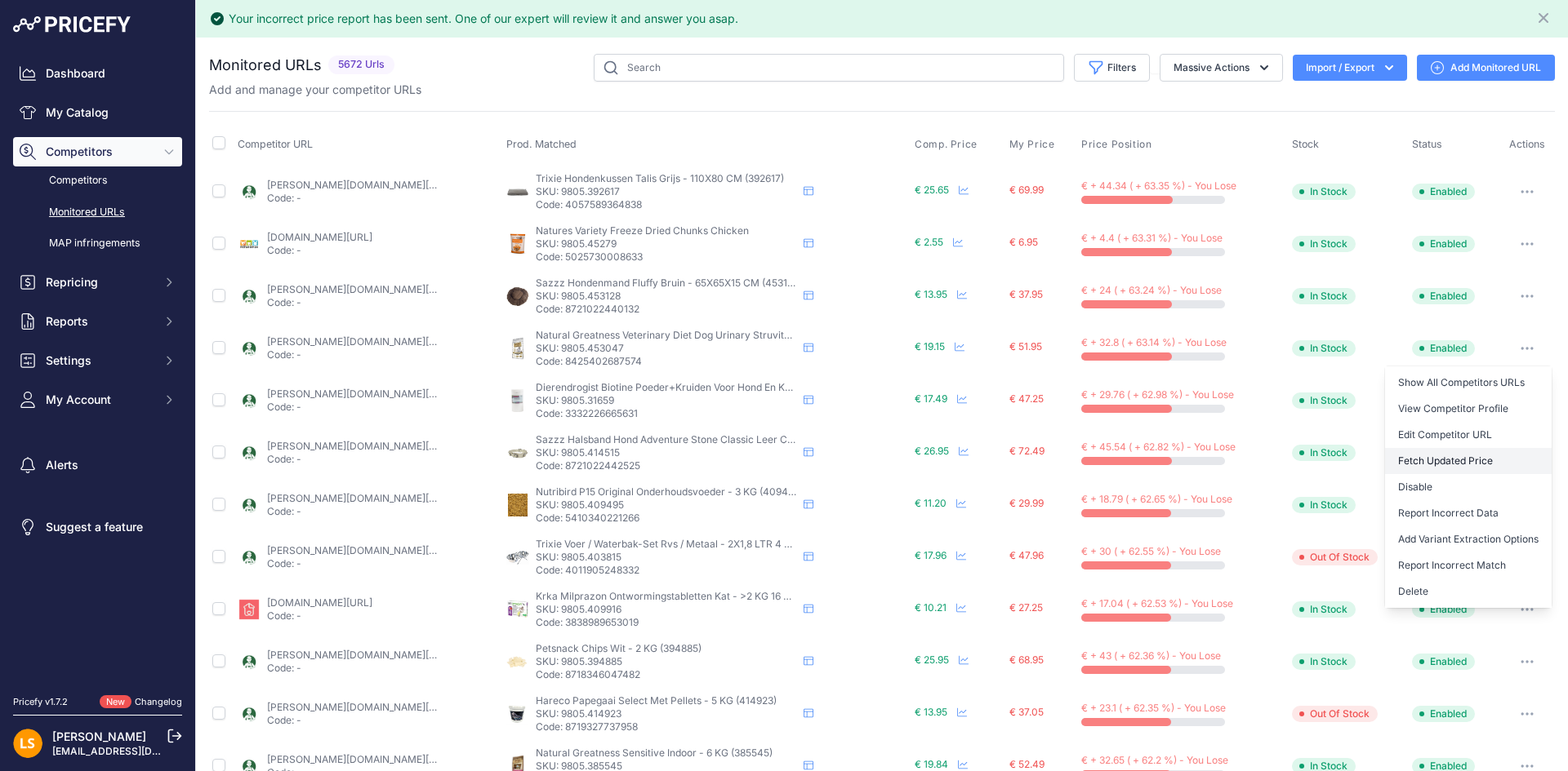
click at [1440, 461] on button "Fetch Updated Price" at bounding box center [1467, 461] width 166 height 26
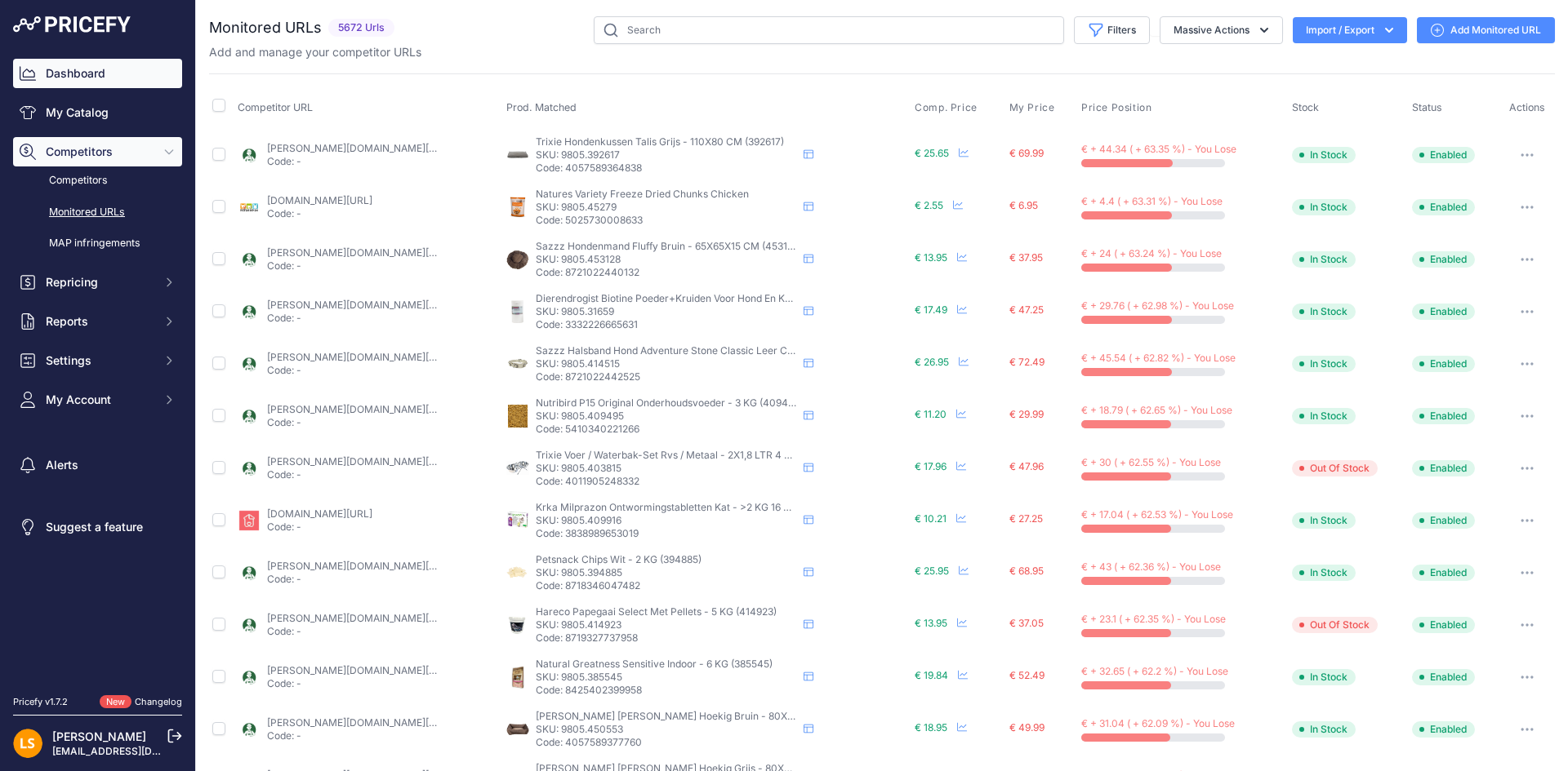
click at [73, 77] on link "Dashboard" at bounding box center [97, 73] width 169 height 29
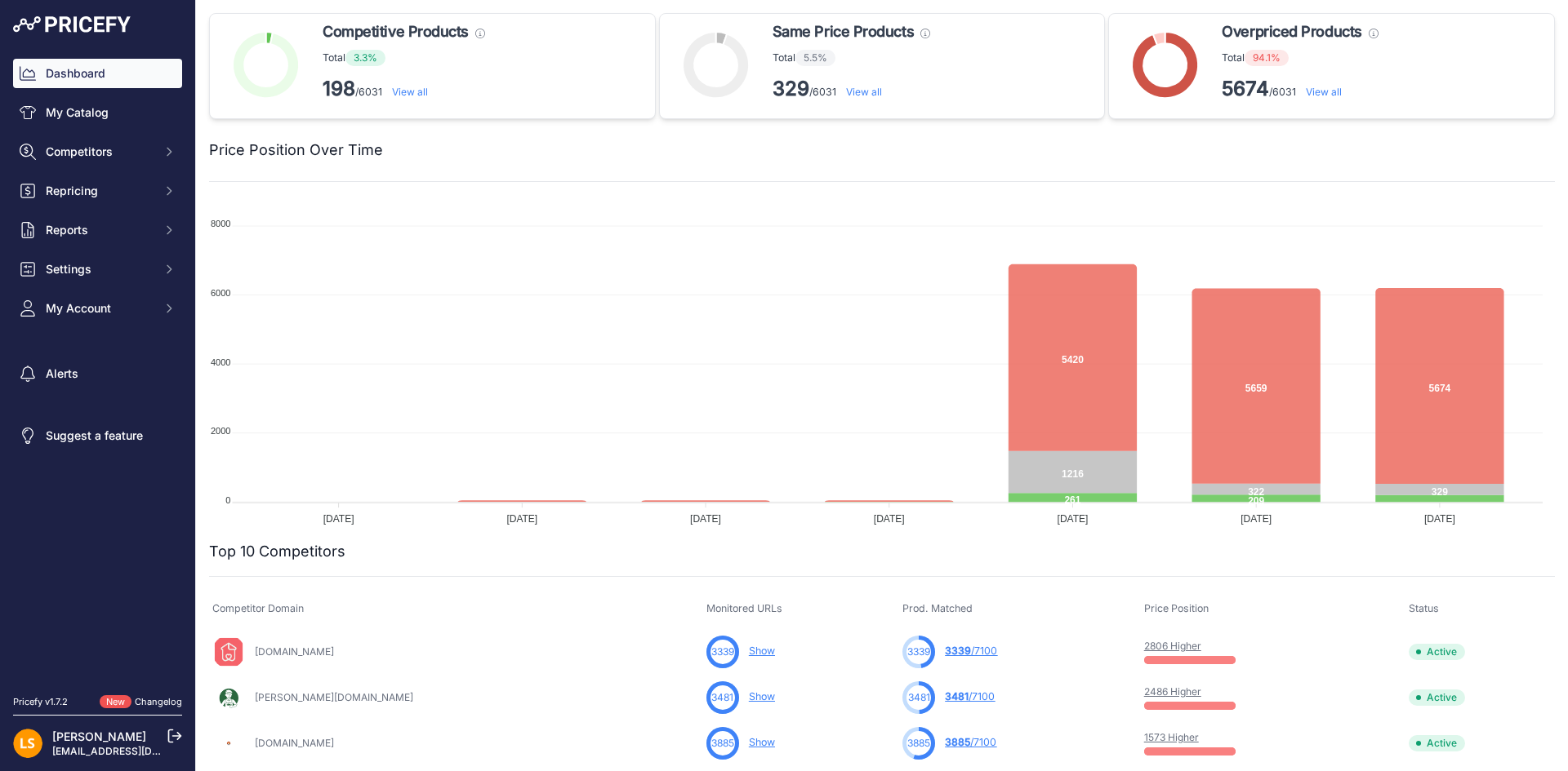
click at [1321, 94] on link "View all" at bounding box center [1323, 91] width 36 height 12
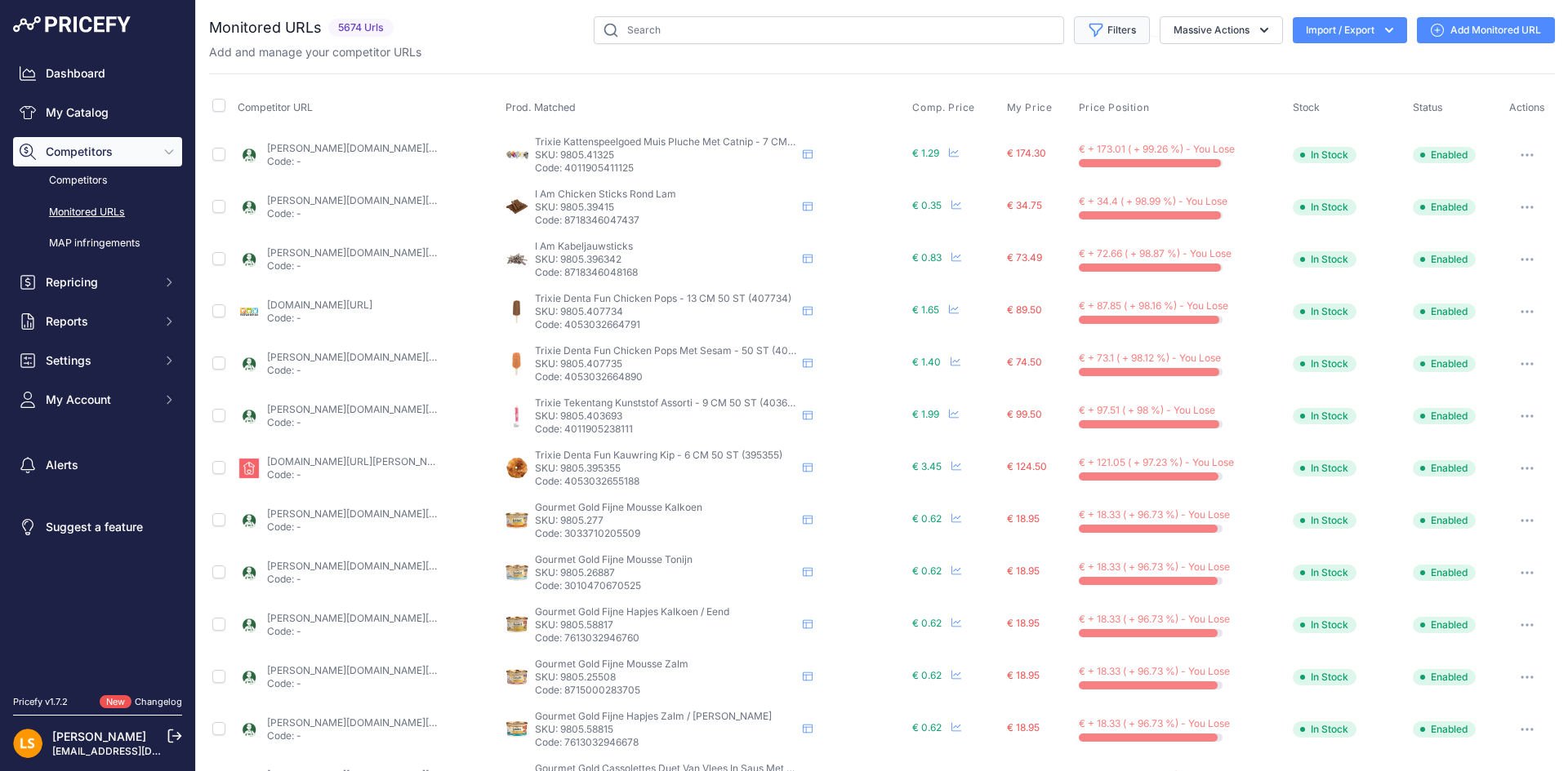
click at [1103, 28] on button "Filters" at bounding box center [1112, 30] width 76 height 28
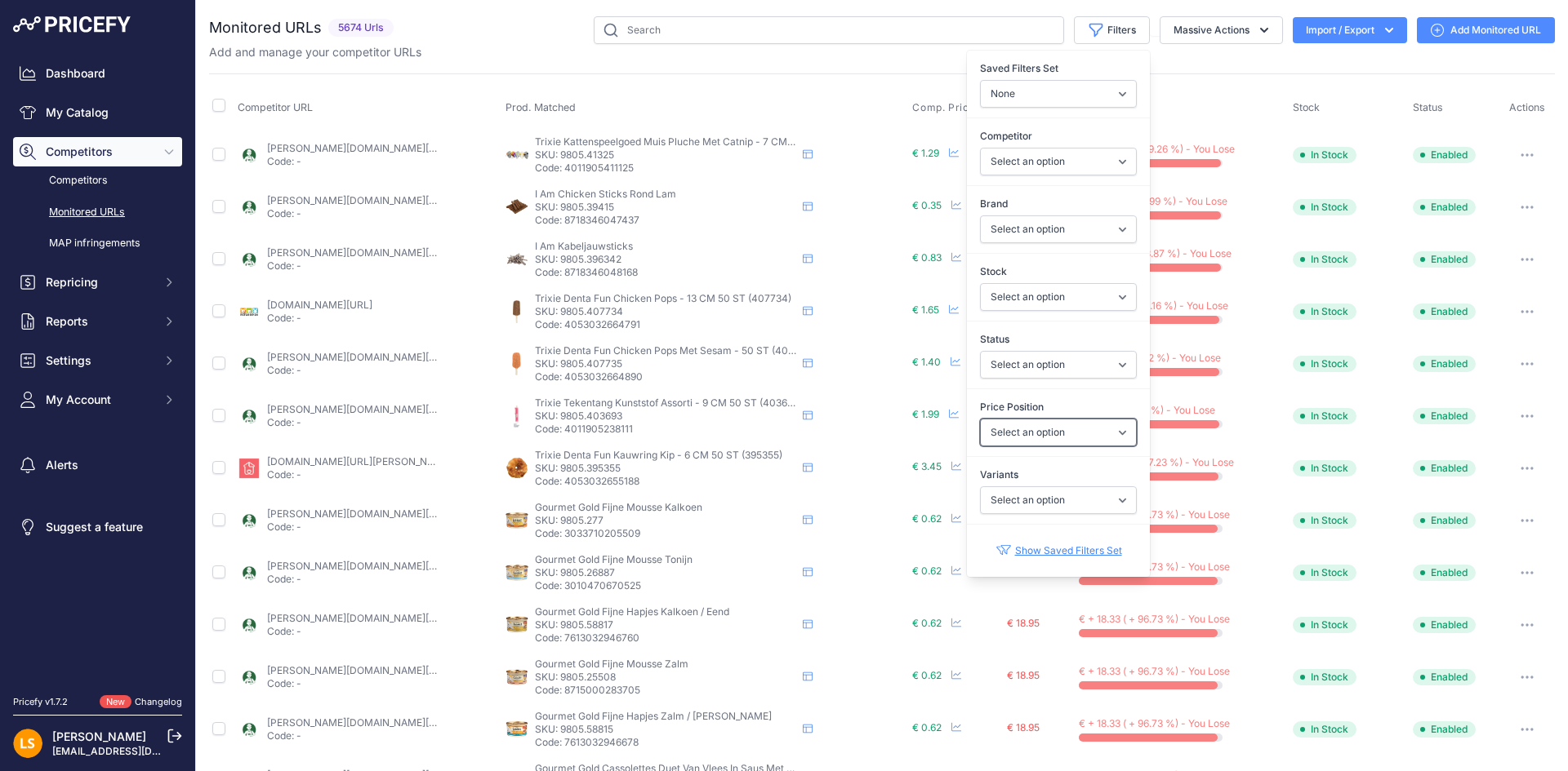
click at [1062, 420] on select "Select an option I am lower Same price I am higher" at bounding box center [1058, 432] width 157 height 28
click at [1215, 62] on div "Monitored URLs 5674 Urls Q" at bounding box center [882, 620] width 1346 height 1209
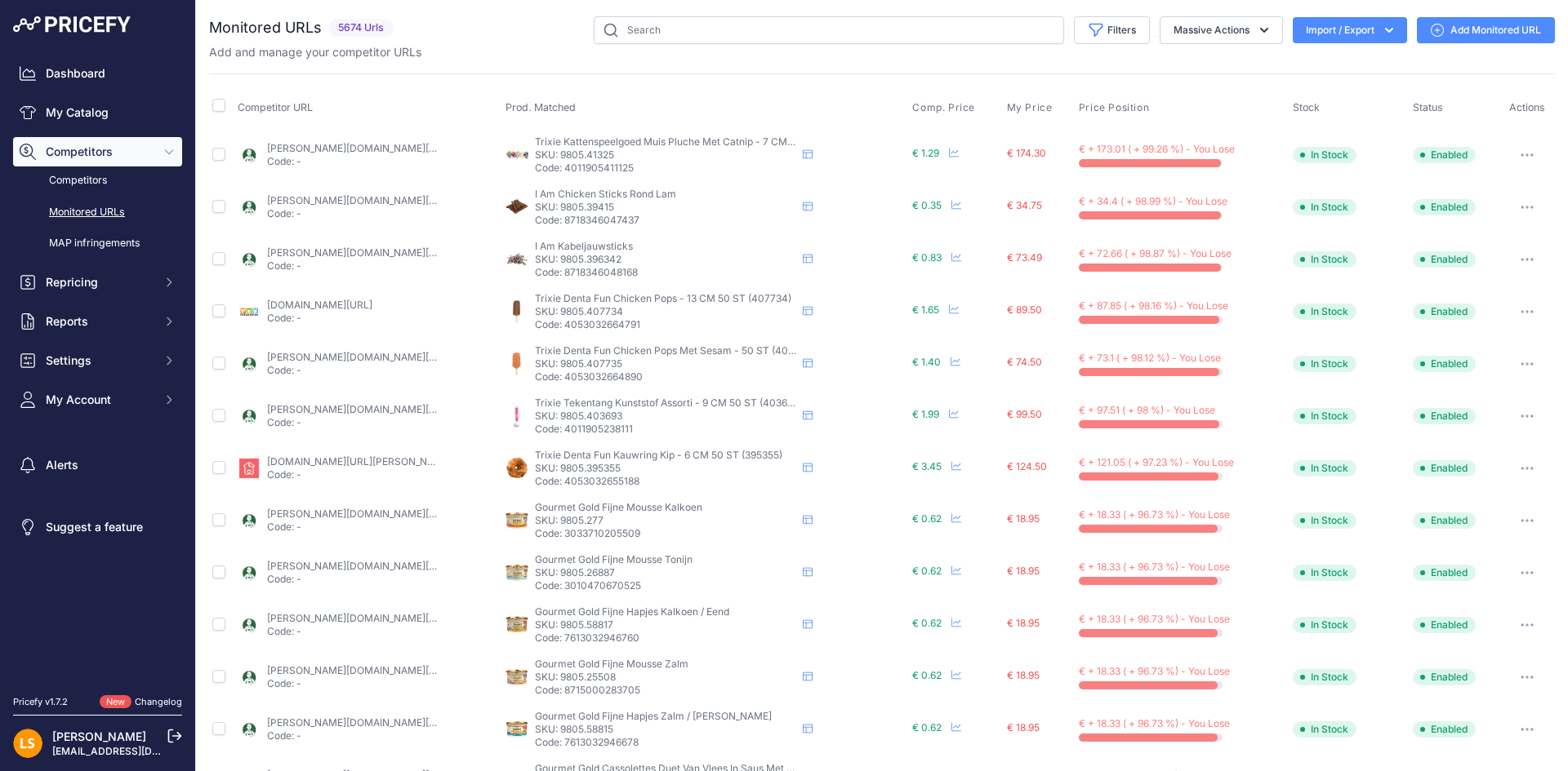
scroll to position [470, 0]
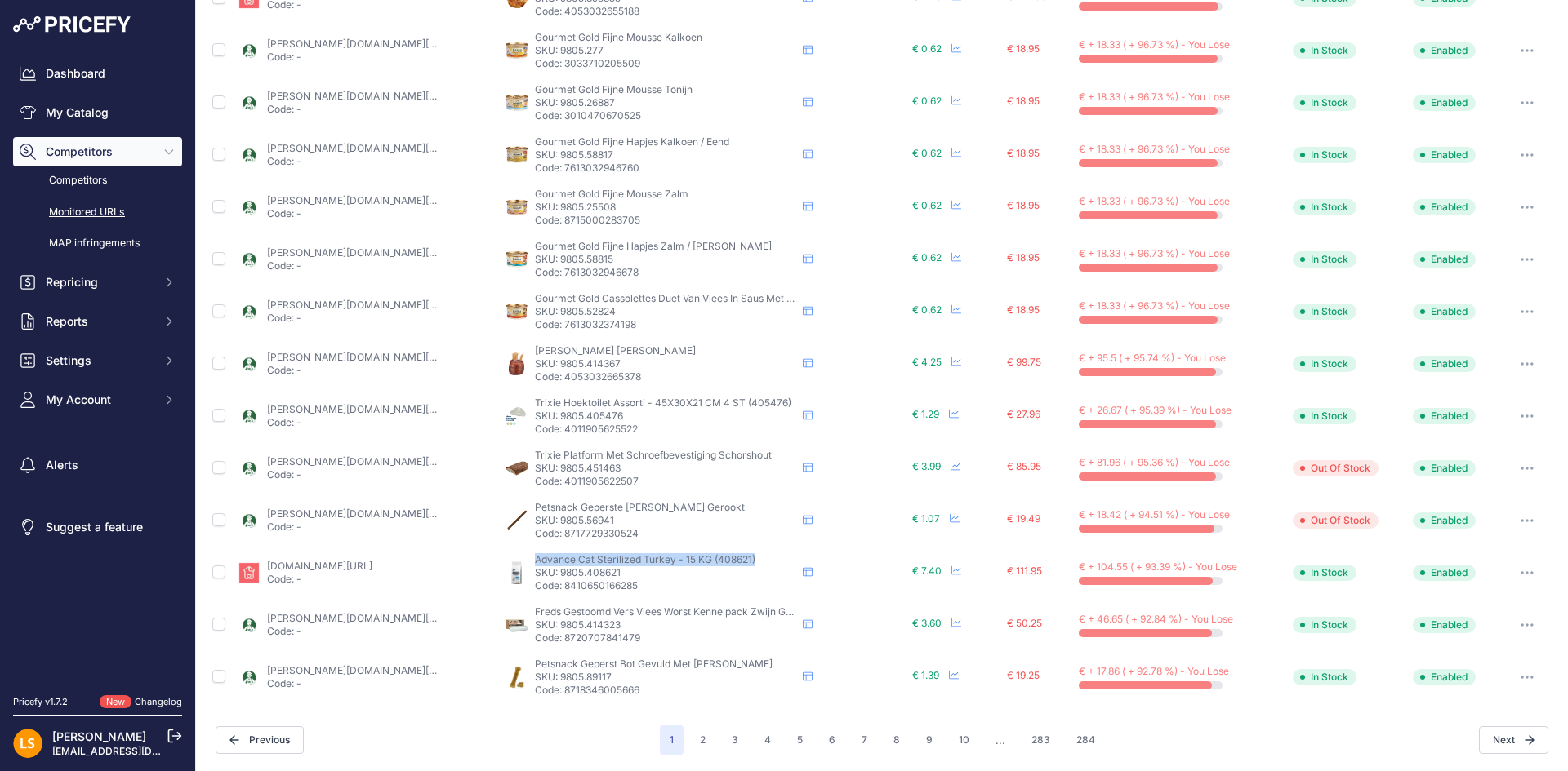
drag, startPoint x: 533, startPoint y: 557, endPoint x: 754, endPoint y: 562, distance: 221.1
click at [754, 562] on p "Advance Cat Sterilized Turkey - 15 KG (408621)" at bounding box center [666, 560] width 262 height 13
copy span "Advance Cat Sterilized Turkey - 15 KG (408621)"
click at [964, 743] on button "10" at bounding box center [963, 741] width 30 height 29
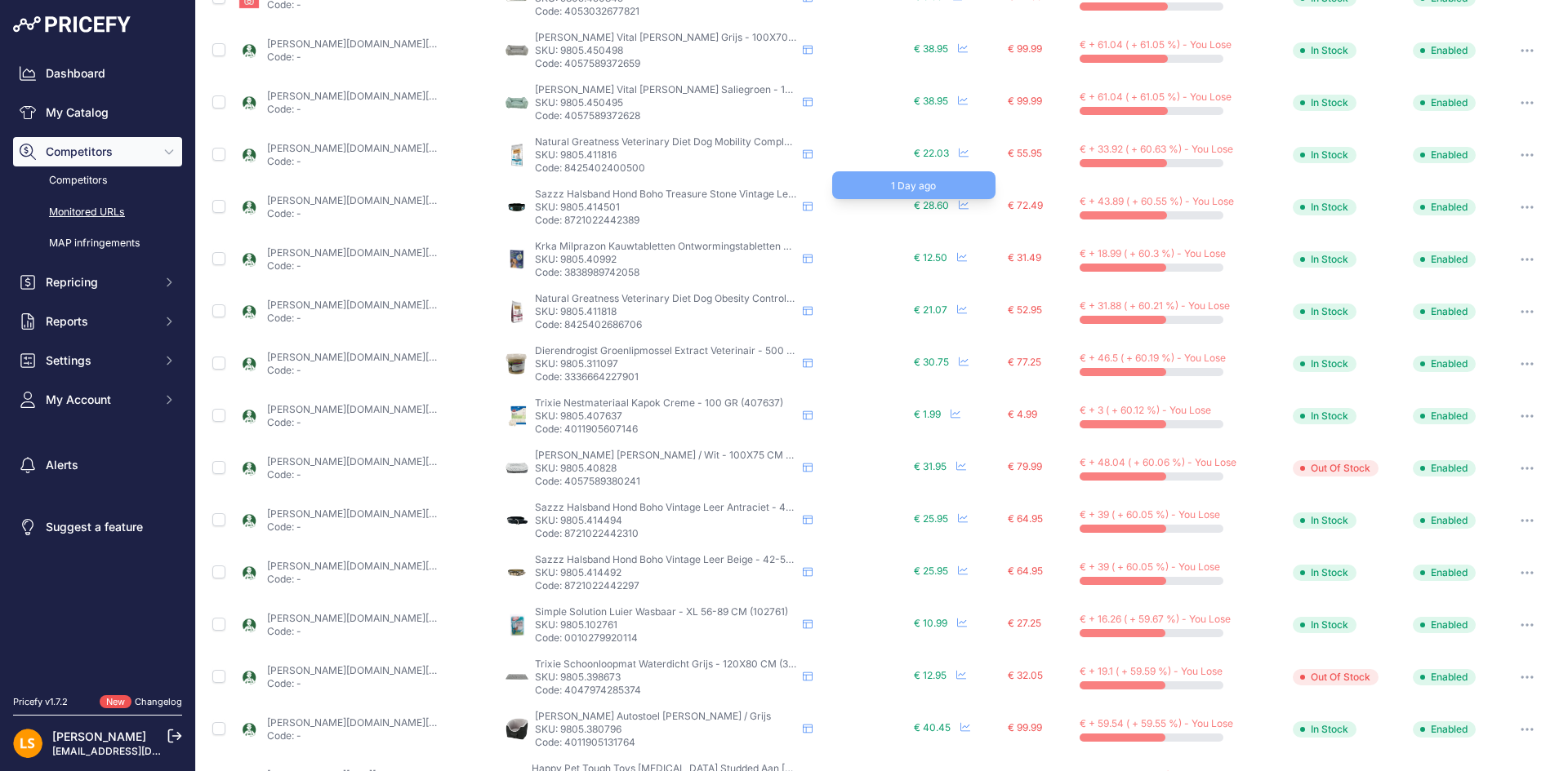
scroll to position [470, 0]
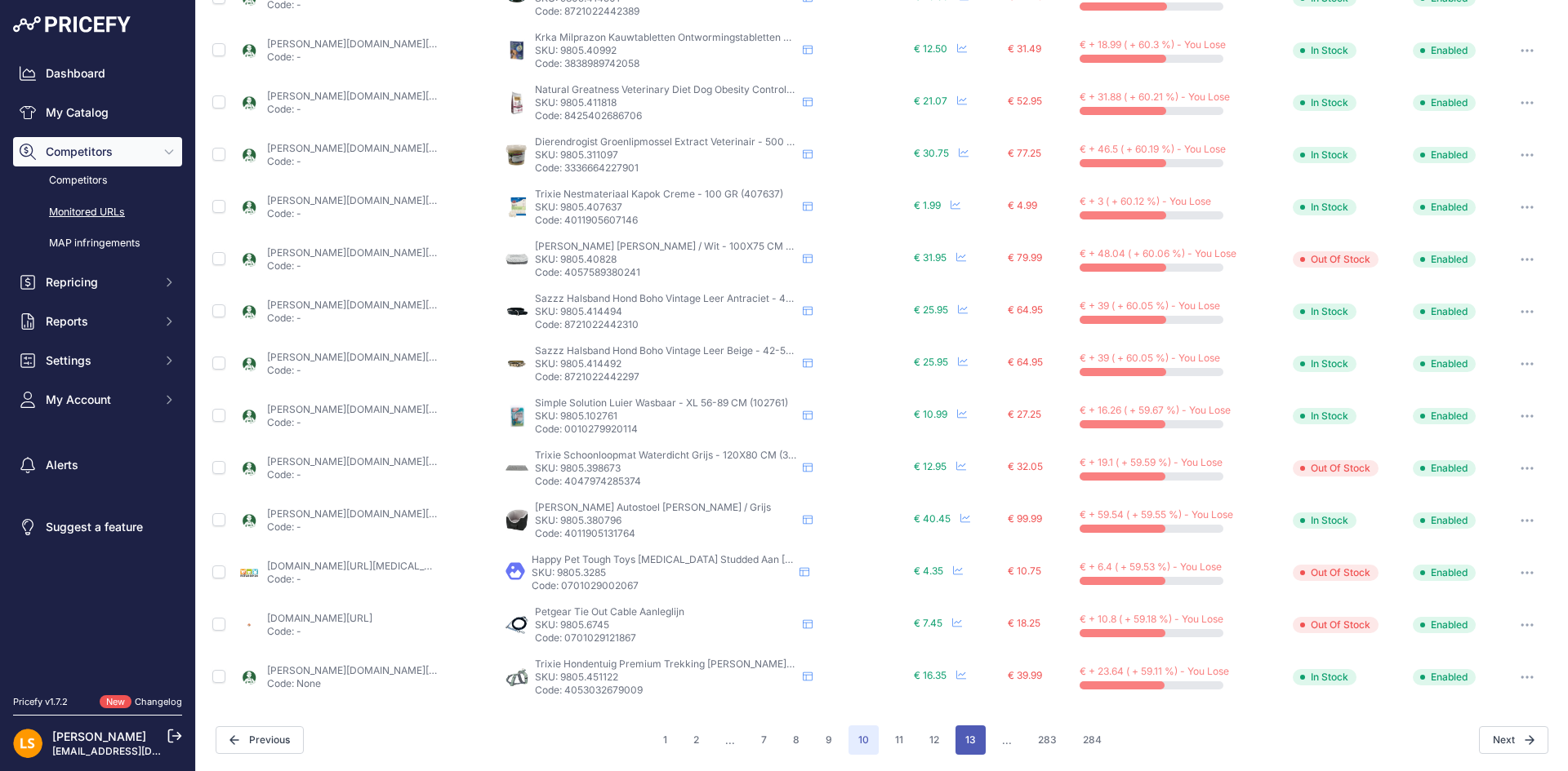
click at [962, 745] on button "13" at bounding box center [970, 741] width 30 height 29
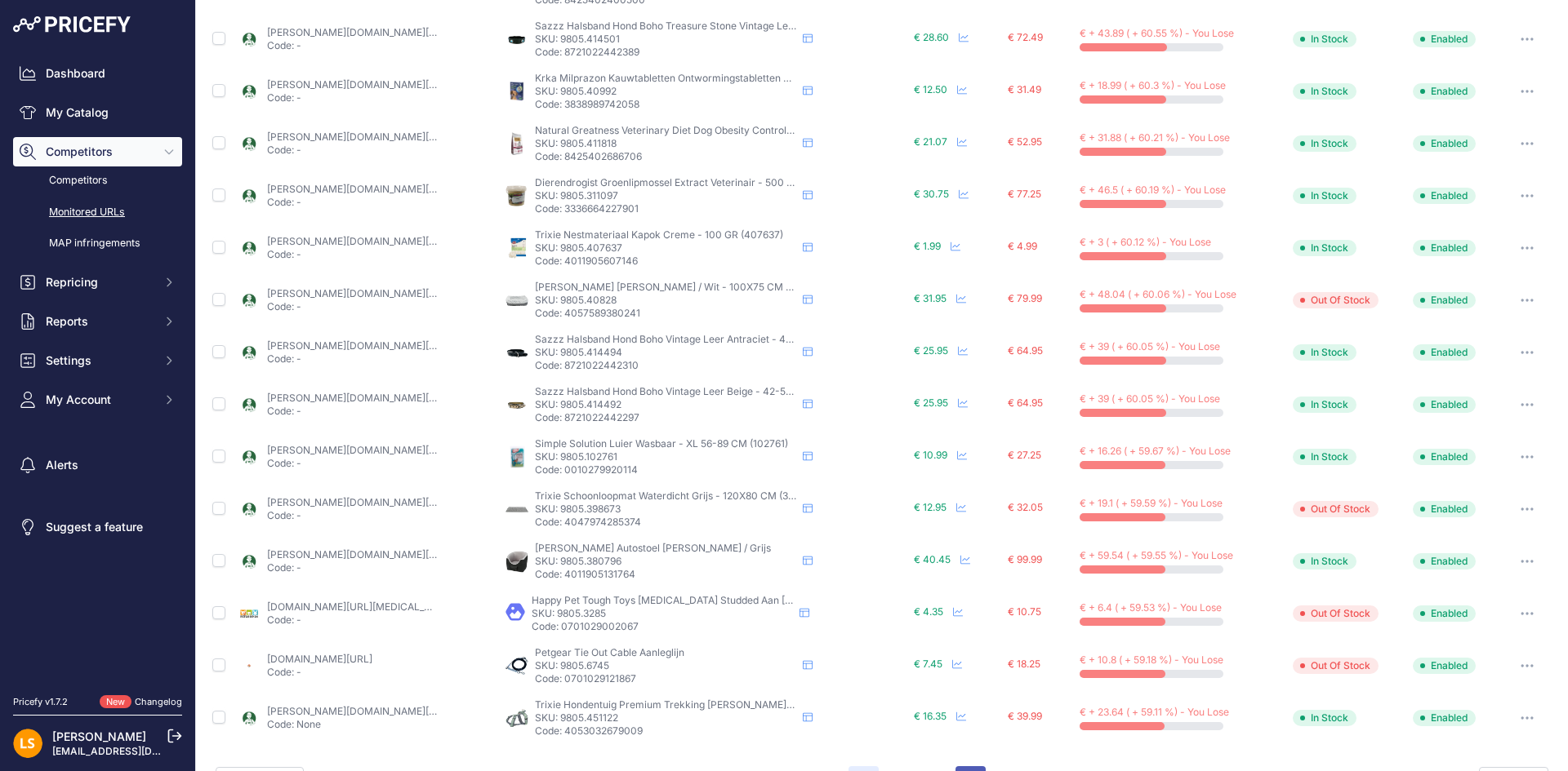
scroll to position [511, 0]
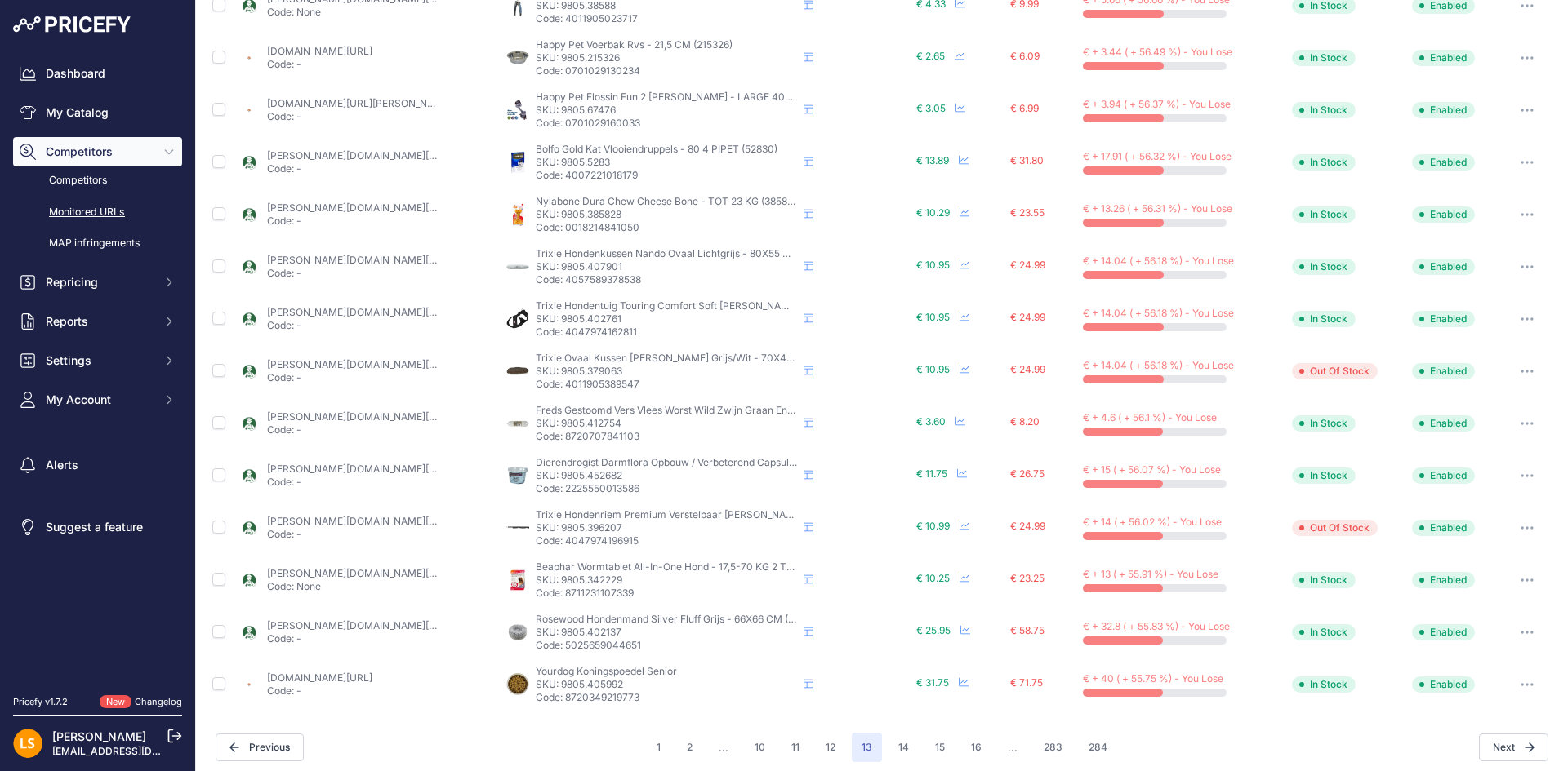
scroll to position [470, 0]
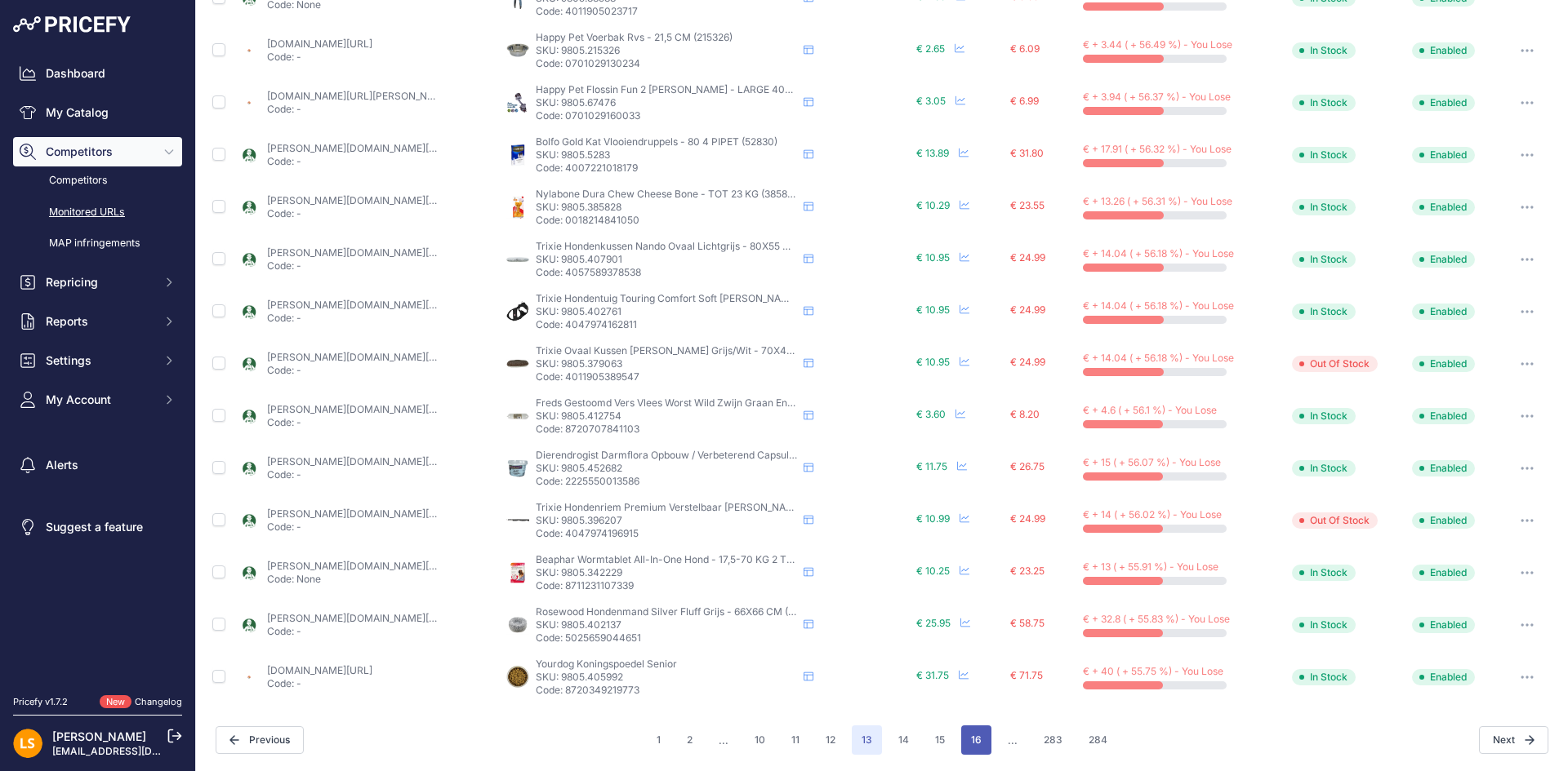
click at [972, 740] on button "16" at bounding box center [976, 741] width 30 height 29
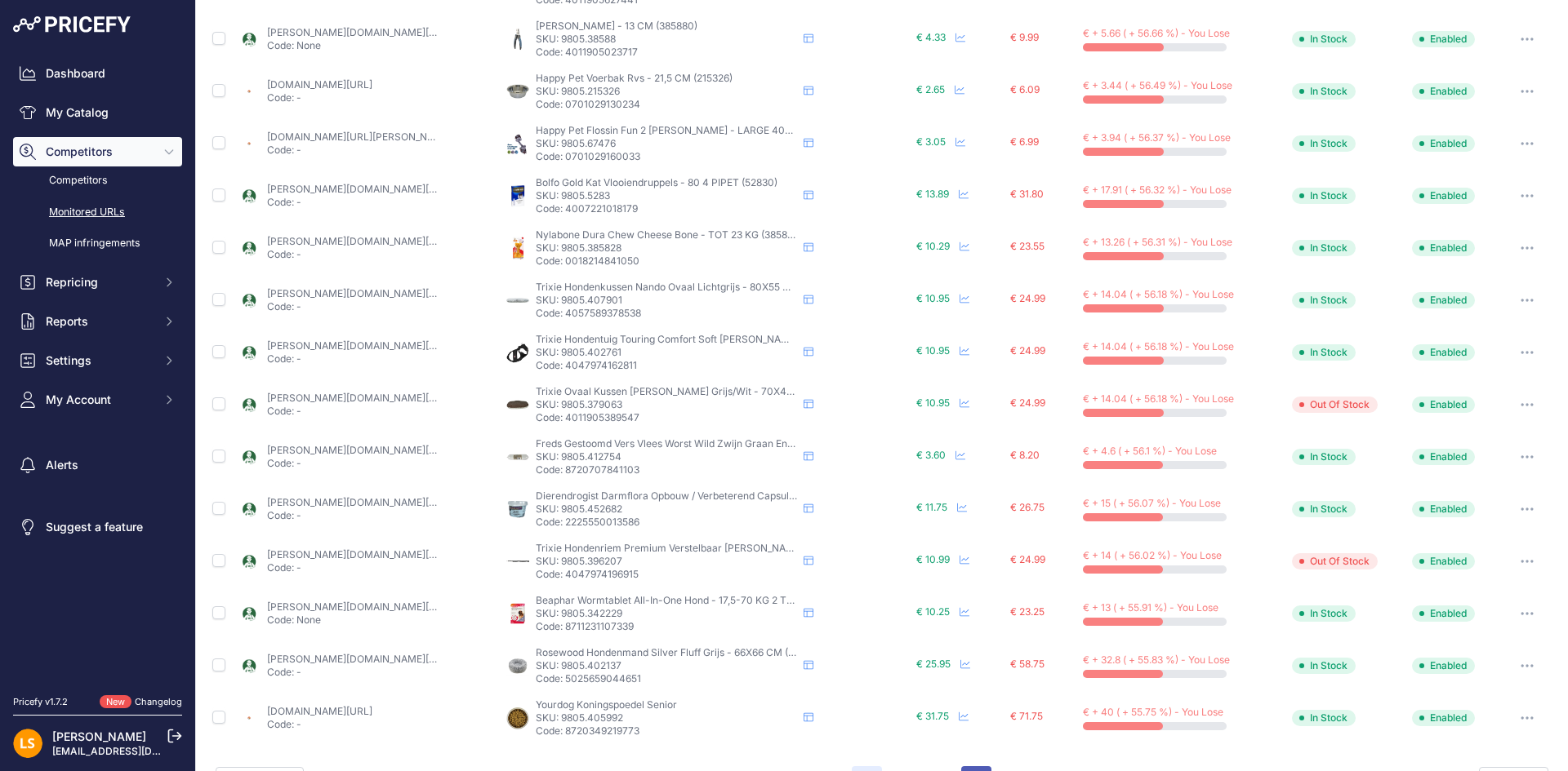
scroll to position [511, 0]
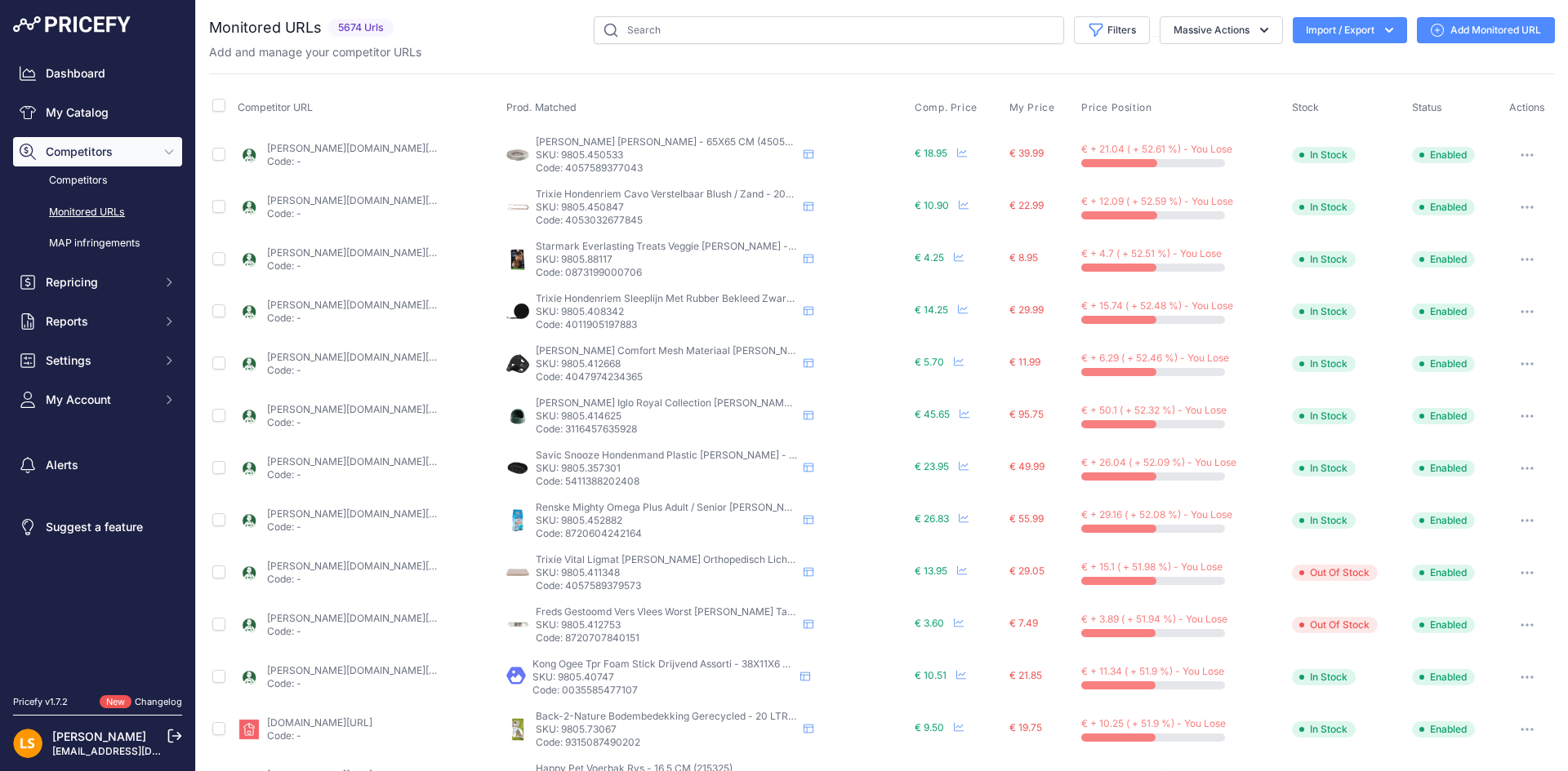
click at [387, 461] on link "tims.nl/_1-savic-snooze-hondenmand-plastic-zwart-117x80x34-cm/?prirule_jdsnikfk…" at bounding box center [439, 461] width 343 height 12
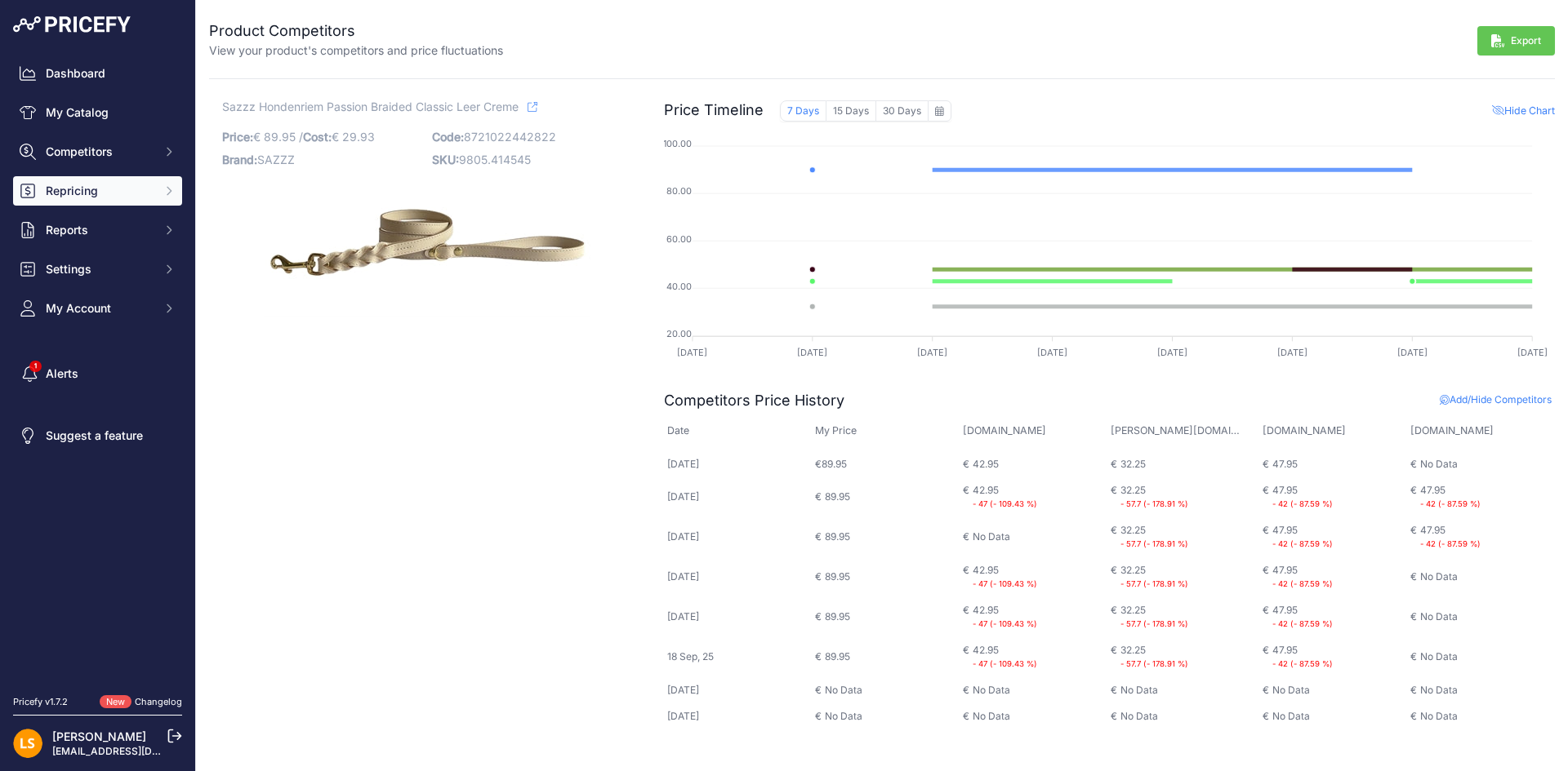
click at [92, 192] on span "Repricing" at bounding box center [99, 191] width 107 height 17
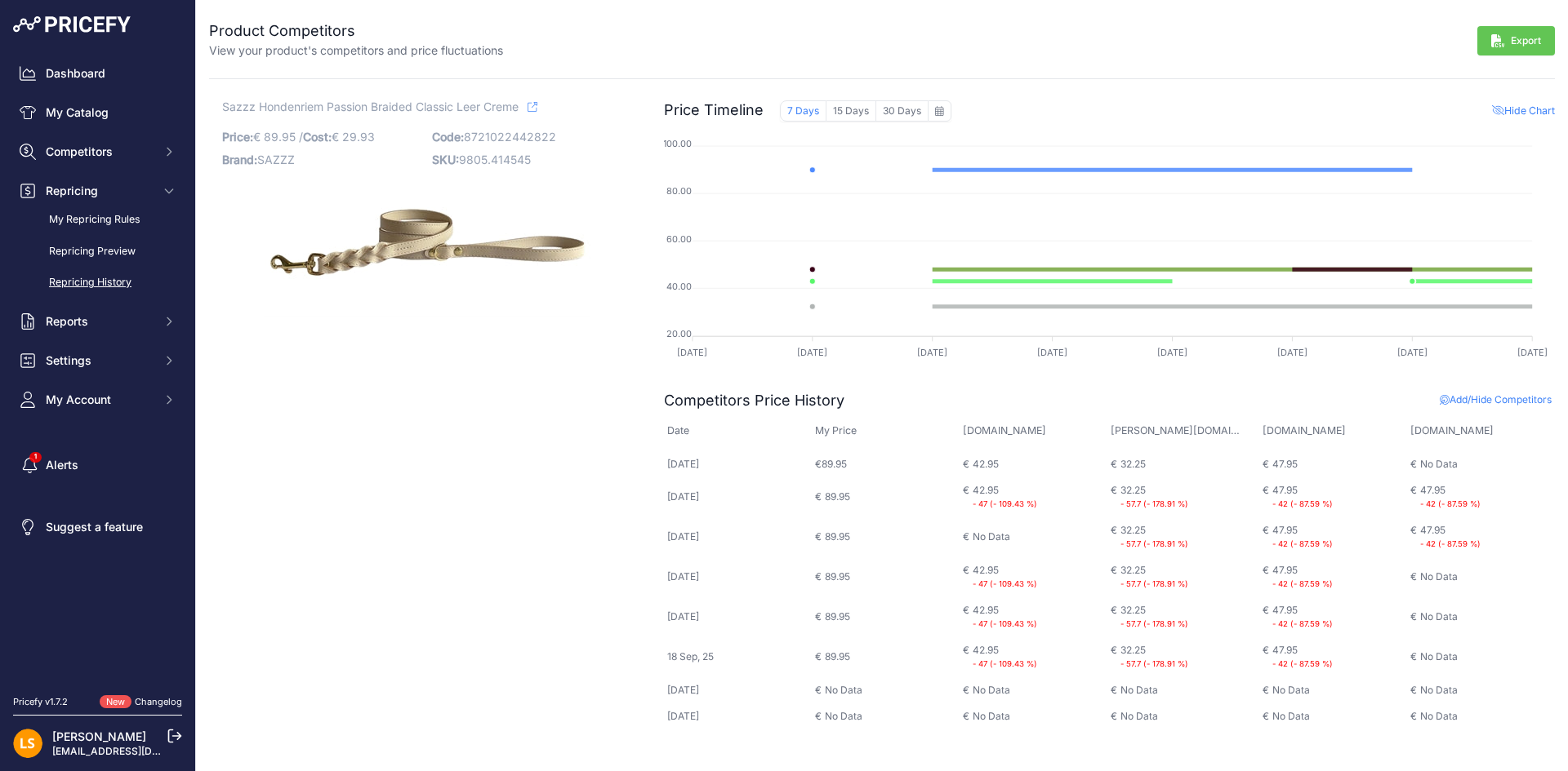
click at [96, 283] on link "Repricing History" at bounding box center [97, 283] width 169 height 28
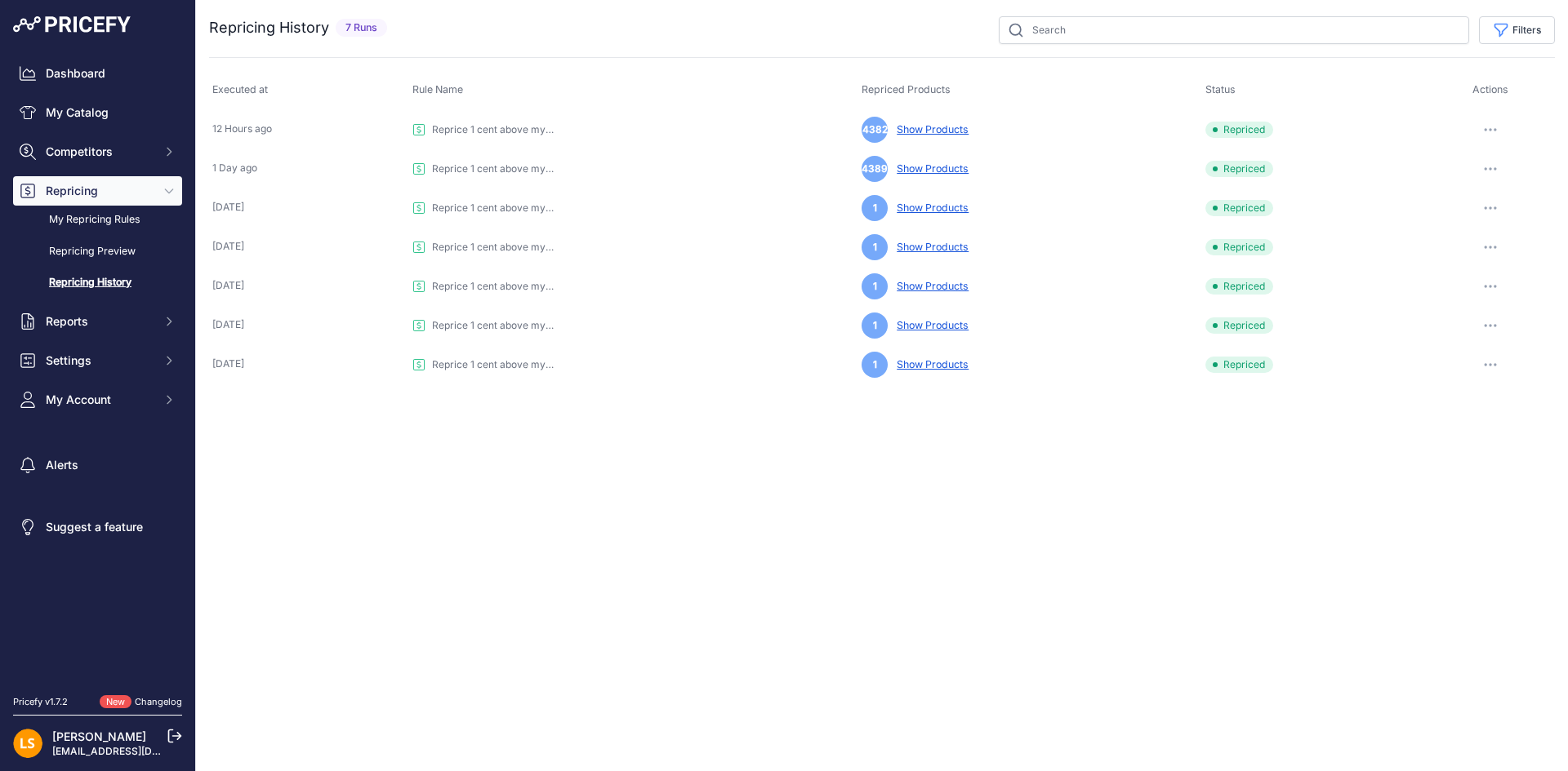
click at [1497, 128] on button "button" at bounding box center [1490, 129] width 33 height 23
click at [1502, 158] on link "View Details" at bounding box center [1499, 164] width 105 height 26
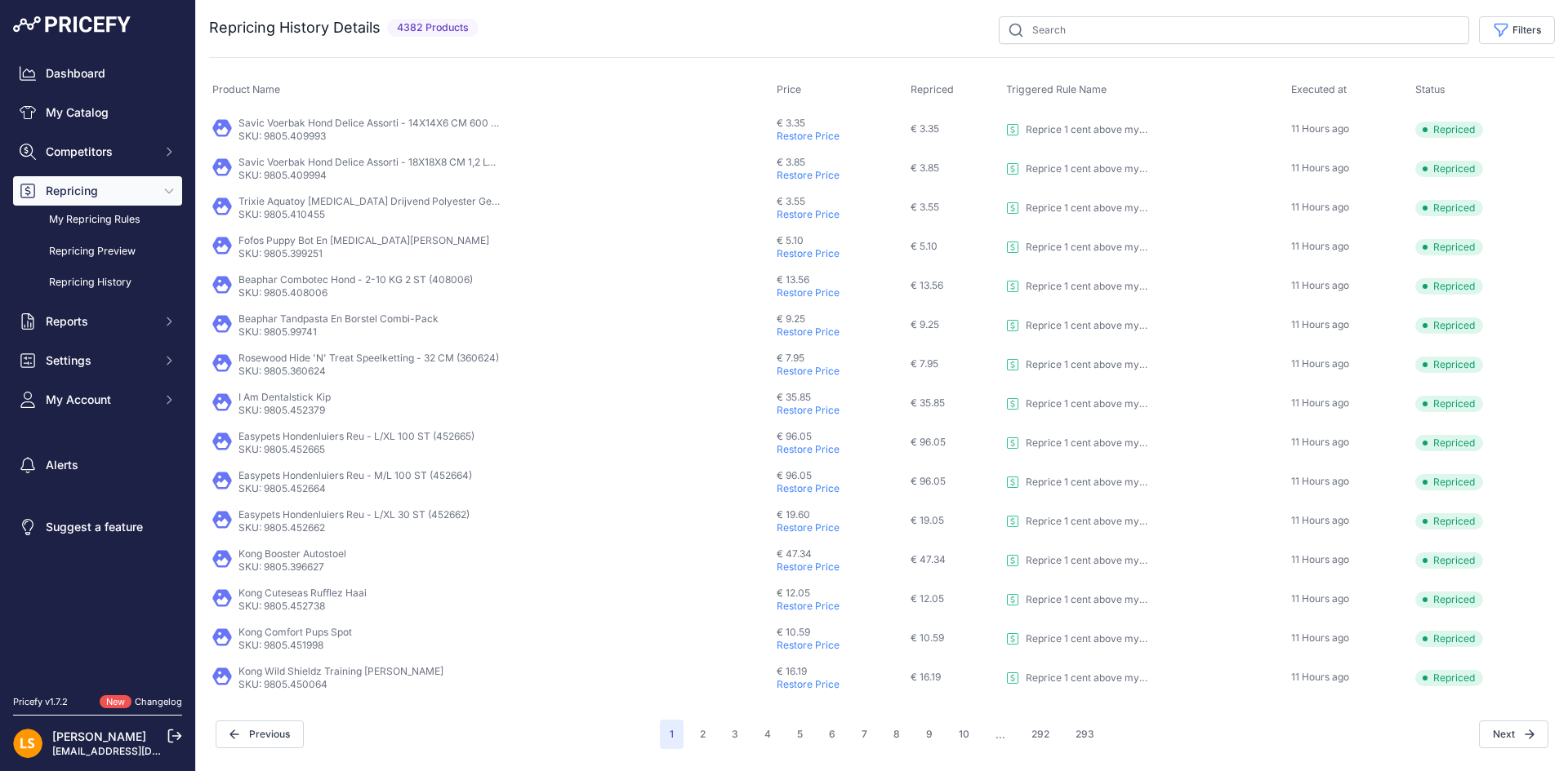
click at [408, 126] on p "Savic Voerbak Hond Delice Assorti - 14X14X6 CM 600 ML (409993)" at bounding box center [369, 123] width 262 height 13
drag, startPoint x: 239, startPoint y: 126, endPoint x: 401, endPoint y: 124, distance: 162.0
click at [401, 124] on p "Savic Voerbak Hond Delice Assorti - 14X14X6 CM 600 ML (409993)" at bounding box center [369, 123] width 262 height 13
copy p "Savic Voerbak Hond Delice Assorti"
